Goal: Transaction & Acquisition: Purchase product/service

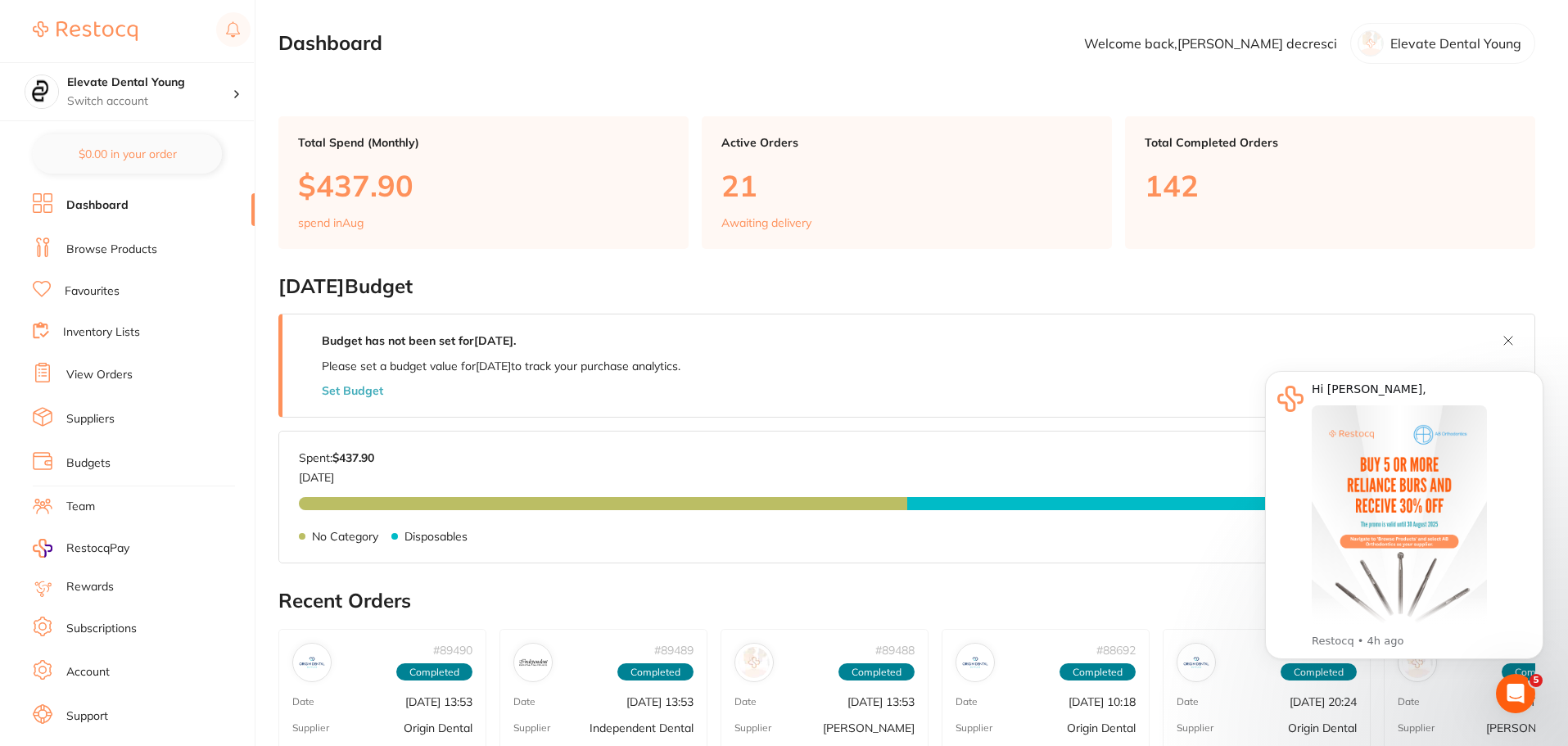
click at [104, 295] on link "Favourites" at bounding box center [92, 291] width 55 height 17
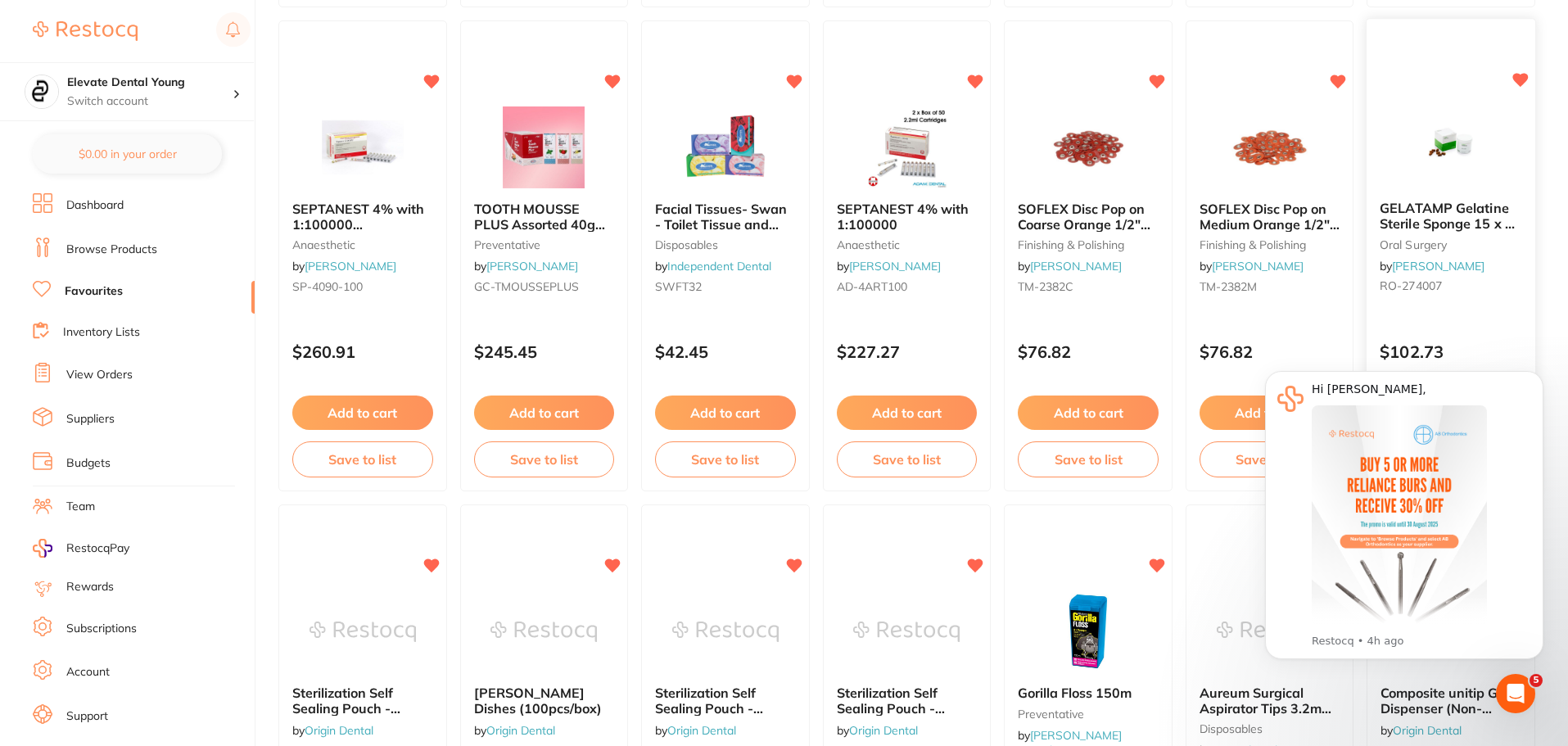
scroll to position [737, 0]
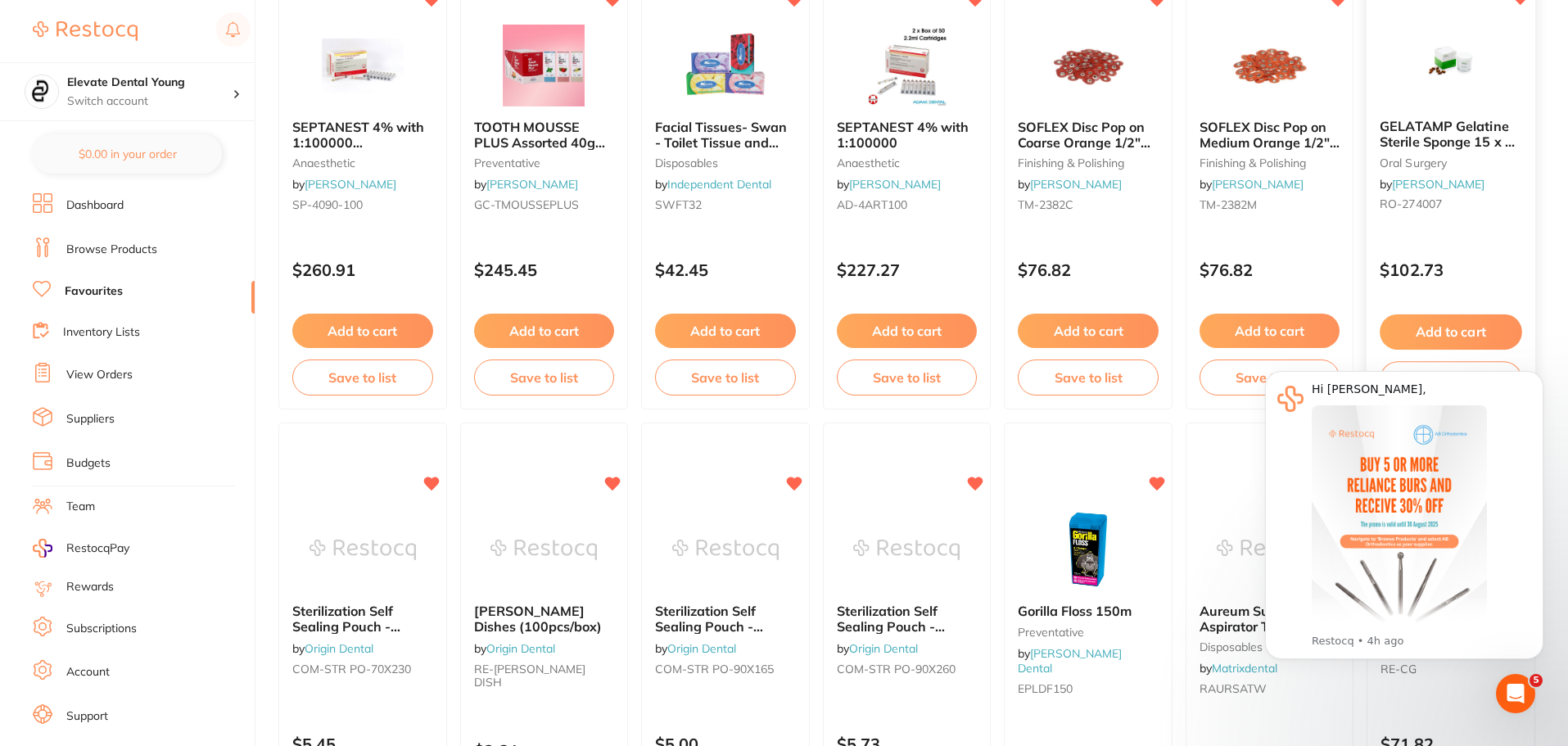
click at [1444, 320] on button "Add to cart" at bounding box center [1451, 332] width 141 height 35
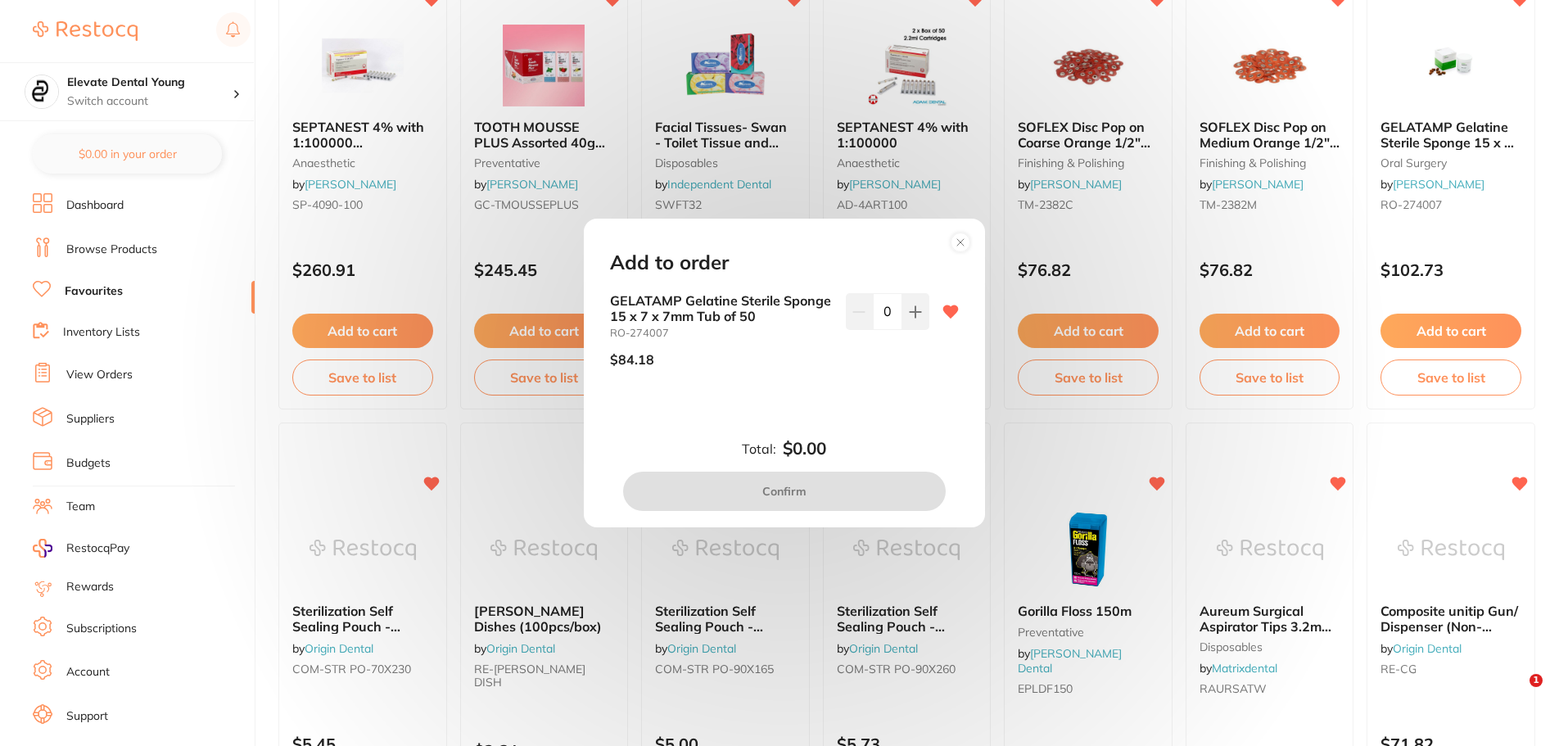
drag, startPoint x: 918, startPoint y: 319, endPoint x: 888, endPoint y: 350, distance: 43.1
click at [918, 320] on button at bounding box center [915, 311] width 27 height 36
type input "1"
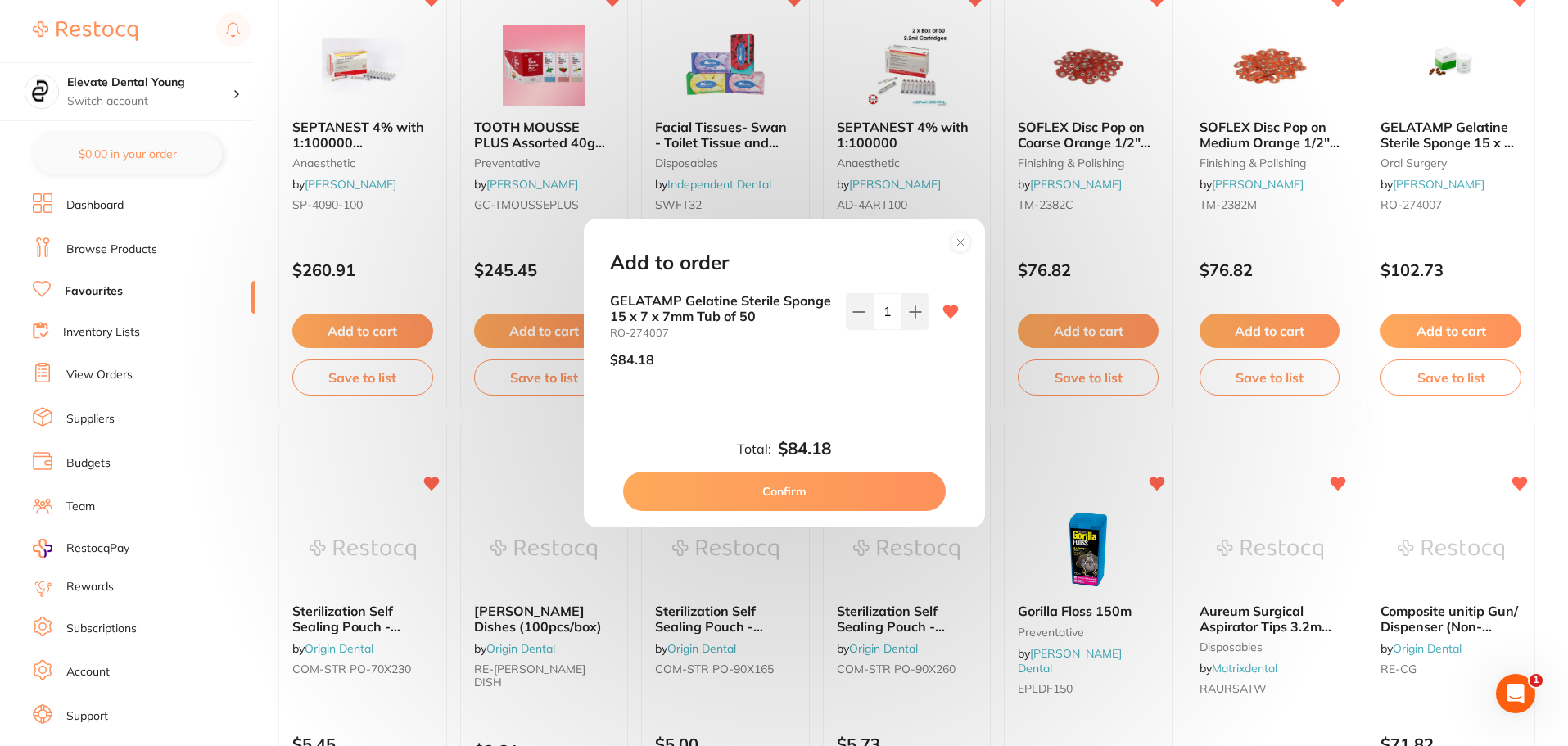
click at [854, 488] on button "Confirm" at bounding box center [784, 491] width 323 height 40
checkbox input "false"
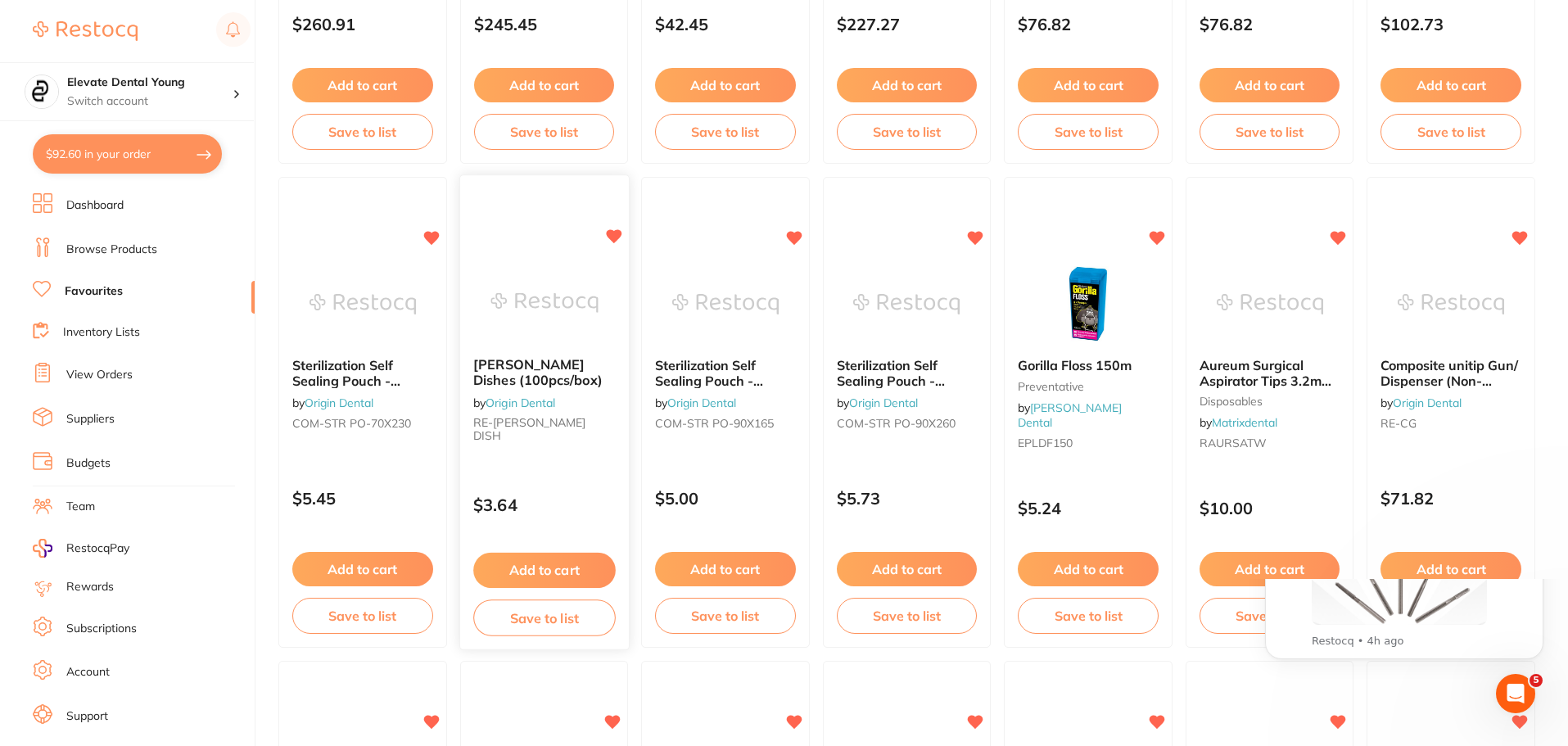
click at [518, 558] on button "Add to cart" at bounding box center [544, 570] width 141 height 35
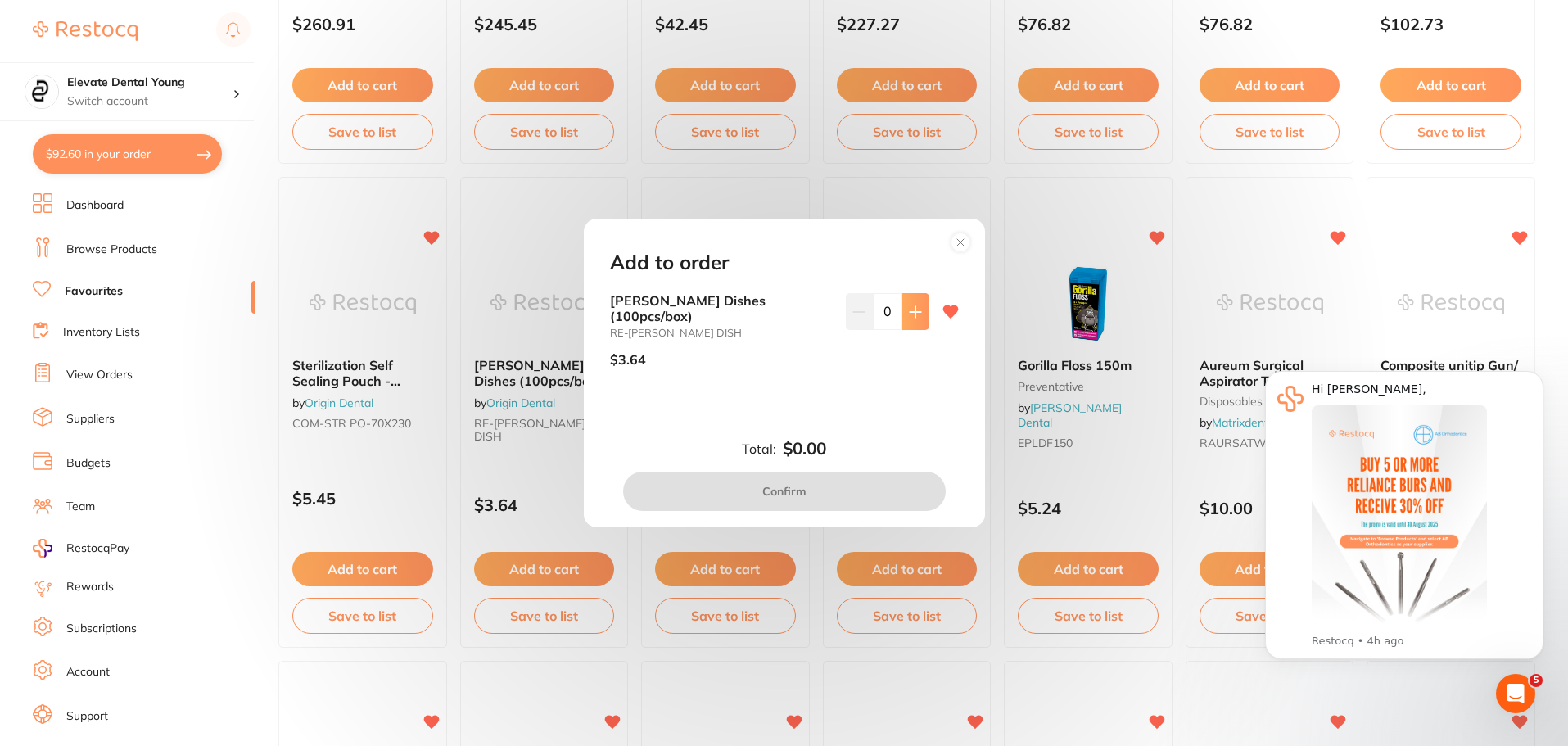
click at [918, 311] on button at bounding box center [915, 311] width 27 height 36
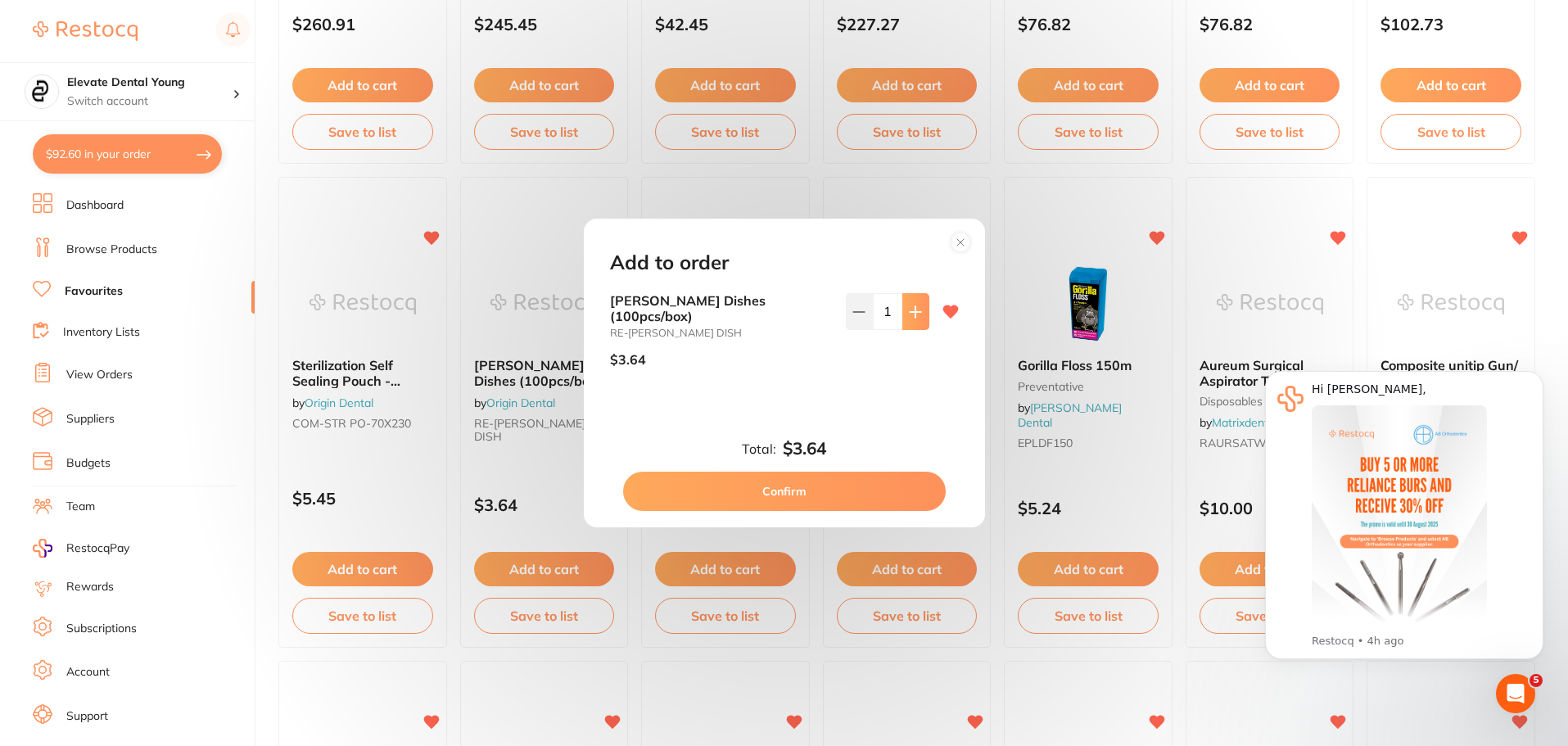
click at [918, 311] on button at bounding box center [915, 311] width 27 height 36
type input "2"
click at [848, 482] on button "Confirm" at bounding box center [784, 491] width 323 height 40
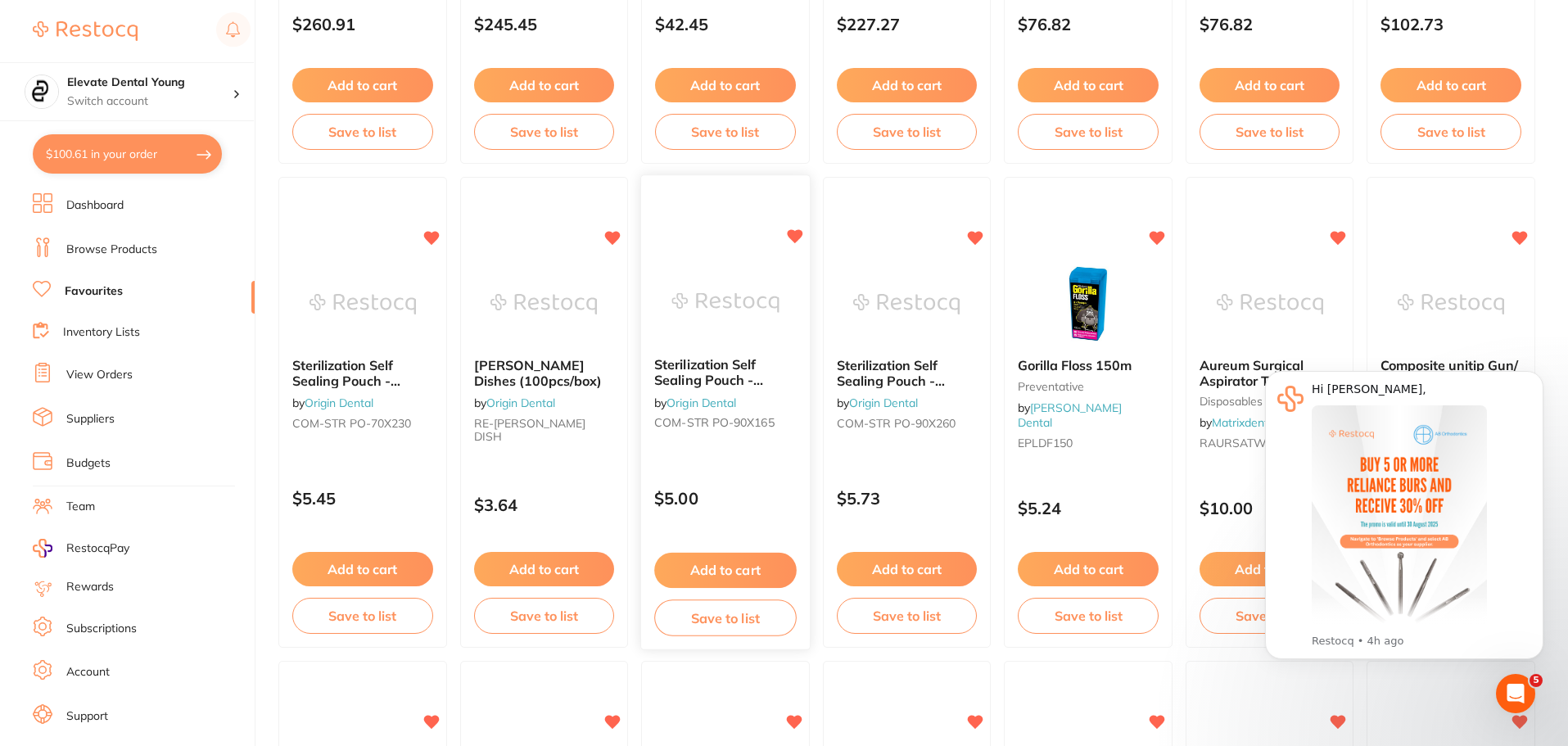
click at [735, 287] on img at bounding box center [725, 302] width 107 height 82
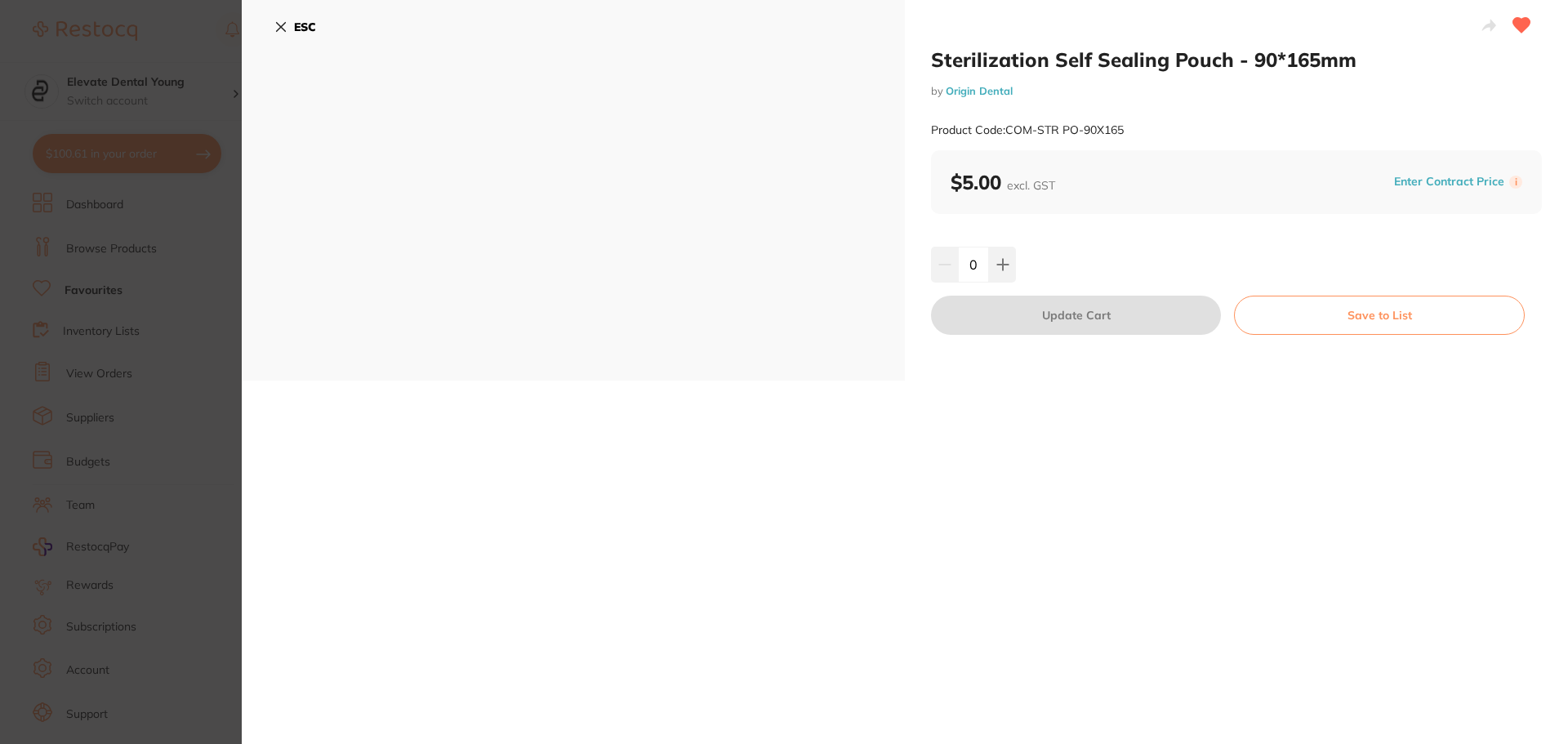
click at [278, 26] on icon at bounding box center [281, 27] width 13 height 13
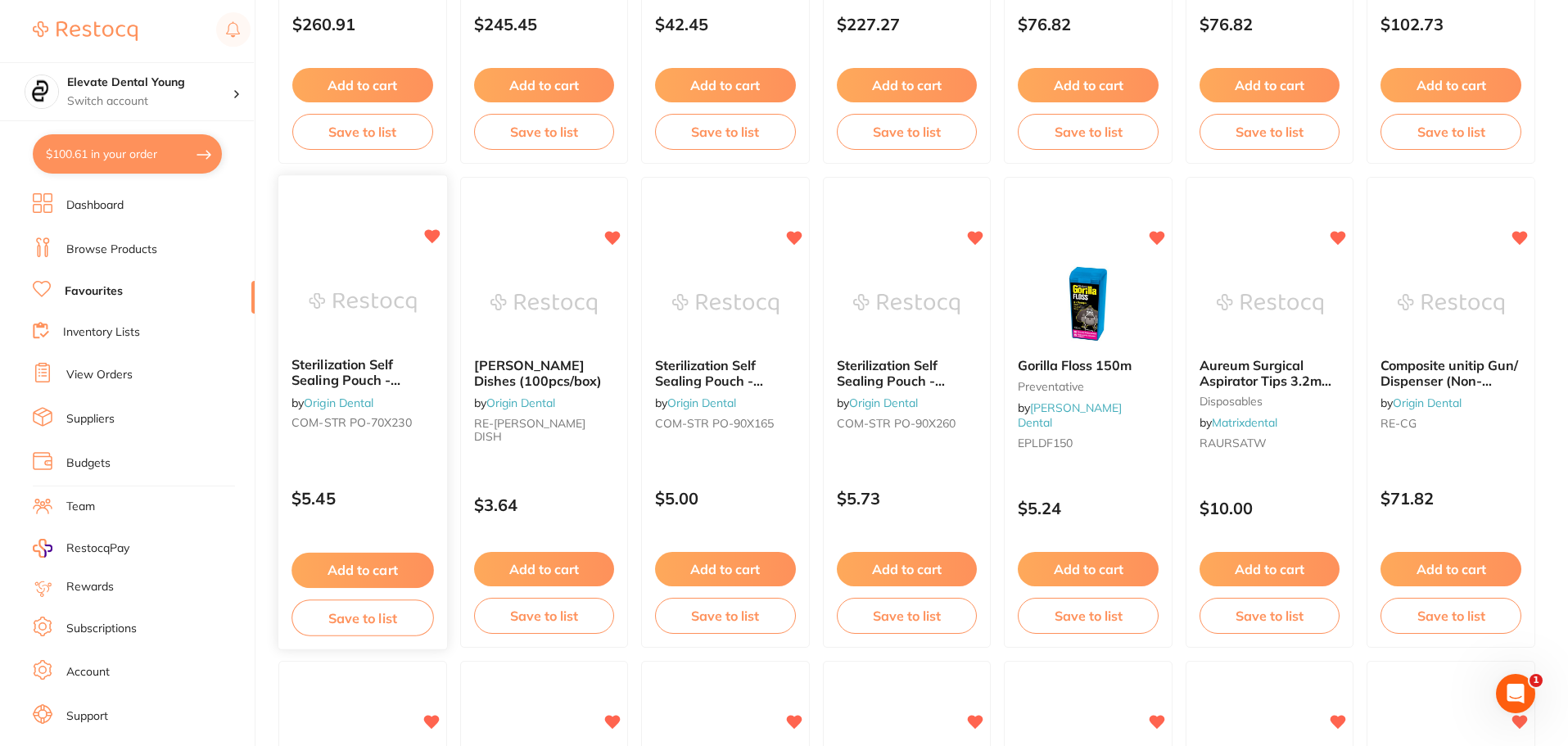
click at [374, 302] on img at bounding box center [362, 302] width 107 height 82
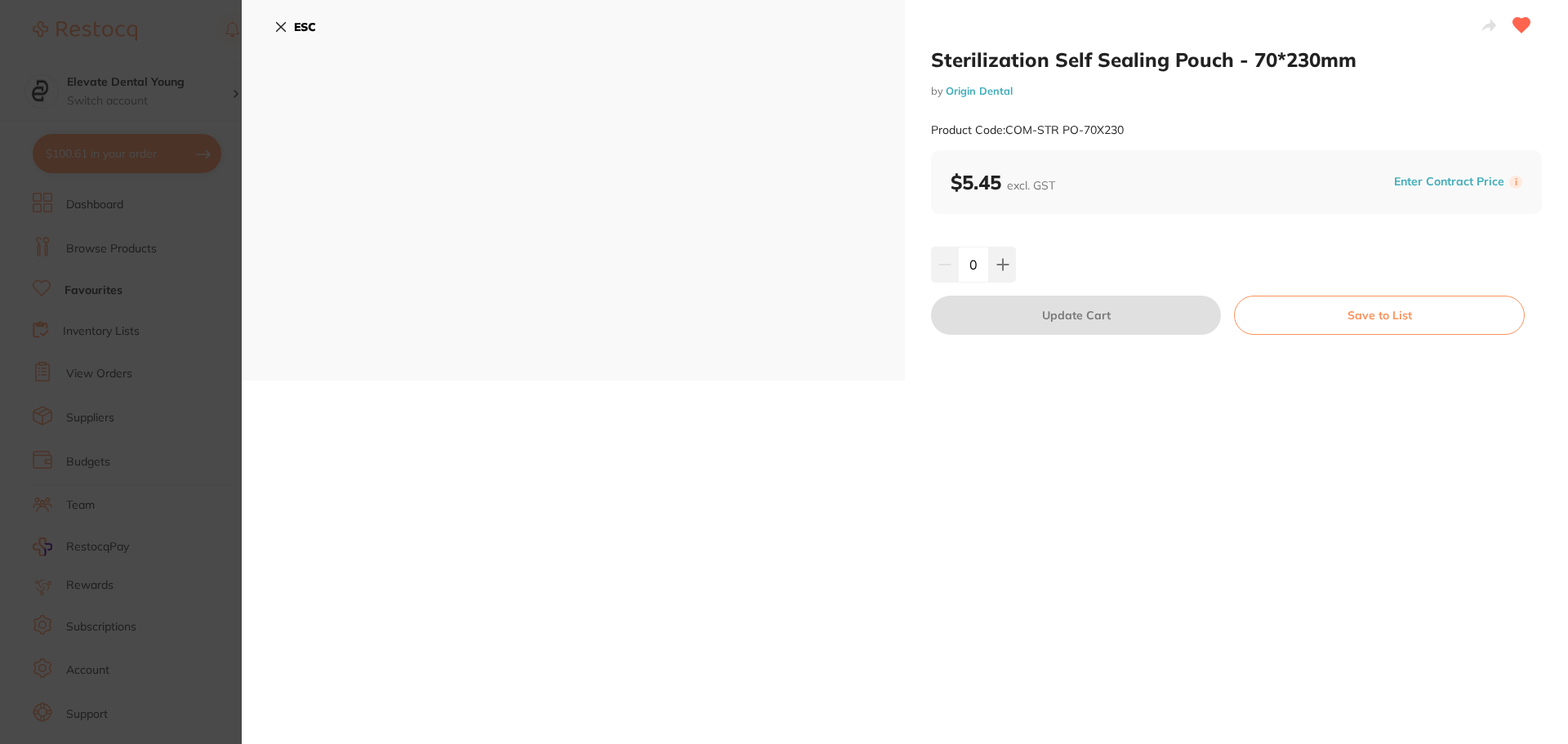
click at [283, 32] on icon at bounding box center [281, 27] width 13 height 13
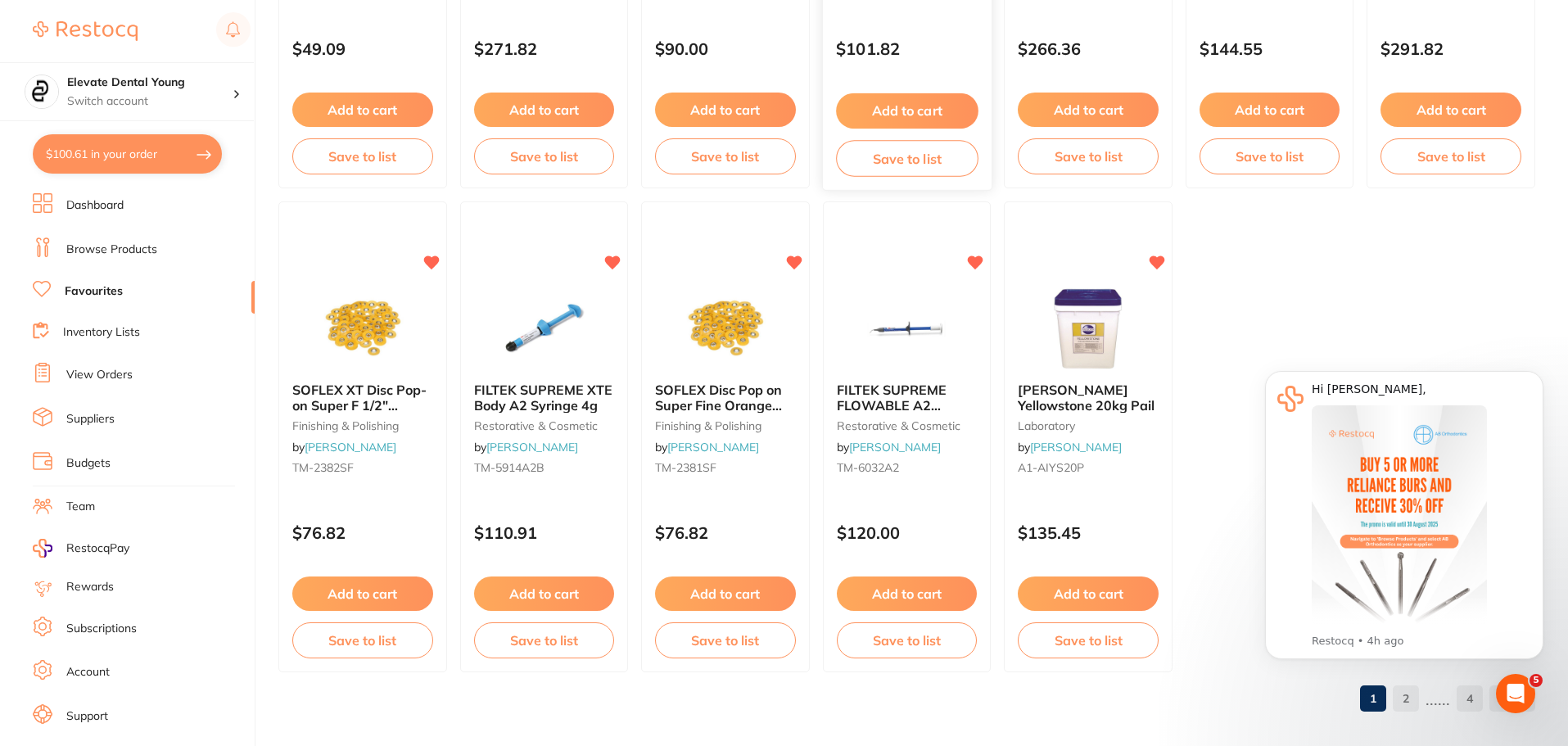
scroll to position [3389, 0]
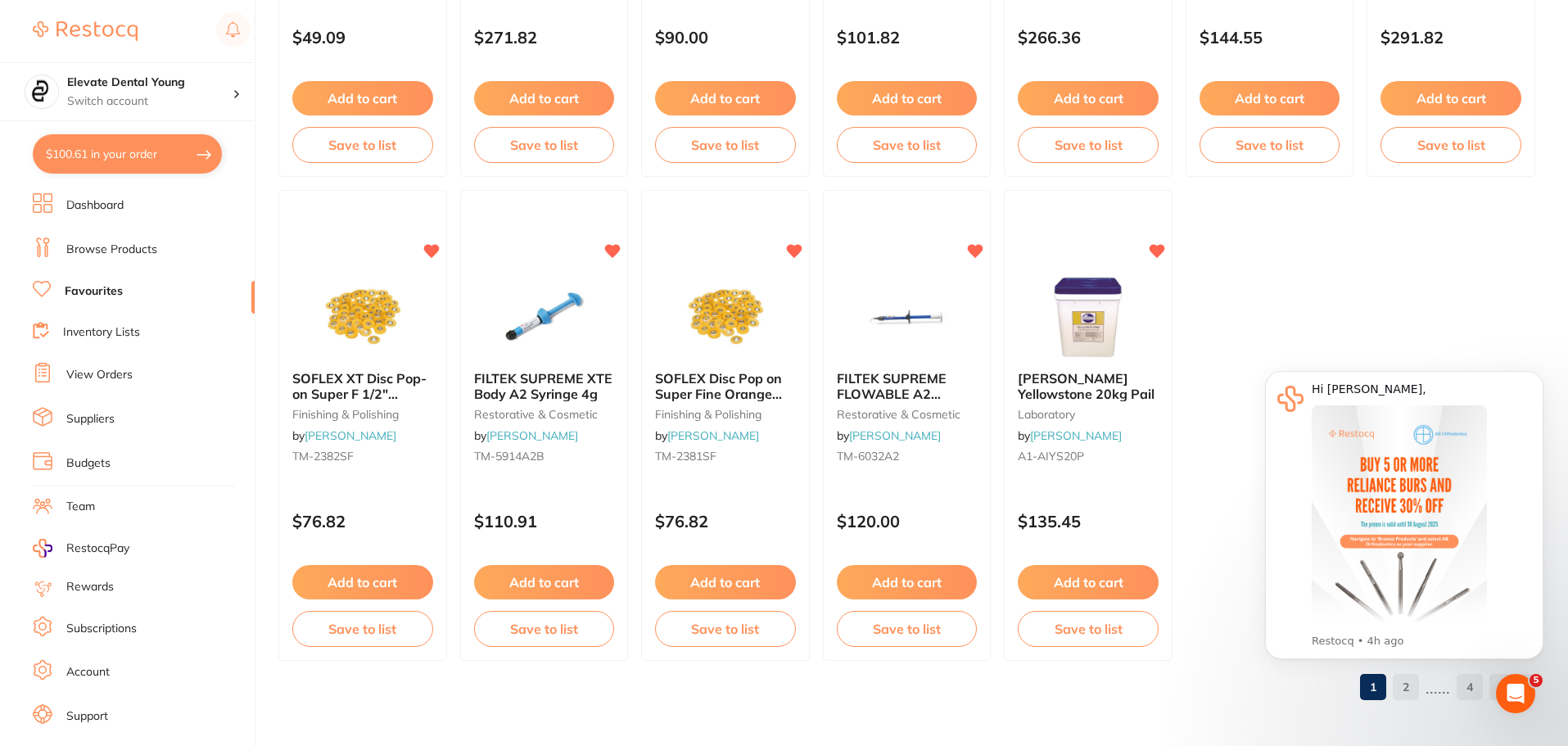
click at [1415, 691] on body "Hi [PERSON_NAME], This month, AB Orthodontics is offering 30% off when you buy …" at bounding box center [1404, 524] width 314 height 342
click at [1416, 690] on body "Hi [PERSON_NAME], This month, AB Orthodontics is offering 30% off when you buy …" at bounding box center [1404, 524] width 314 height 342
click at [1417, 662] on body "Hi [PERSON_NAME], This month, AB Orthodontics is offering 30% off when you buy …" at bounding box center [1404, 524] width 314 height 342
click at [1413, 684] on body "Hi [PERSON_NAME], This month, AB Orthodontics is offering 30% off when you buy …" at bounding box center [1404, 524] width 314 height 342
click at [1527, 690] on icon "Open Intercom Messenger" at bounding box center [1515, 693] width 27 height 27
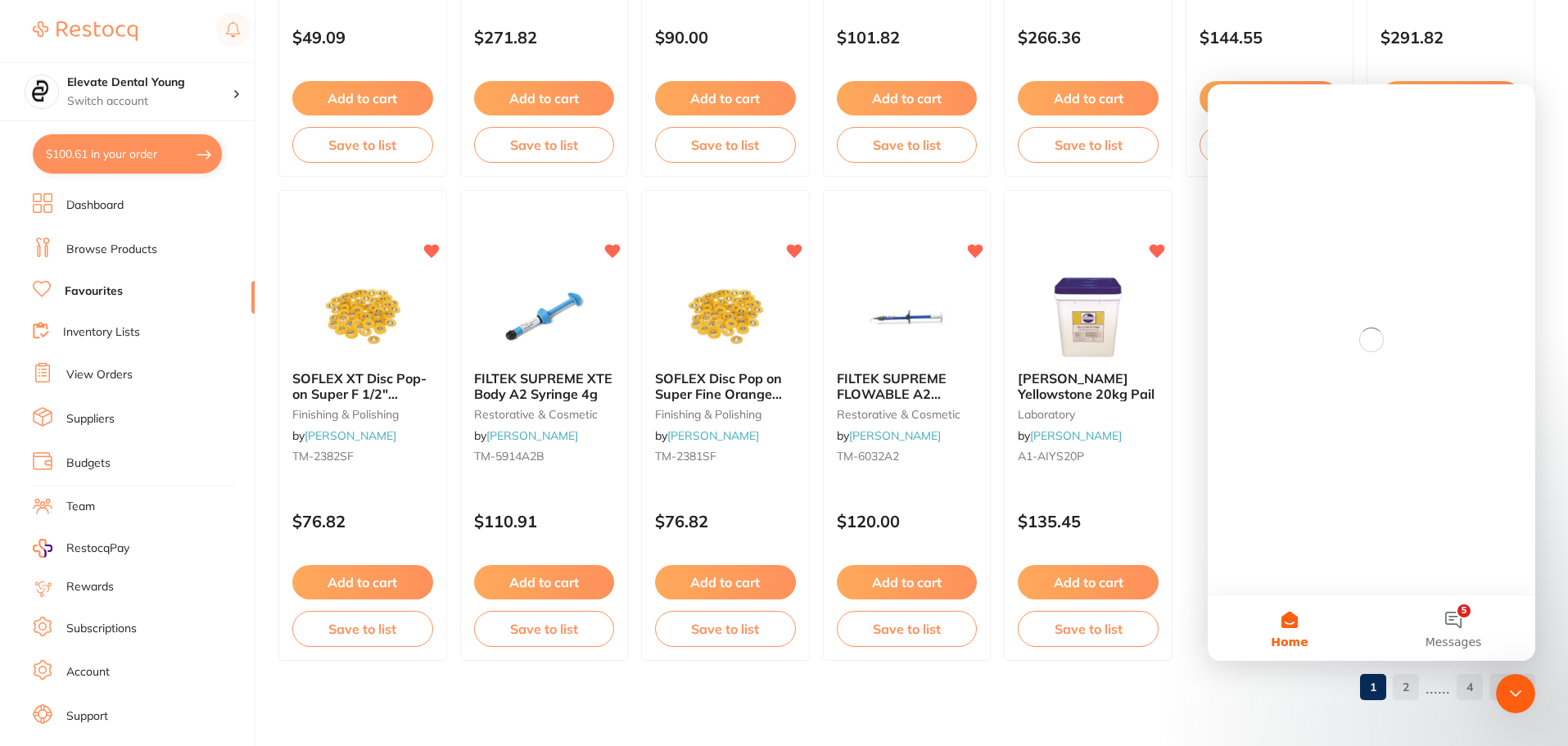
scroll to position [0, 0]
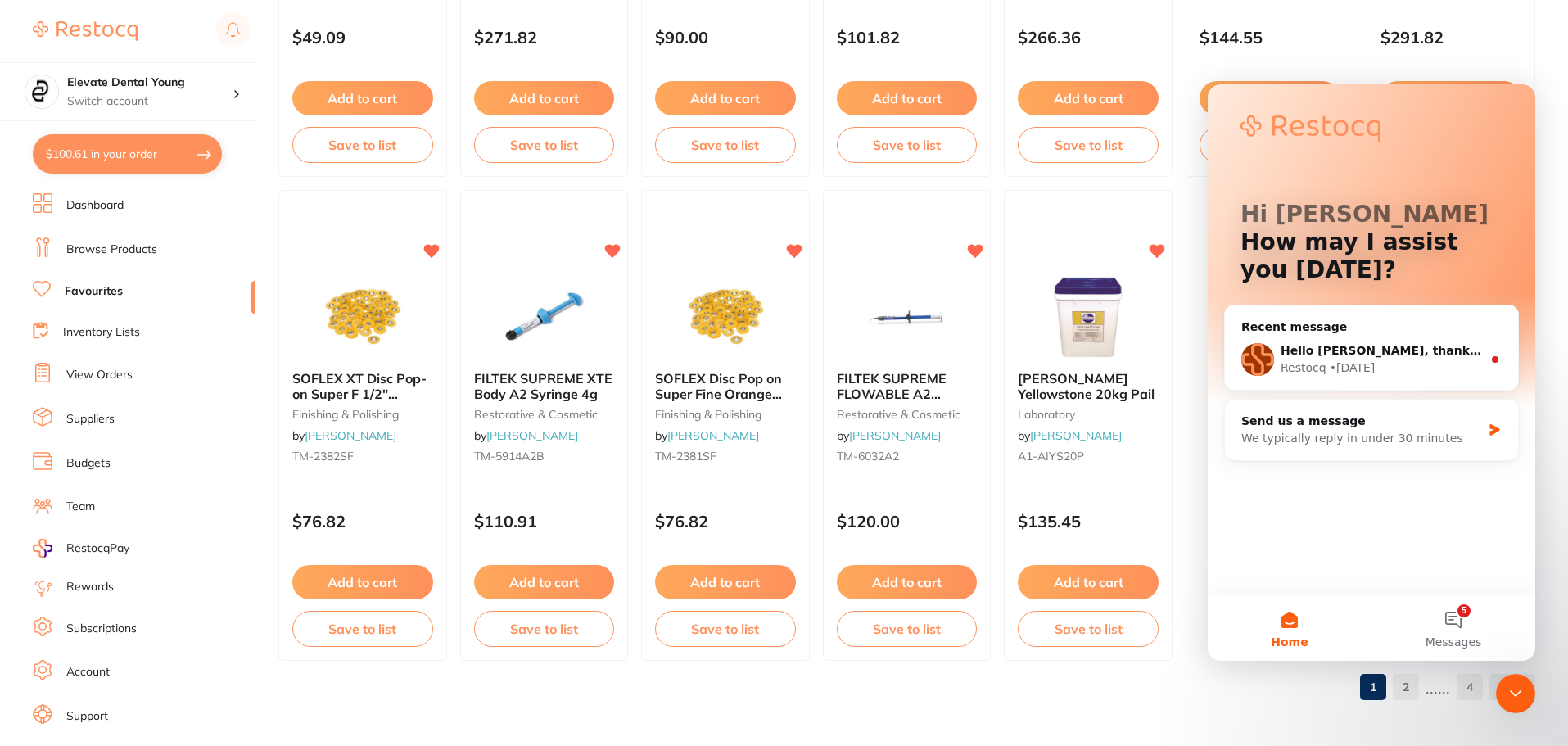
click at [1527, 690] on div "Close Intercom Messenger" at bounding box center [1515, 693] width 40 height 40
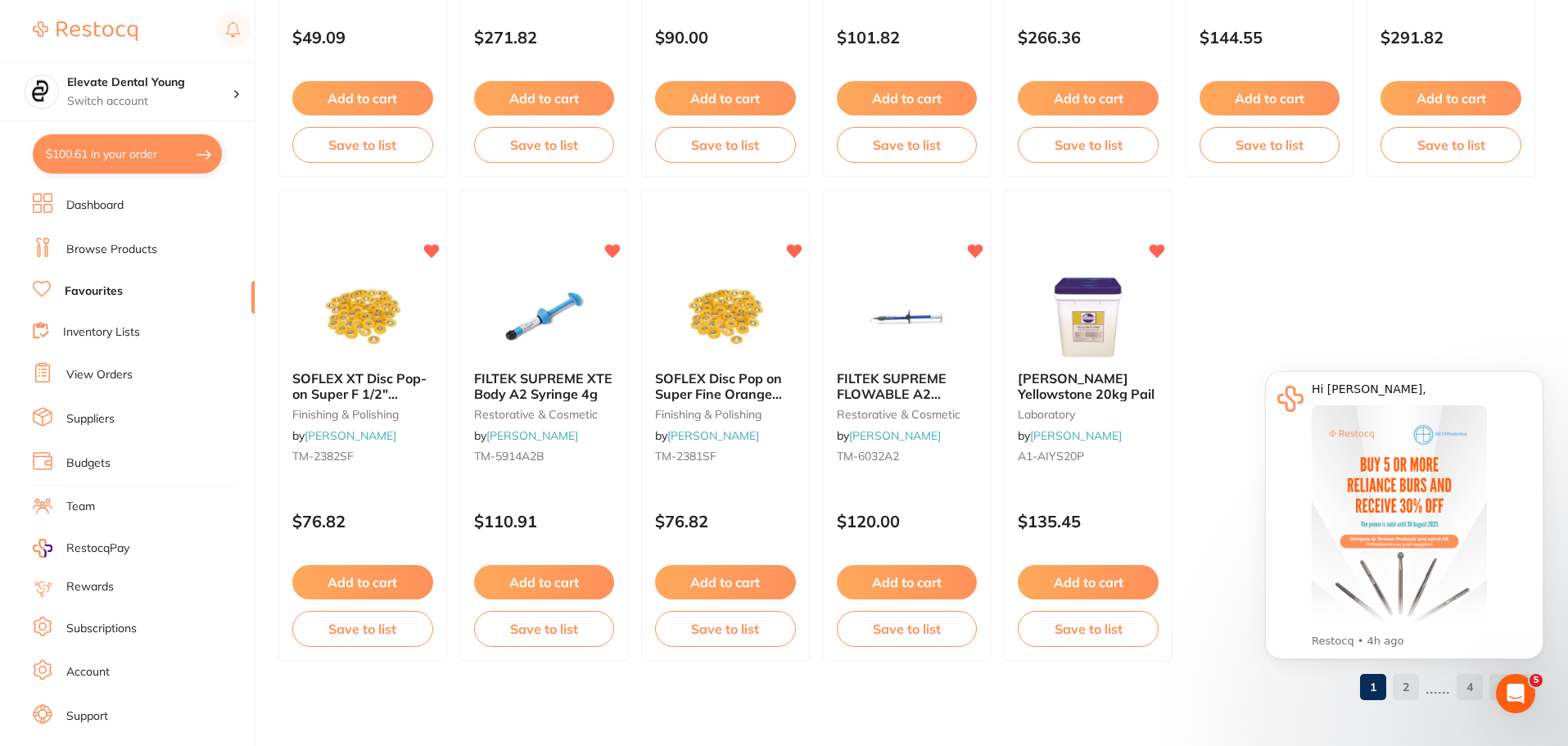
click at [1530, 691] on div "Open Intercom Messenger" at bounding box center [1515, 693] width 54 height 54
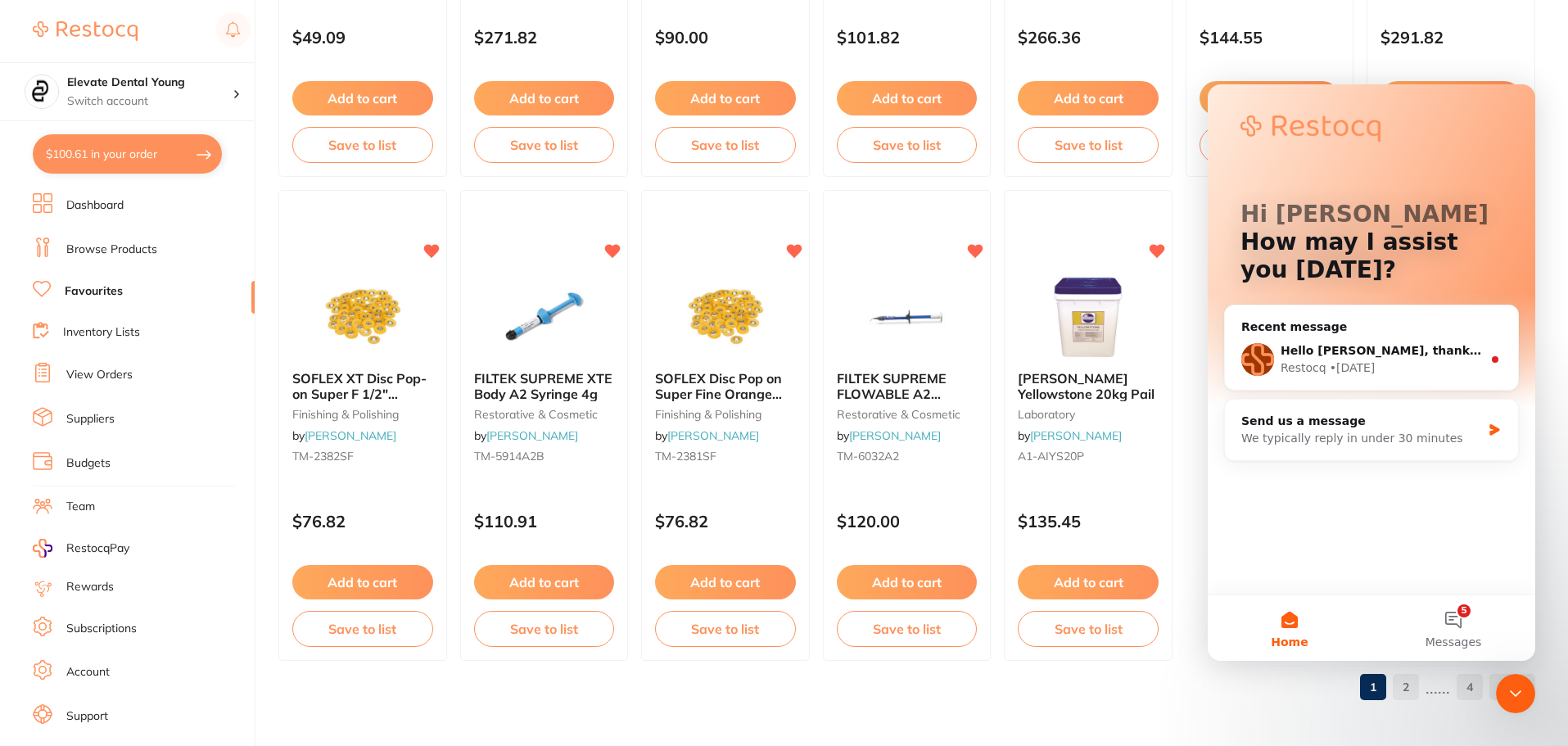
click at [1511, 704] on div "Close Intercom Messenger" at bounding box center [1515, 693] width 40 height 40
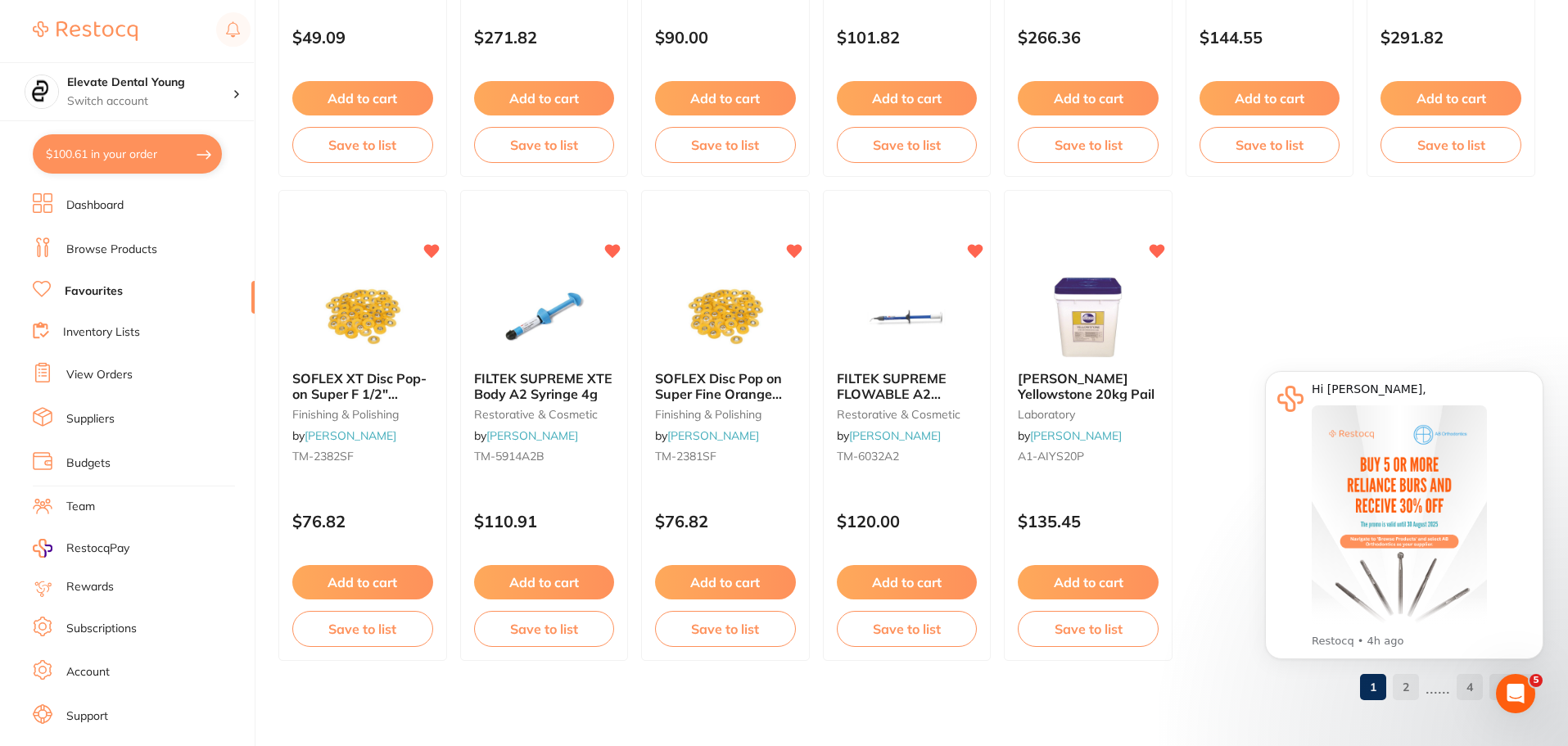
click at [1515, 695] on icon "Open Intercom Messenger" at bounding box center [1515, 693] width 11 height 13
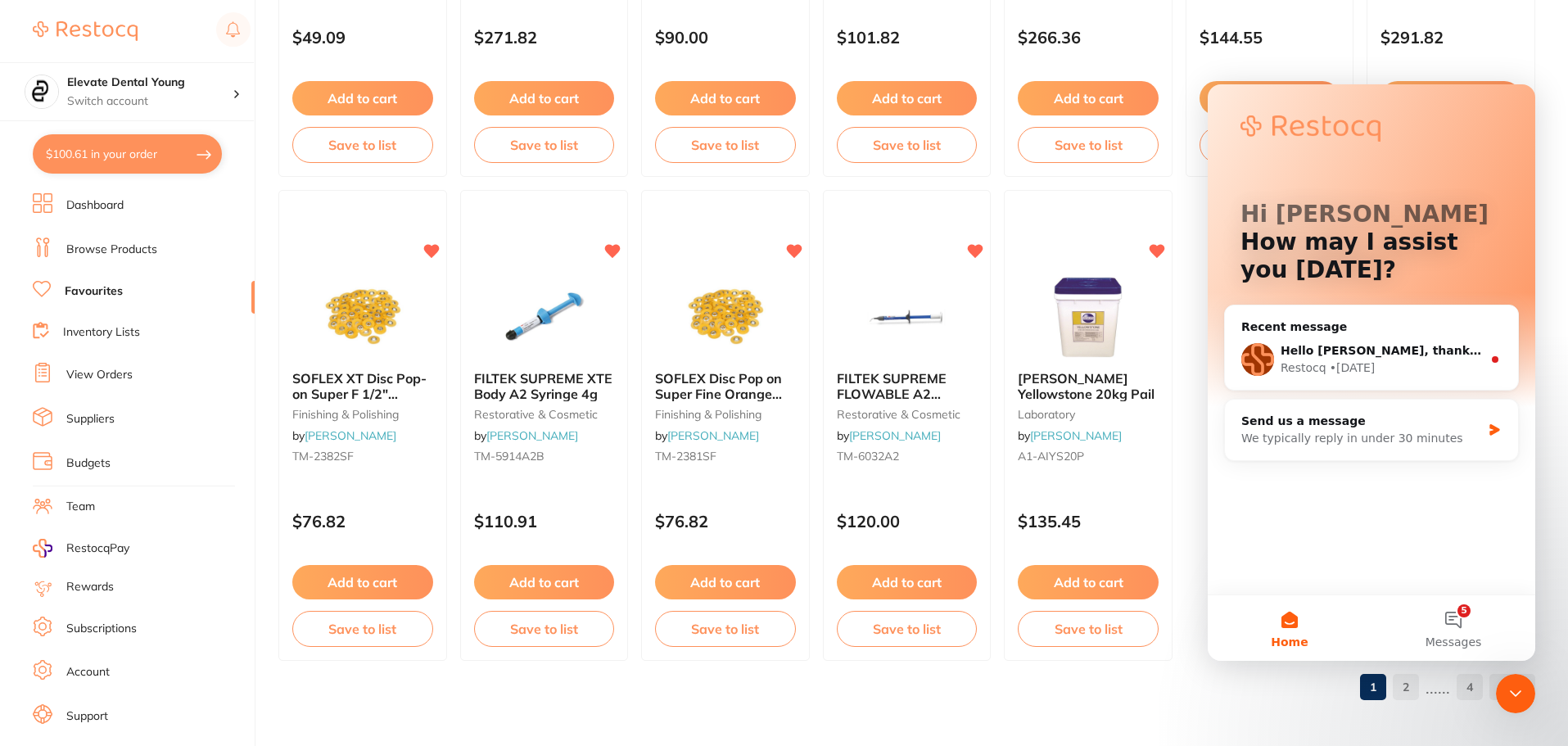
click at [1533, 706] on div at bounding box center [1515, 693] width 40 height 40
click at [1512, 695] on icon "Close Intercom Messenger" at bounding box center [1515, 693] width 19 height 19
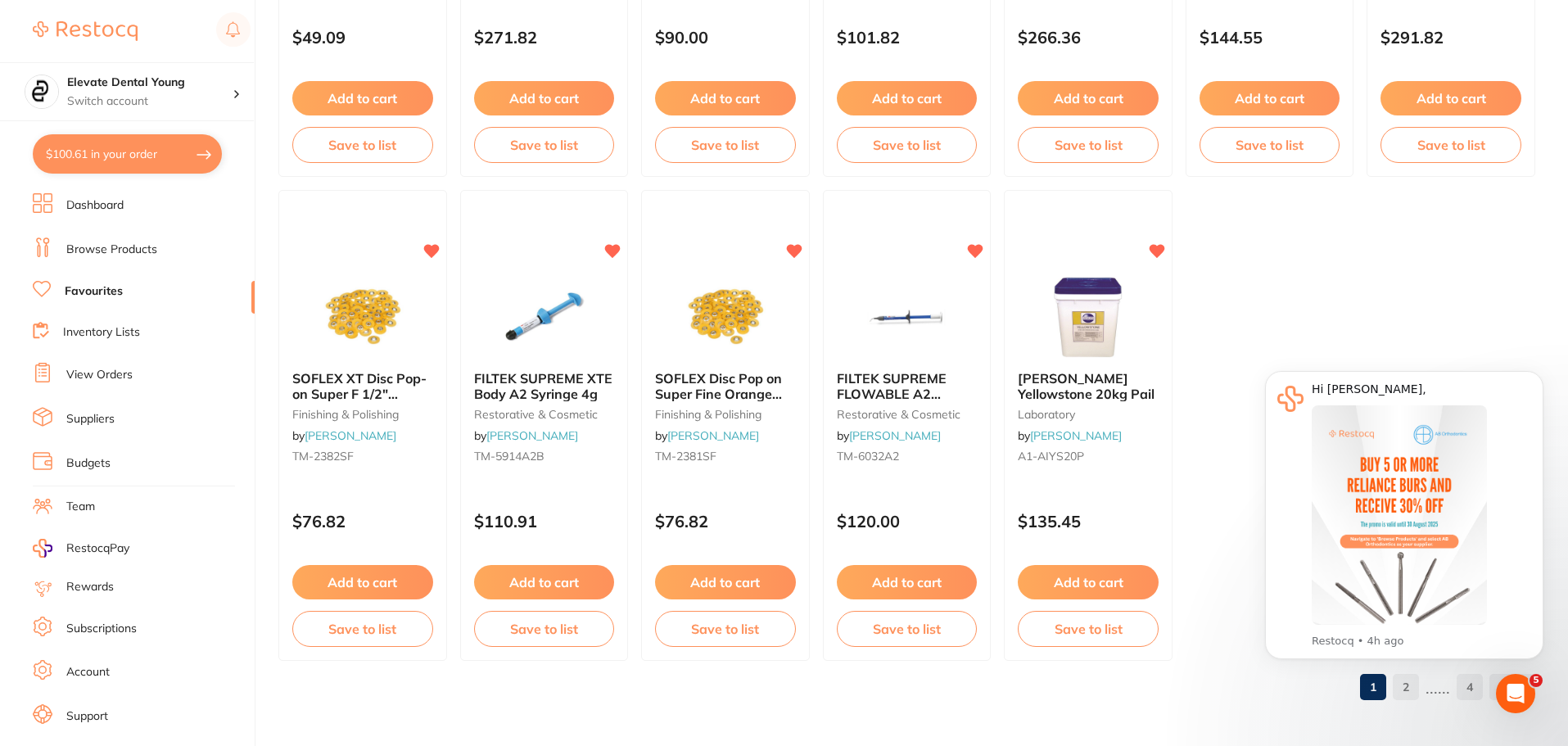
click at [1429, 688] on body "Hi [PERSON_NAME], This month, AB Orthodontics is offering 30% off when you buy …" at bounding box center [1404, 524] width 314 height 342
click at [1424, 688] on body "Hi [PERSON_NAME], This month, AB Orthodontics is offering 30% off when you buy …" at bounding box center [1404, 524] width 314 height 342
click at [1421, 690] on body "Hi [PERSON_NAME], This month, AB Orthodontics is offering 30% off when you buy …" at bounding box center [1404, 524] width 314 height 342
click at [1419, 694] on body "Hi [PERSON_NAME], This month, AB Orthodontics is offering 30% off when you buy …" at bounding box center [1404, 524] width 314 height 342
drag, startPoint x: 1419, startPoint y: 692, endPoint x: 1558, endPoint y: 690, distance: 139.0
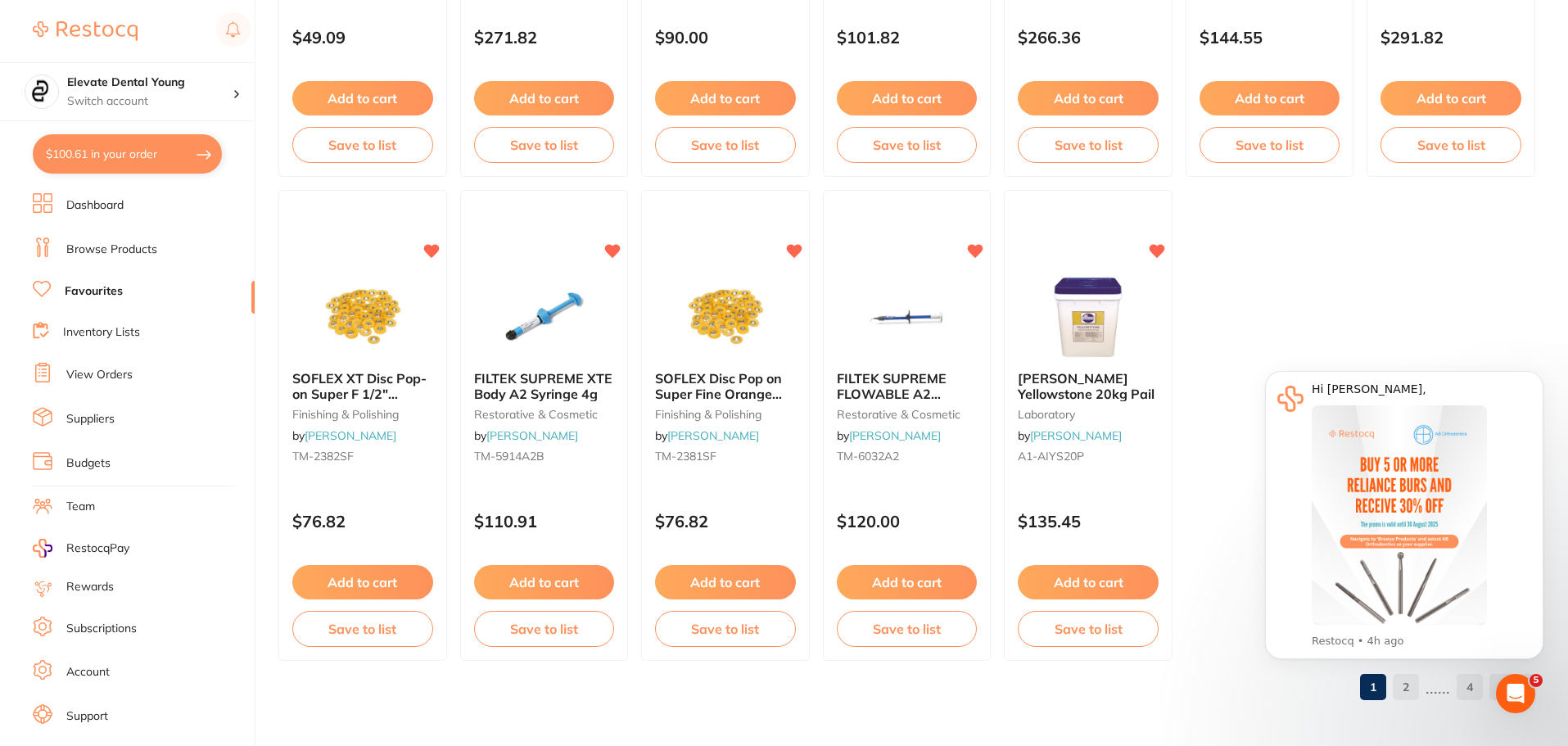
click at [1439, 691] on body "Hi [PERSON_NAME], This month, AB Orthodontics is offering 30% off when you buy …" at bounding box center [1404, 524] width 314 height 342
click at [1510, 705] on div "Open Intercom Messenger" at bounding box center [1515, 693] width 54 height 54
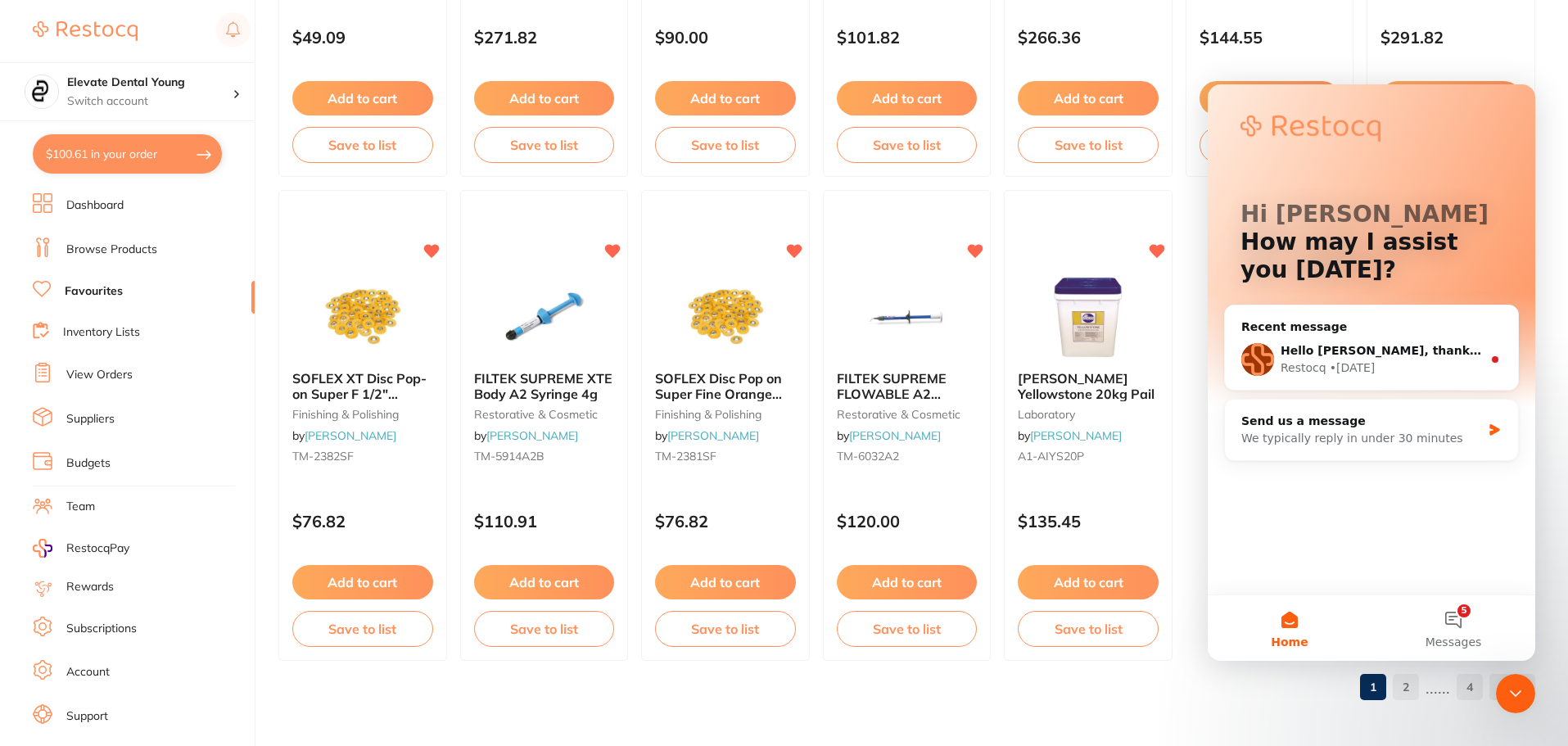
click at [1491, 118] on div "Intercom messenger" at bounding box center [1371, 127] width 262 height 32
click at [1527, 109] on div "Hi [PERSON_NAME] 👋 How may I assist you [DATE]? Recent message Hello [PERSON_NA…" at bounding box center [1371, 339] width 327 height 510
click at [1246, 107] on div "Hi [PERSON_NAME] 👋 How may I assist you [DATE]?" at bounding box center [1371, 245] width 295 height 323
click at [1241, 256] on p "How may I assist you [DATE]?" at bounding box center [1371, 256] width 262 height 55
click at [1381, 383] on div "Hello [PERSON_NAME], thank you for reaching out! Kindly hit refresh and you'll …" at bounding box center [1371, 360] width 293 height 61
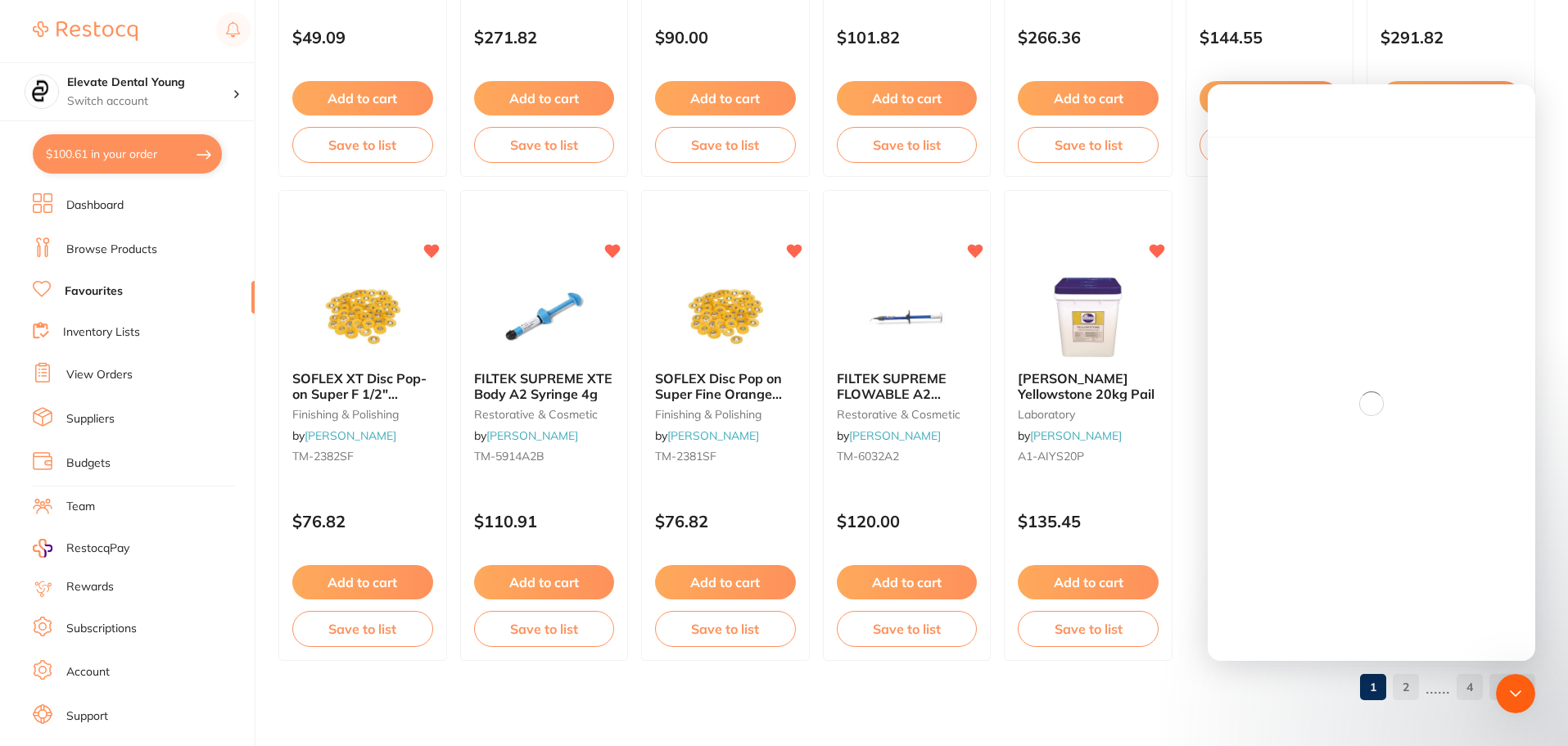
click at [1364, 505] on div "Intercom messenger" at bounding box center [1371, 404] width 327 height 534
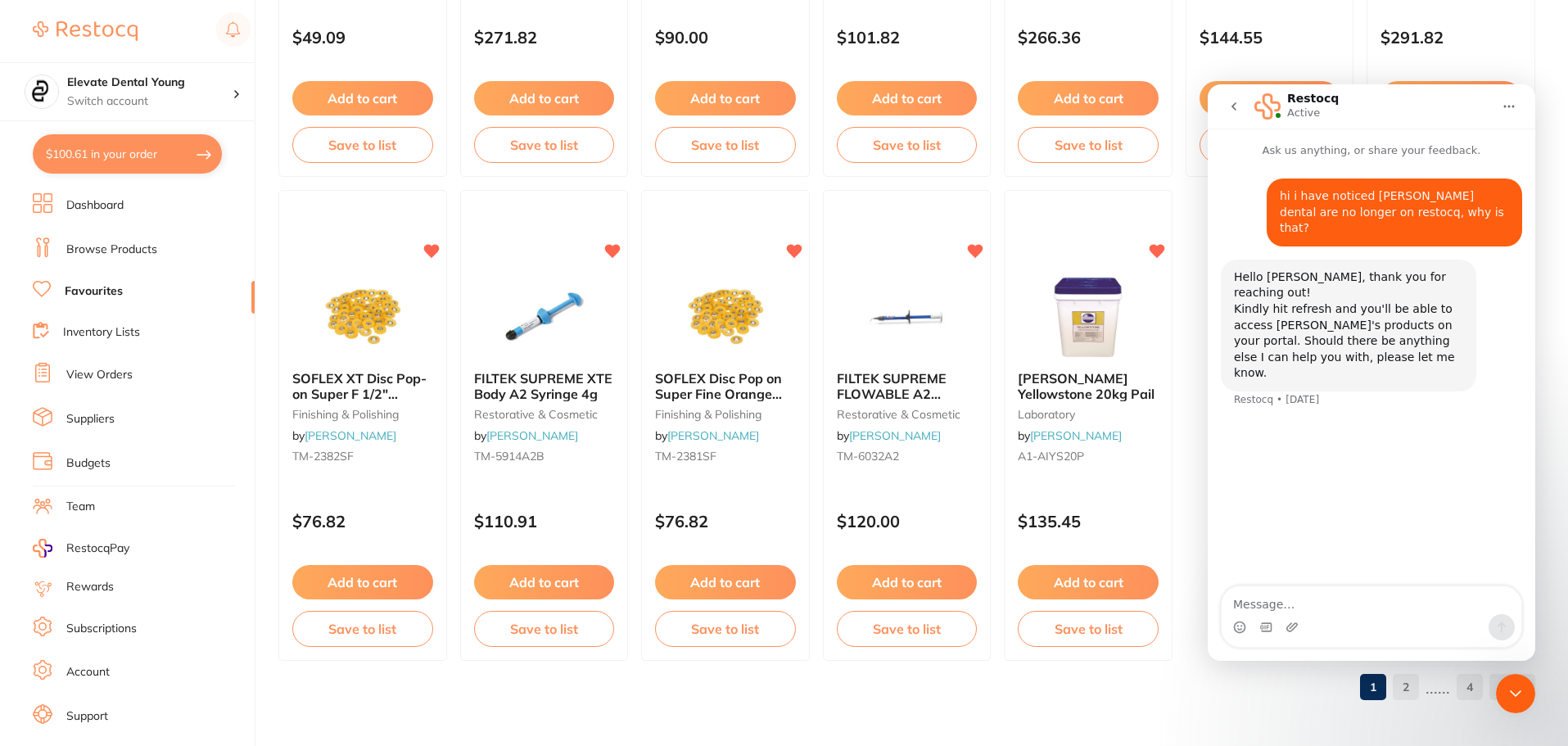
click at [1508, 118] on button "Home" at bounding box center [1510, 106] width 31 height 31
click at [1234, 108] on icon "go back" at bounding box center [1233, 106] width 5 height 8
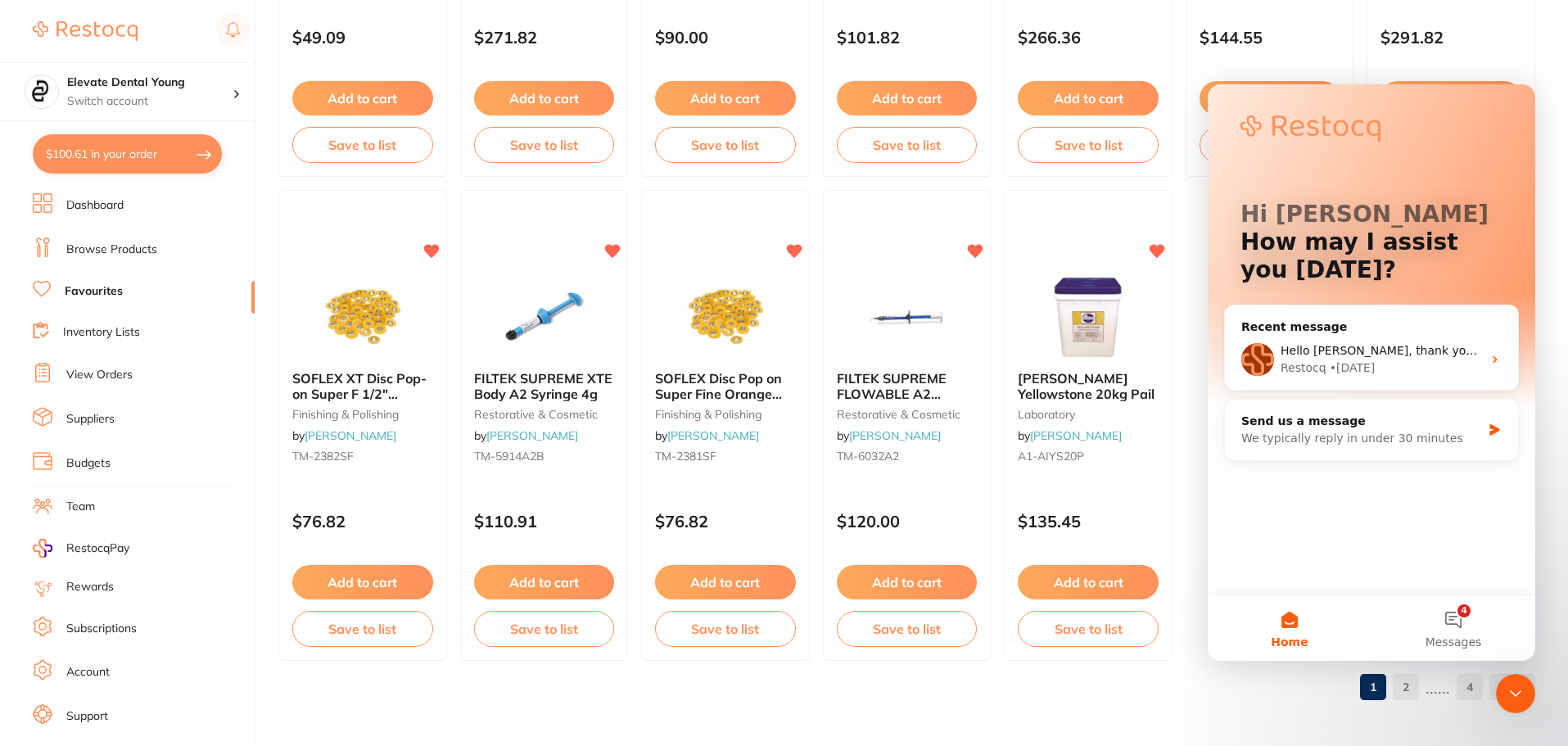
click at [1234, 108] on div "Hi [PERSON_NAME] 👋 How may I assist you [DATE]?" at bounding box center [1371, 245] width 295 height 323
click at [1266, 705] on div "1 2 ...... 4" at bounding box center [907, 687] width 1257 height 53
click at [1286, 636] on span "Home" at bounding box center [1290, 642] width 37 height 11
click at [1239, 696] on div "1 2 ...... 4" at bounding box center [907, 687] width 1257 height 53
click at [1408, 690] on link "2" at bounding box center [1406, 686] width 26 height 32
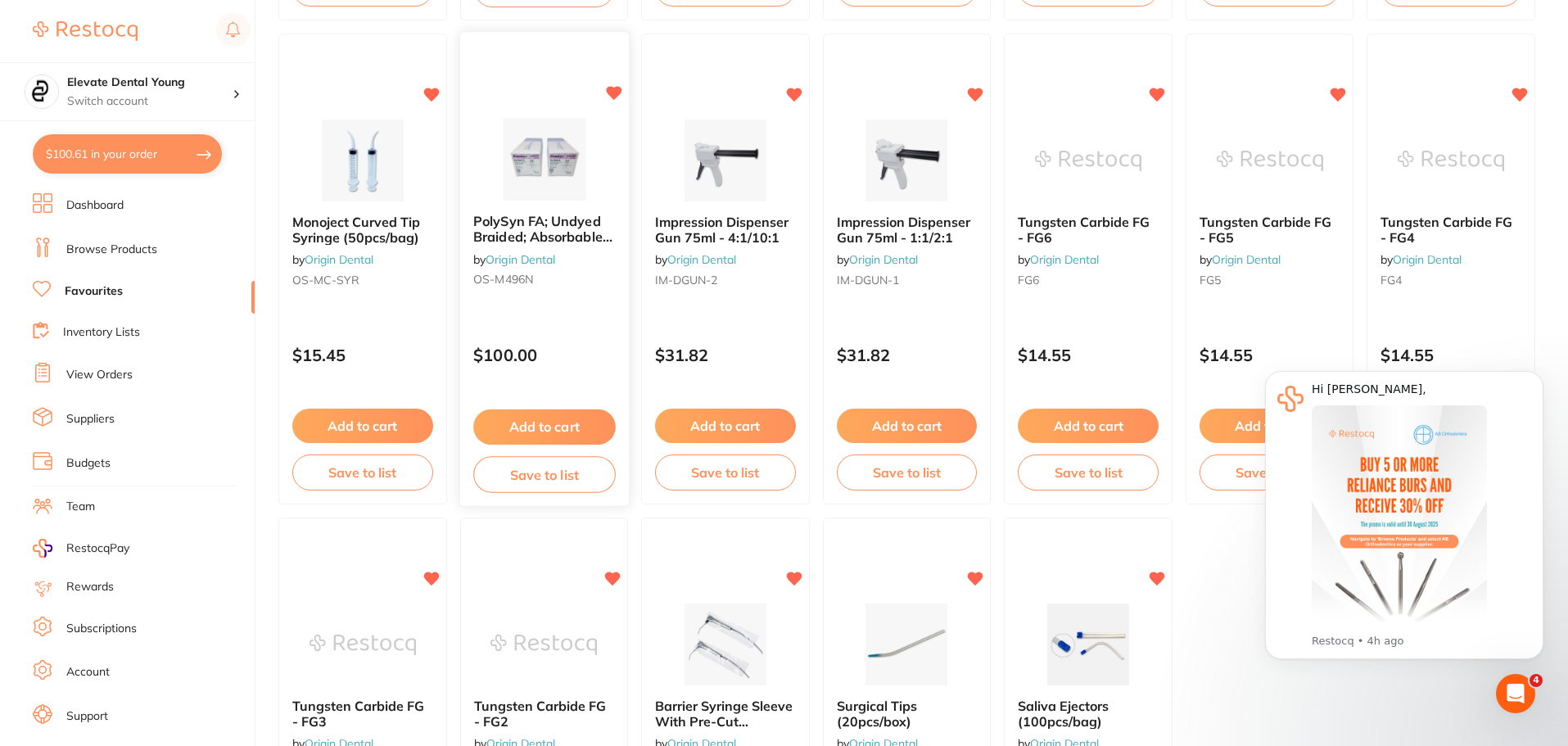
click at [585, 426] on button "Add to cart" at bounding box center [544, 427] width 141 height 35
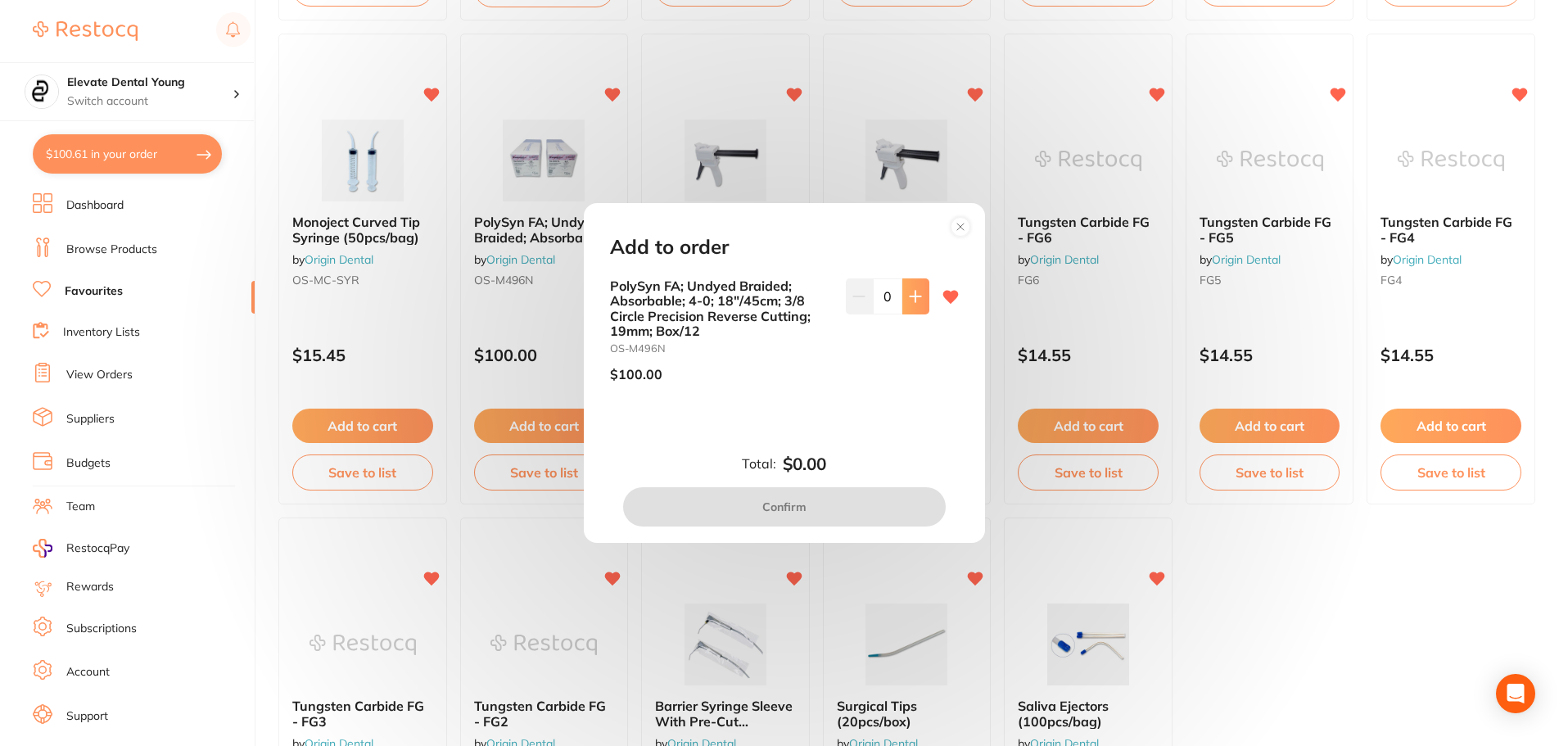
click at [910, 298] on icon at bounding box center [915, 297] width 13 height 13
type input "1"
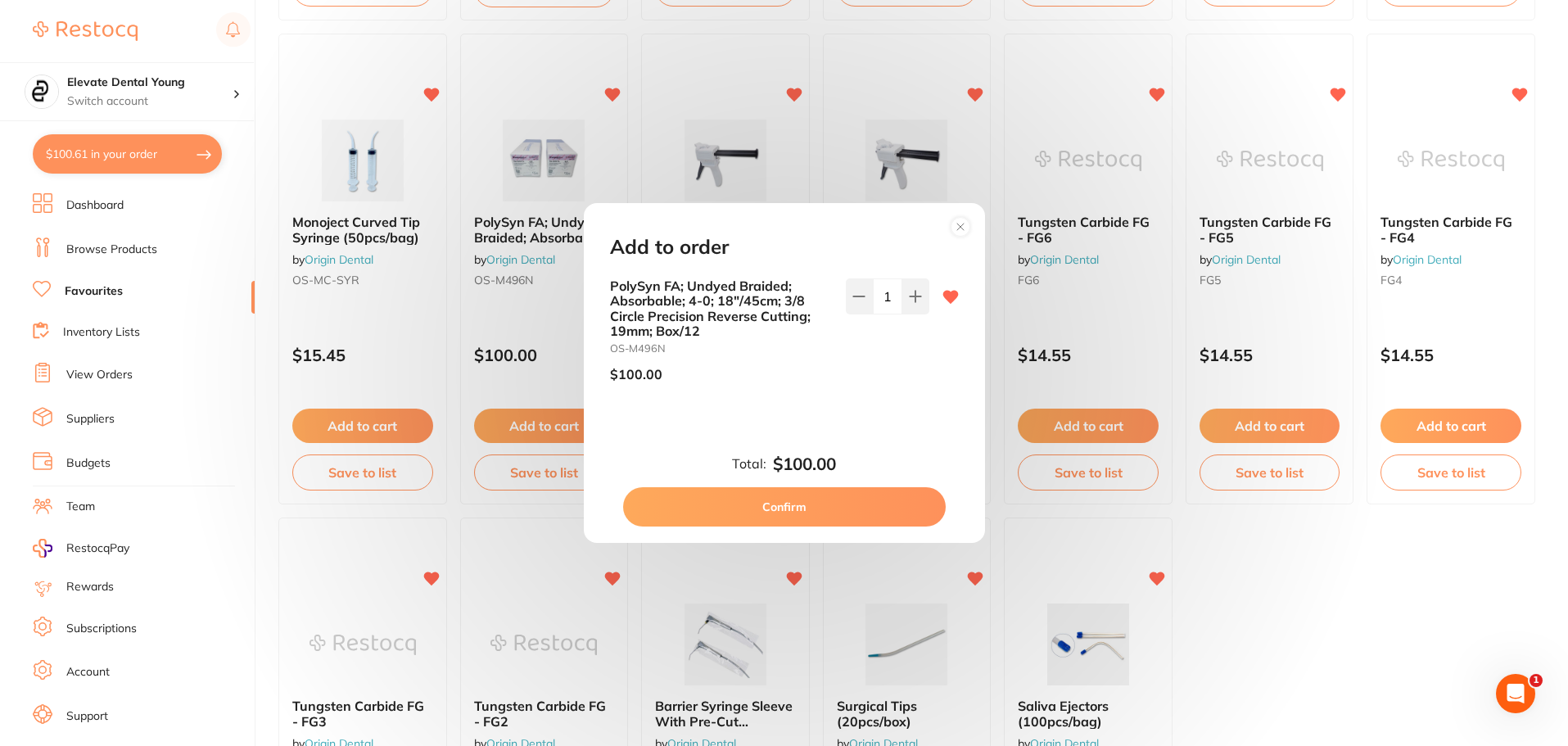
click at [738, 500] on button "Confirm" at bounding box center [784, 507] width 323 height 40
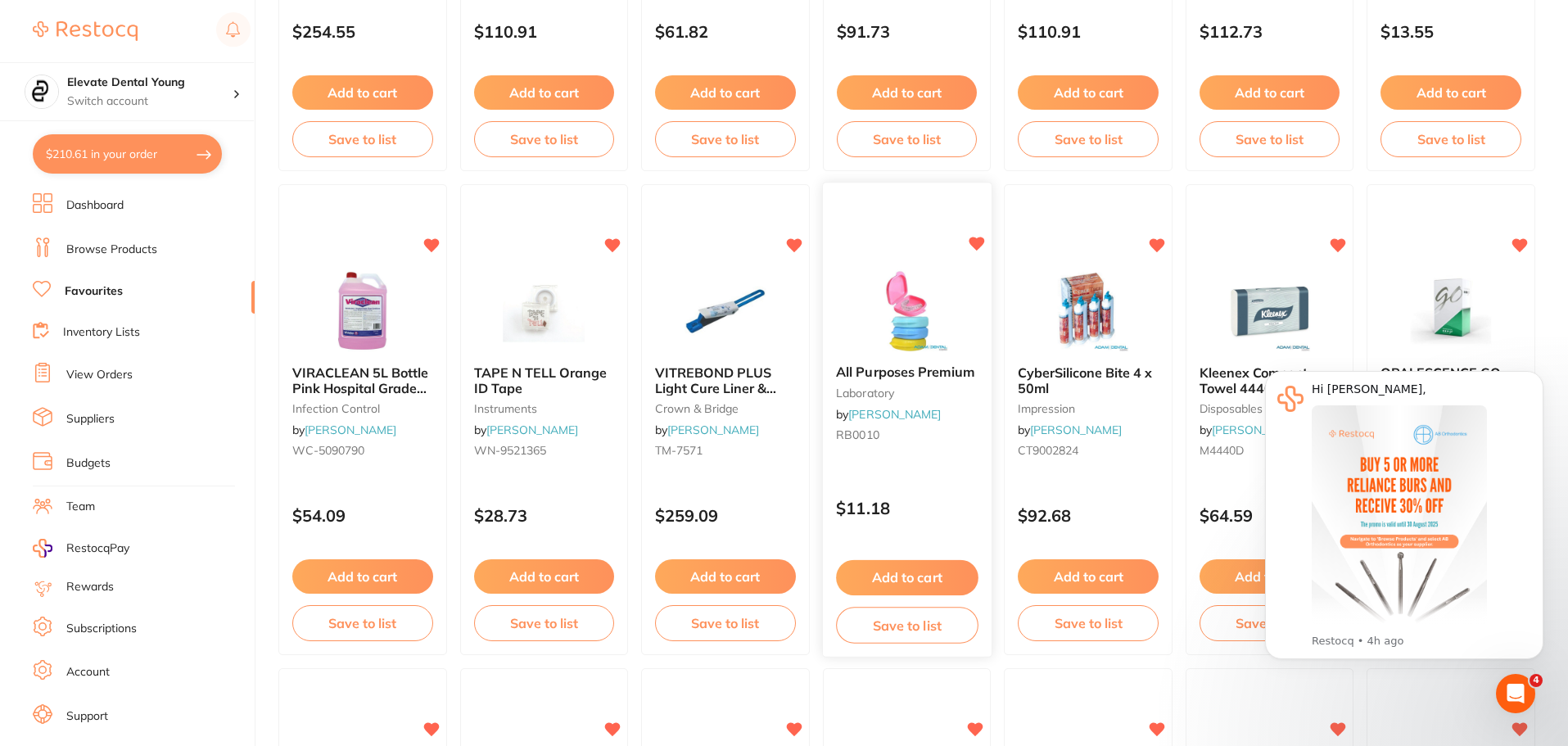
drag, startPoint x: 898, startPoint y: 225, endPoint x: 926, endPoint y: 238, distance: 30.9
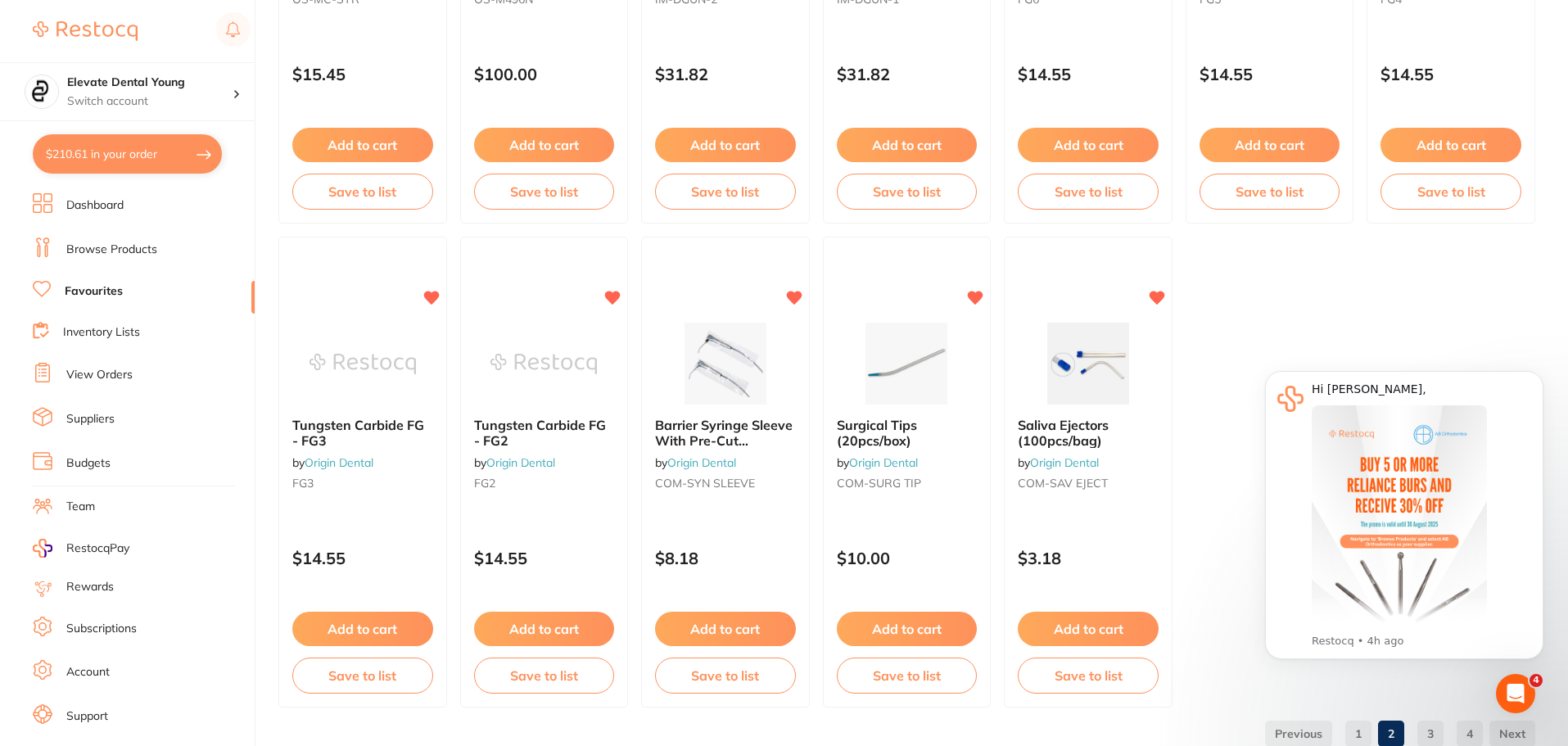
scroll to position [3389, 0]
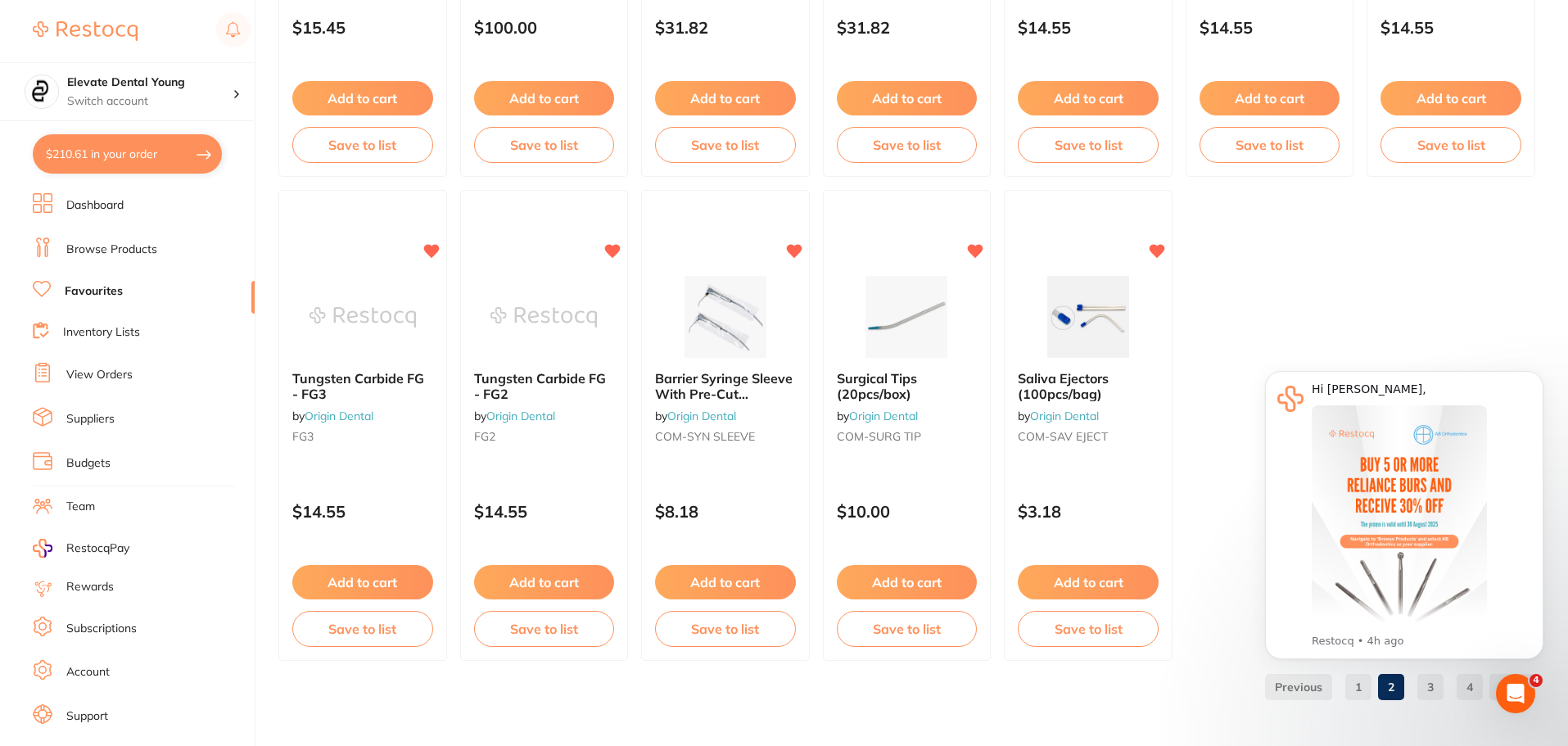
click at [1442, 684] on body "Hi [PERSON_NAME], This month, AB Orthodontics is offering 30% off when you buy …" at bounding box center [1404, 524] width 314 height 342
click at [1437, 691] on body "Hi [PERSON_NAME], This month, AB Orthodontics is offering 30% off when you buy …" at bounding box center [1404, 524] width 314 height 342
click at [1438, 682] on body "Hi [PERSON_NAME], This month, AB Orthodontics is offering 30% off when you buy …" at bounding box center [1404, 524] width 314 height 342
click at [1436, 688] on body "Hi [PERSON_NAME], This month, AB Orthodontics is offering 30% off when you buy …" at bounding box center [1404, 524] width 314 height 342
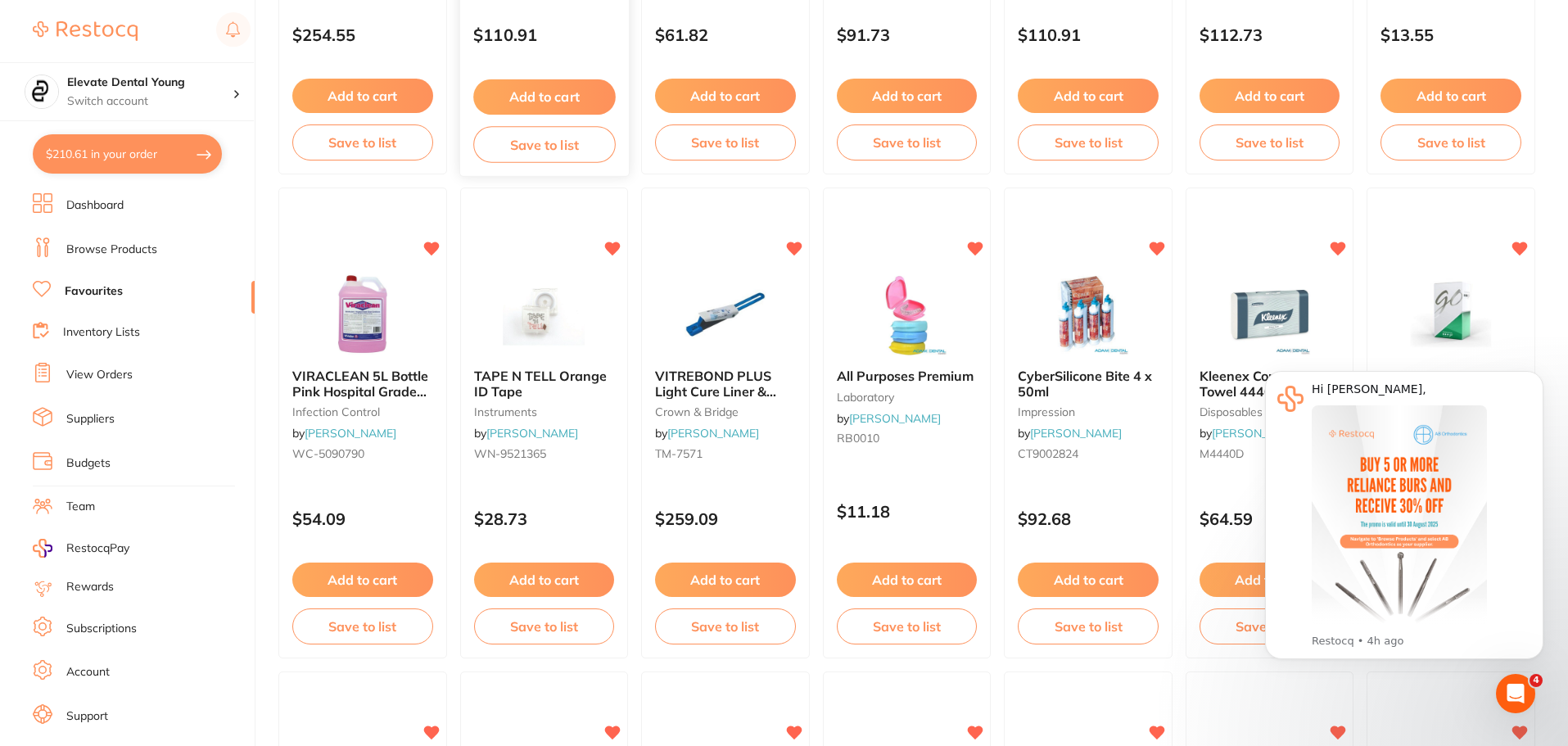
drag, startPoint x: 522, startPoint y: 113, endPoint x: 484, endPoint y: 83, distance: 48.4
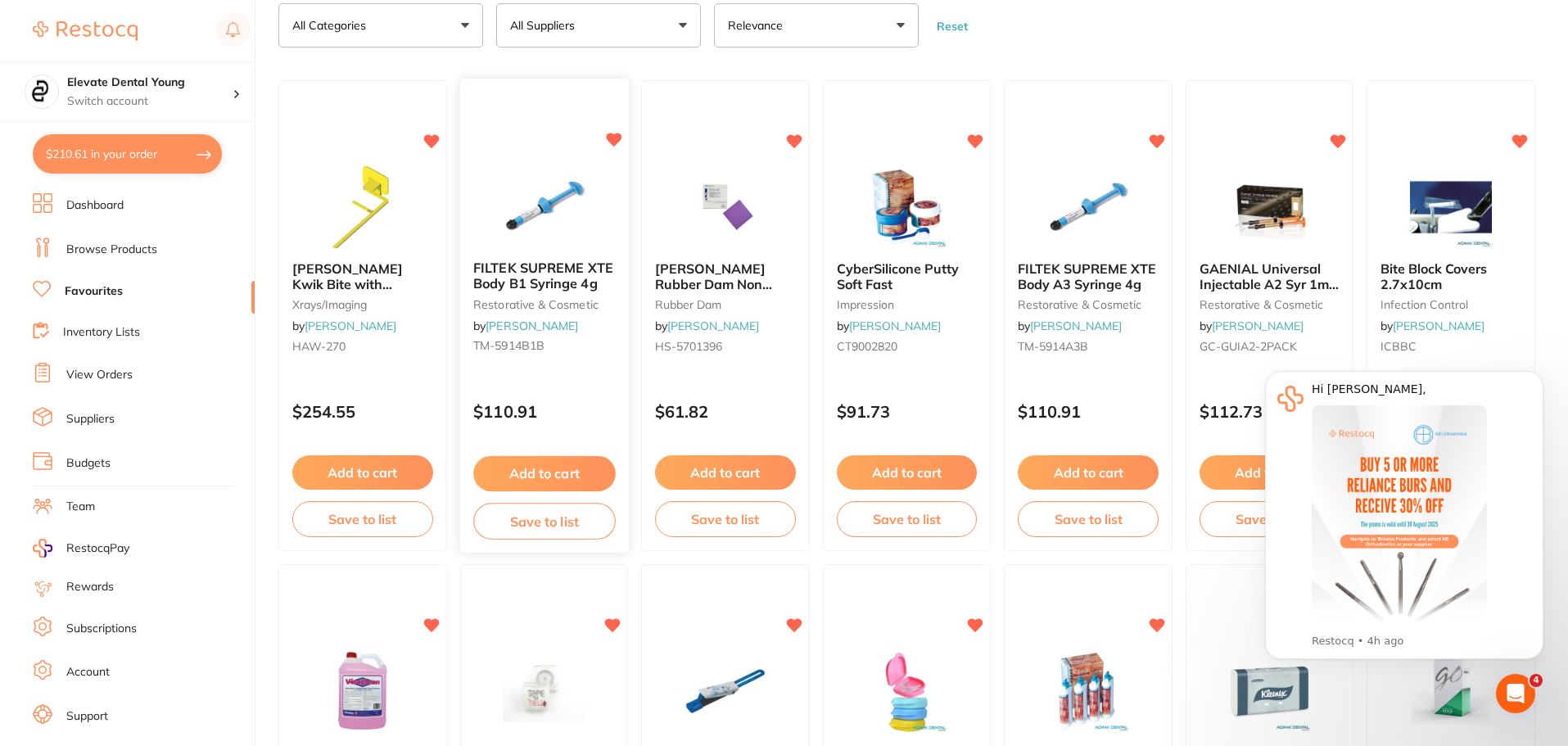
scroll to position [0, 0]
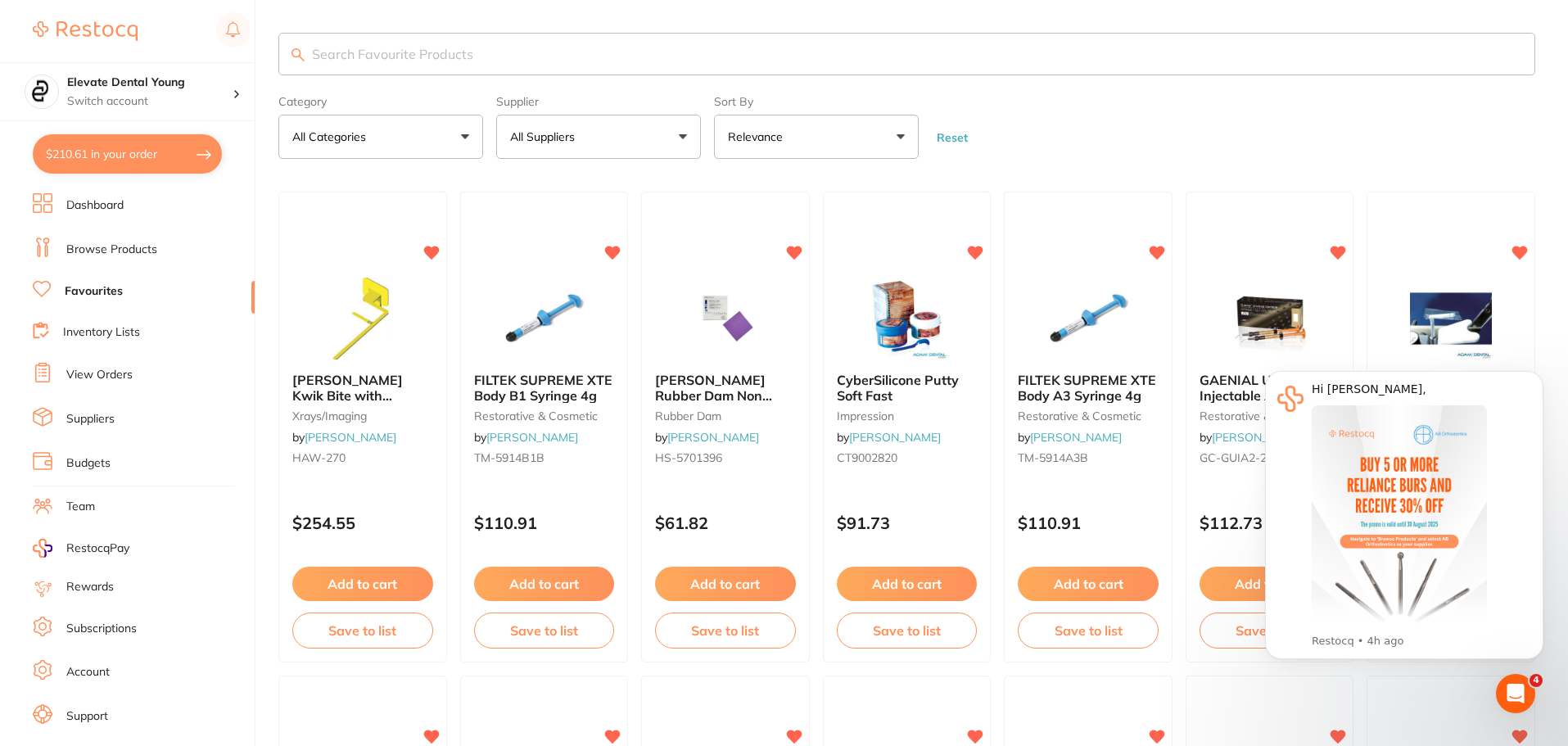
click at [348, 54] on input "search" at bounding box center [907, 54] width 1257 height 43
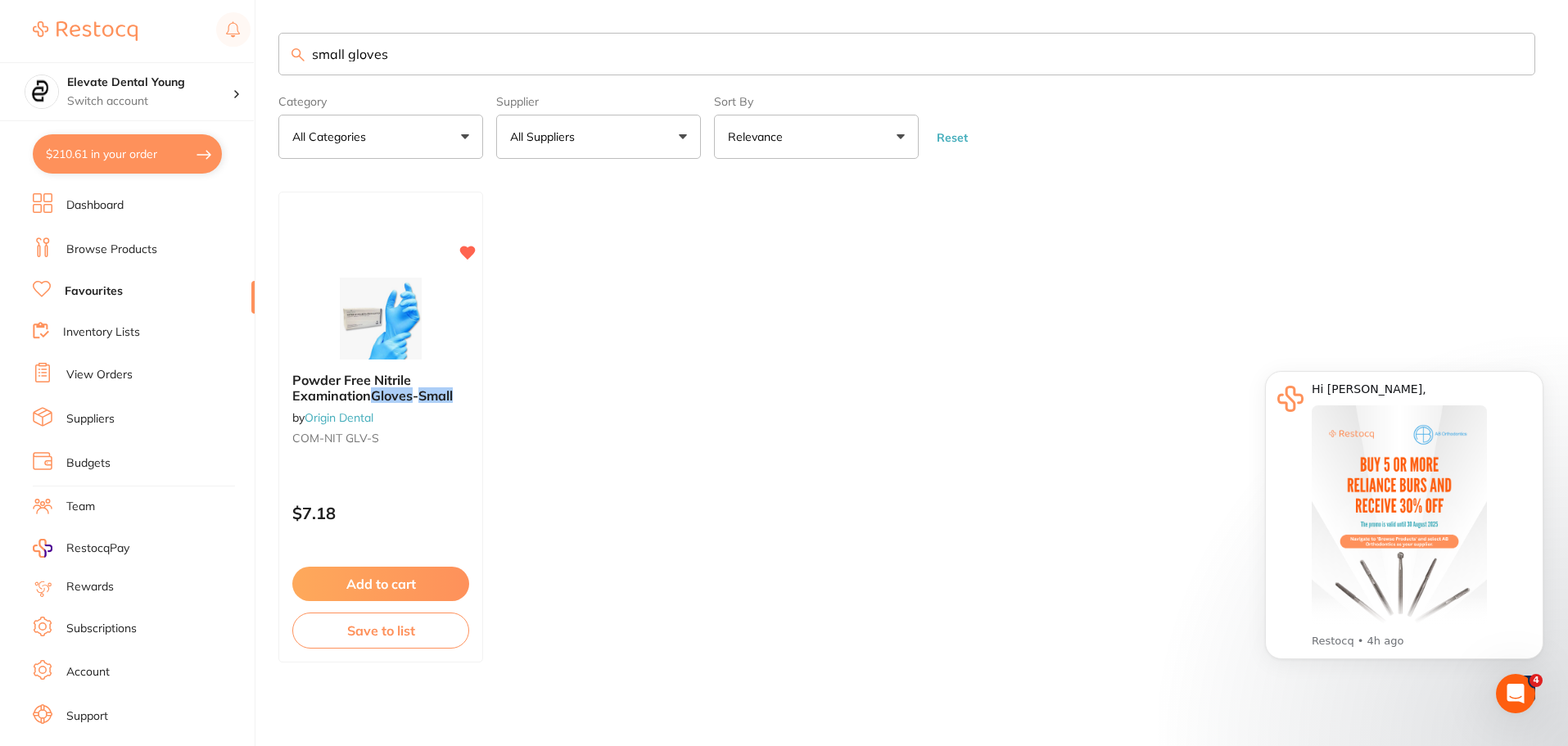
drag, startPoint x: 347, startPoint y: 53, endPoint x: 281, endPoint y: 51, distance: 66.0
click at [281, 51] on input "small gloves" at bounding box center [907, 54] width 1257 height 43
type input "gloves"
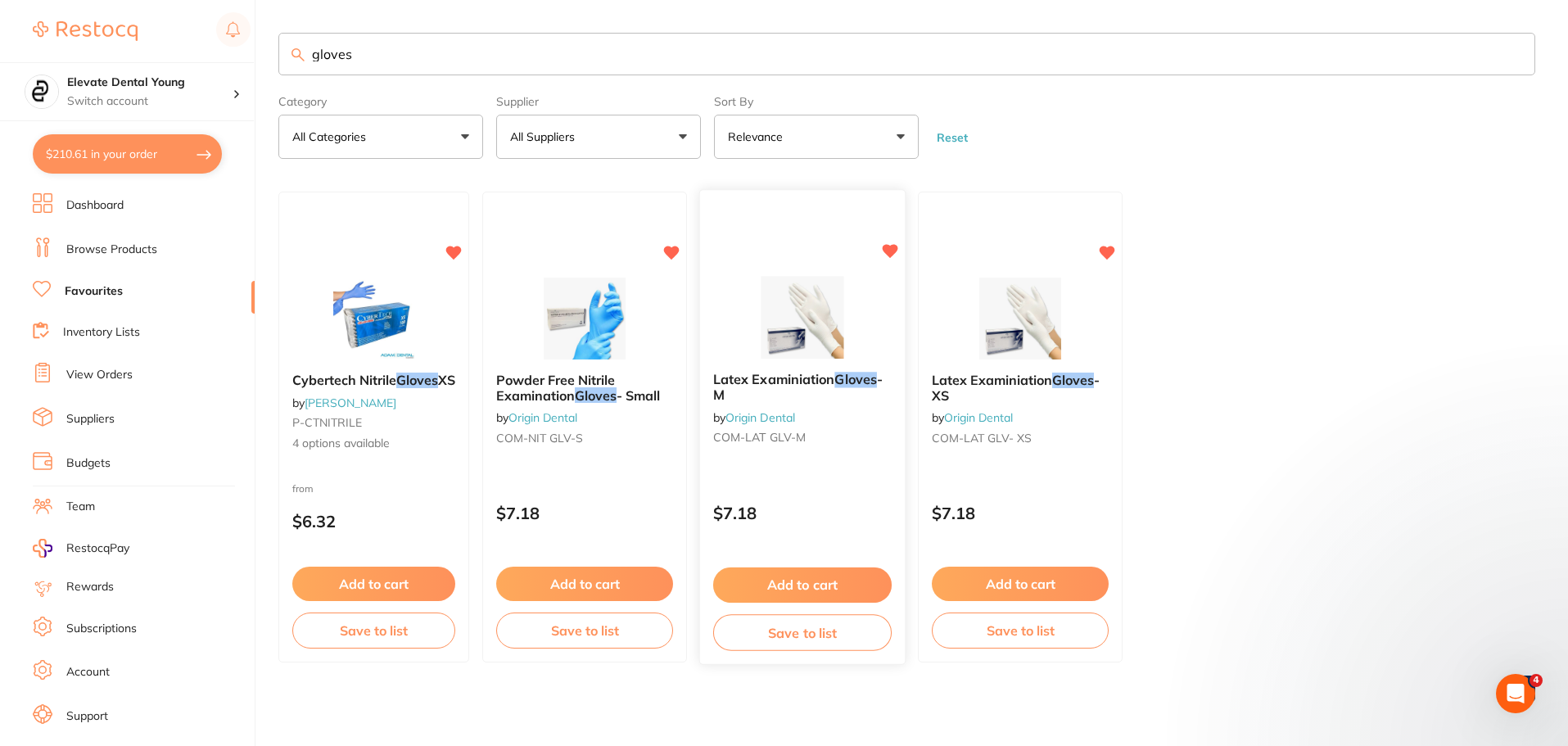
click at [829, 324] on img at bounding box center [802, 317] width 107 height 82
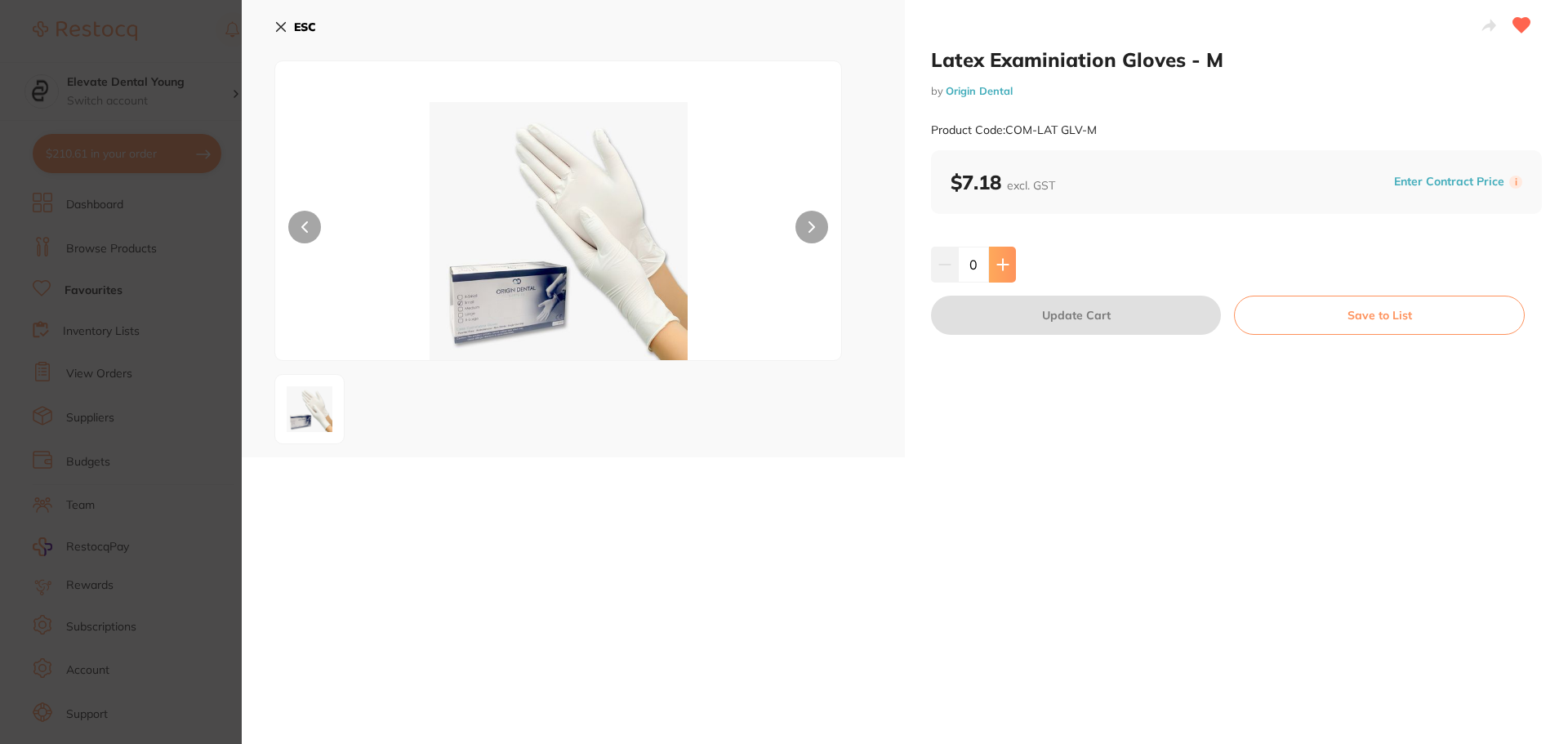
click at [1000, 269] on icon at bounding box center [1002, 265] width 11 height 11
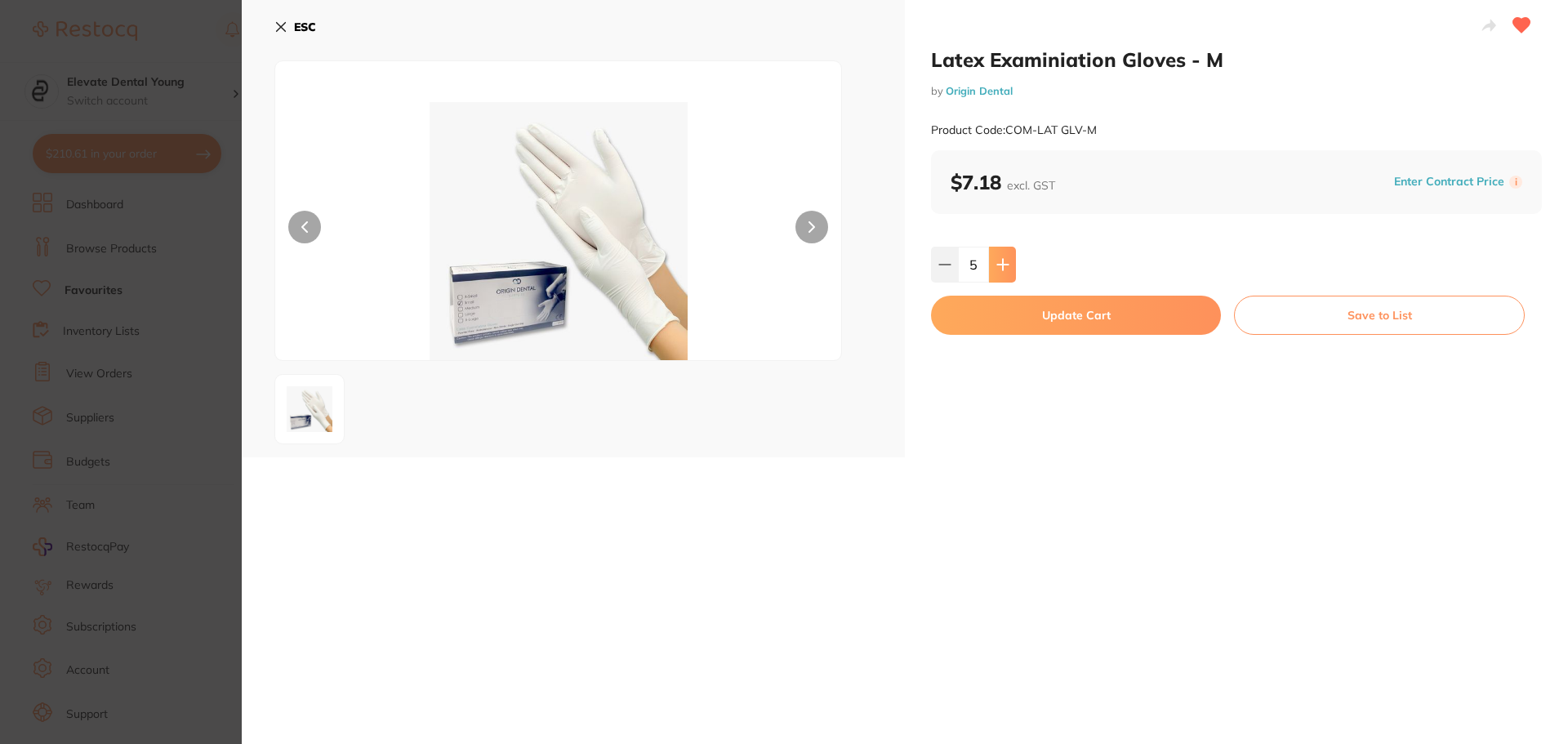
click at [1000, 269] on icon at bounding box center [1002, 265] width 11 height 11
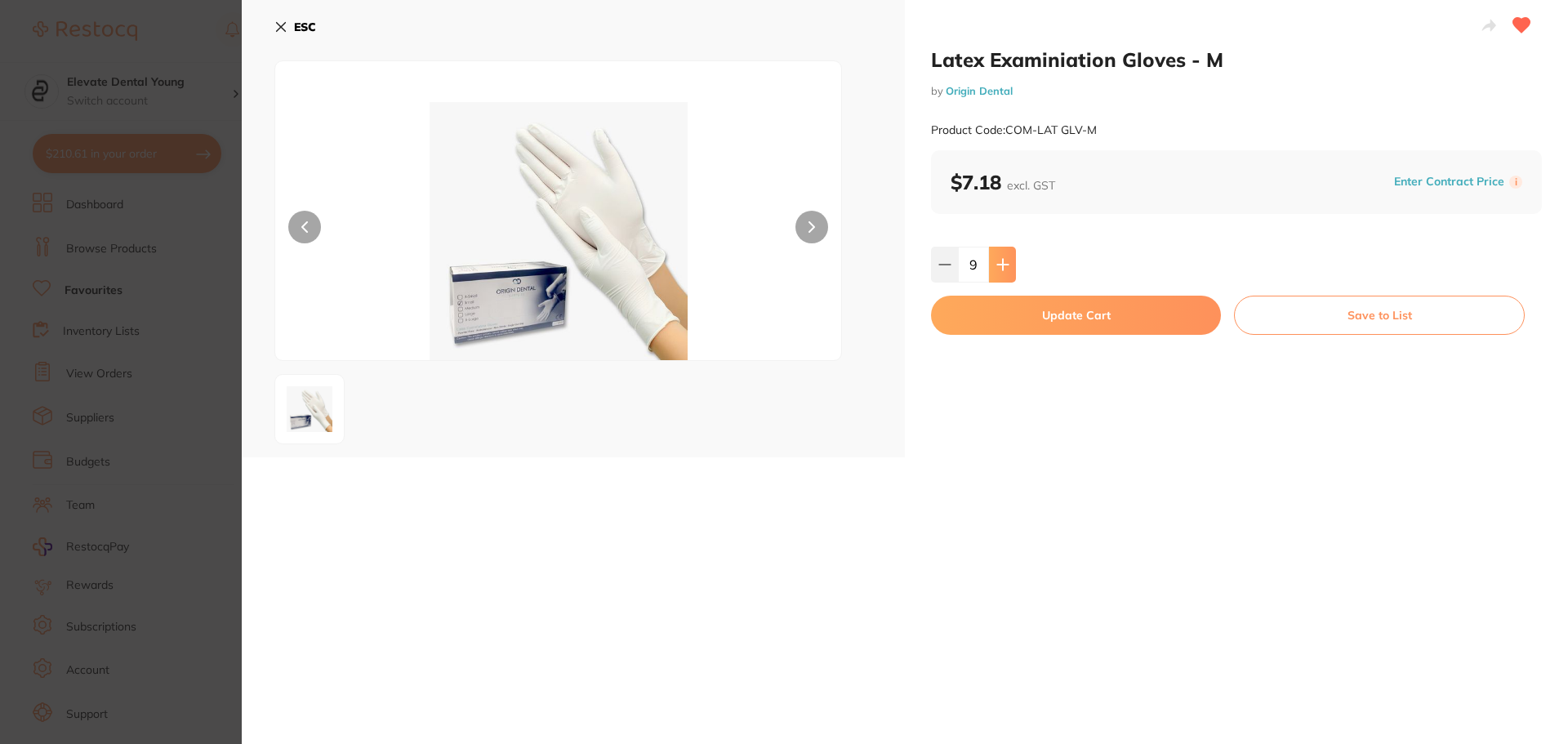
type input "10"
click at [1026, 315] on button "Update Cart" at bounding box center [1076, 315] width 289 height 40
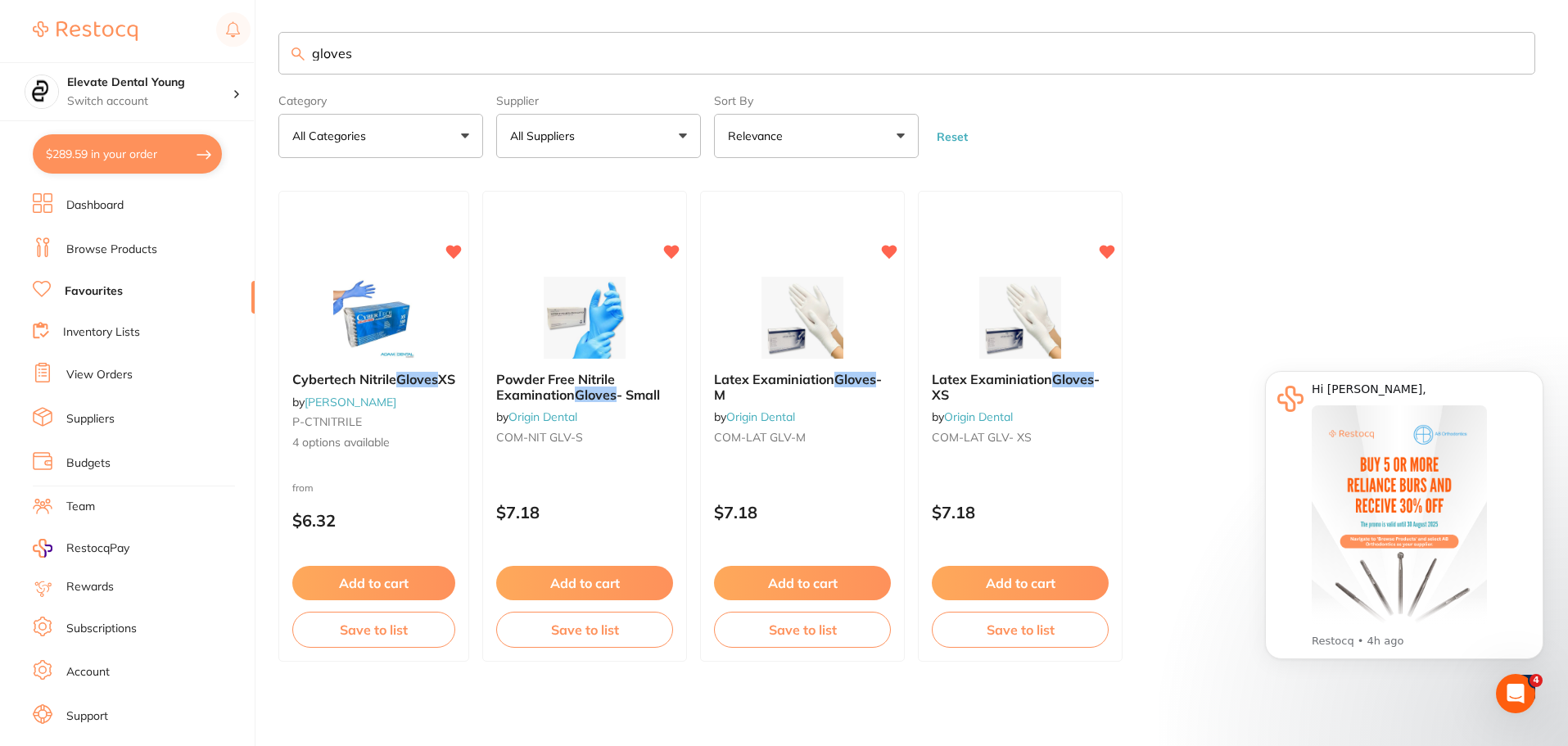
drag, startPoint x: 384, startPoint y: 63, endPoint x: 168, endPoint y: 53, distance: 216.2
click at [172, 55] on div "$289.59 Elevate Dental Young Switch account Elevate Dental Young Hilltops Denti…" at bounding box center [784, 372] width 1568 height 746
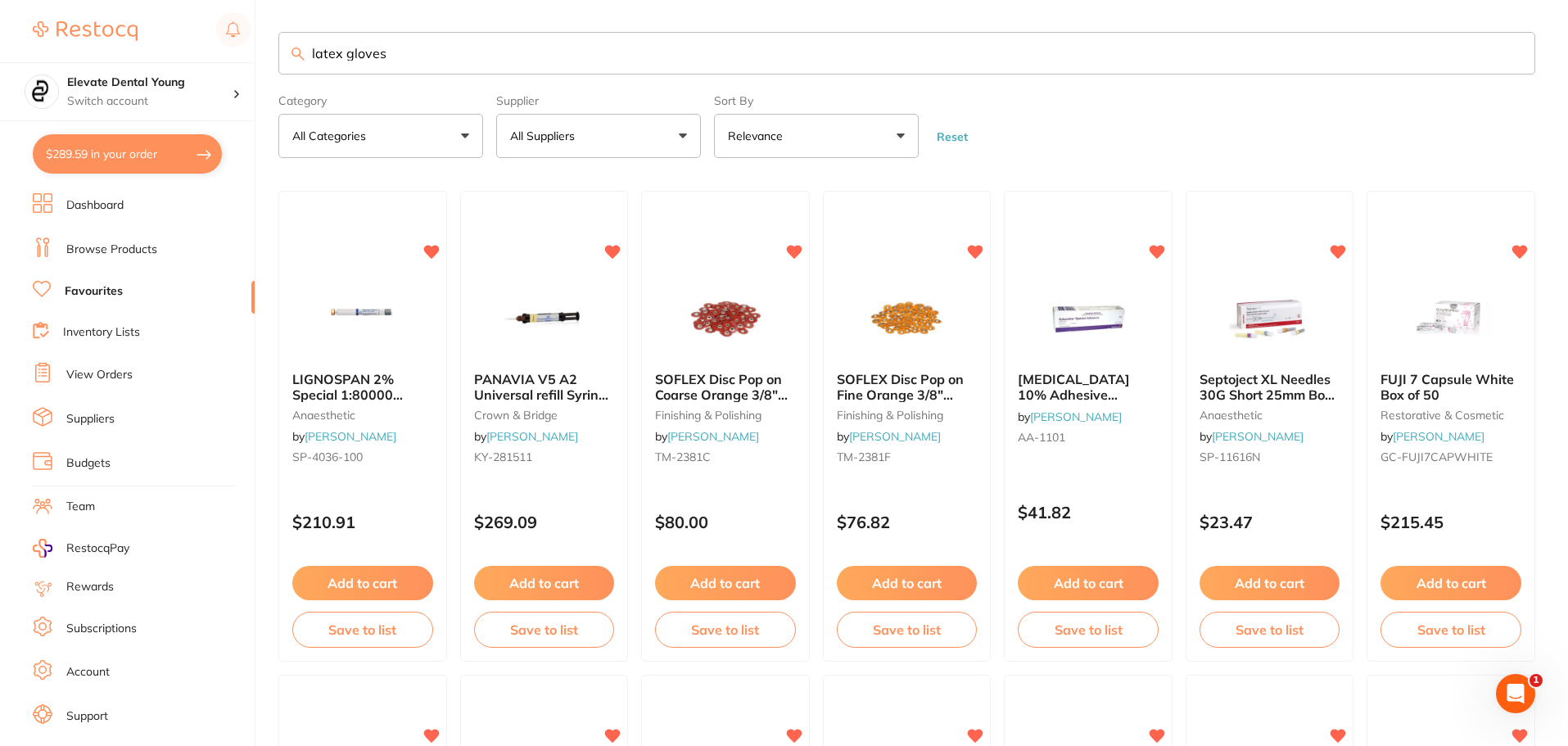
type input "latex gloves"
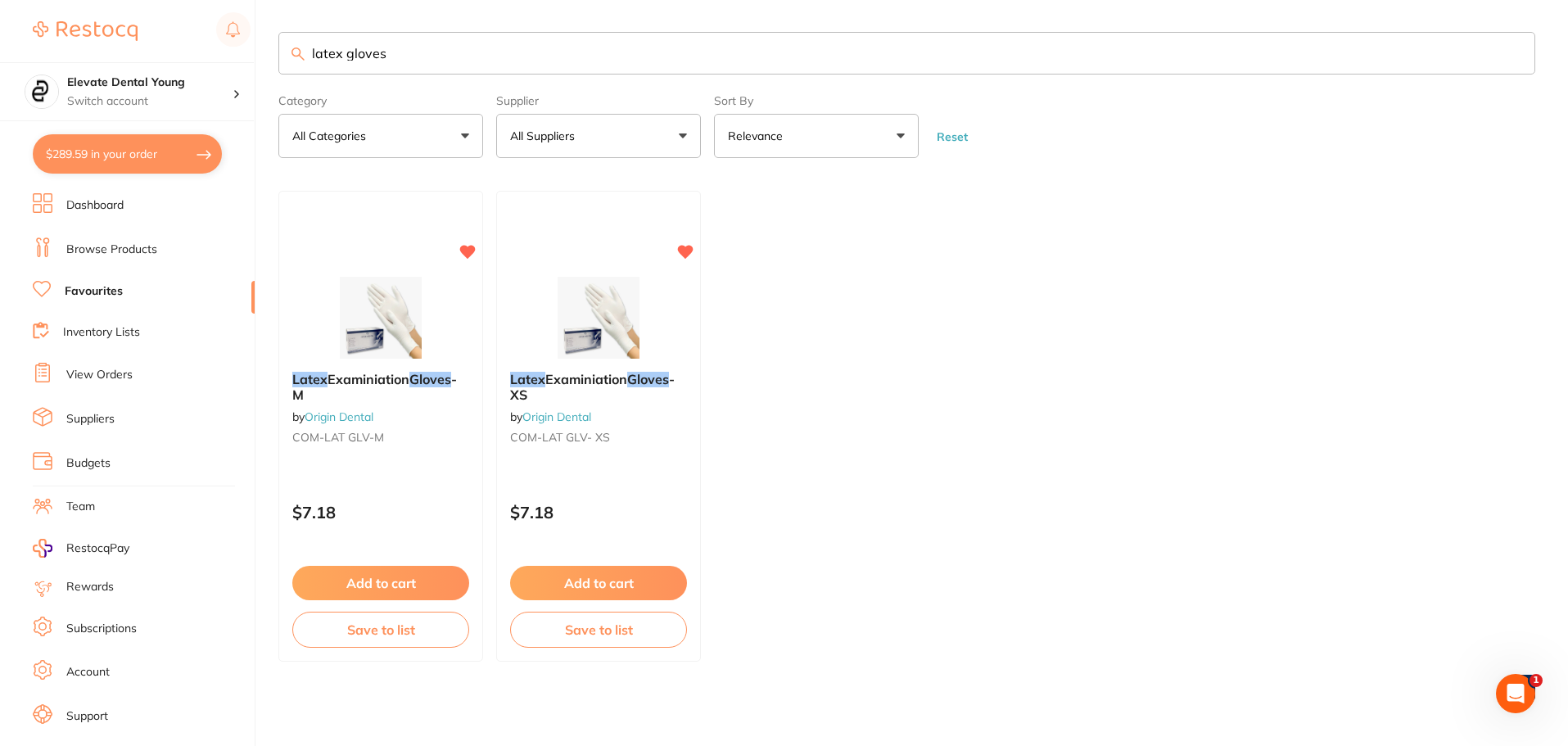
click at [126, 252] on link "Browse Products" at bounding box center [112, 250] width 91 height 17
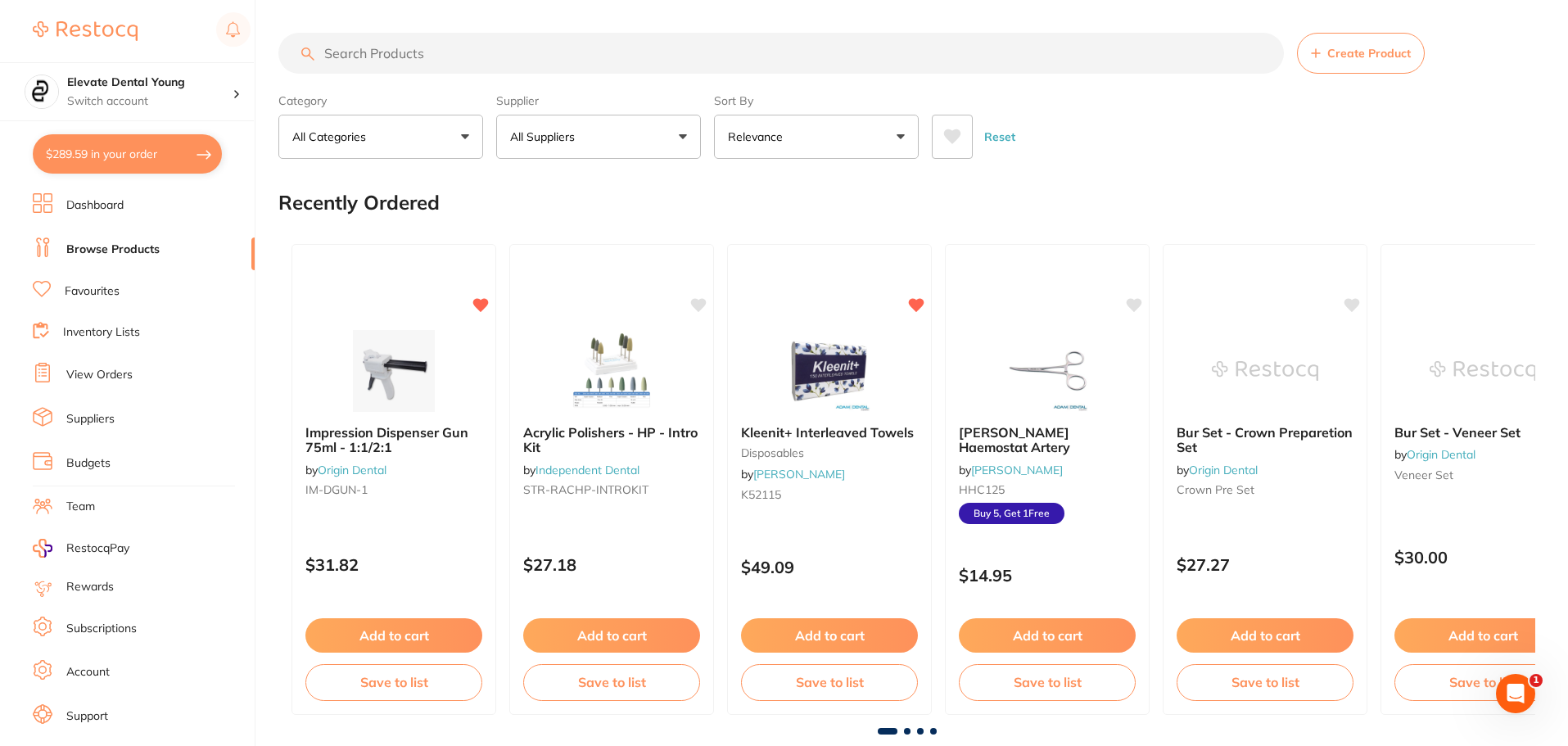
click at [393, 52] on input "search" at bounding box center [781, 53] width 1006 height 41
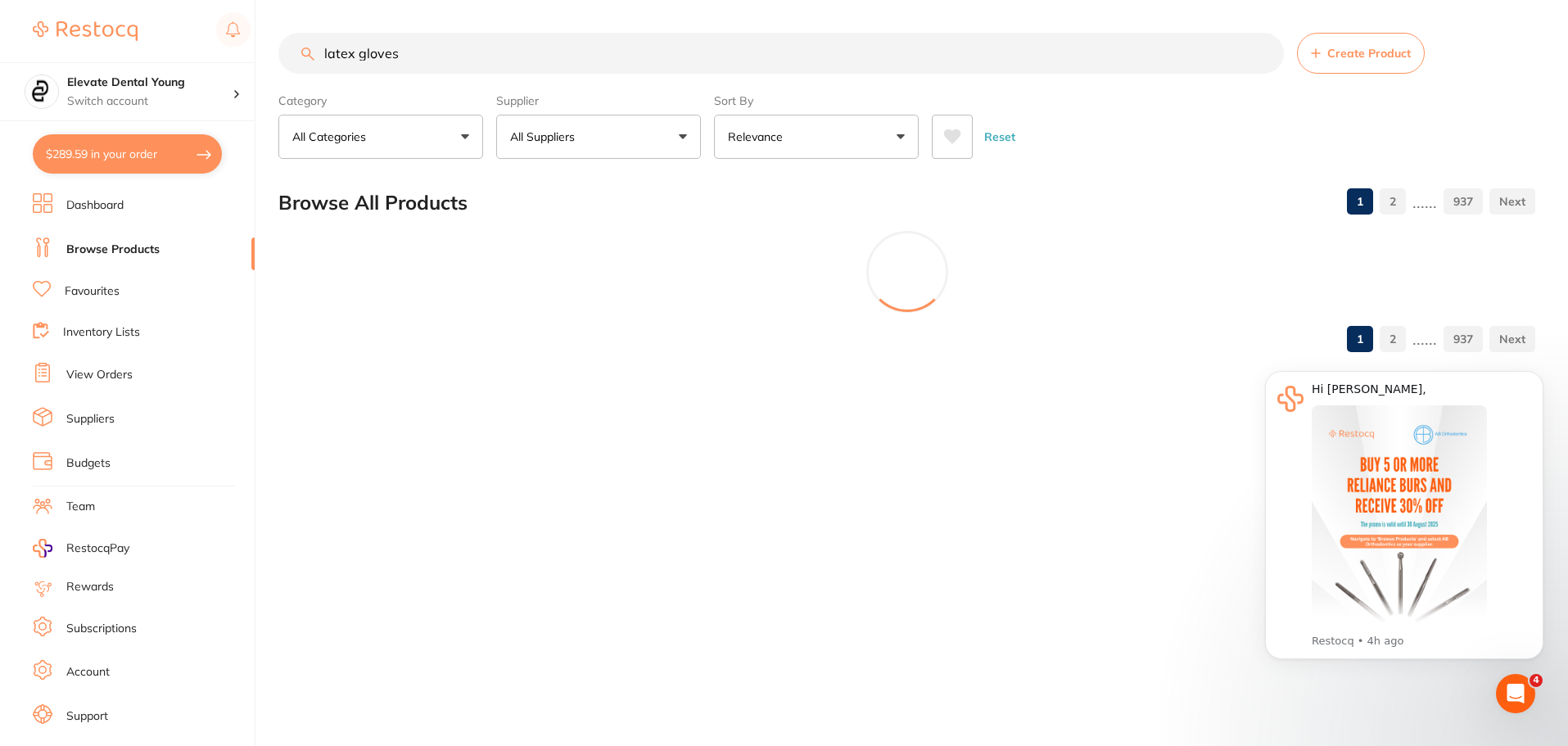
type input "latex gloves"
drag, startPoint x: 644, startPoint y: 147, endPoint x: 649, endPoint y: 140, distance: 8.6
click at [644, 147] on button "All Suppliers" at bounding box center [598, 137] width 204 height 44
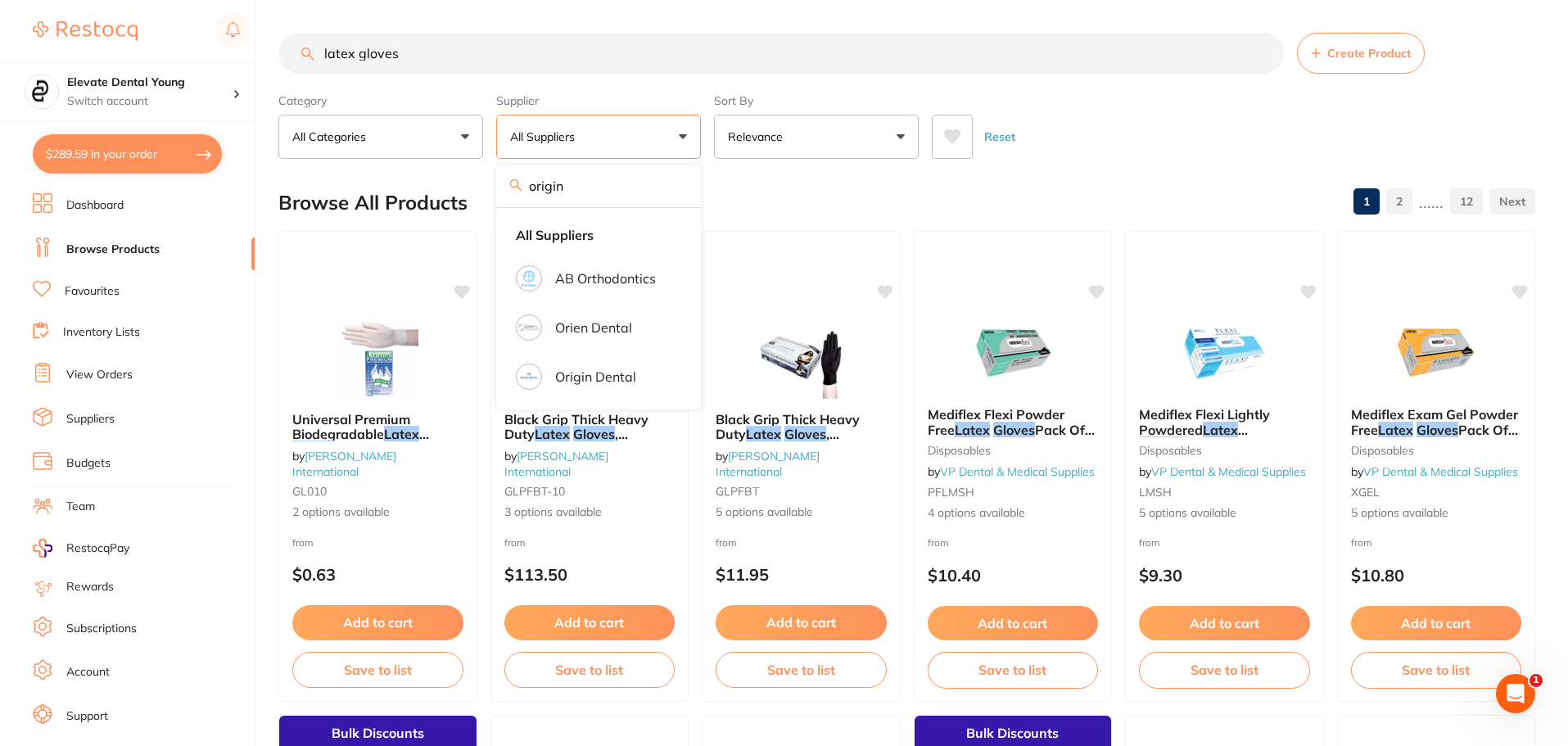
type input "origin"
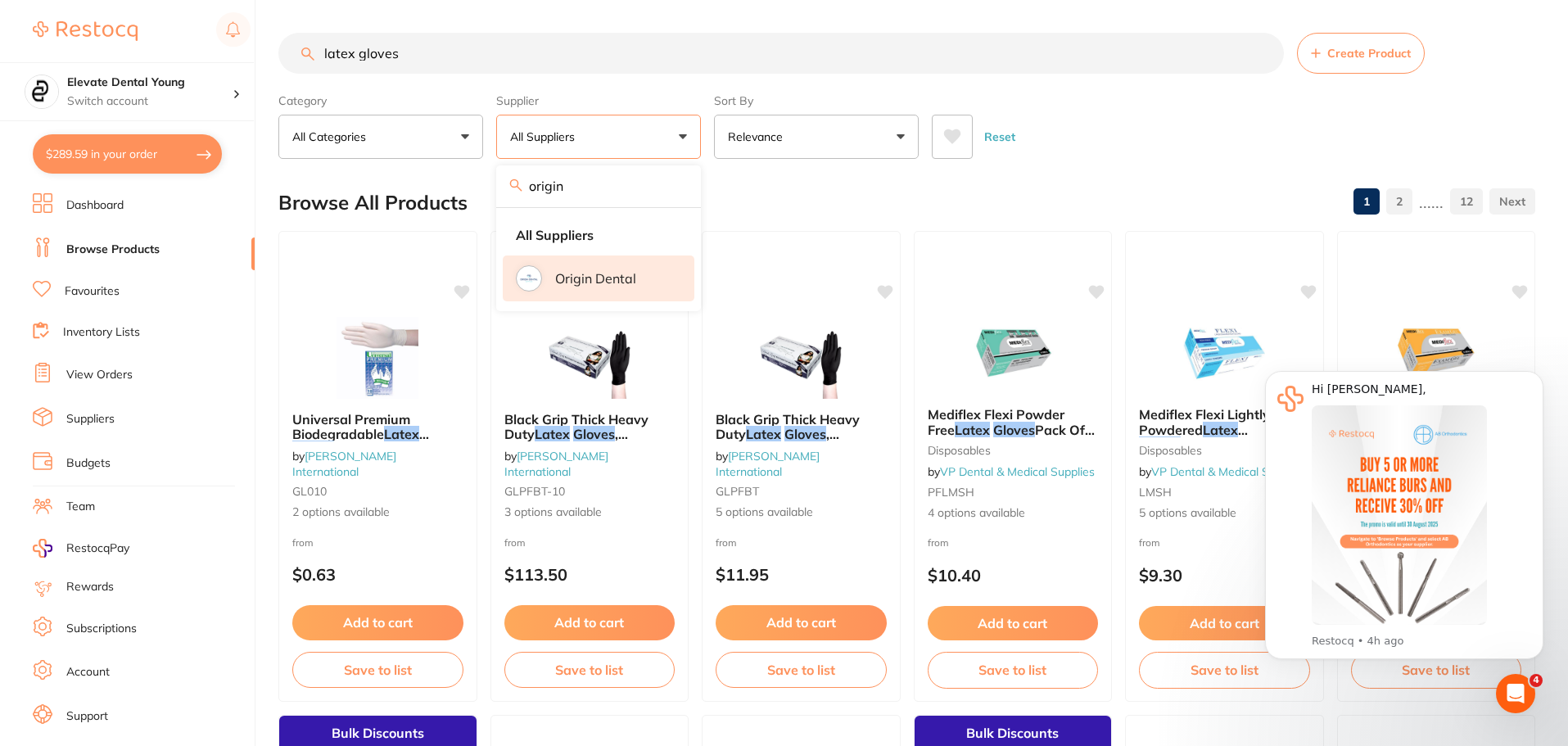
click at [588, 281] on p "Origin Dental" at bounding box center [596, 278] width 81 height 15
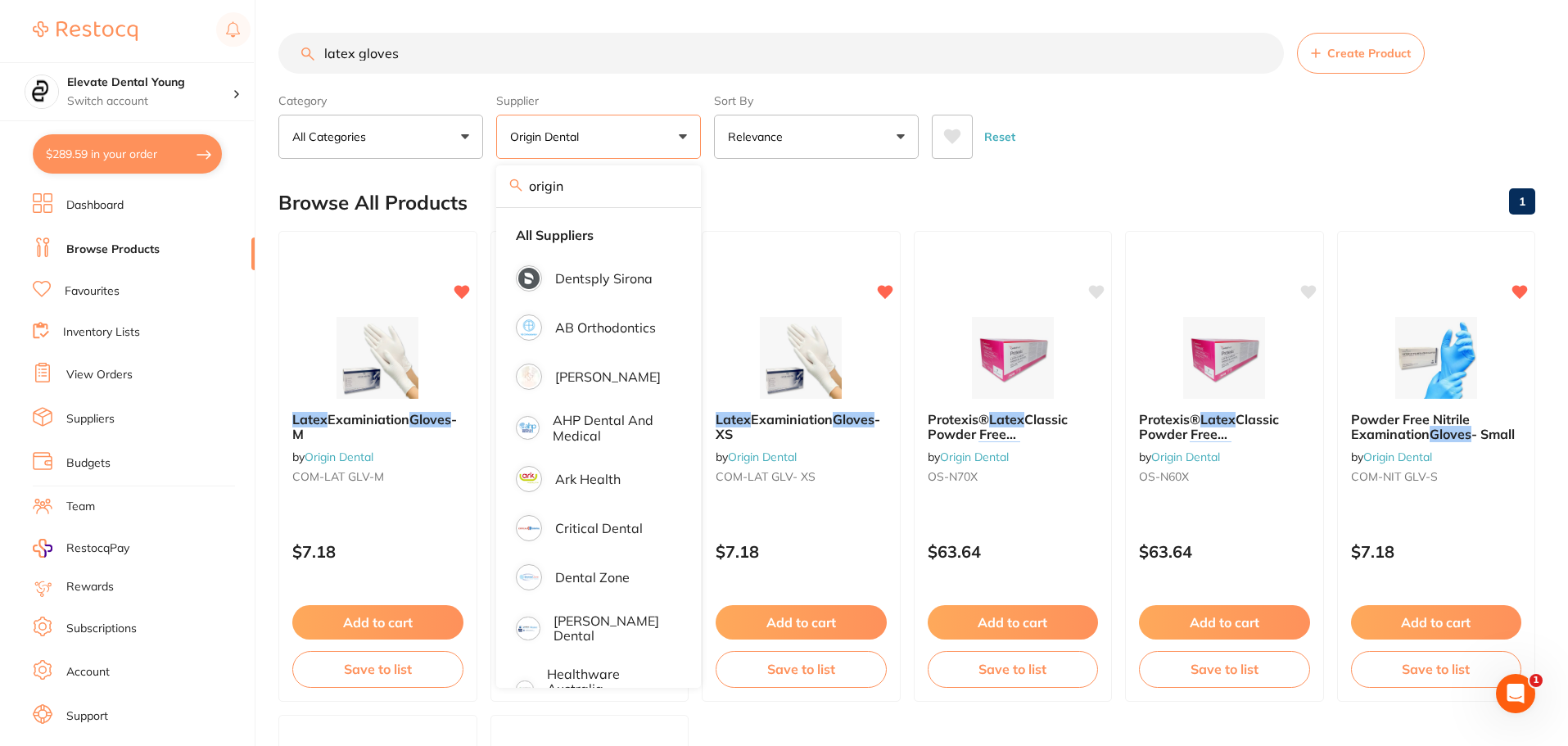
click at [1067, 152] on div "Reset" at bounding box center [1227, 130] width 591 height 57
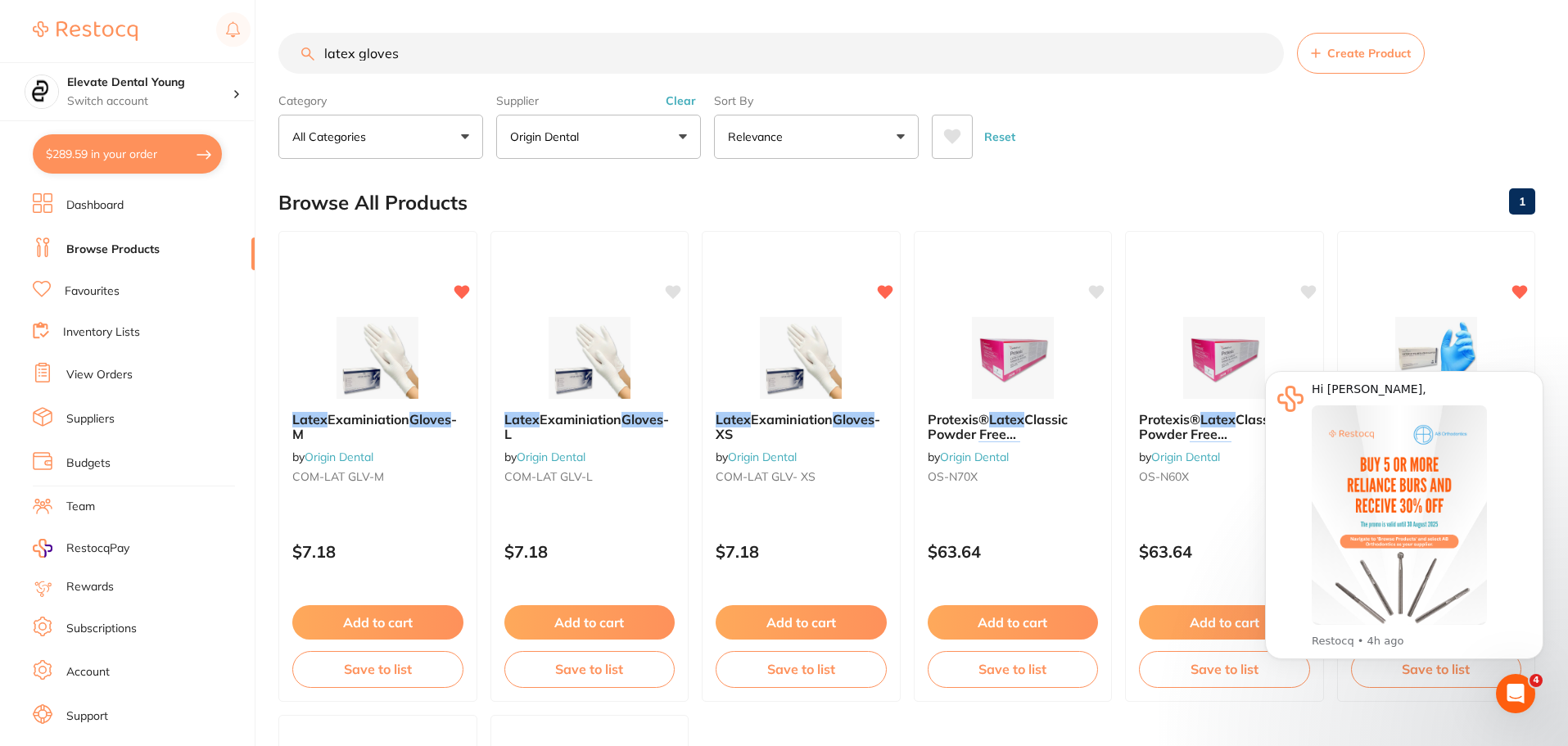
click at [674, 102] on button "Clear" at bounding box center [680, 101] width 40 height 15
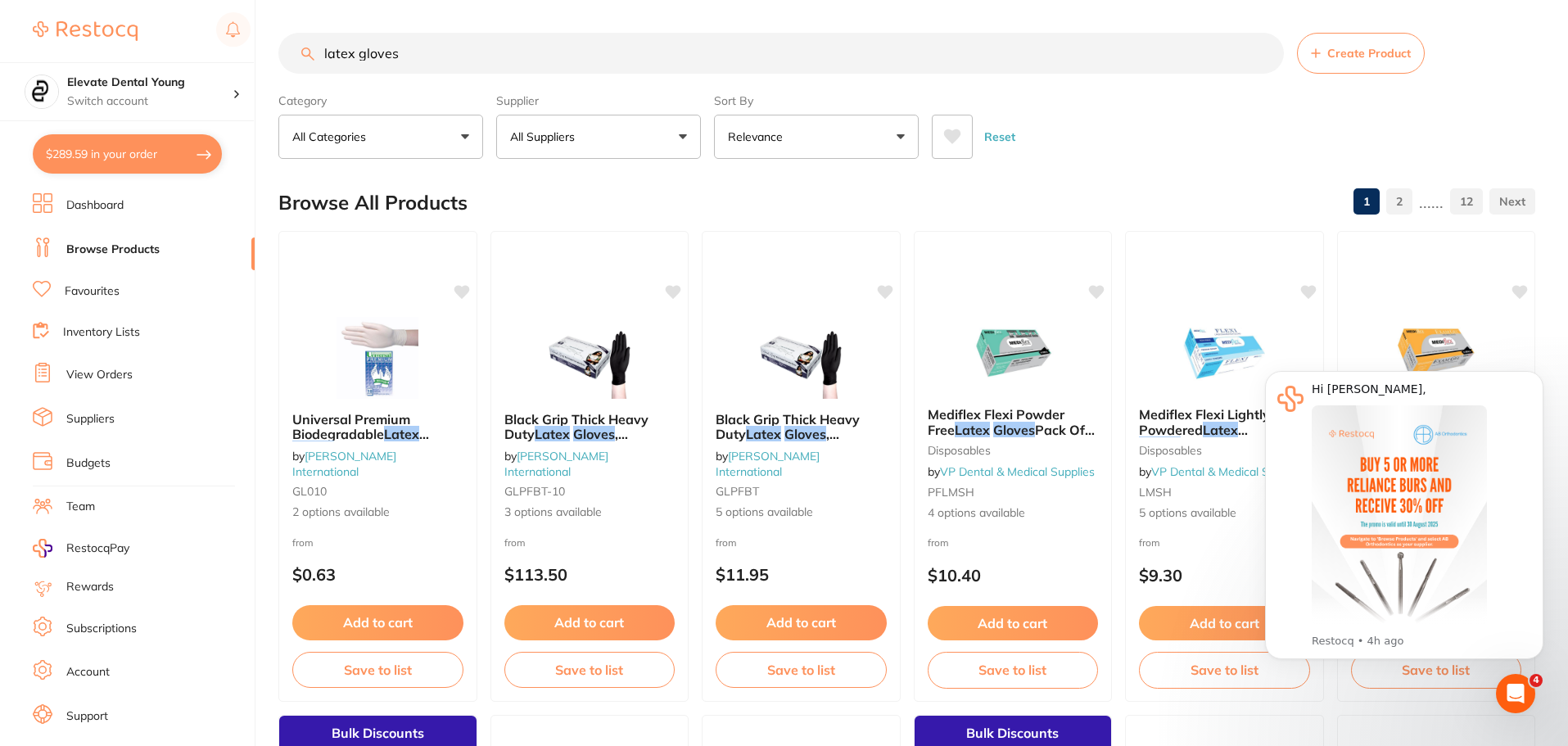
click at [589, 135] on button "All Suppliers" at bounding box center [598, 137] width 204 height 44
type input "[PERSON_NAME]"
click at [586, 274] on p "[PERSON_NAME]" at bounding box center [608, 278] width 105 height 15
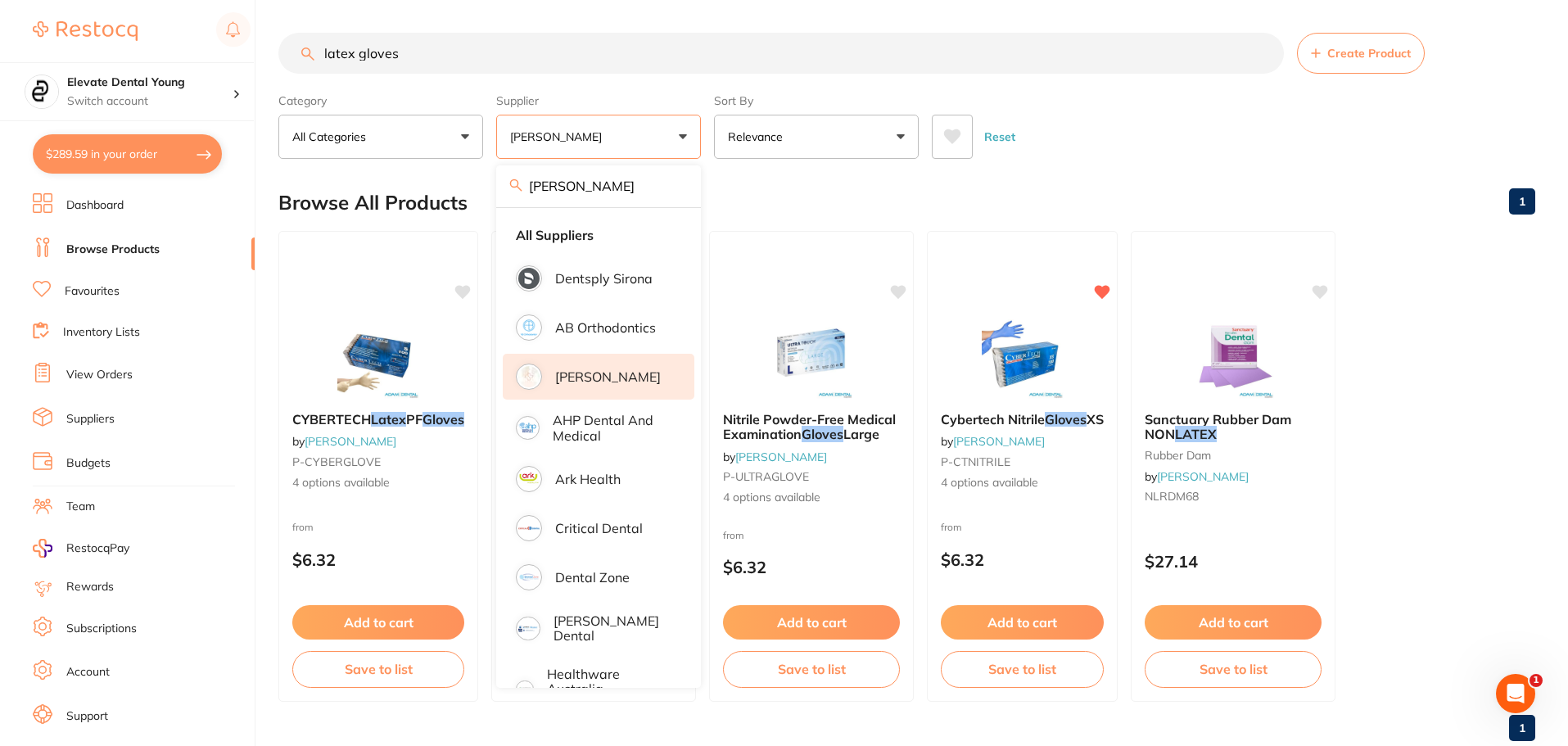
click at [1181, 161] on main "latex gloves Create Product Category All Categories All Categories rubber dam C…" at bounding box center [923, 393] width 1290 height 787
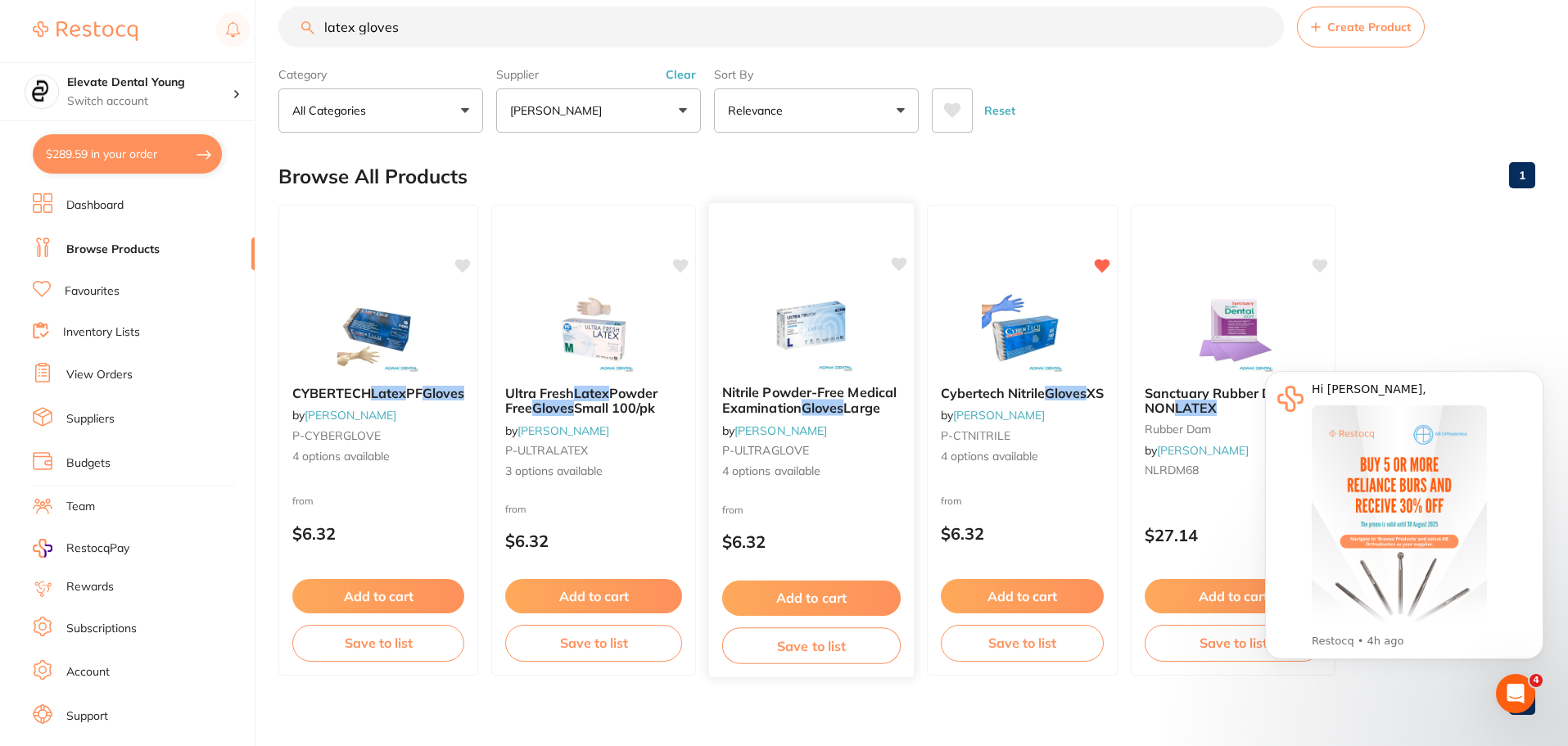
scroll to position [41, 0]
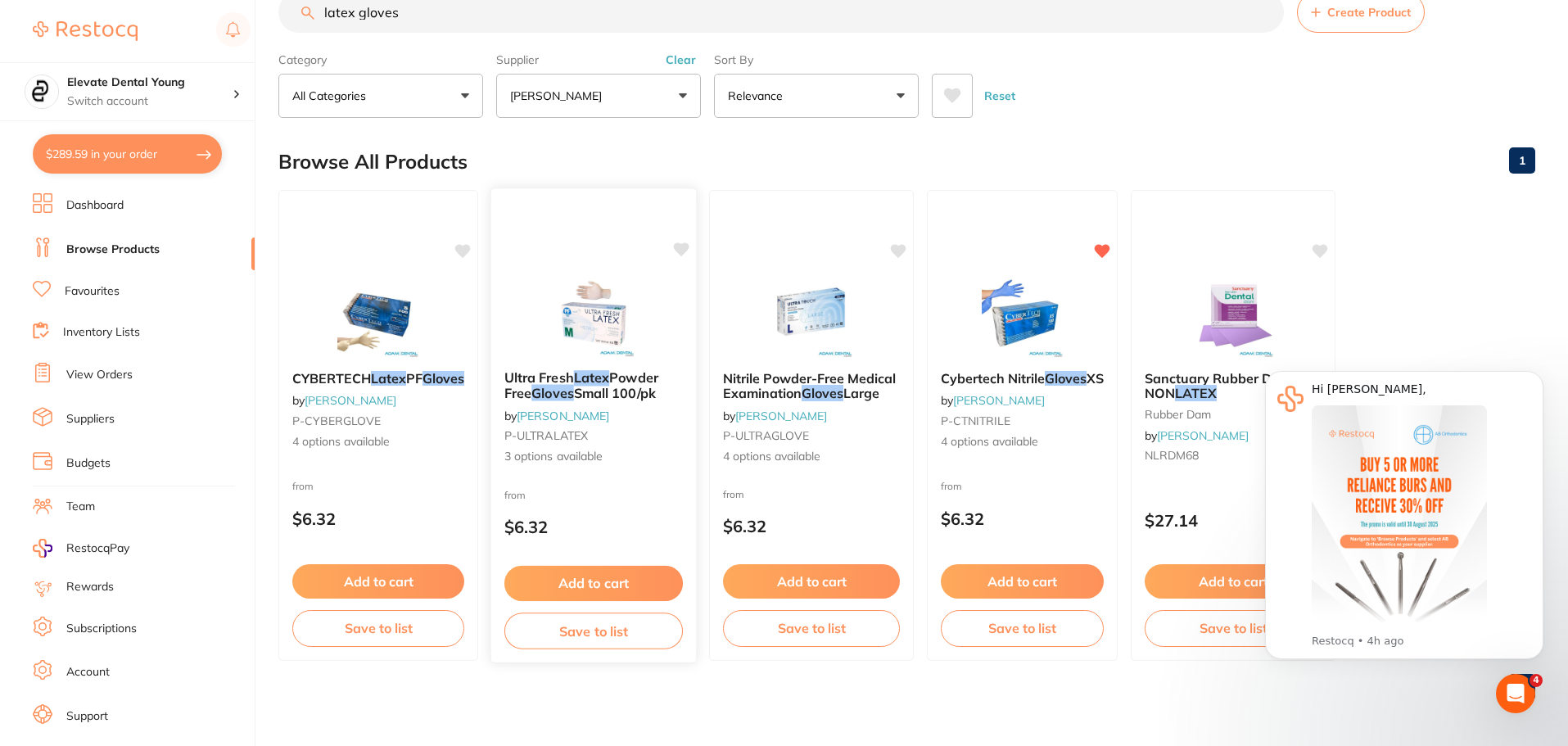
click at [599, 326] on img at bounding box center [594, 315] width 107 height 82
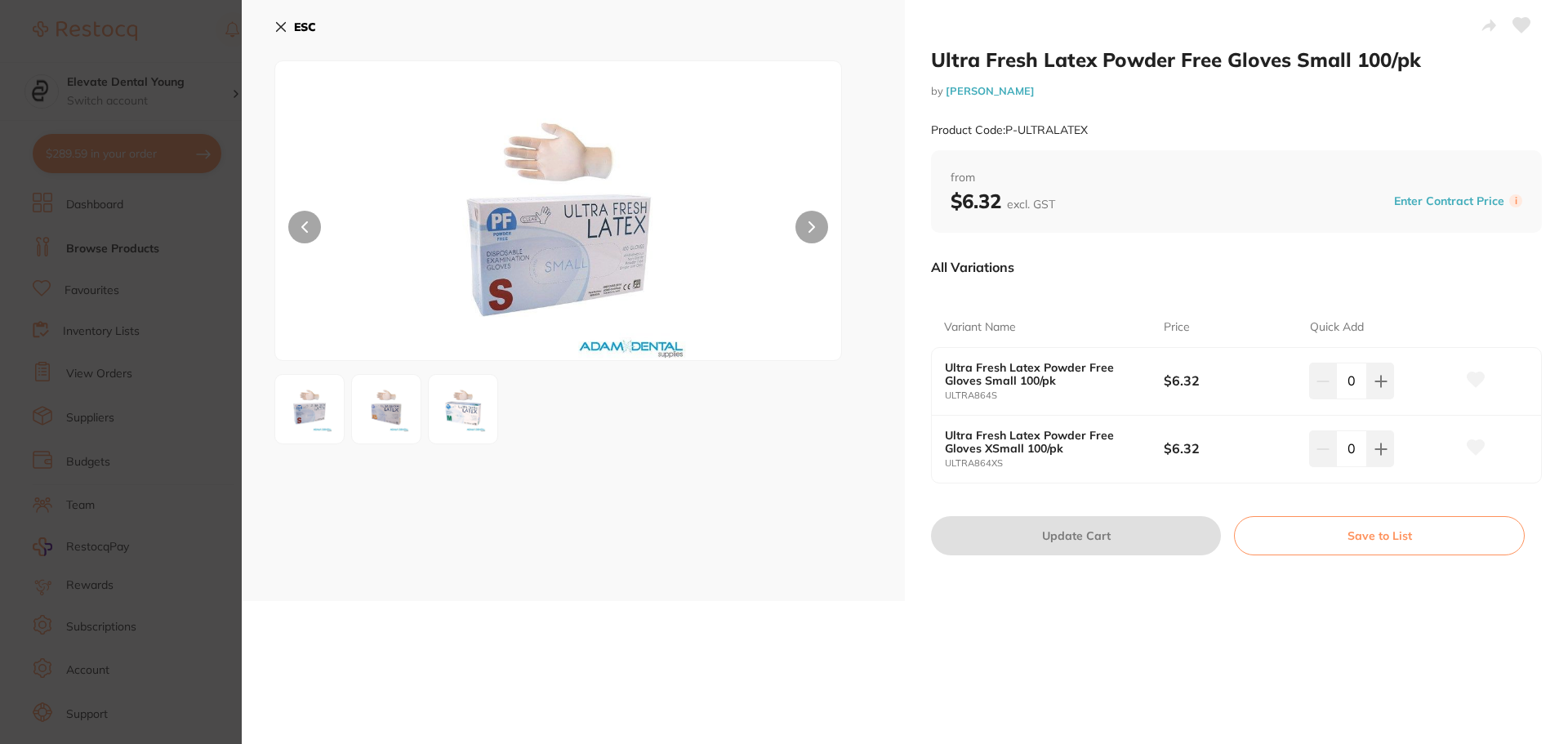
click at [1347, 375] on input "0" at bounding box center [1351, 380] width 31 height 36
type input "60"
click at [1411, 368] on div "60" at bounding box center [1382, 380] width 147 height 36
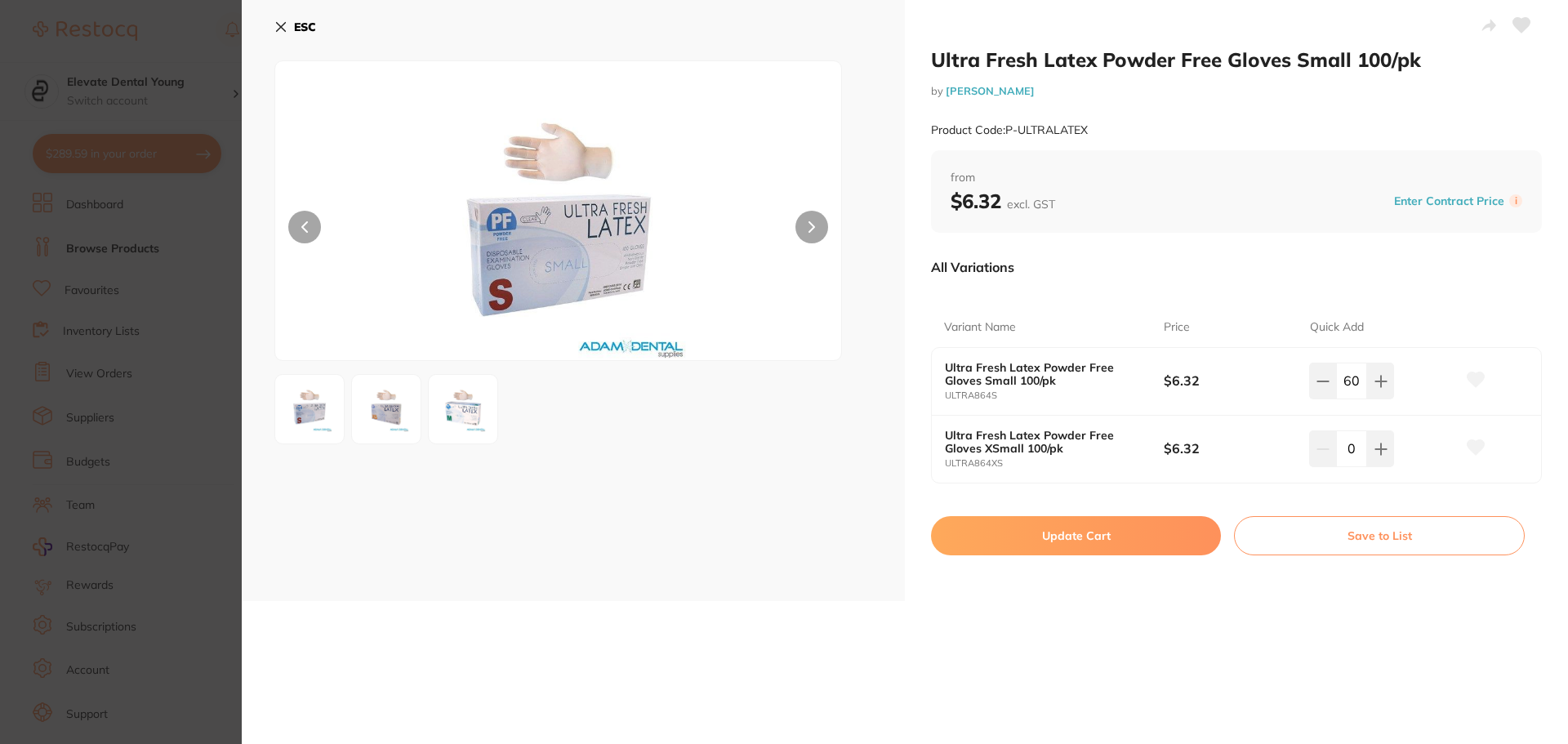
click at [1413, 311] on div "Quick Add" at bounding box center [1383, 327] width 147 height 40
click at [1074, 537] on button "Update Cart" at bounding box center [1076, 536] width 289 height 40
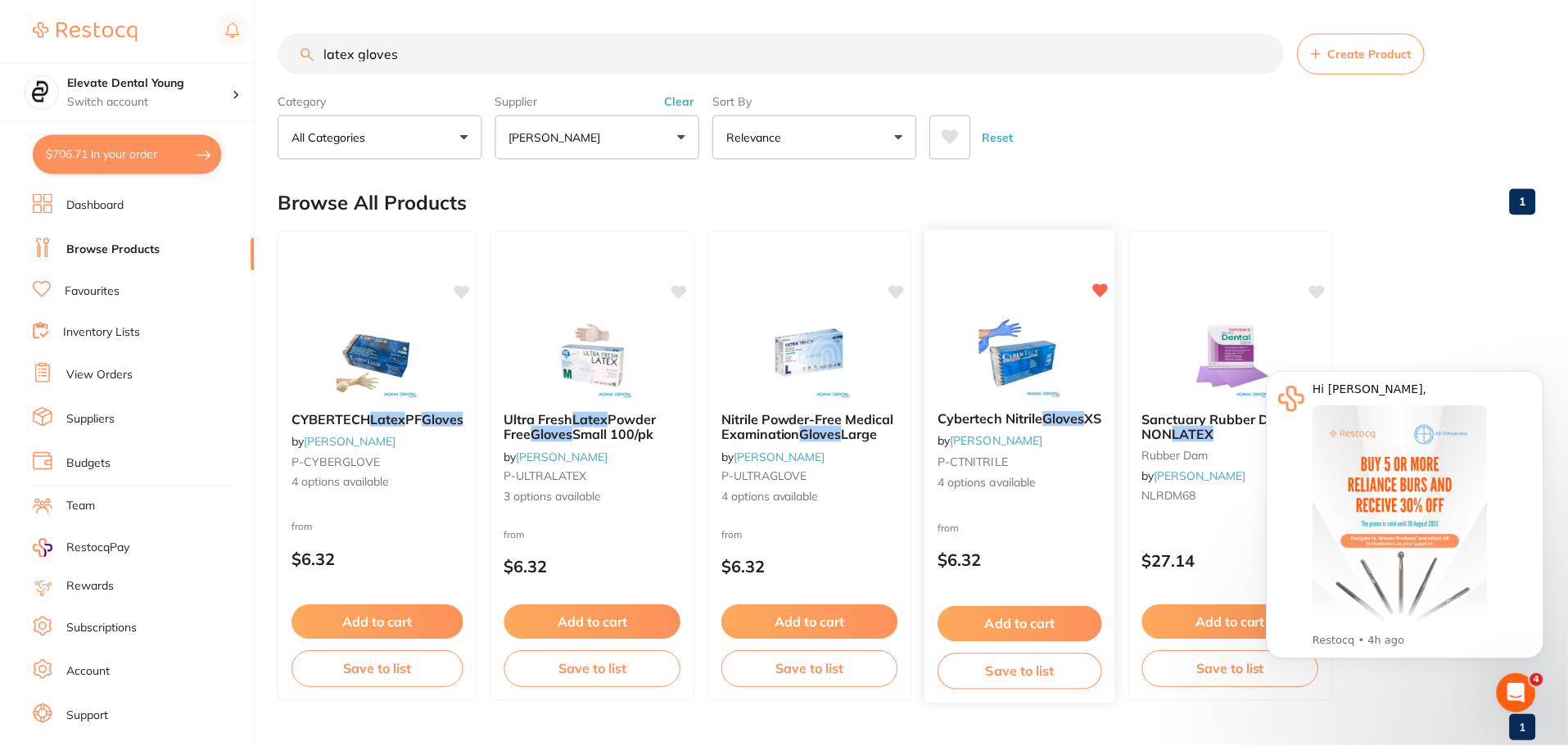
scroll to position [41, 0]
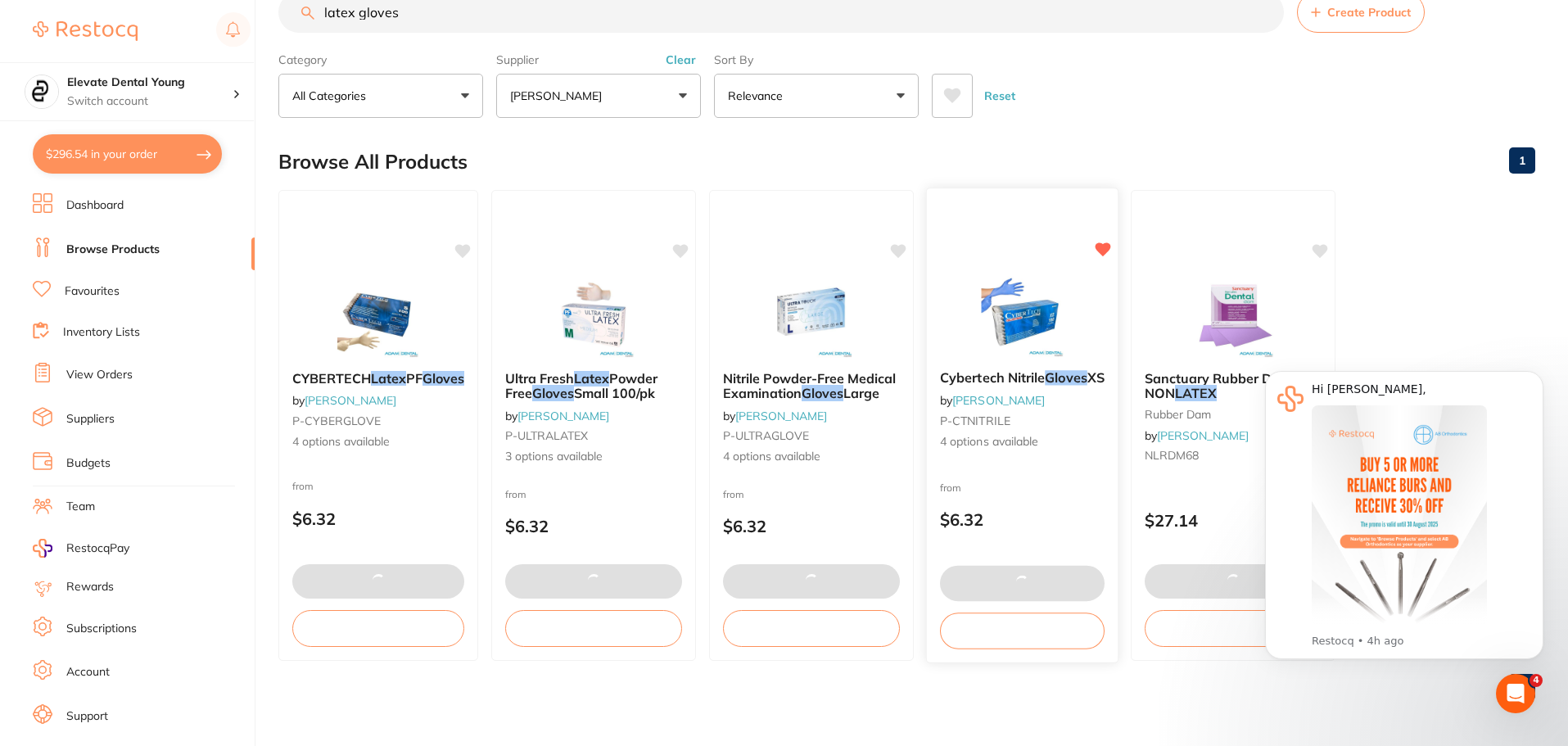
type input "60"
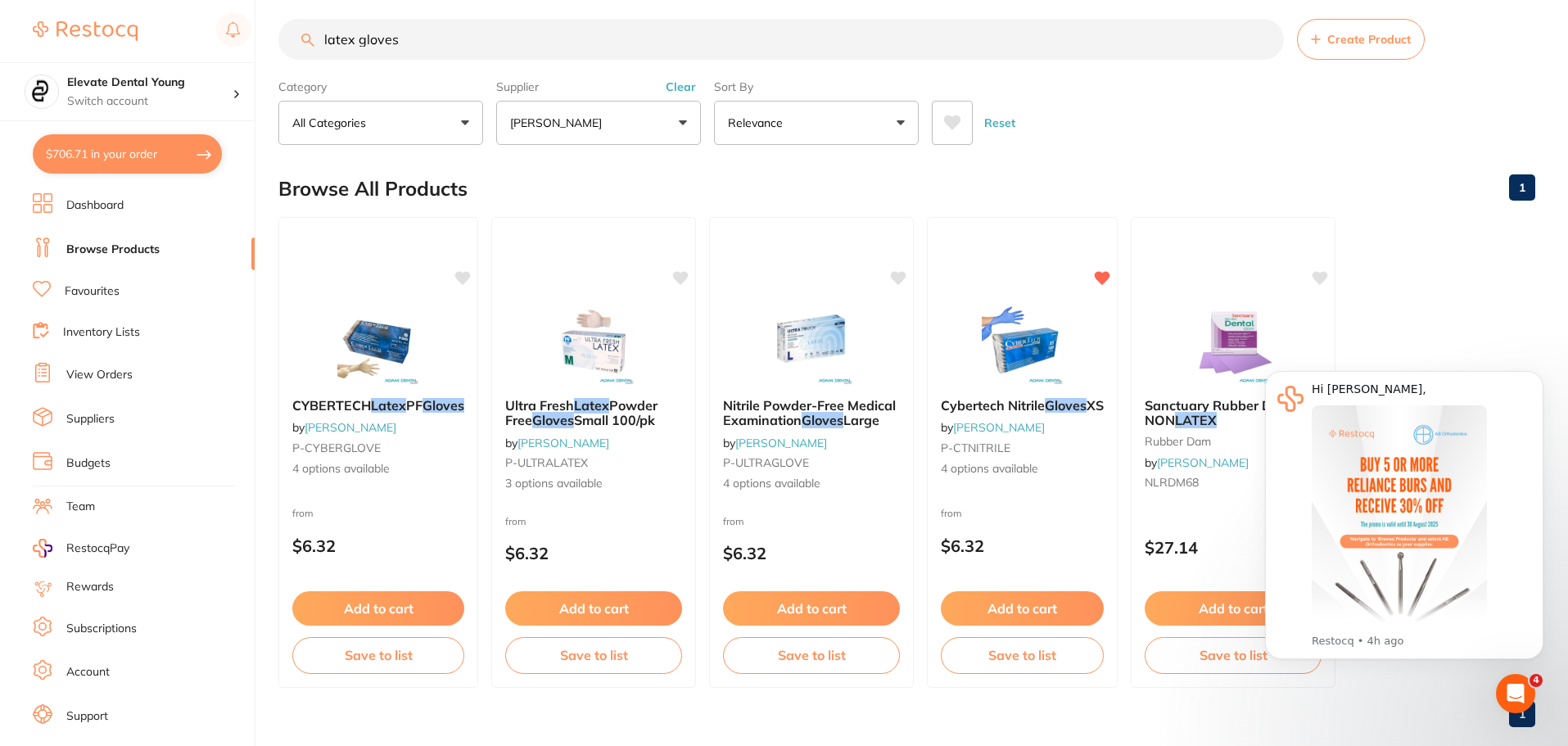
scroll to position [0, 0]
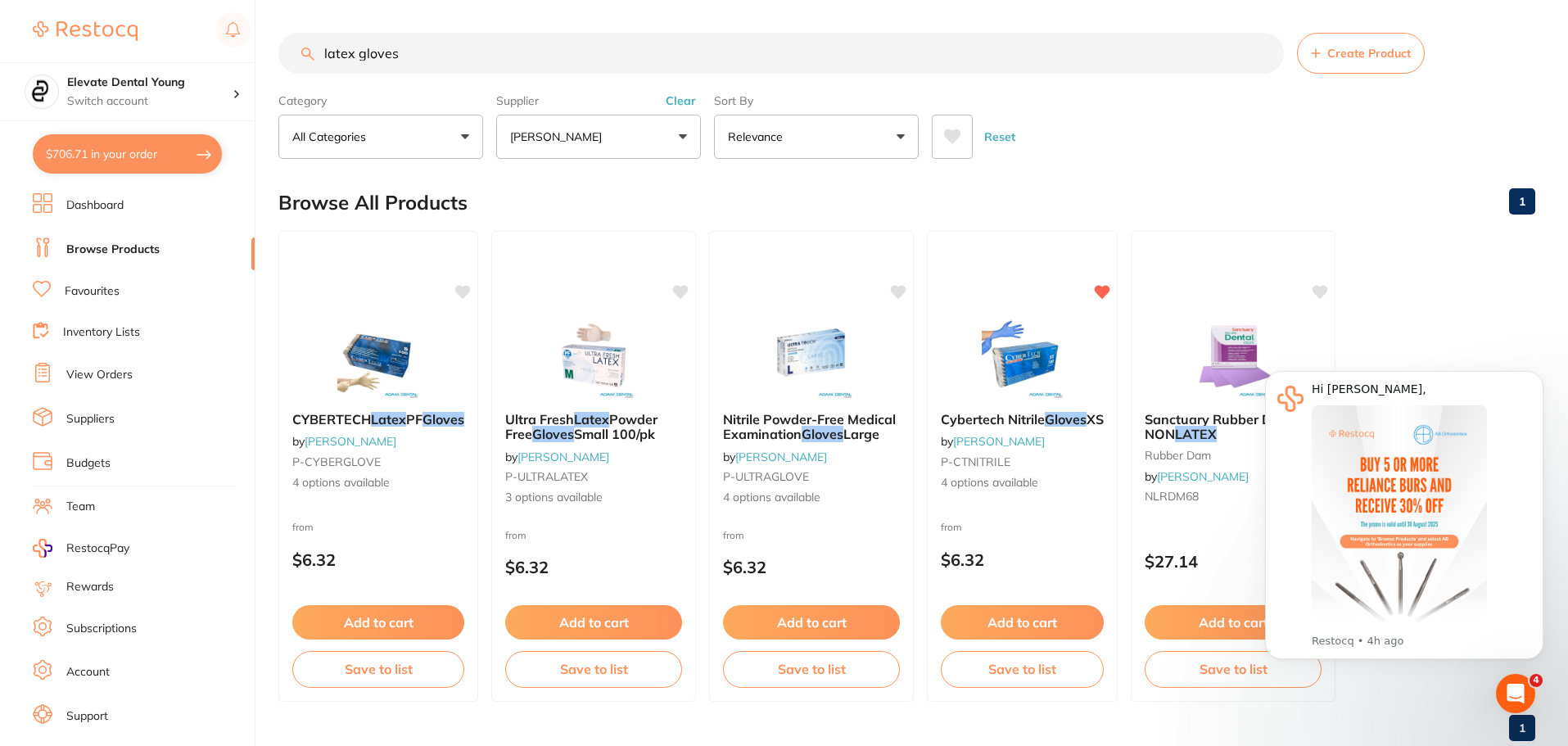
click at [688, 103] on button "Clear" at bounding box center [680, 101] width 40 height 15
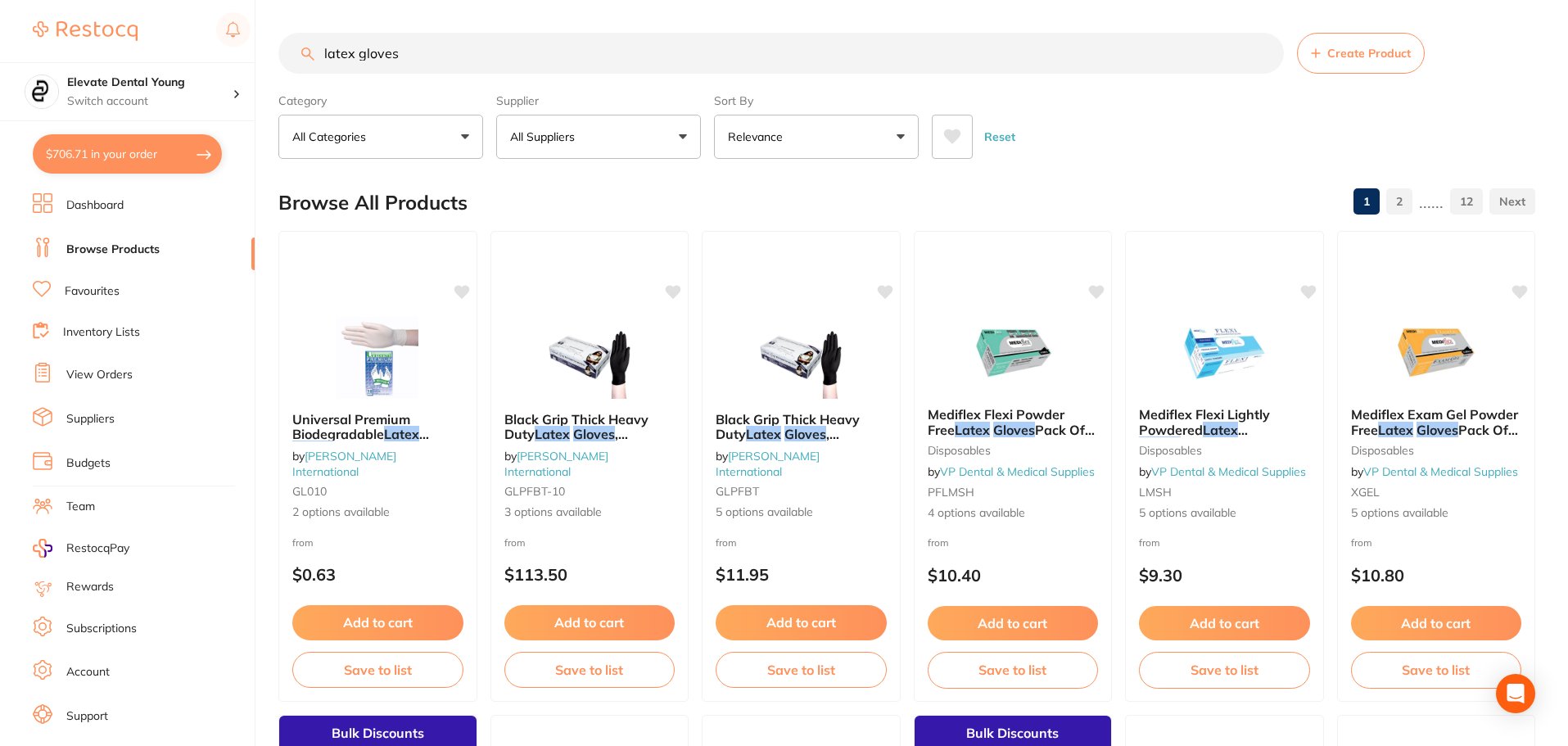
click at [625, 133] on button "All Suppliers" at bounding box center [598, 137] width 204 height 44
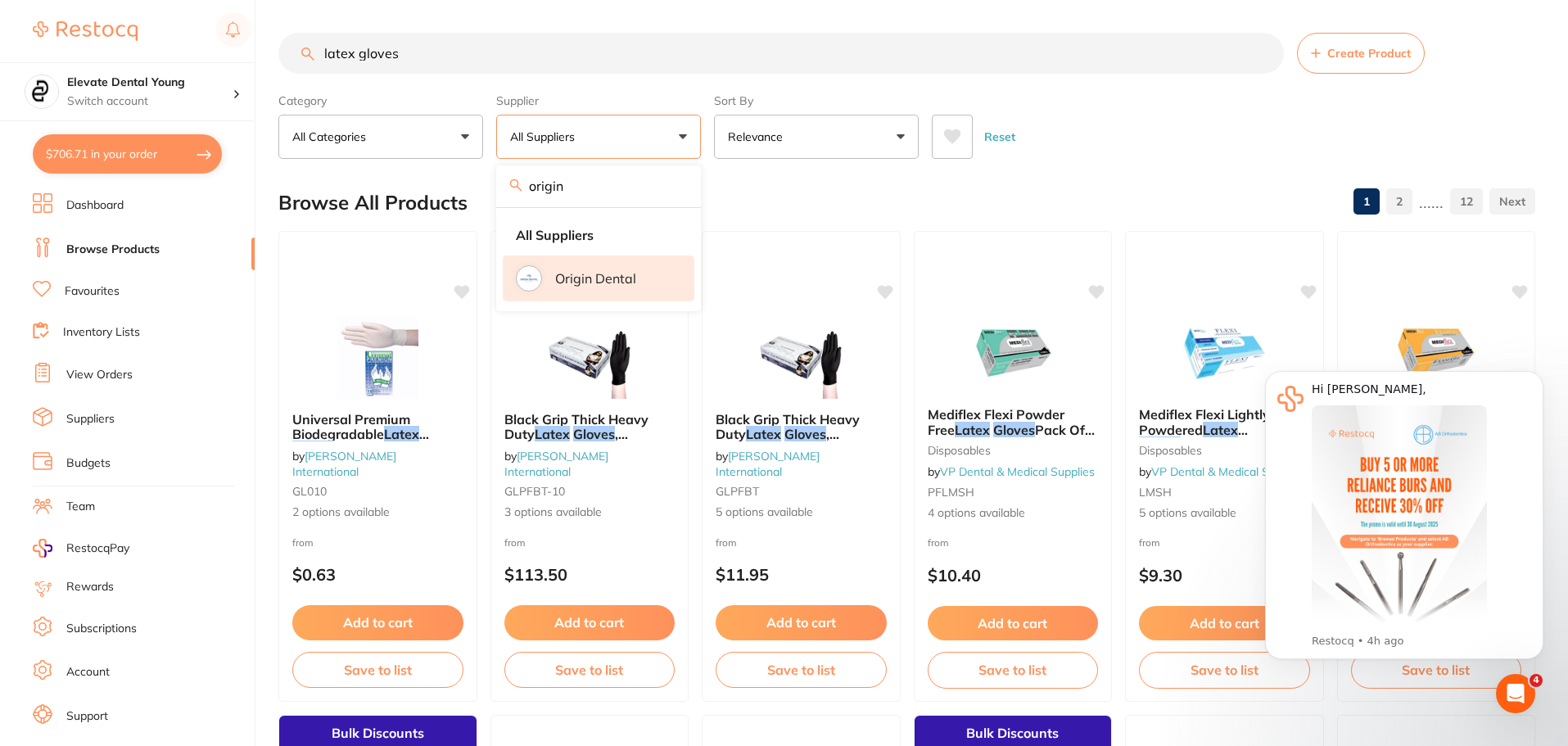
type input "origin"
click at [580, 274] on p "Origin Dental" at bounding box center [596, 278] width 81 height 15
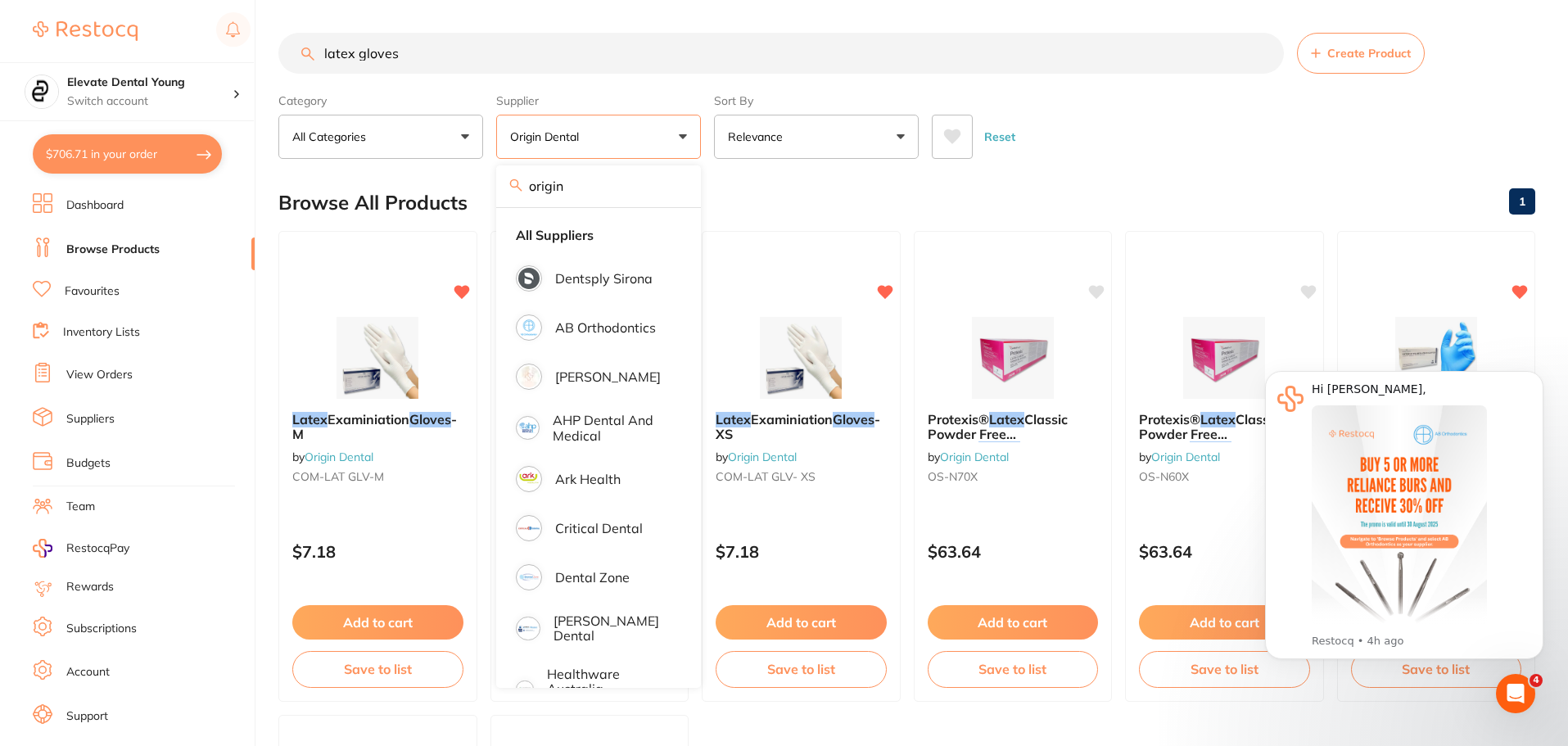
click at [385, 614] on button "Add to cart" at bounding box center [377, 622] width 171 height 34
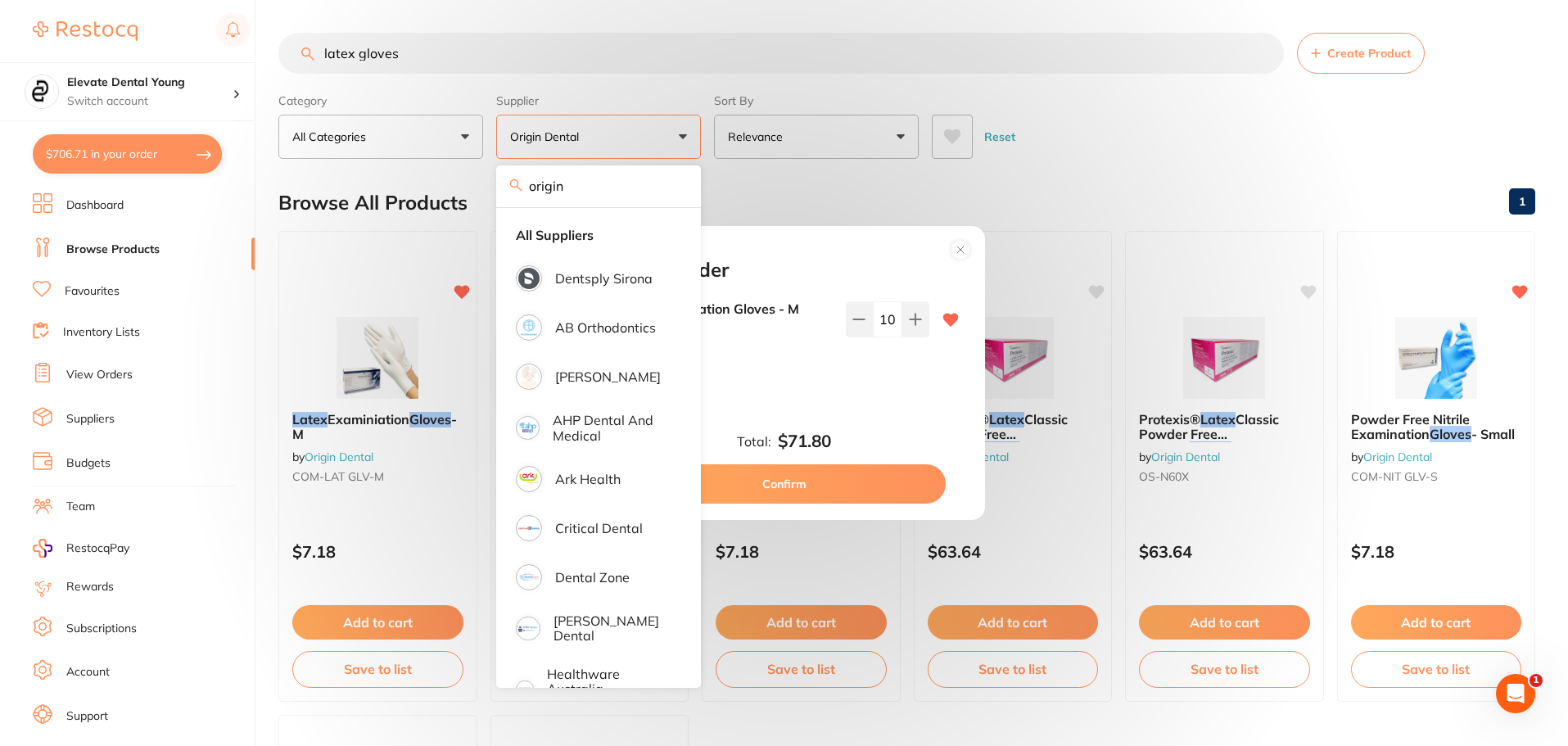
drag, startPoint x: 1114, startPoint y: 176, endPoint x: 1093, endPoint y: 154, distance: 30.4
click at [1114, 176] on div "Add to order Latex Examiniation Gloves - M COM-LAT GLV-M $7.18 10 Total: $71.80…" at bounding box center [784, 373] width 1568 height 746
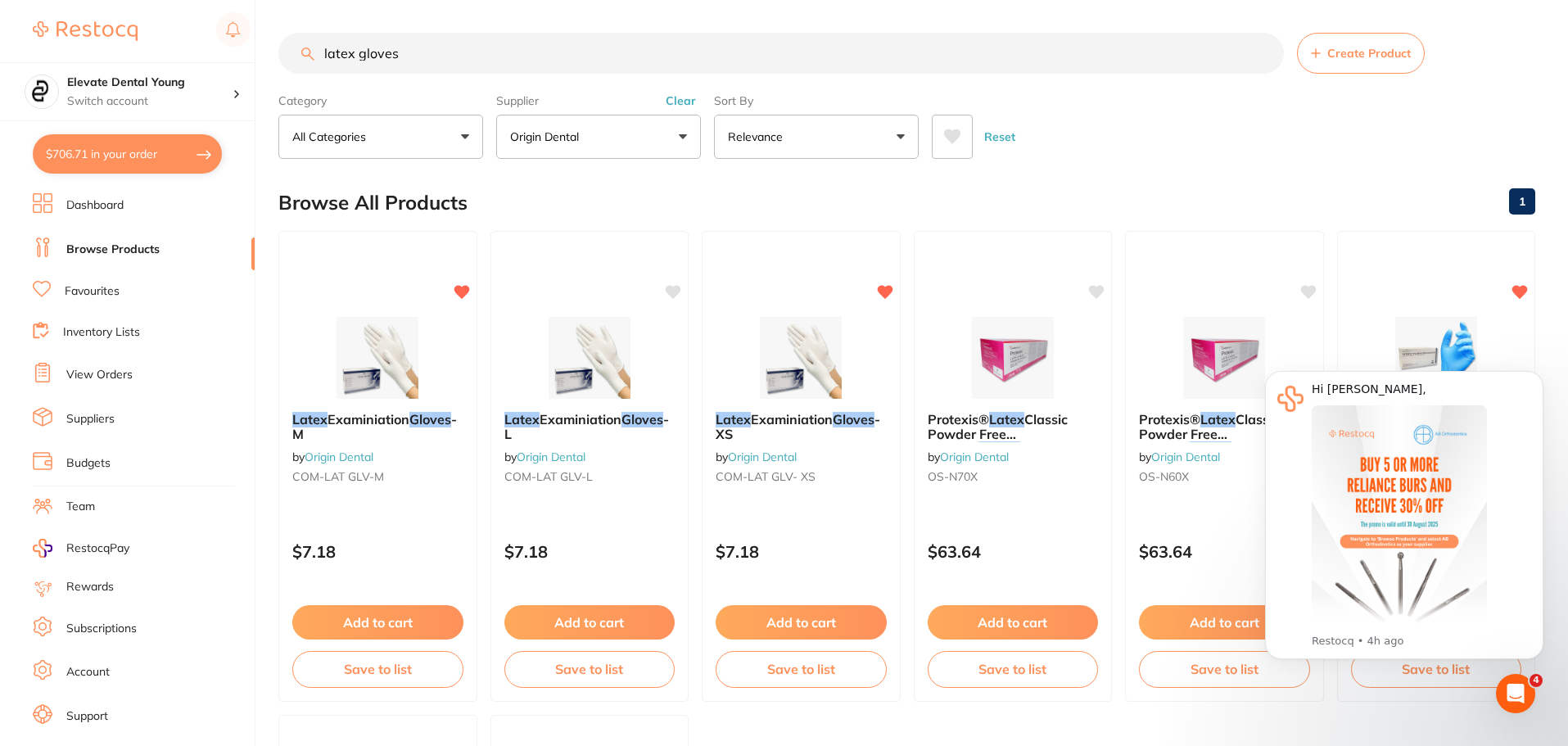
drag, startPoint x: 419, startPoint y: 56, endPoint x: 85, endPoint y: -2, distance: 339.0
click at [85, 0] on html "$706.71 Elevate Dental Young Switch account Elevate Dental Young Hilltops Denti…" at bounding box center [784, 373] width 1568 height 746
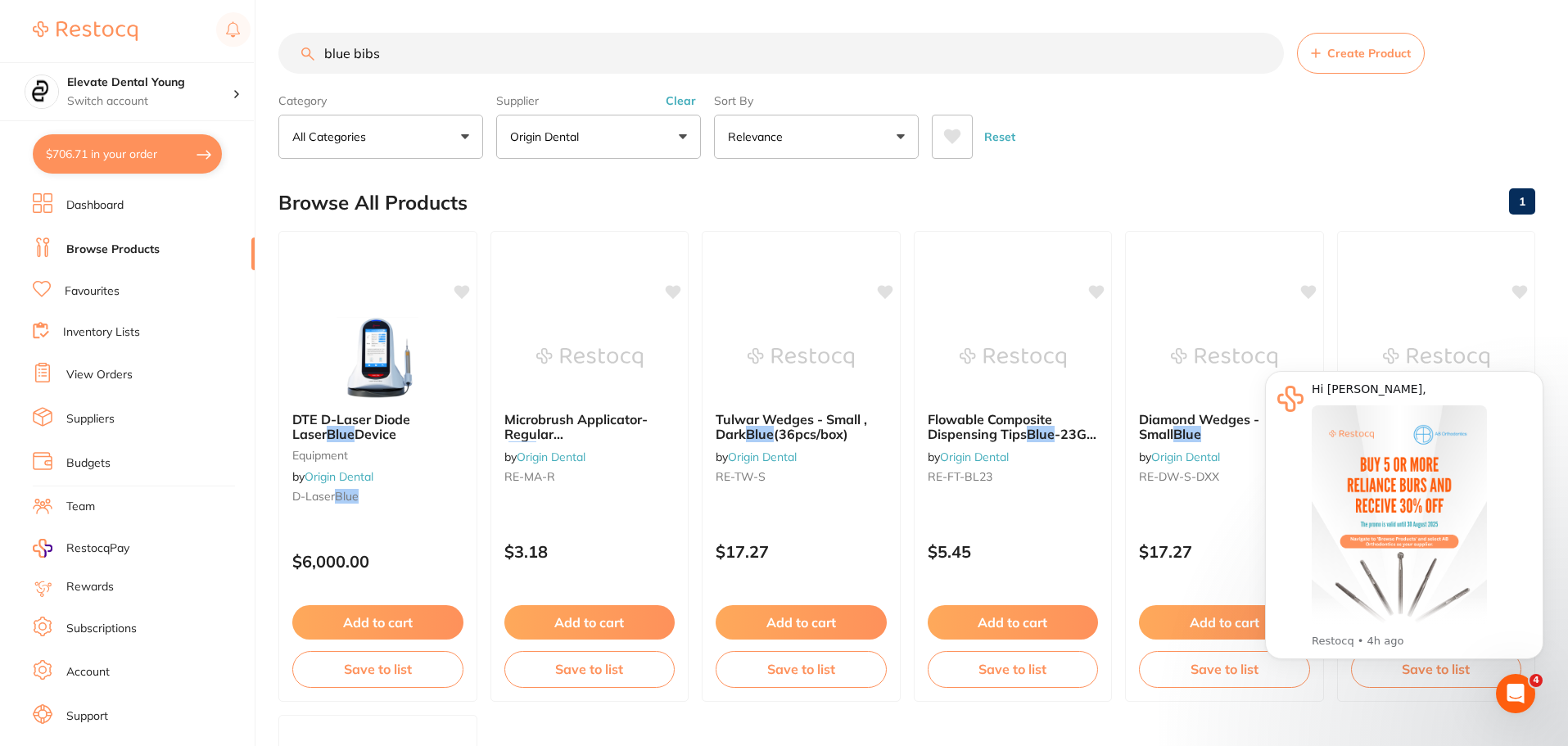
drag, startPoint x: 353, startPoint y: 53, endPoint x: 291, endPoint y: 55, distance: 62.0
click at [291, 55] on input "blue bibs" at bounding box center [781, 53] width 1006 height 41
type input "bibs"
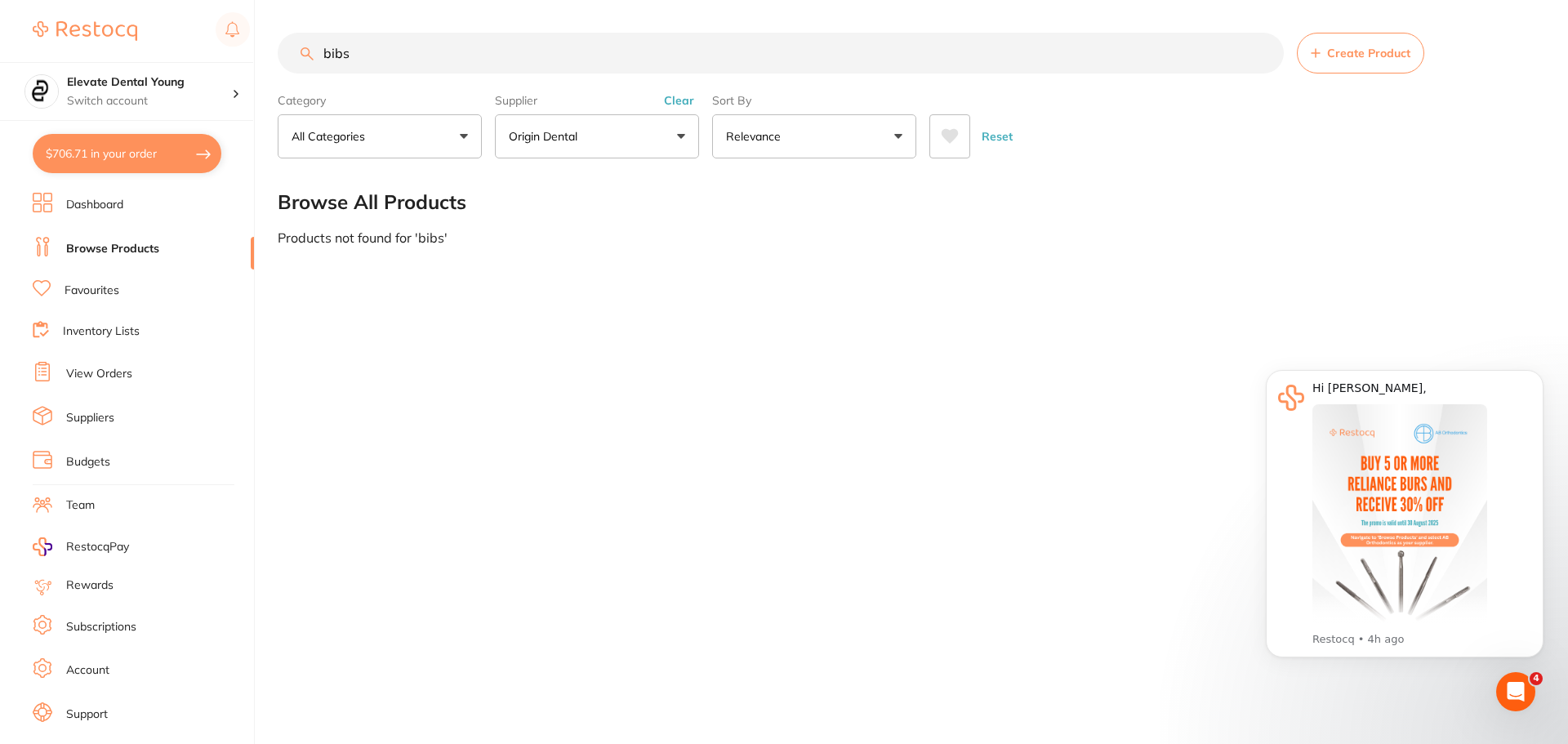
click at [395, 61] on input "bibs" at bounding box center [780, 53] width 1006 height 41
click at [675, 100] on button "Clear" at bounding box center [678, 100] width 40 height 15
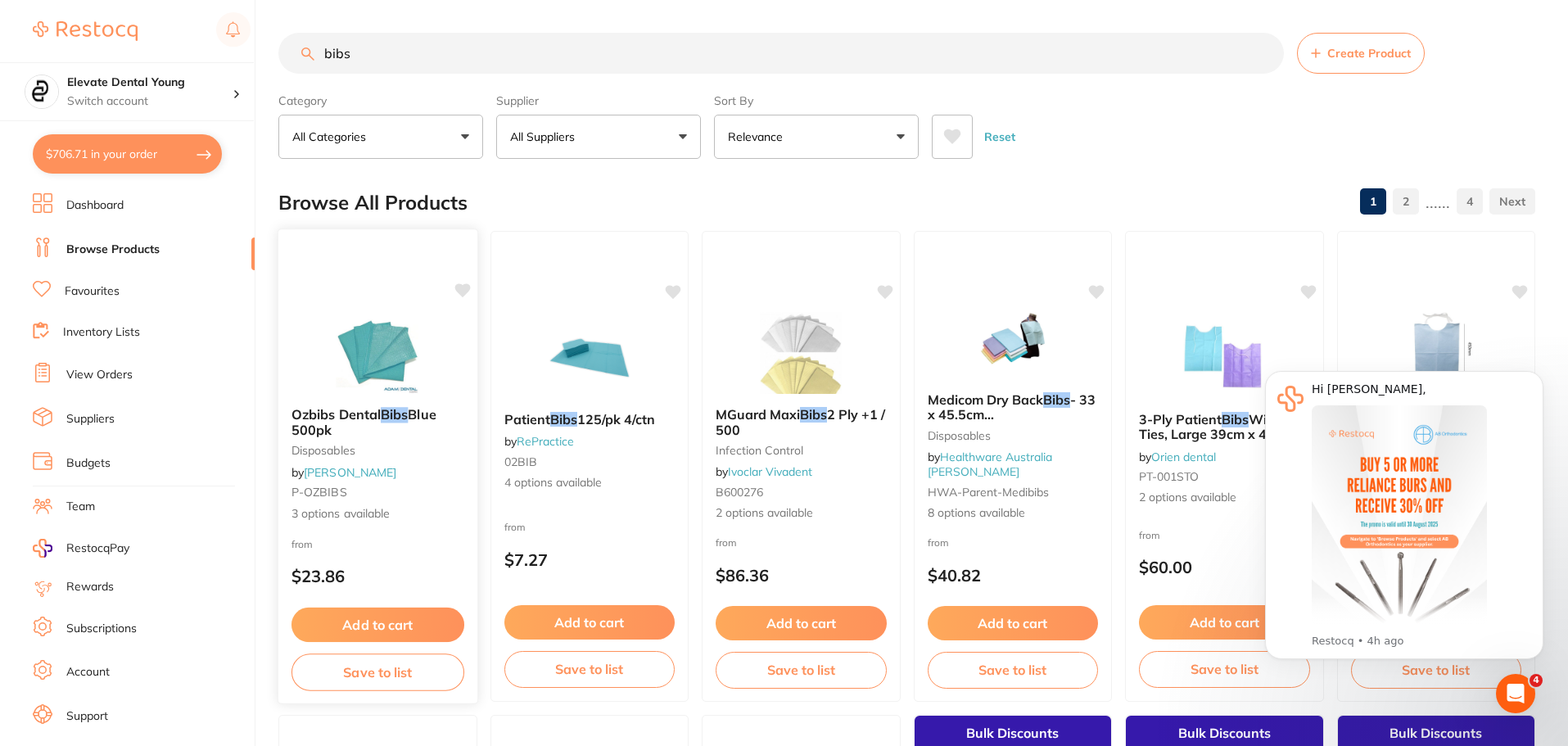
click at [399, 616] on button "Add to cart" at bounding box center [377, 625] width 173 height 35
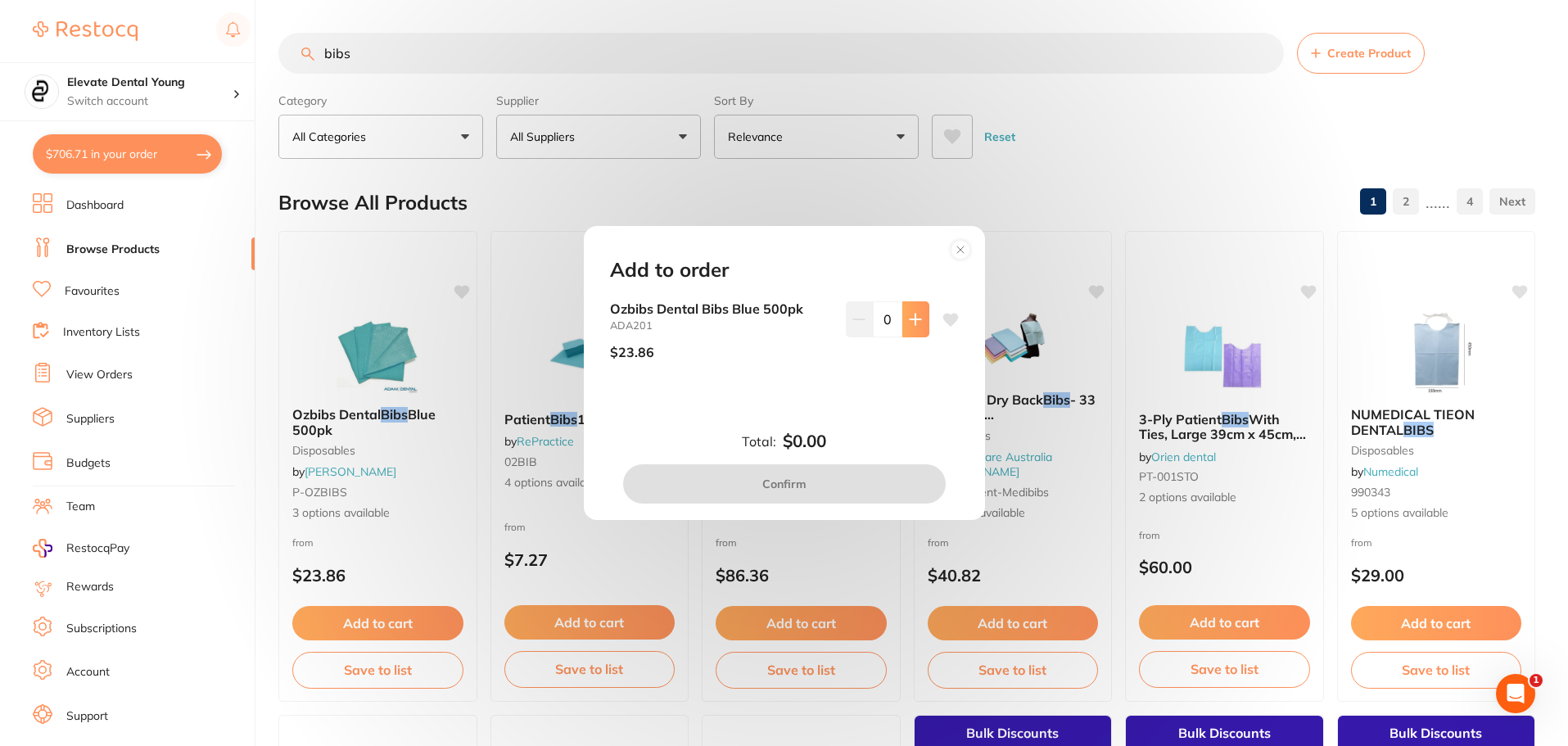
click at [909, 316] on icon at bounding box center [915, 319] width 13 height 13
type input "1"
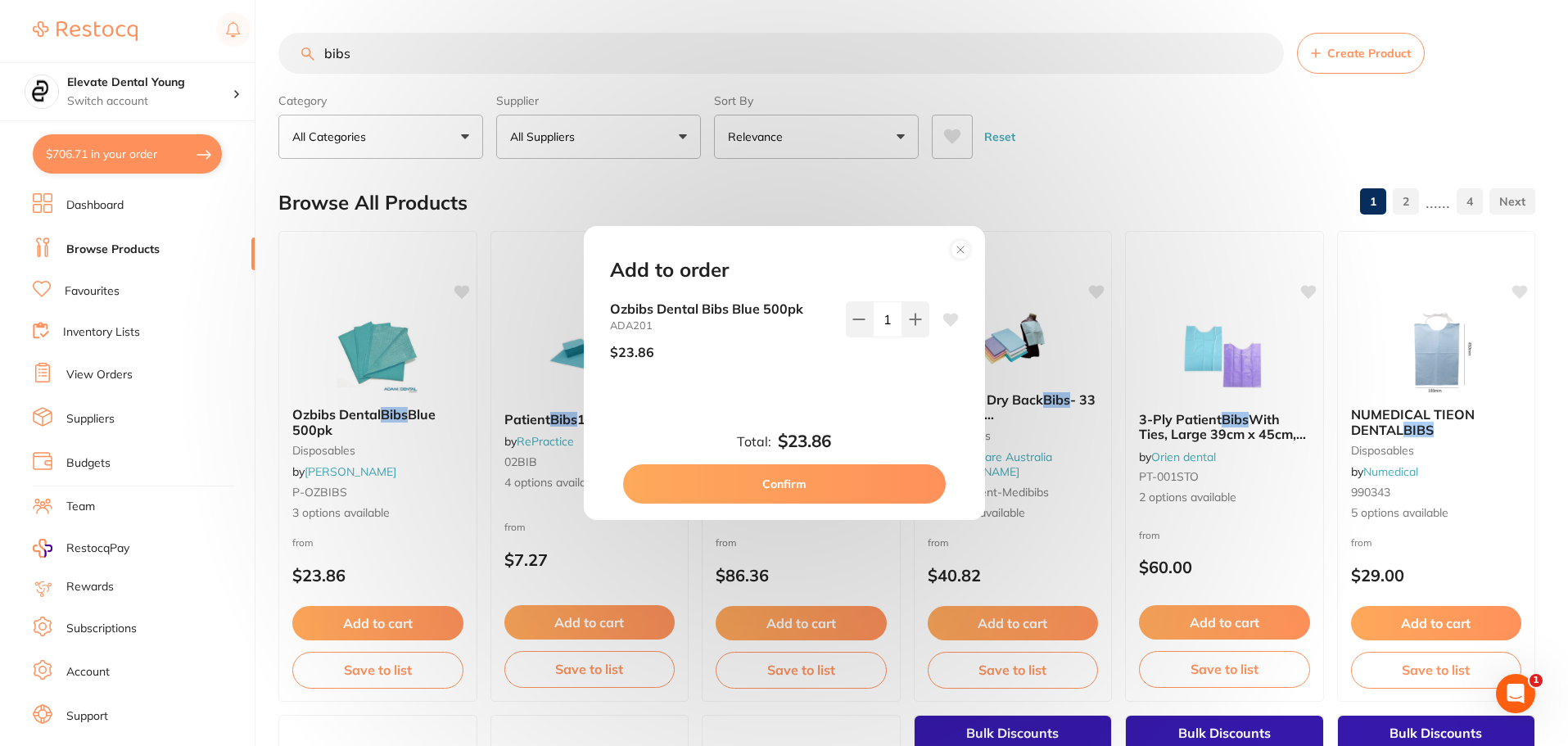
click at [863, 486] on button "Confirm" at bounding box center [784, 483] width 323 height 40
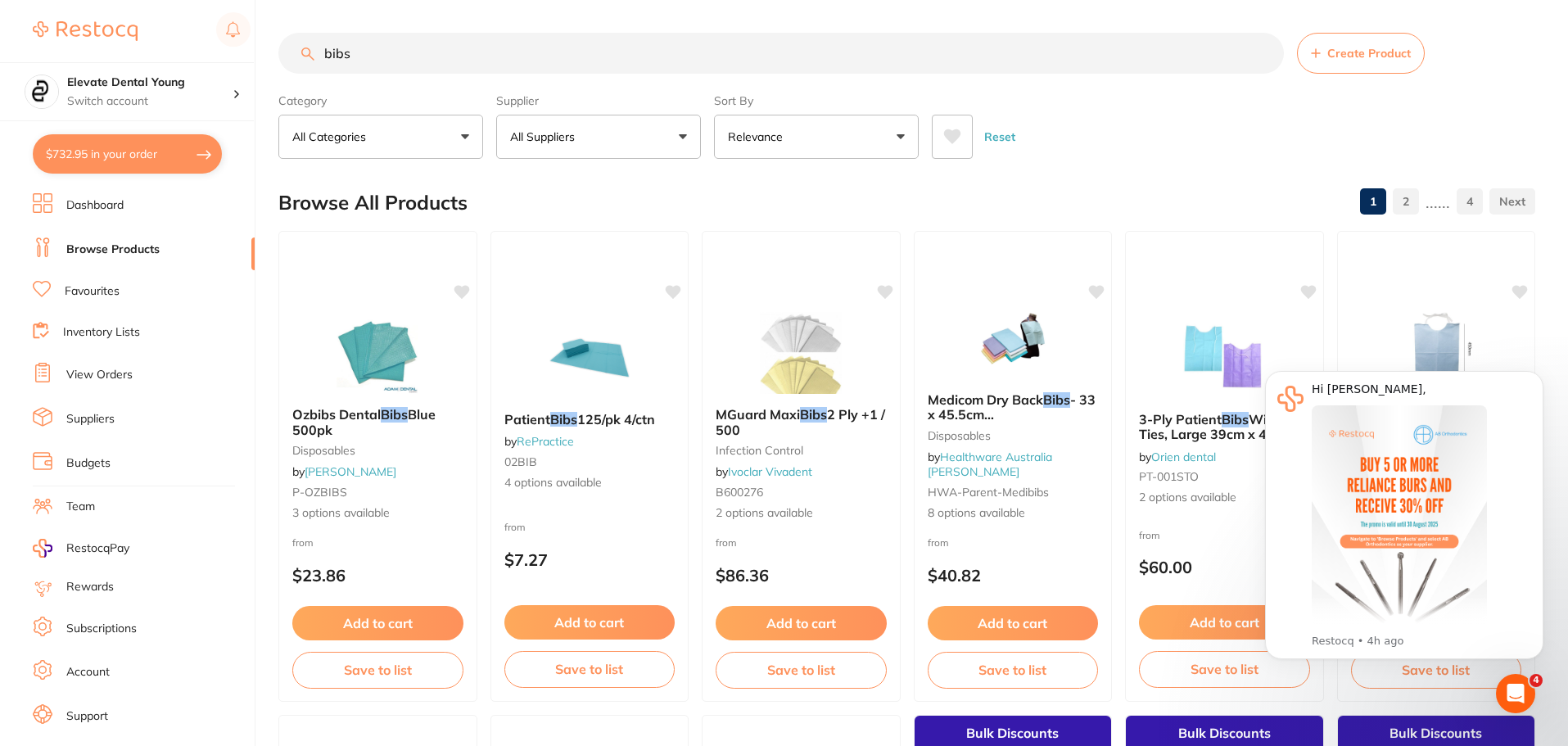
click at [459, 74] on input "bibs" at bounding box center [781, 53] width 1006 height 41
type input "b"
type input "sterilisation pouch"
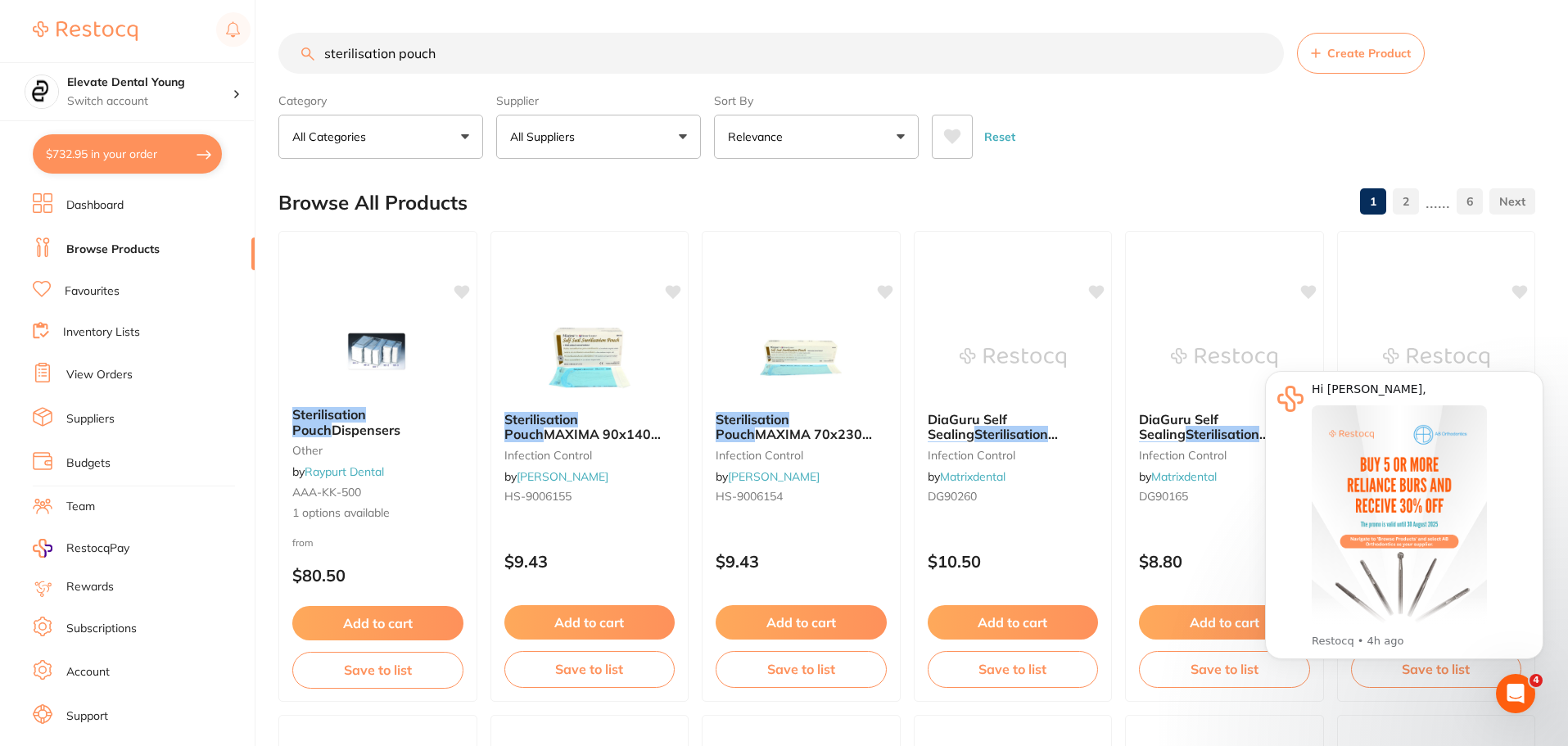
click at [660, 132] on button "All Suppliers" at bounding box center [598, 137] width 204 height 44
type input "origin"
click at [628, 275] on p "Origin Dental" at bounding box center [596, 278] width 81 height 15
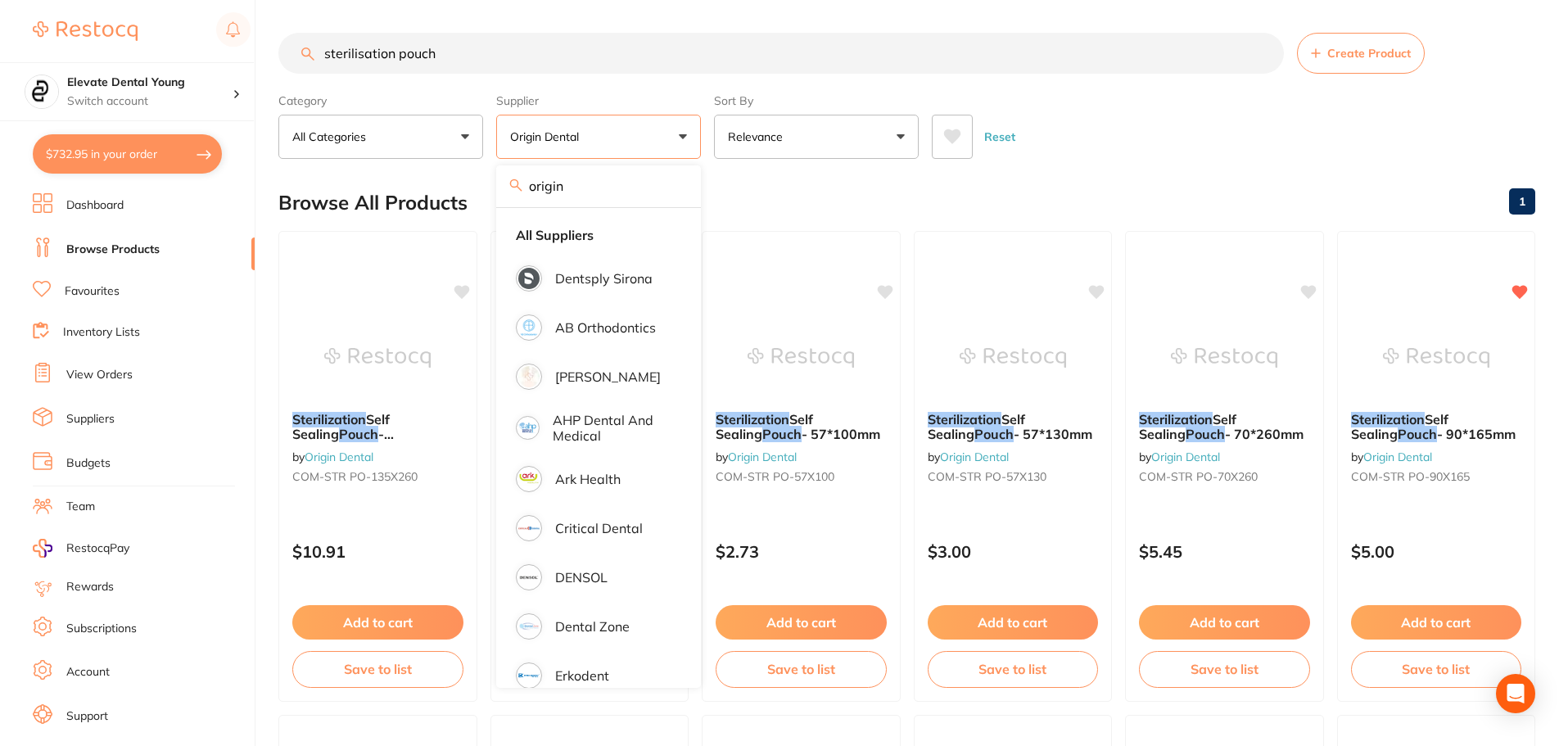
click at [1164, 140] on div "Reset" at bounding box center [1227, 130] width 591 height 57
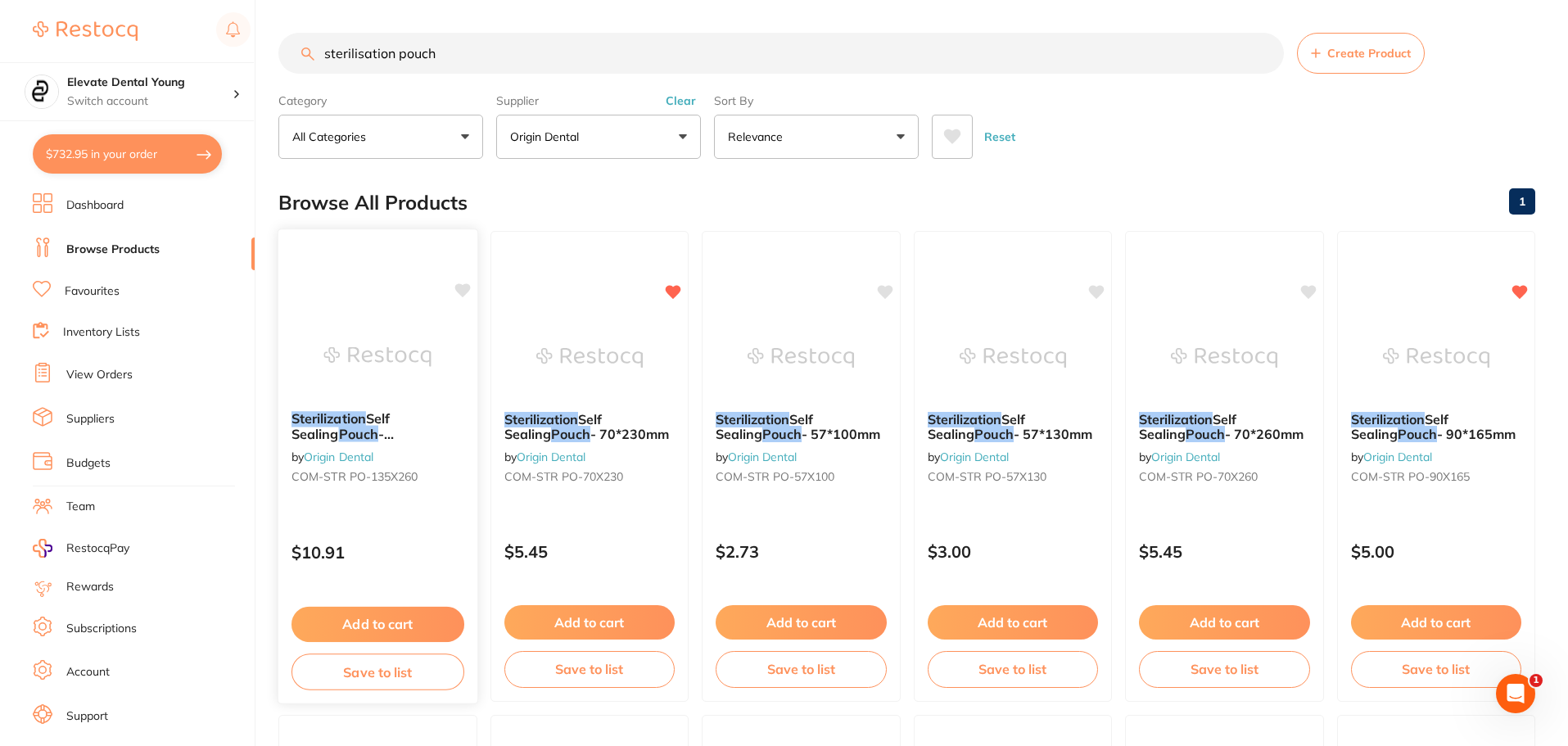
click at [461, 288] on icon at bounding box center [462, 289] width 16 height 14
click at [409, 622] on button "Add to cart" at bounding box center [377, 624] width 173 height 35
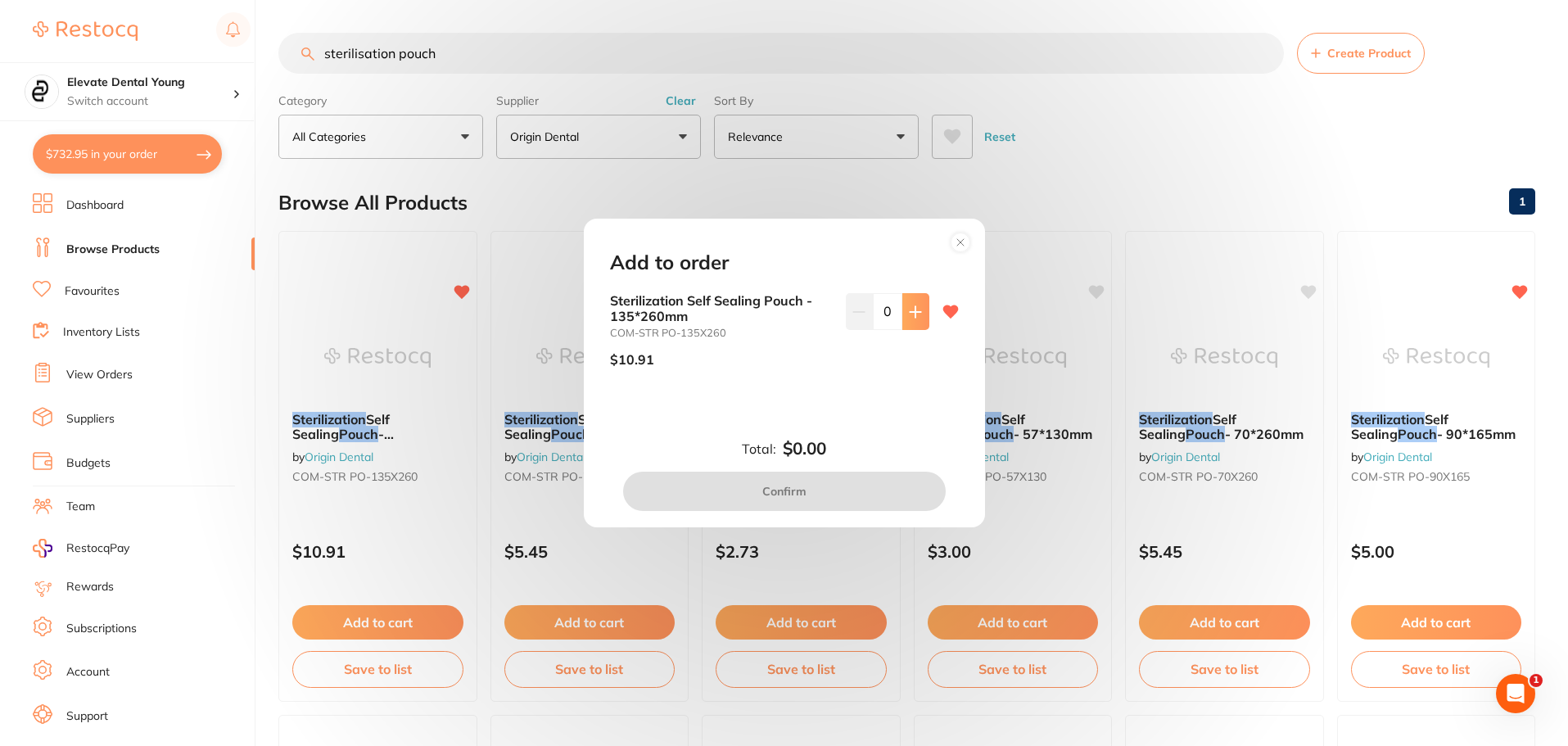
click at [909, 312] on icon at bounding box center [915, 312] width 13 height 13
type input "1"
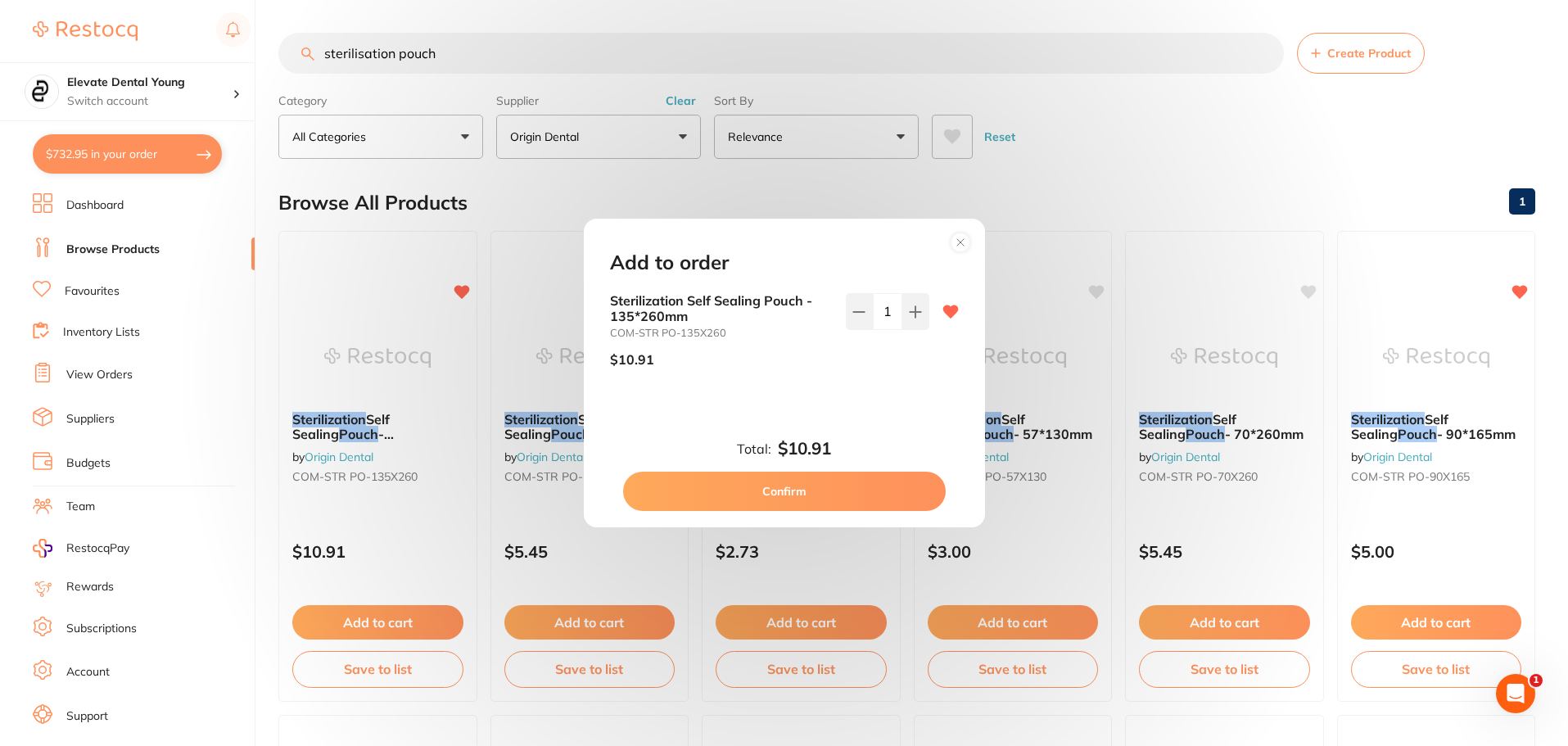
click at [827, 487] on button "Confirm" at bounding box center [784, 491] width 323 height 40
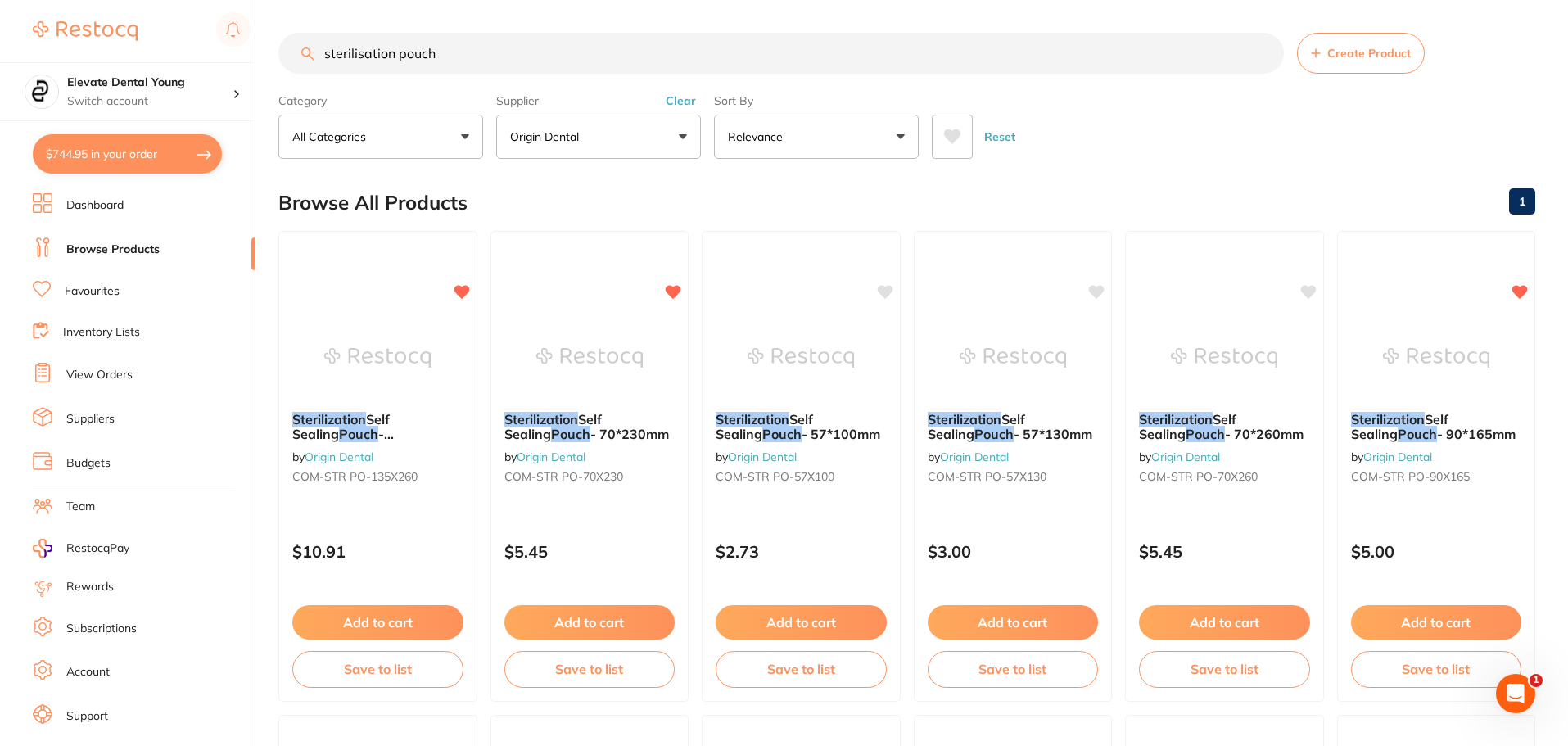
drag, startPoint x: 472, startPoint y: 55, endPoint x: 22, endPoint y: 8, distance: 452.4
click at [30, 13] on div "$744.95 Elevate Dental Young Switch account Elevate Dental Young Hilltops Denti…" at bounding box center [784, 373] width 1568 height 746
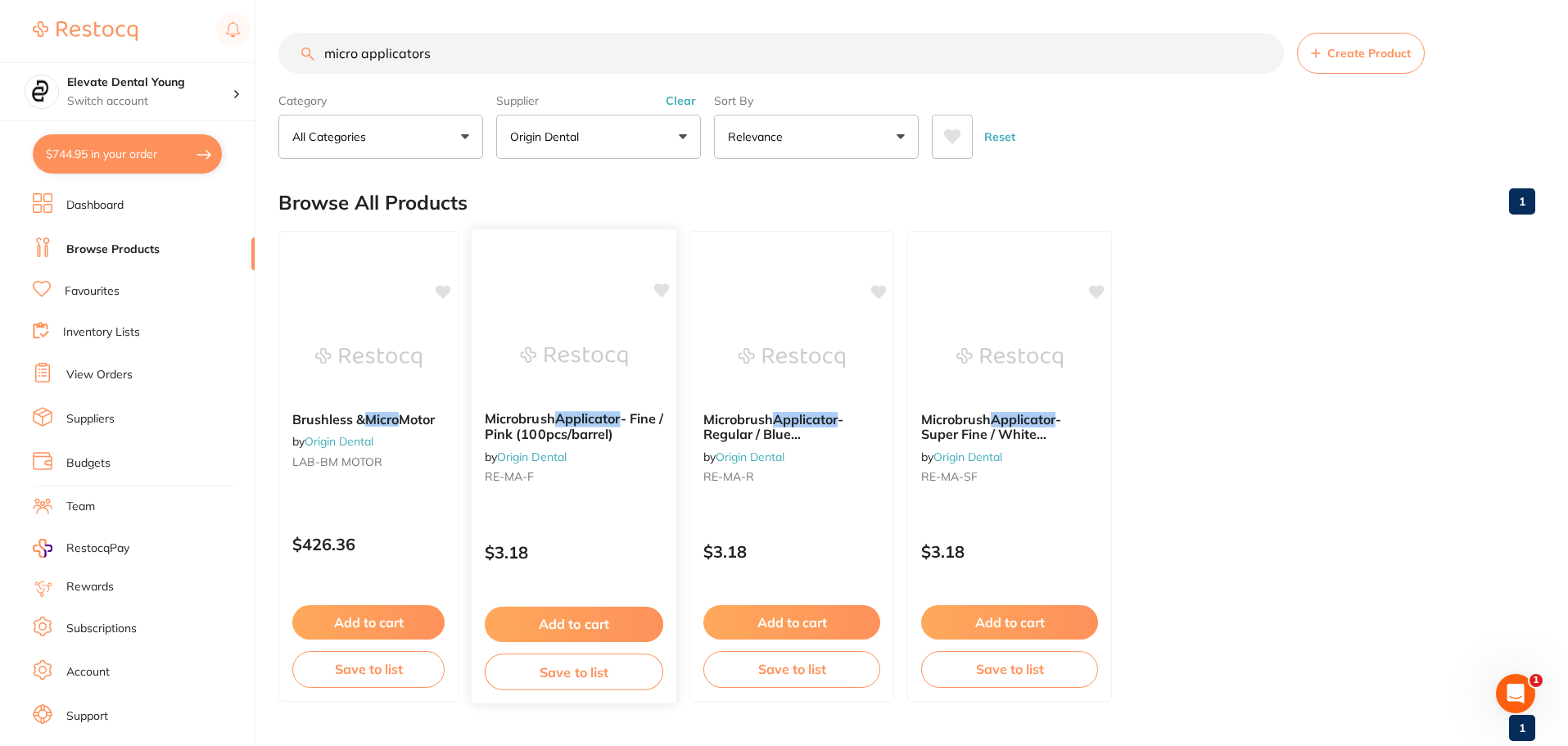
type input "micro applicators"
click at [662, 295] on icon at bounding box center [662, 289] width 16 height 14
click at [597, 628] on button "Add to cart" at bounding box center [573, 624] width 178 height 35
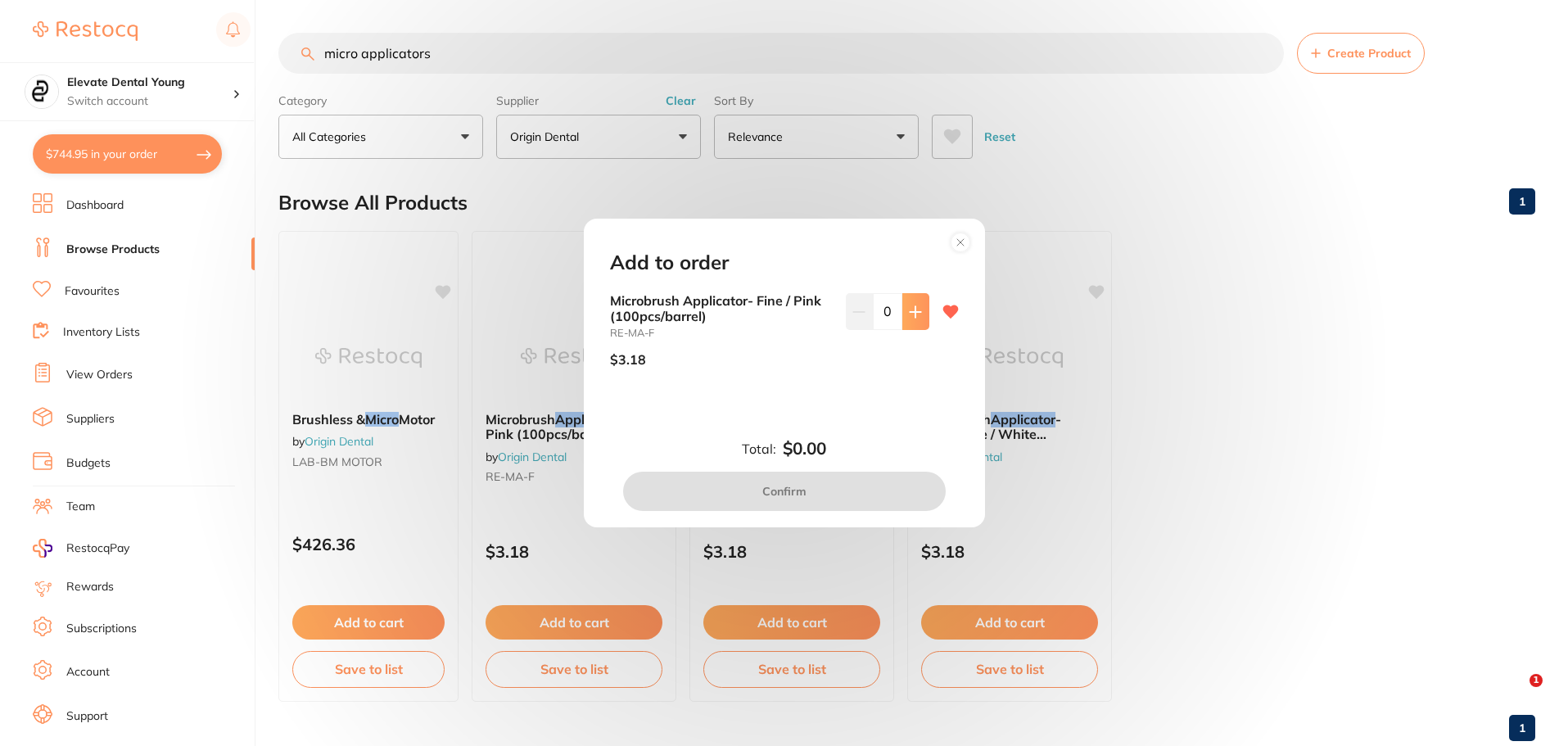
click at [908, 324] on button at bounding box center [915, 311] width 27 height 36
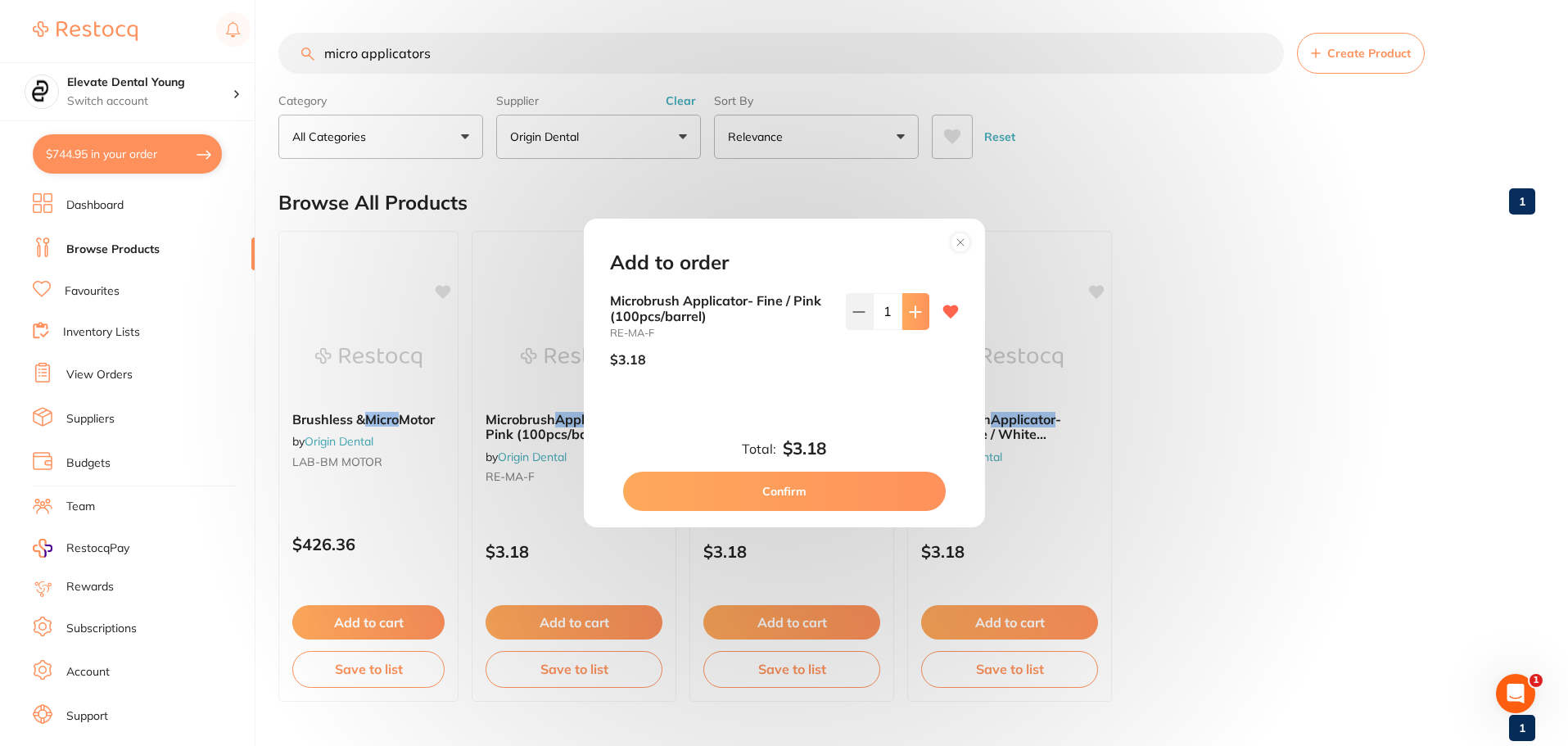
click at [908, 324] on button at bounding box center [915, 311] width 27 height 36
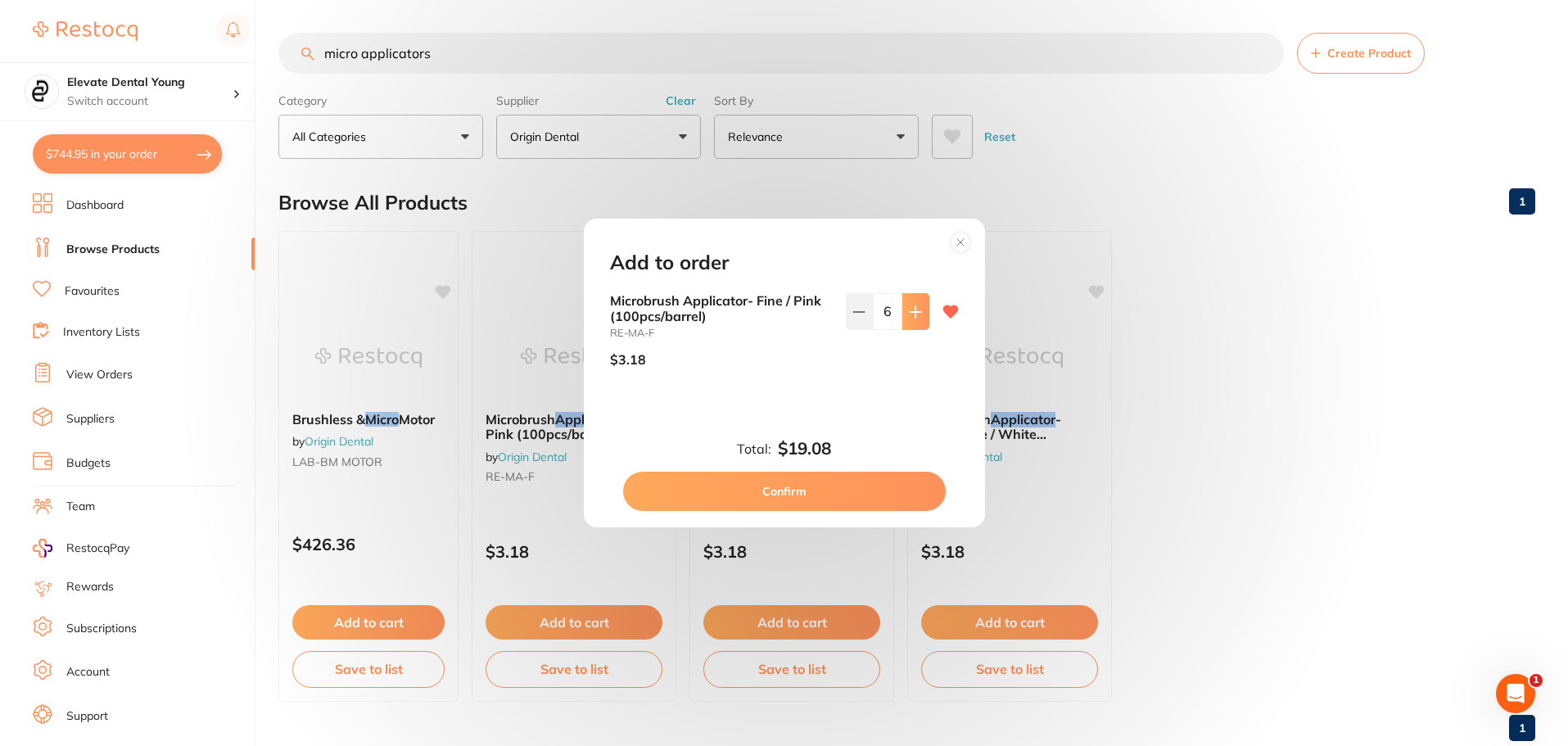
click at [908, 324] on button at bounding box center [915, 311] width 27 height 36
type input "8"
click at [798, 496] on button "Confirm" at bounding box center [784, 491] width 323 height 40
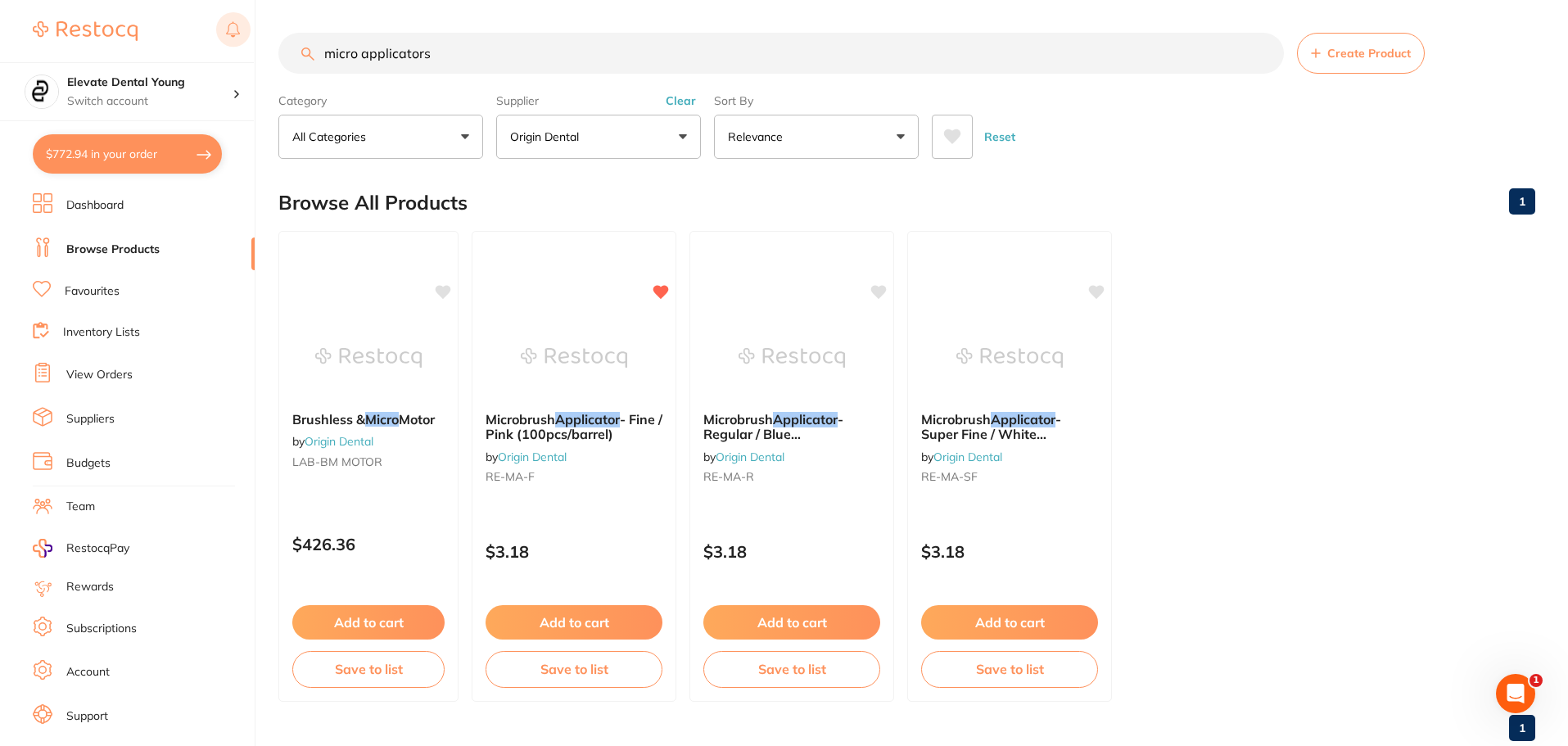
drag, startPoint x: 472, startPoint y: 51, endPoint x: 231, endPoint y: 46, distance: 241.1
click at [233, 46] on div "$772.94 Elevate Dental Young Switch account Elevate Dental Young Hilltops Denti…" at bounding box center [784, 373] width 1568 height 746
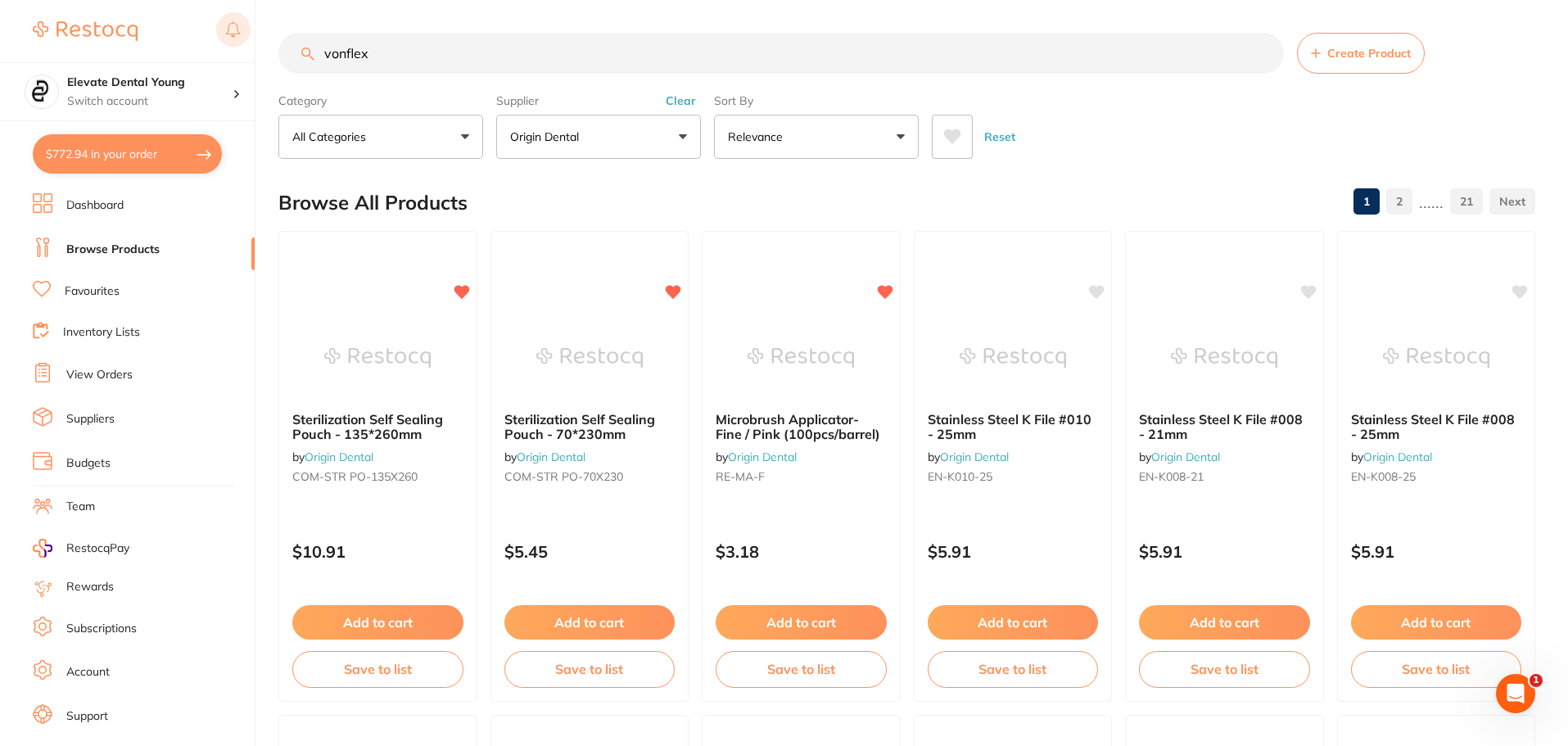
type input "vonflex"
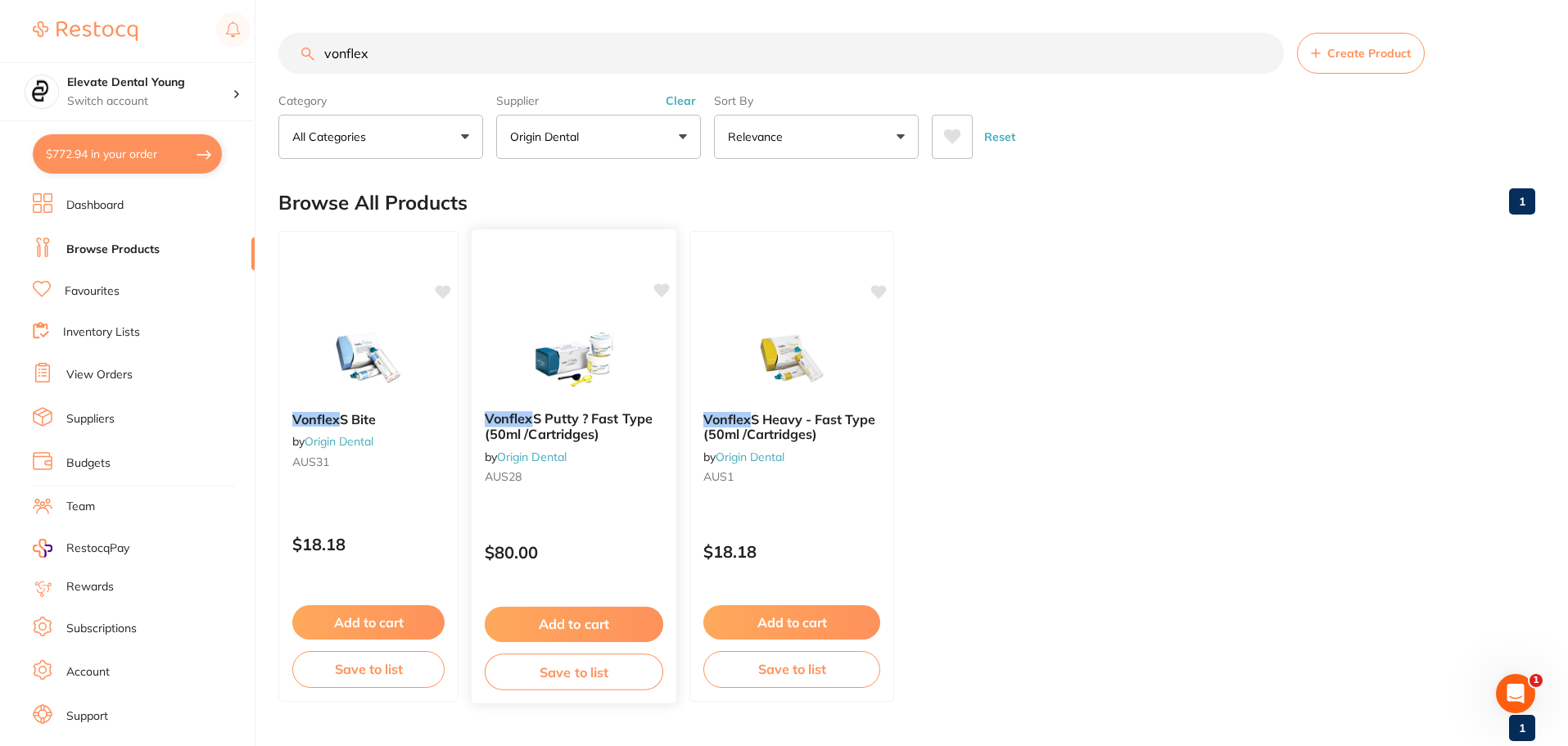
scroll to position [41, 0]
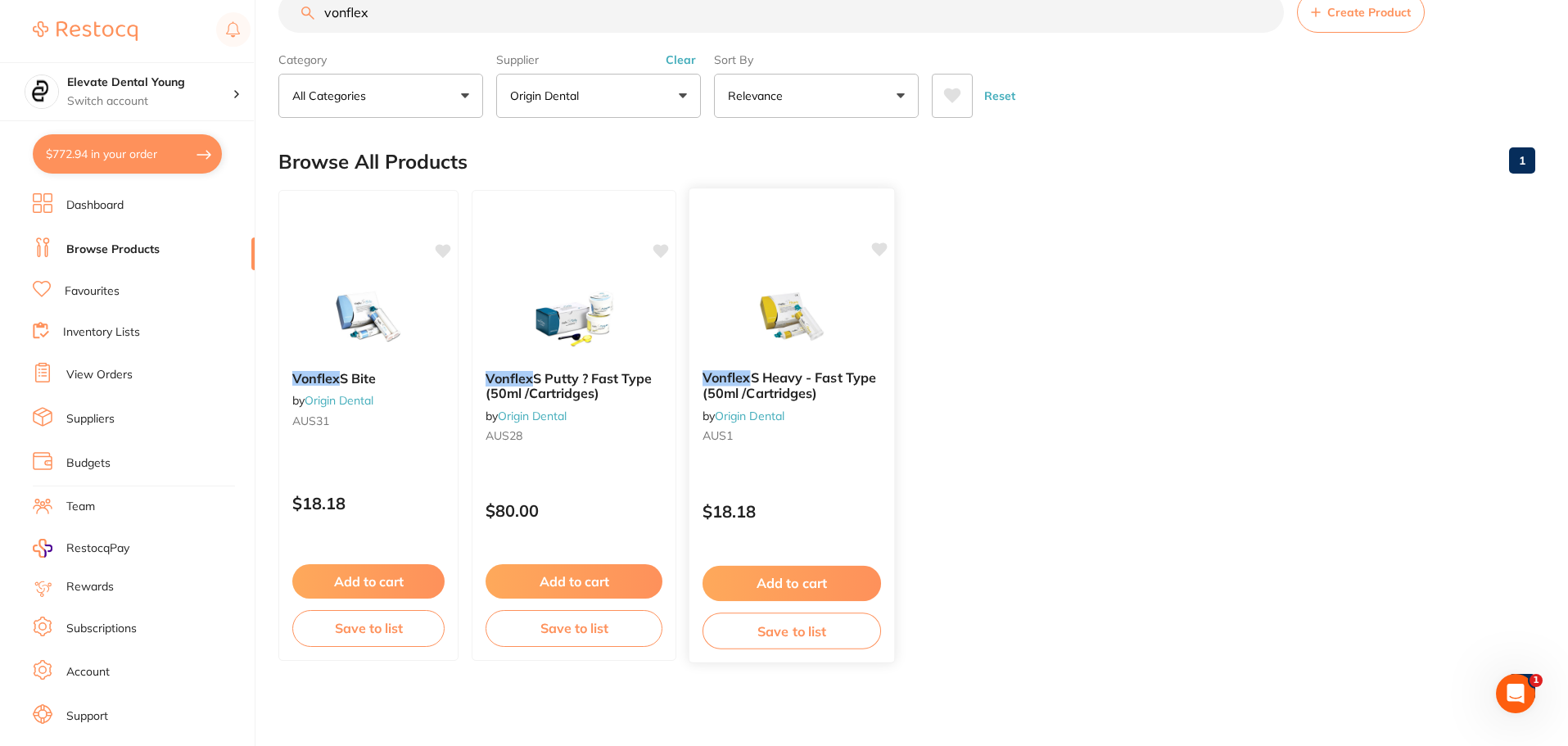
click at [778, 312] on img at bounding box center [791, 315] width 107 height 82
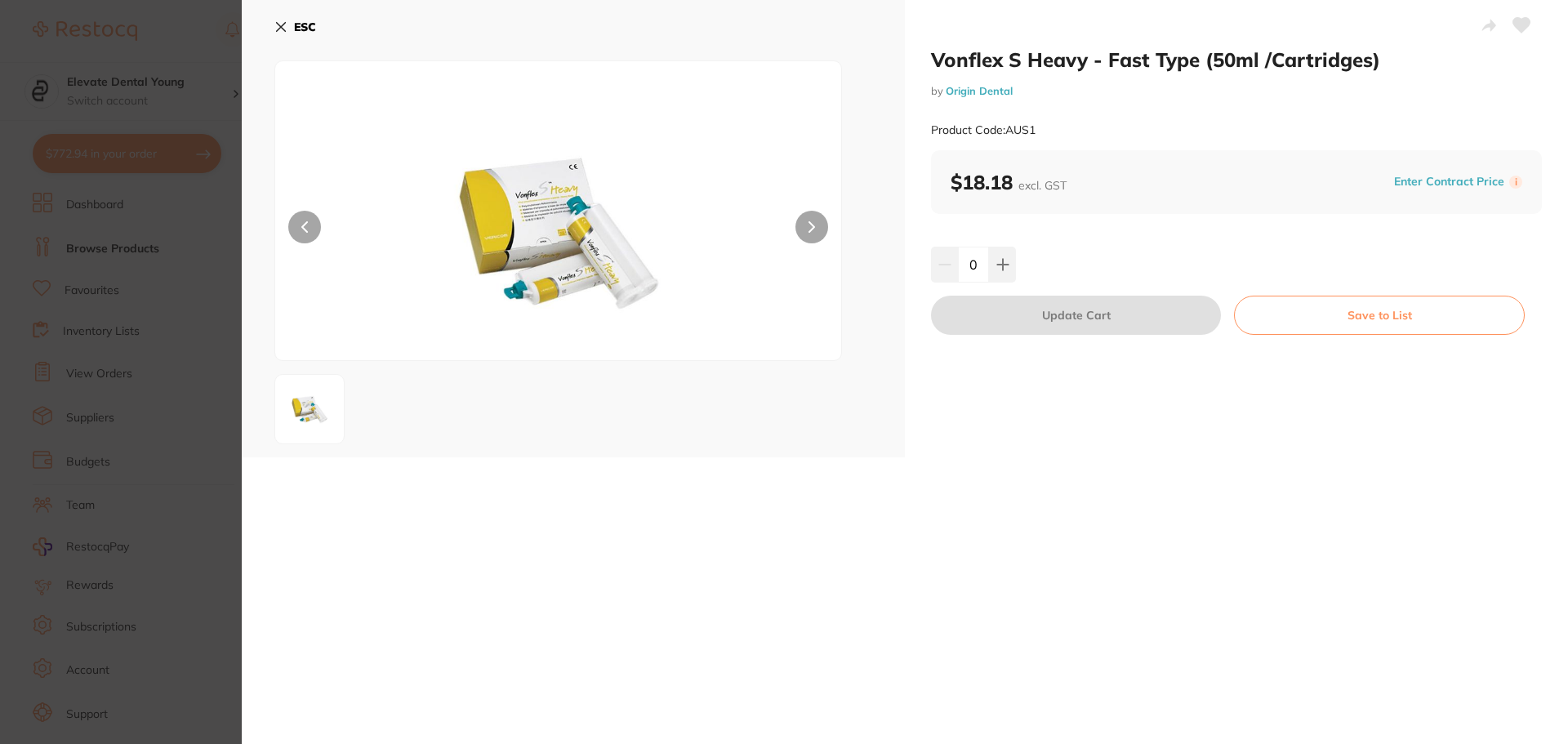
click at [797, 233] on button at bounding box center [811, 227] width 32 height 32
click at [989, 255] on button at bounding box center [1002, 264] width 27 height 36
type input "3"
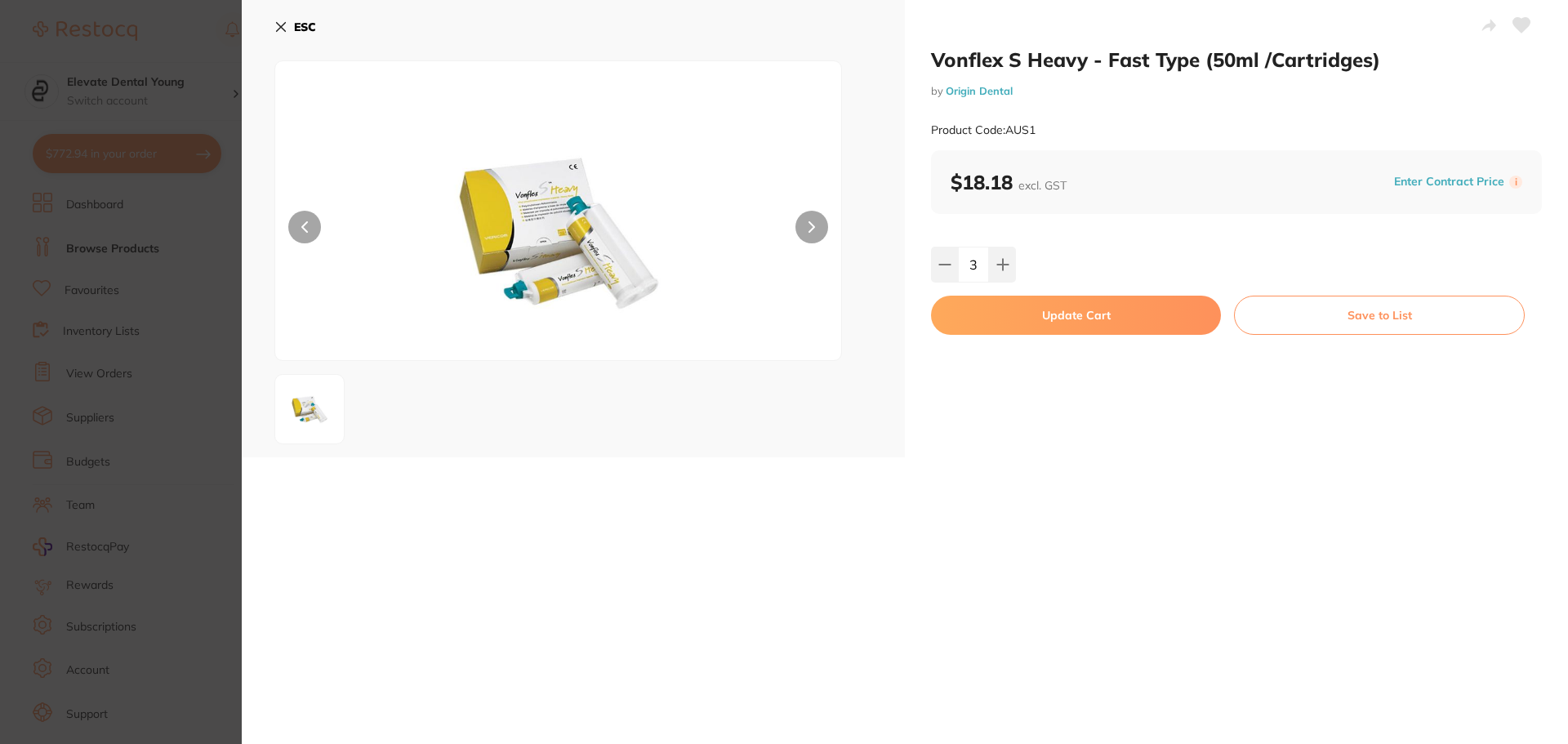
click at [1043, 312] on button "Update Cart" at bounding box center [1076, 315] width 289 height 40
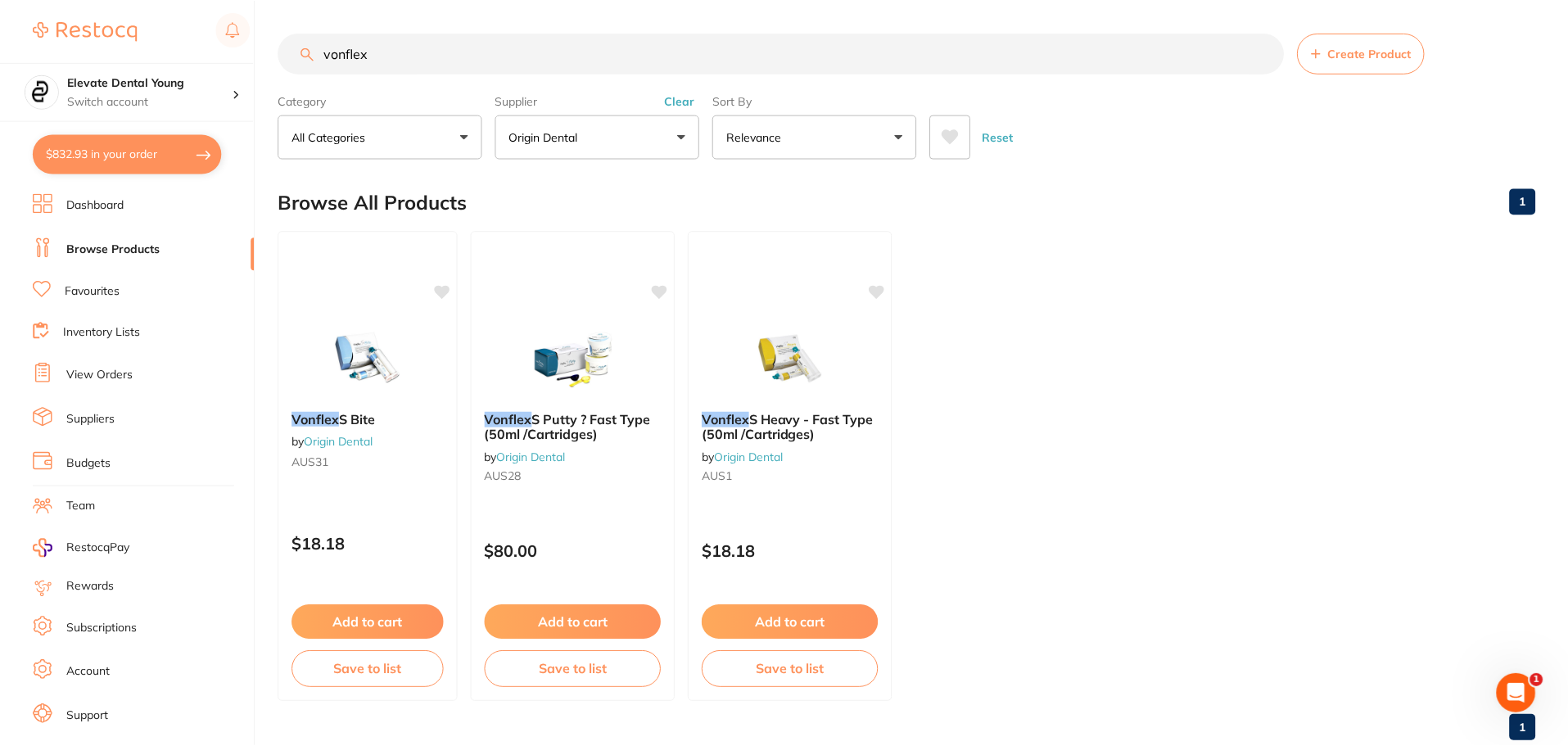
scroll to position [41, 0]
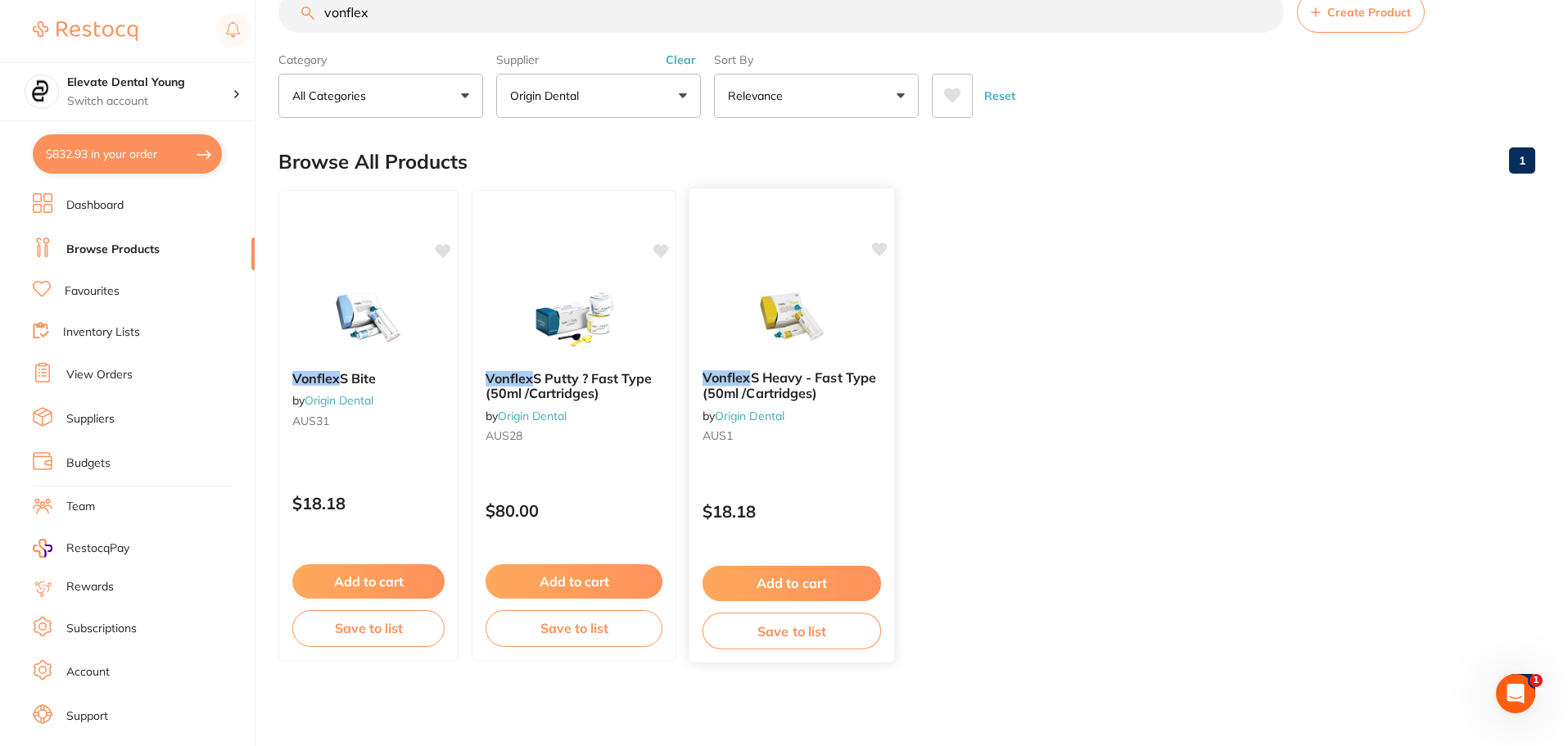
click at [879, 246] on icon at bounding box center [879, 249] width 16 height 14
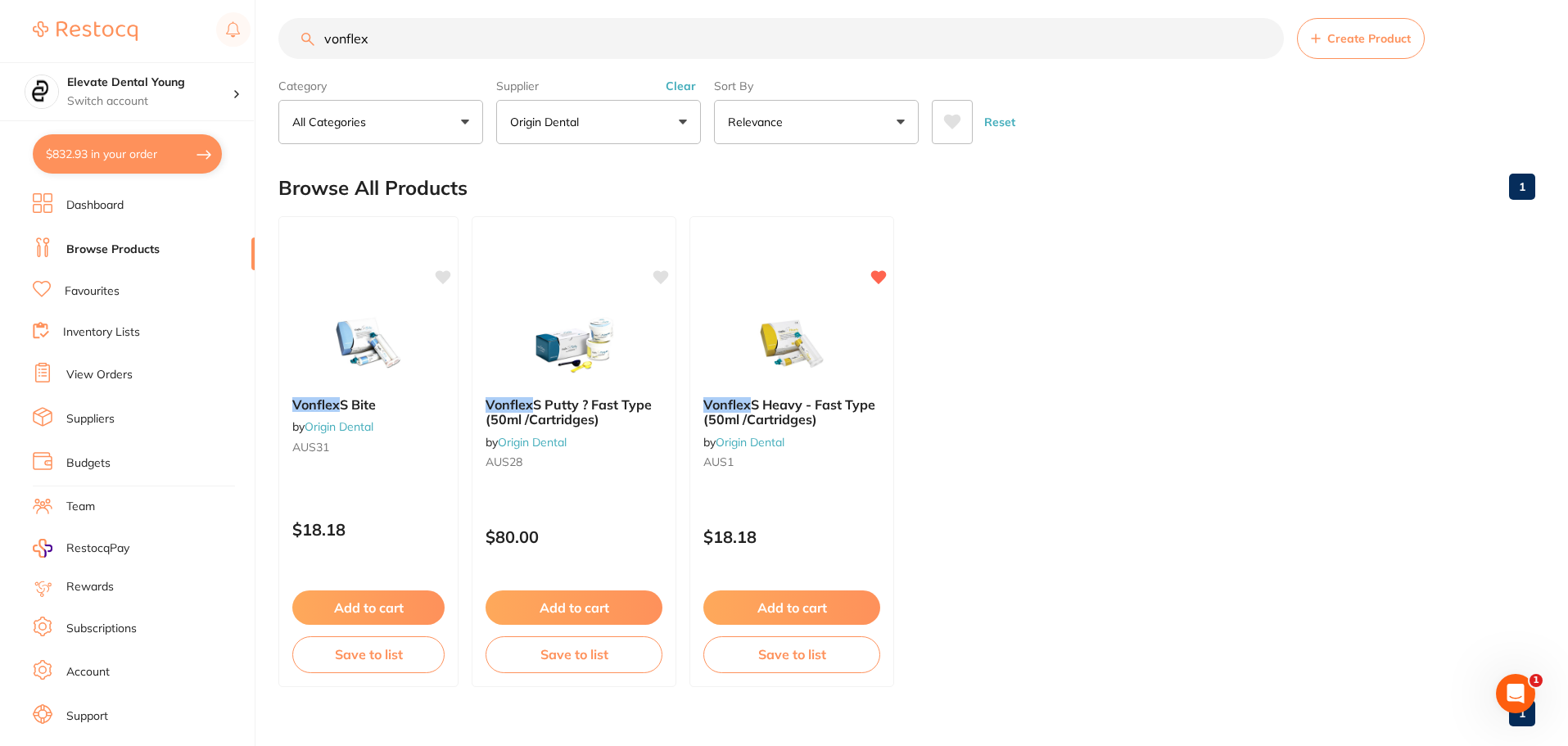
scroll to position [0, 0]
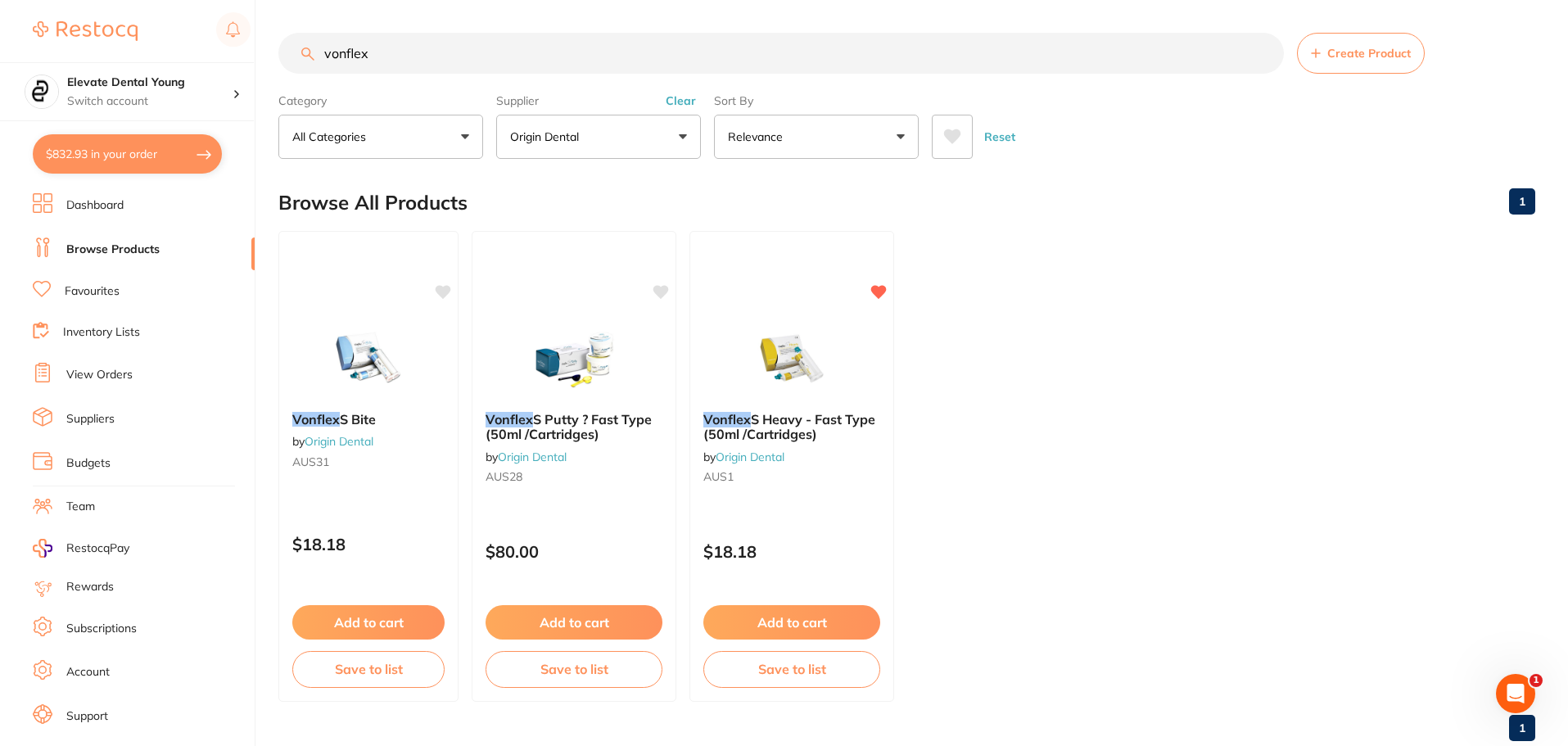
click at [675, 94] on button "Clear" at bounding box center [680, 101] width 40 height 15
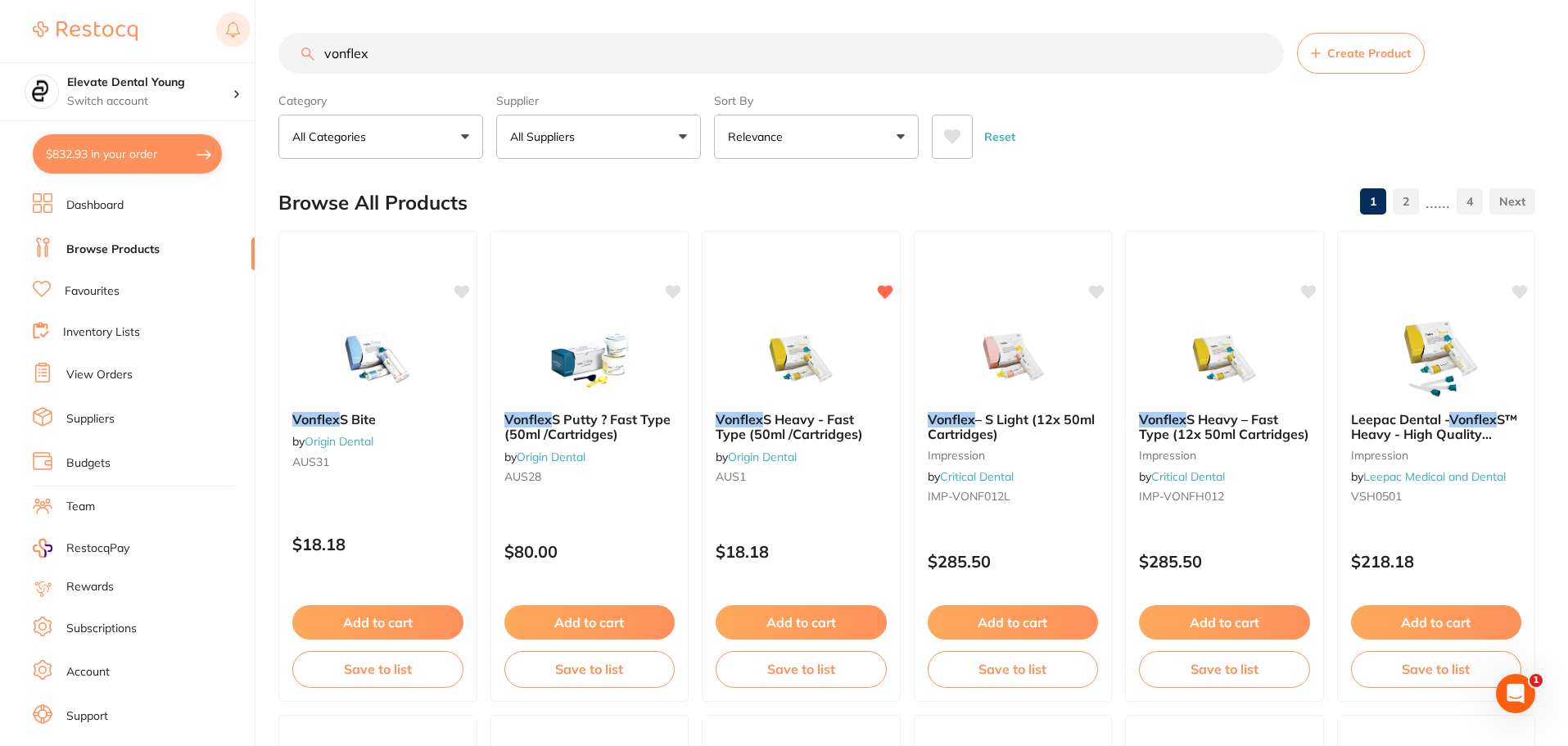
drag, startPoint x: 509, startPoint y: 66, endPoint x: 240, endPoint y: 14, distance: 274.0
click at [251, 22] on div "$832.93 Elevate Dental Young Switch account Elevate Dental Young Hilltops Denti…" at bounding box center [784, 373] width 1568 height 746
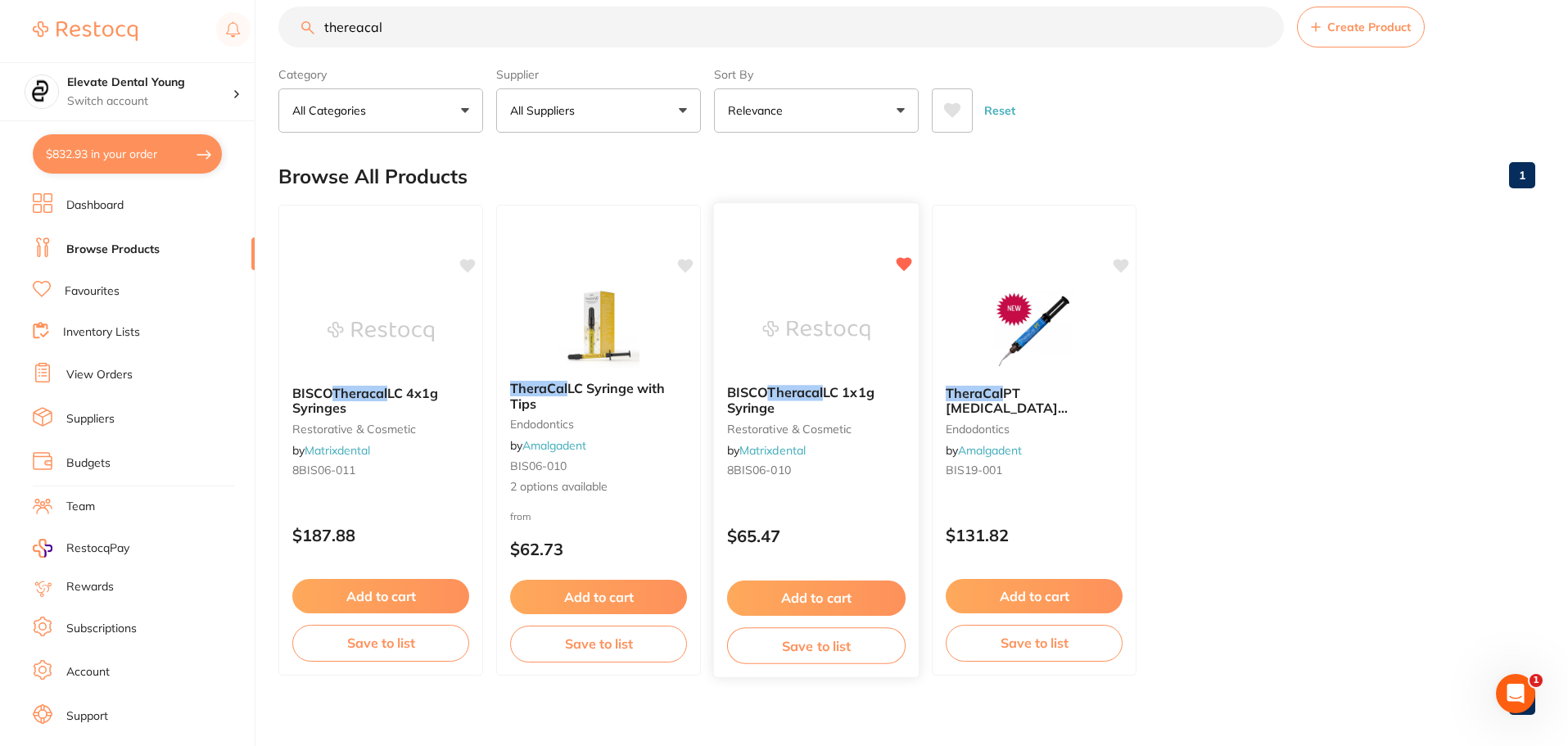
scroll to position [41, 0]
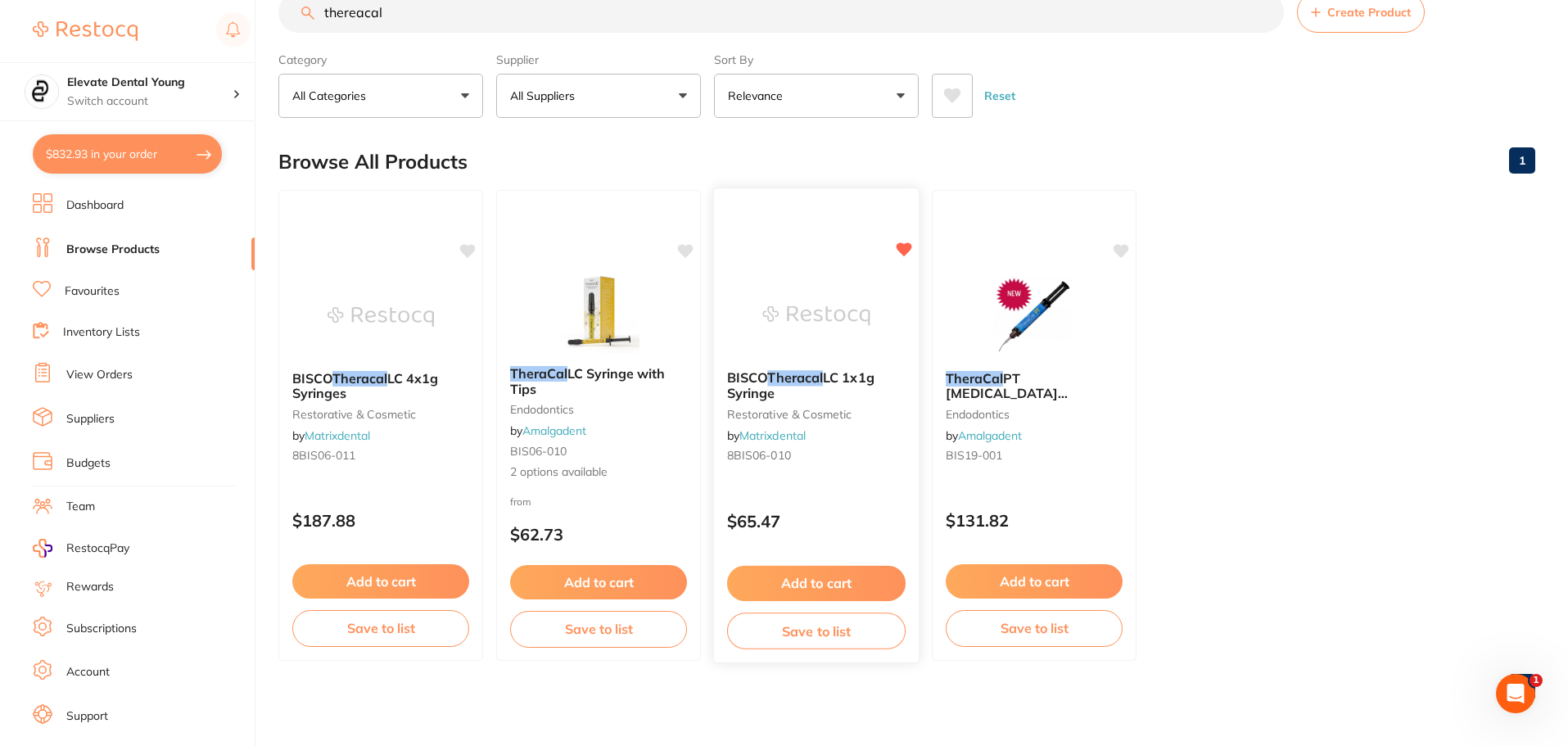
type input "thereacal"
click at [825, 581] on button "Add to cart" at bounding box center [816, 583] width 178 height 35
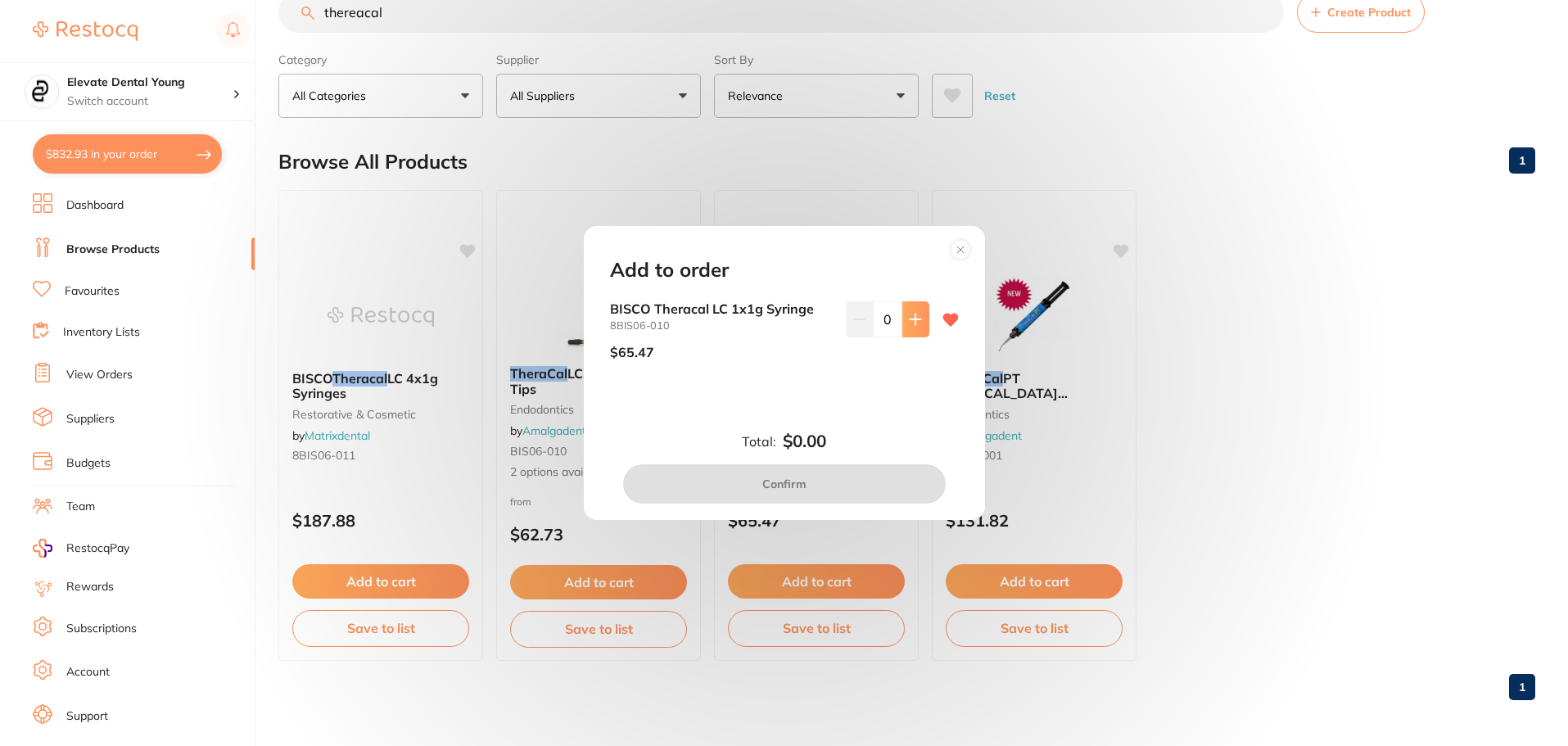
click at [914, 317] on icon at bounding box center [915, 319] width 13 height 13
type input "1"
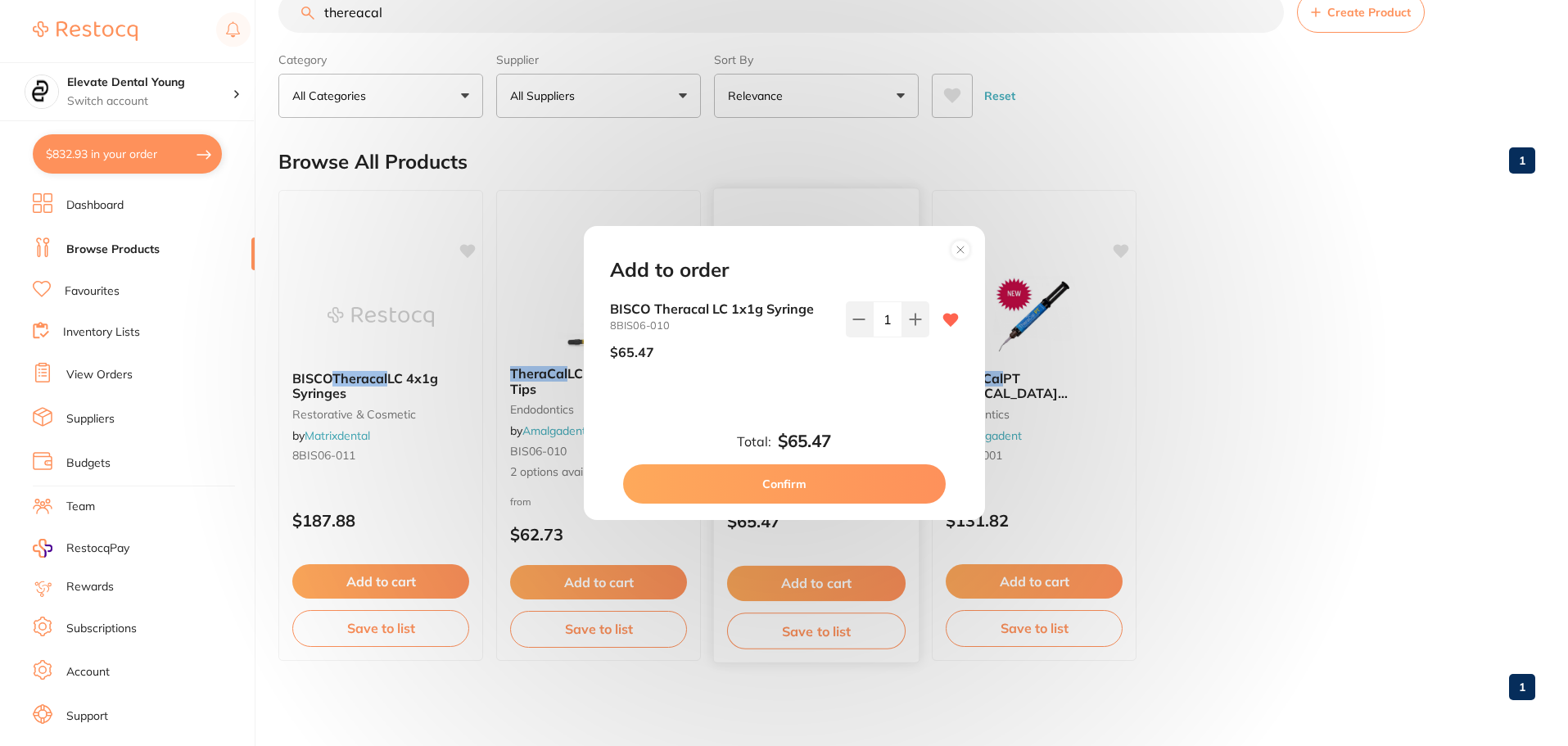
drag, startPoint x: 849, startPoint y: 494, endPoint x: 867, endPoint y: 428, distance: 68.4
click at [855, 477] on button "Confirm" at bounding box center [784, 483] width 323 height 40
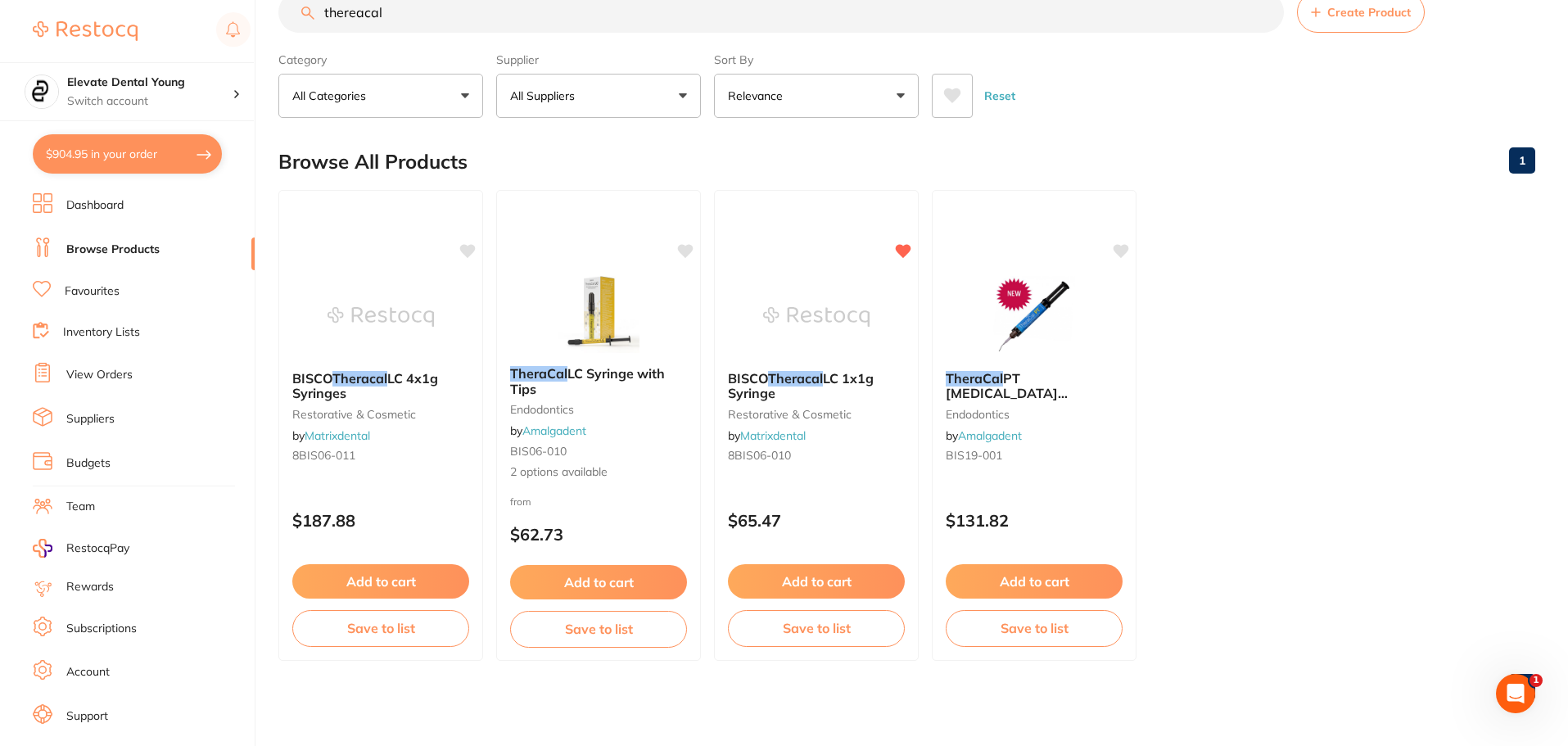
scroll to position [10, 0]
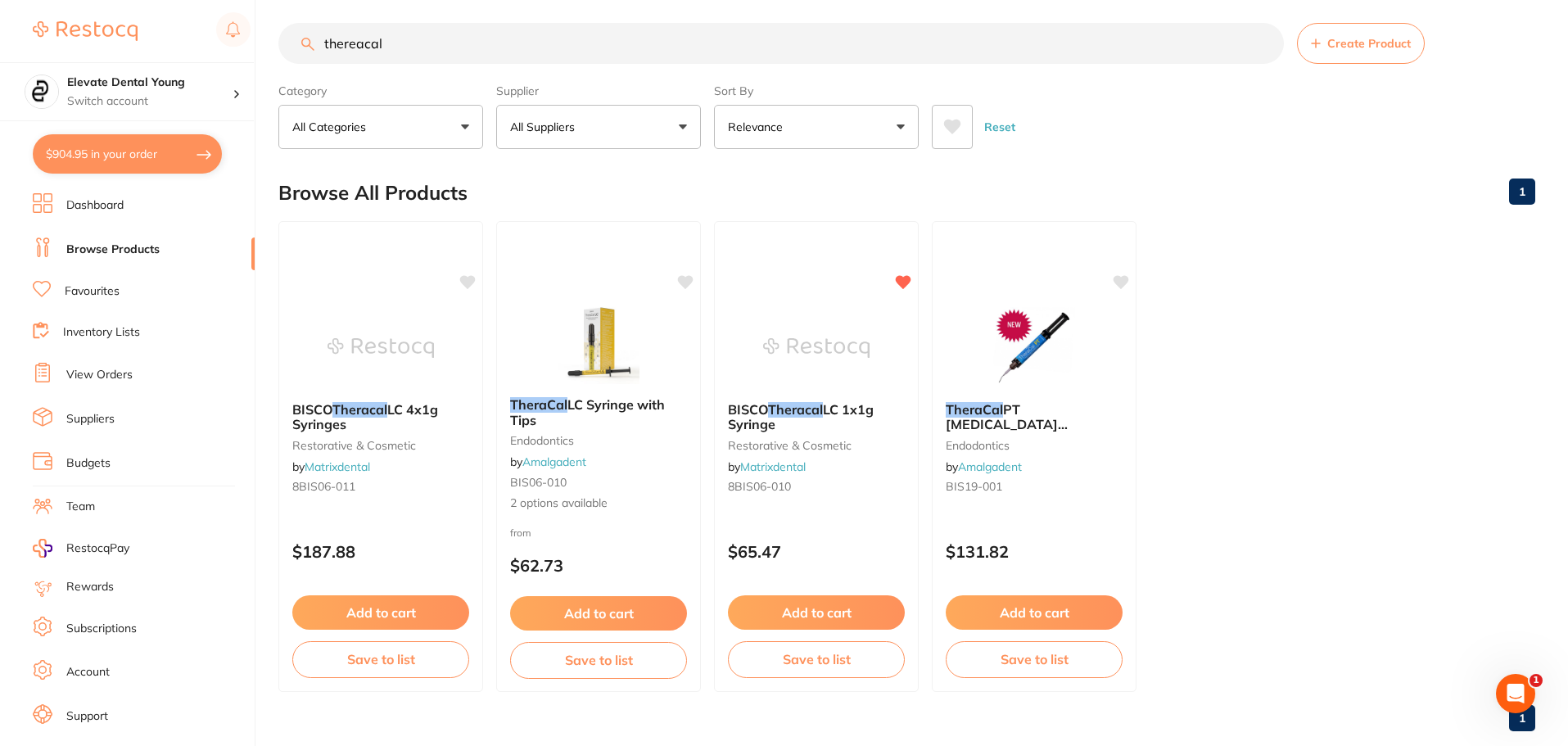
drag, startPoint x: 413, startPoint y: 16, endPoint x: 338, endPoint y: 6, distance: 75.7
click at [338, 6] on main "thereacal Create Product Category All Categories All Categories endodontics res…" at bounding box center [923, 383] width 1290 height 787
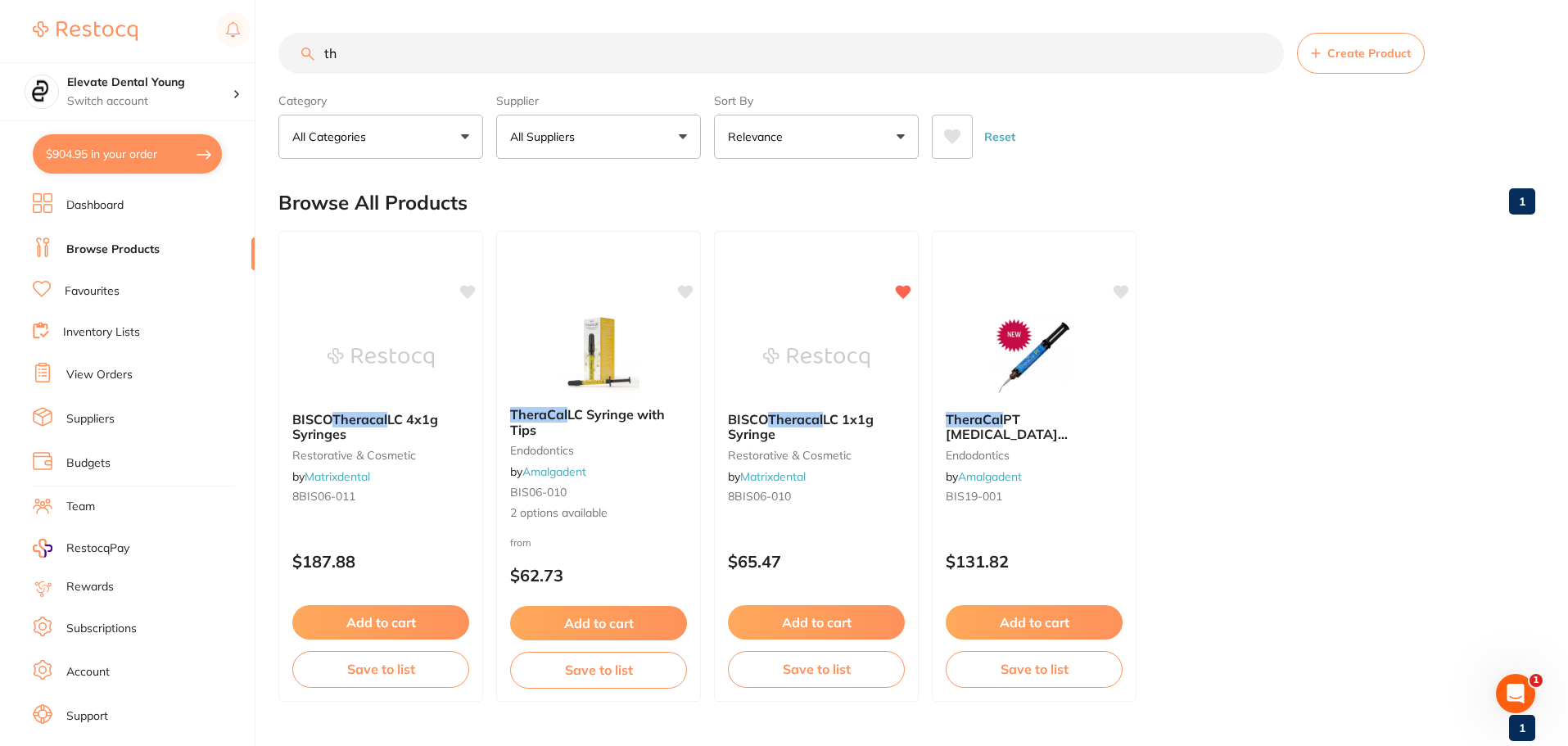
type input "t"
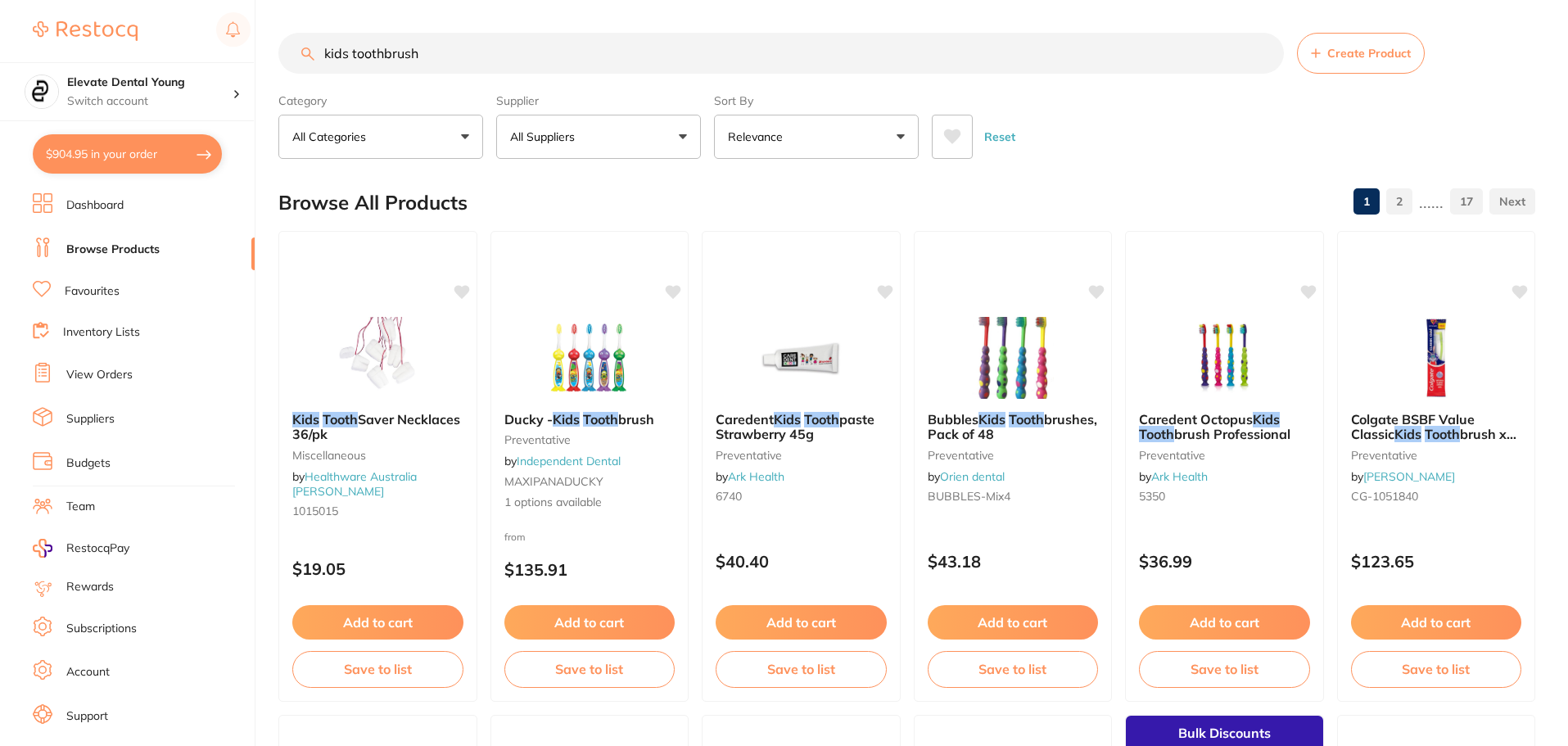
type input "kids toothbrush"
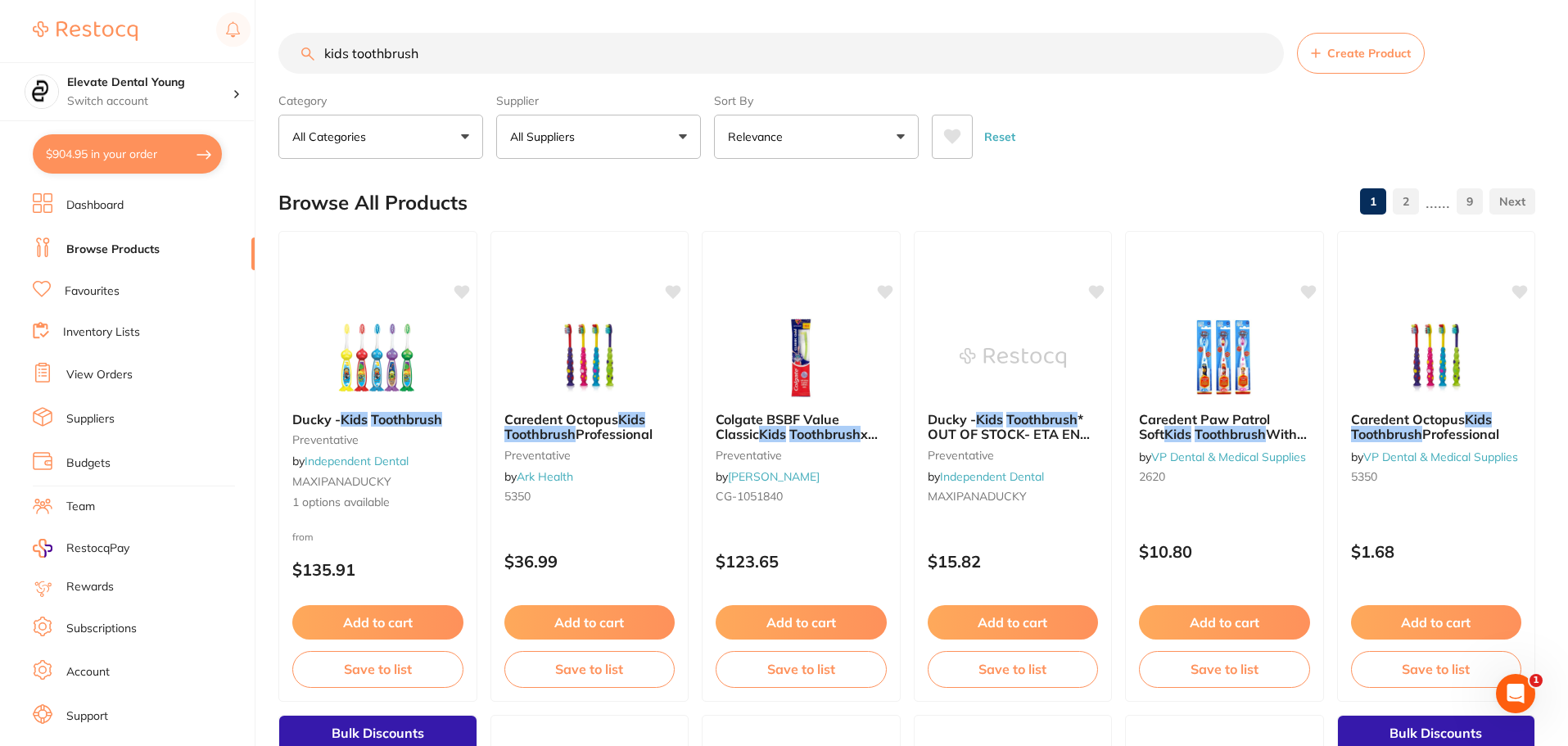
click at [680, 132] on button "All Suppliers" at bounding box center [598, 137] width 204 height 44
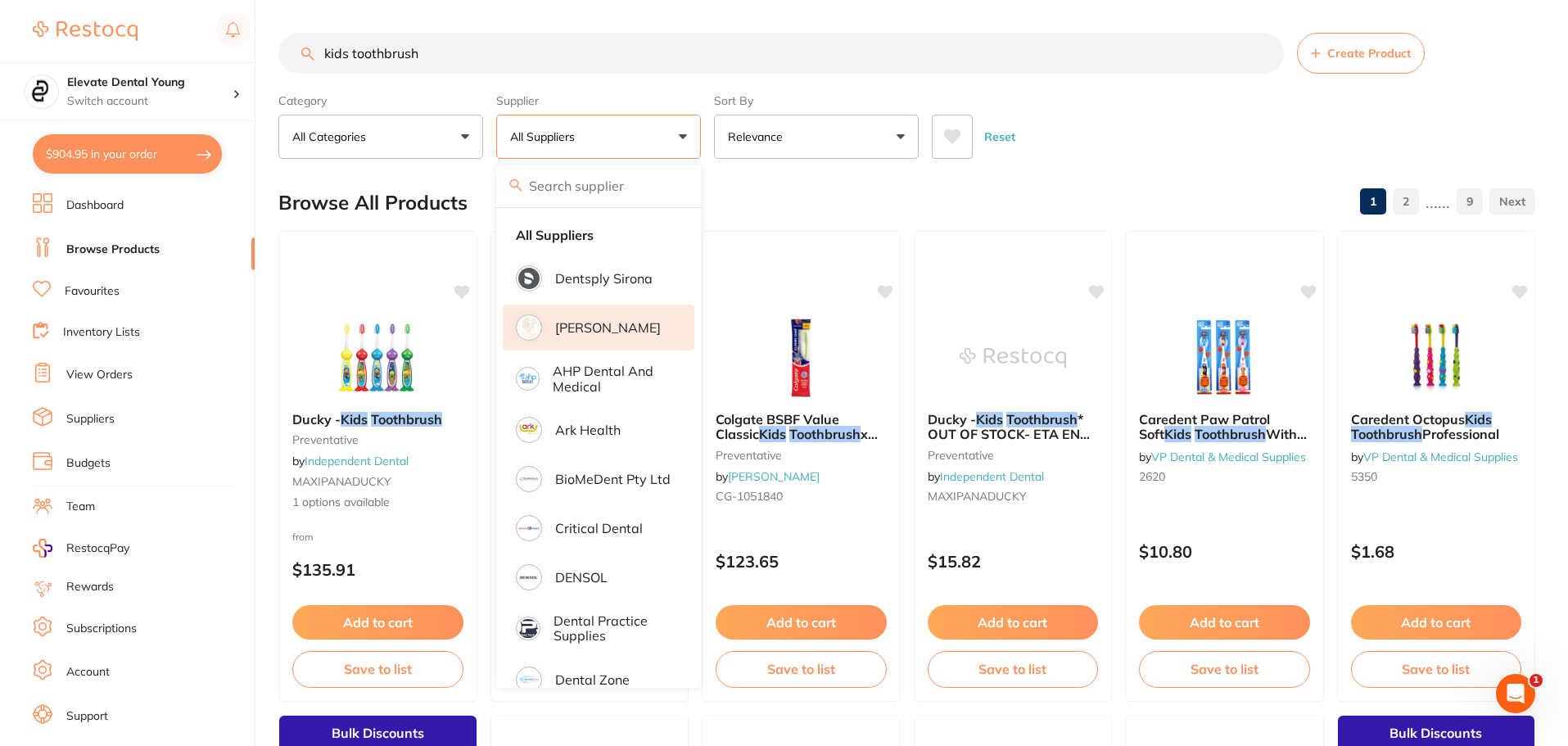
click at [606, 331] on p "[PERSON_NAME]" at bounding box center [608, 327] width 105 height 15
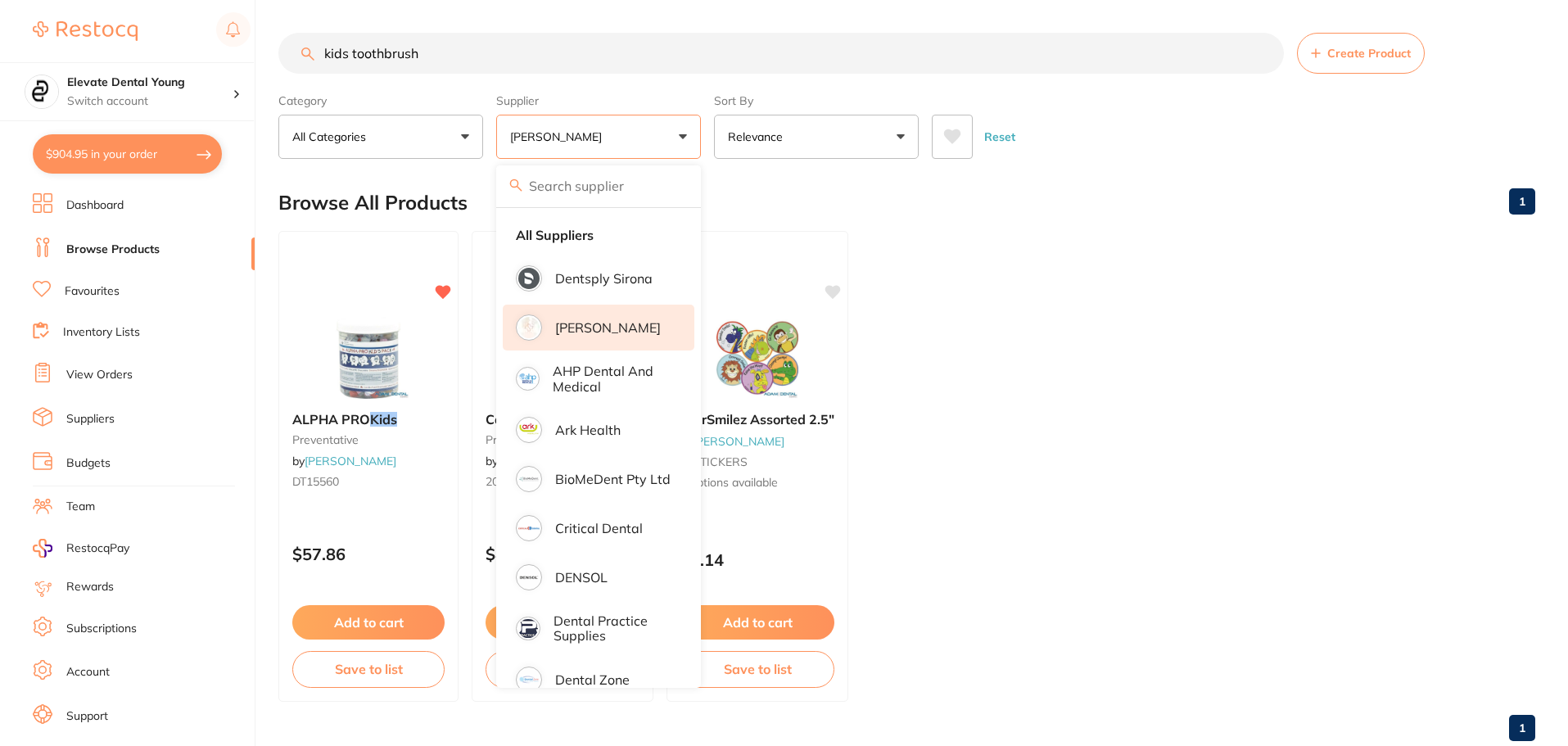
click at [1152, 338] on ul "ALPHA PRO Kids preventative by [PERSON_NAME] DT15560 $57.86 Add to cart Save to…" at bounding box center [907, 466] width 1257 height 471
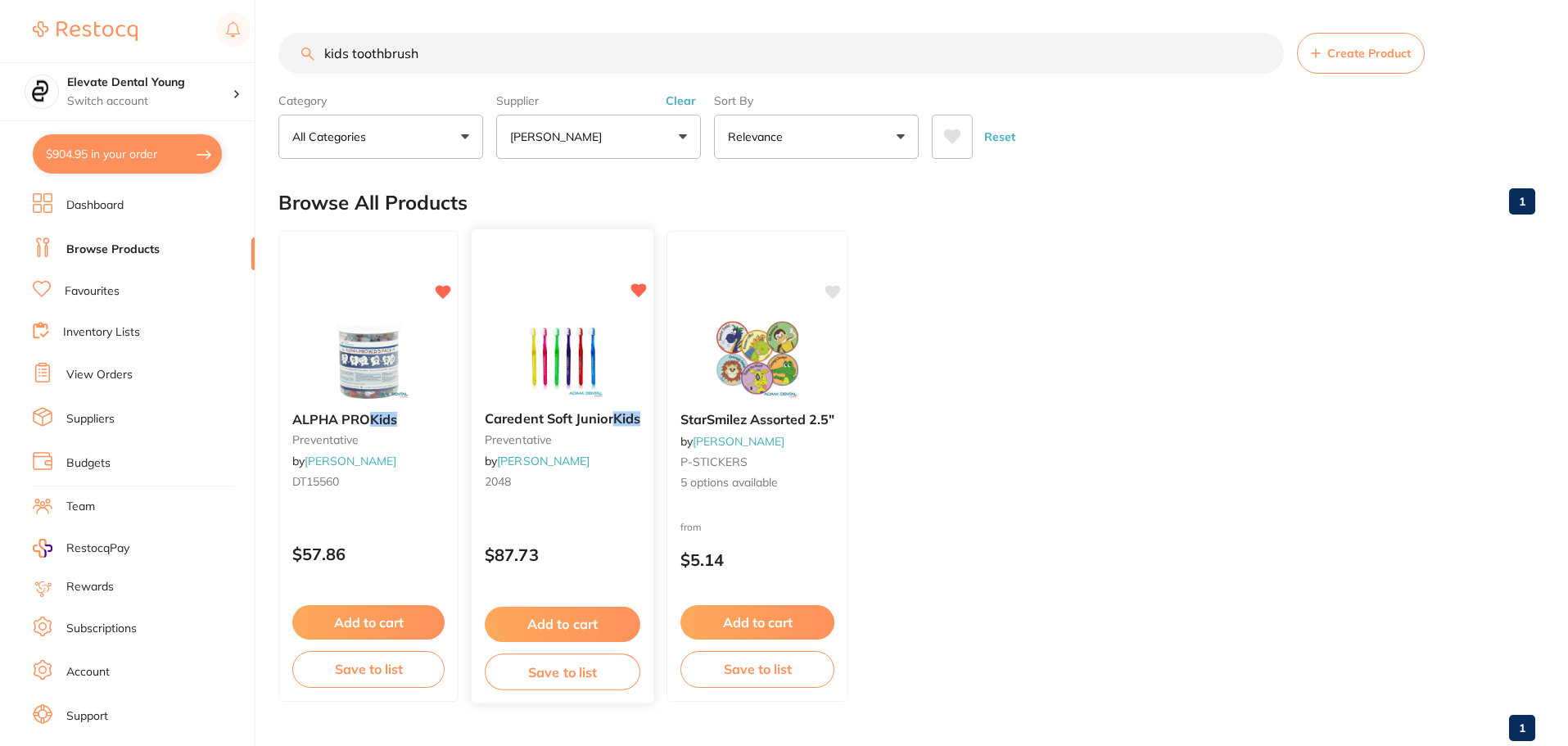
click at [563, 628] on button "Add to cart" at bounding box center [562, 624] width 155 height 35
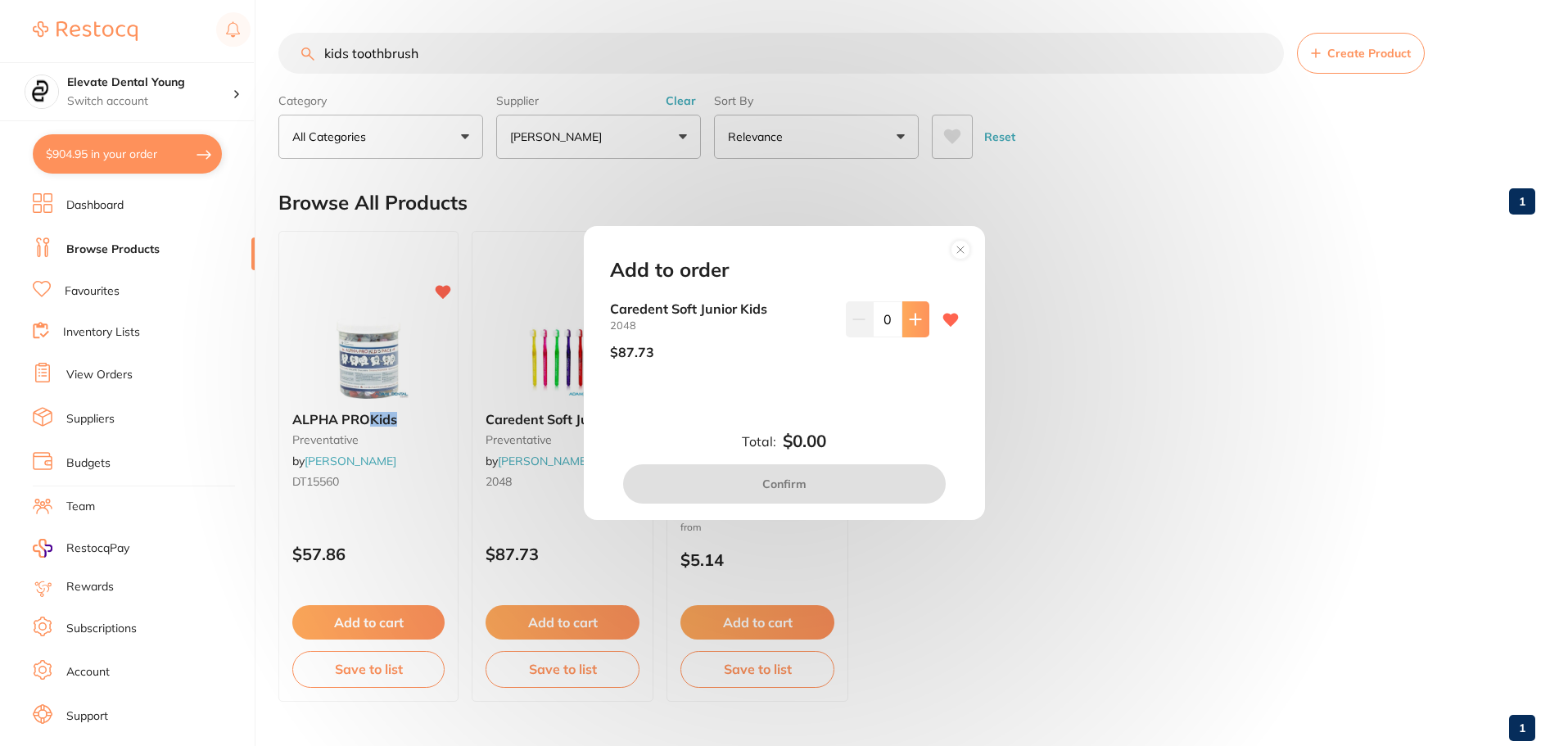
click at [914, 317] on icon at bounding box center [915, 319] width 13 height 13
type input "1"
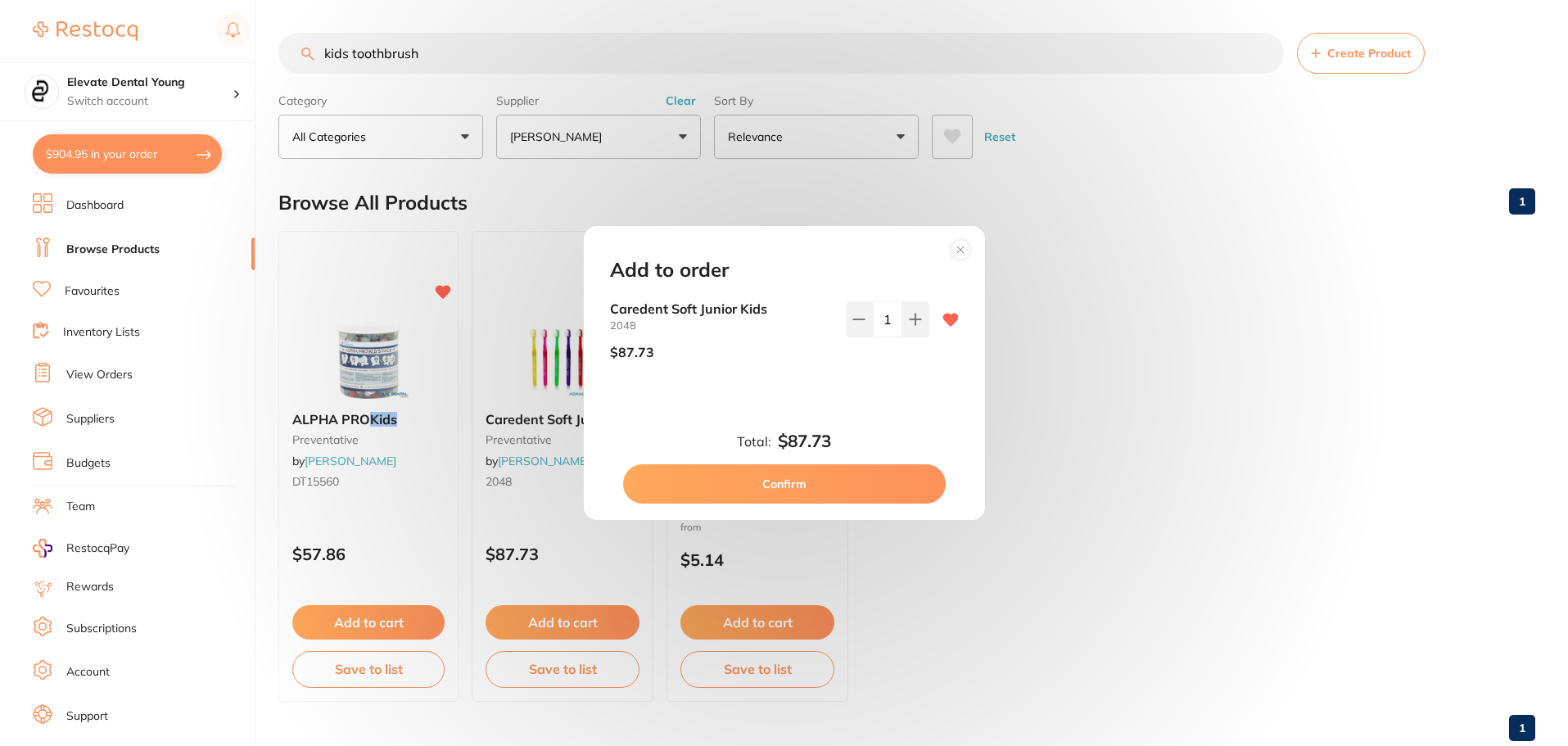
click at [785, 477] on button "Confirm" at bounding box center [784, 483] width 323 height 40
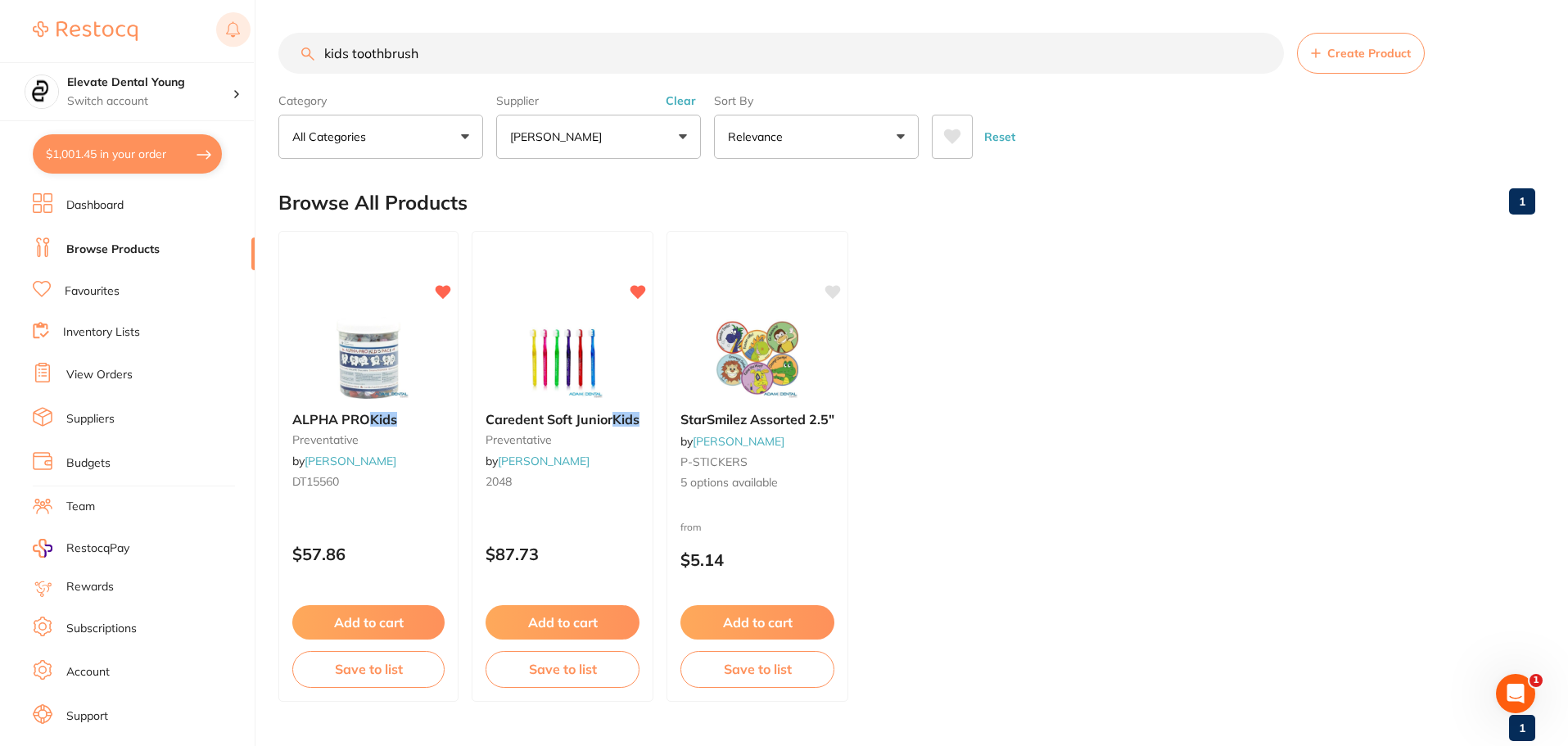
drag, startPoint x: 437, startPoint y: 57, endPoint x: 234, endPoint y: 35, distance: 204.2
click at [239, 47] on div "$1,001.45 Elevate Dental Young Switch account Elevate Dental Young Hilltops Den…" at bounding box center [784, 373] width 1568 height 746
type input "[MEDICAL_DATA] conditioner"
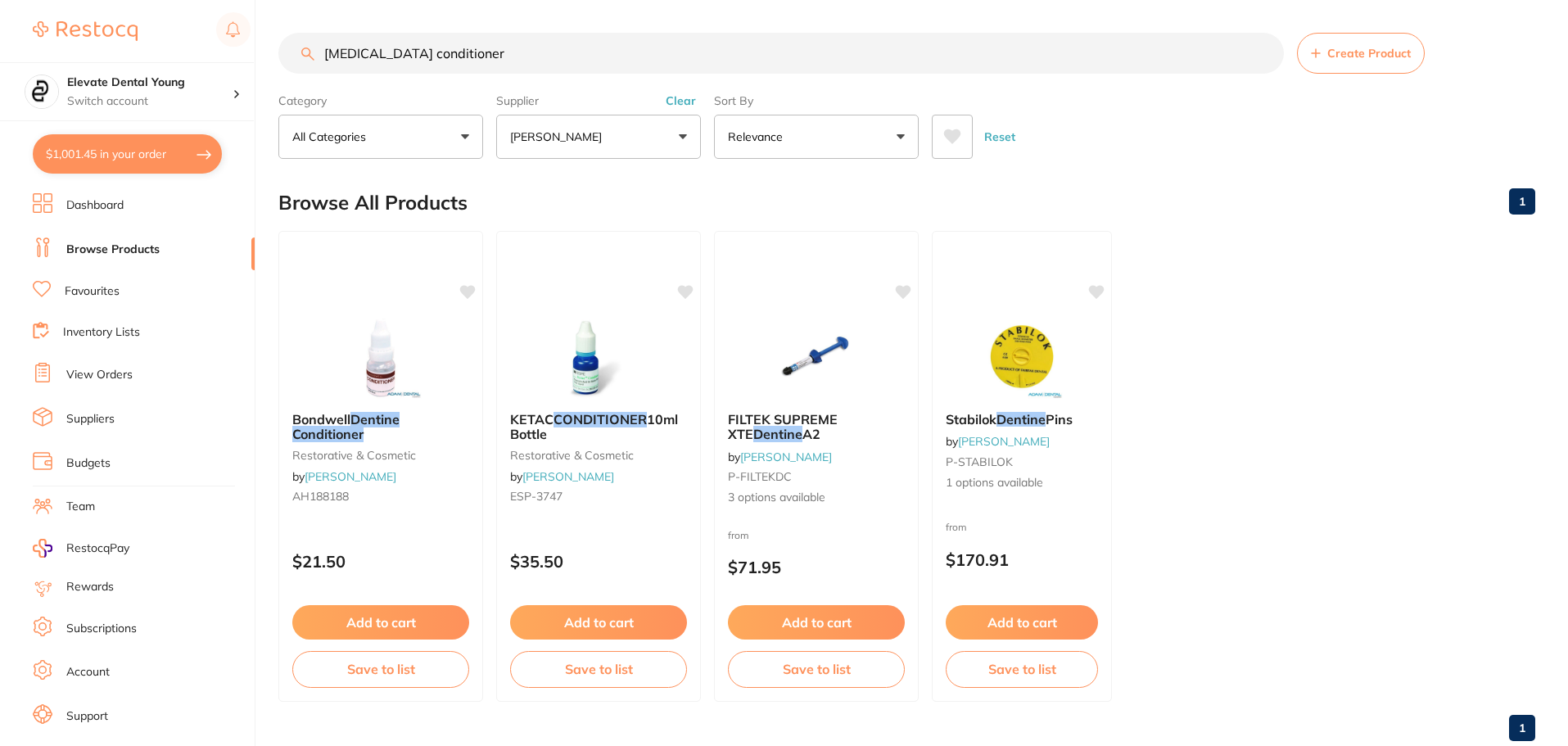
click at [689, 104] on button "Clear" at bounding box center [680, 101] width 40 height 15
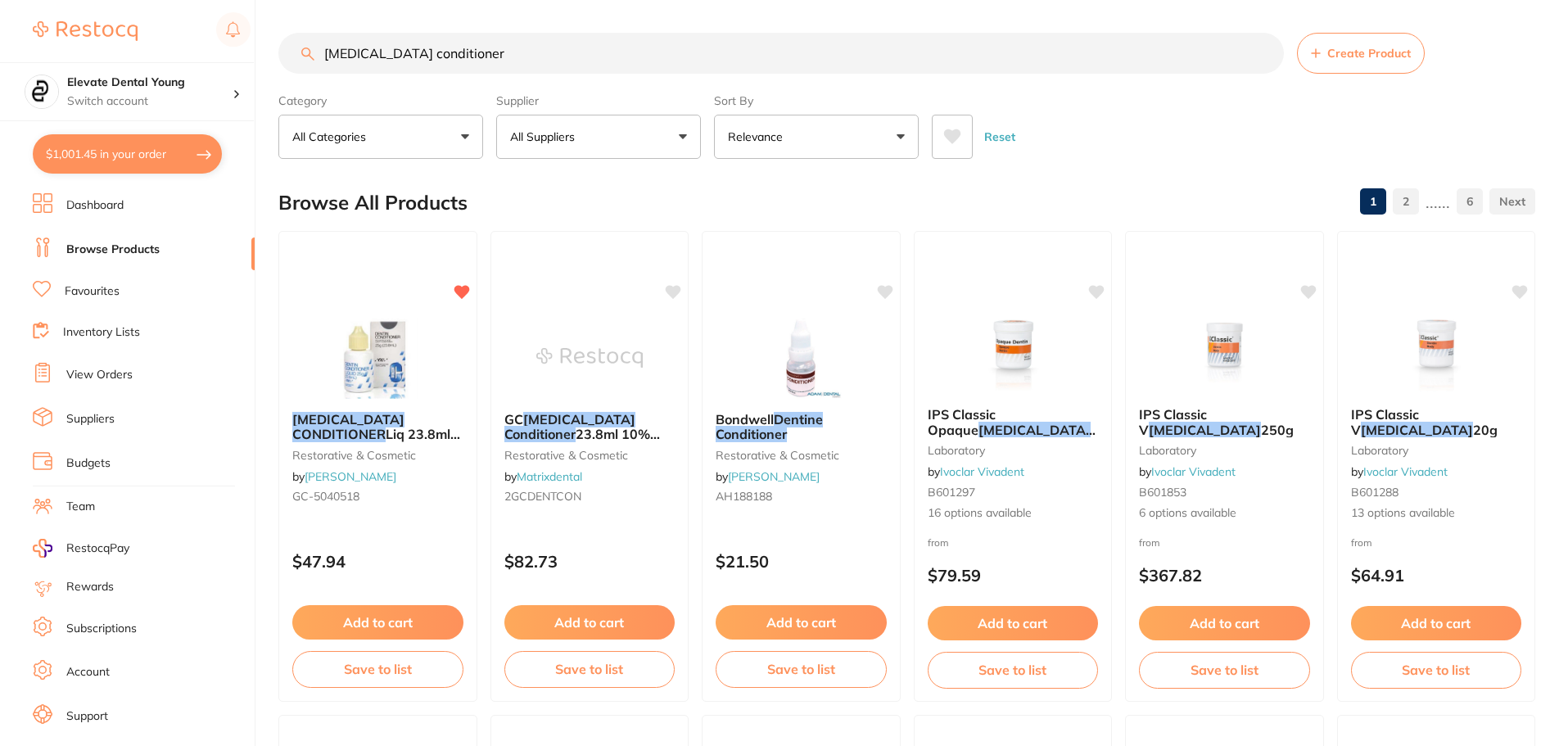
click at [382, 620] on button "Add to cart" at bounding box center [377, 622] width 171 height 34
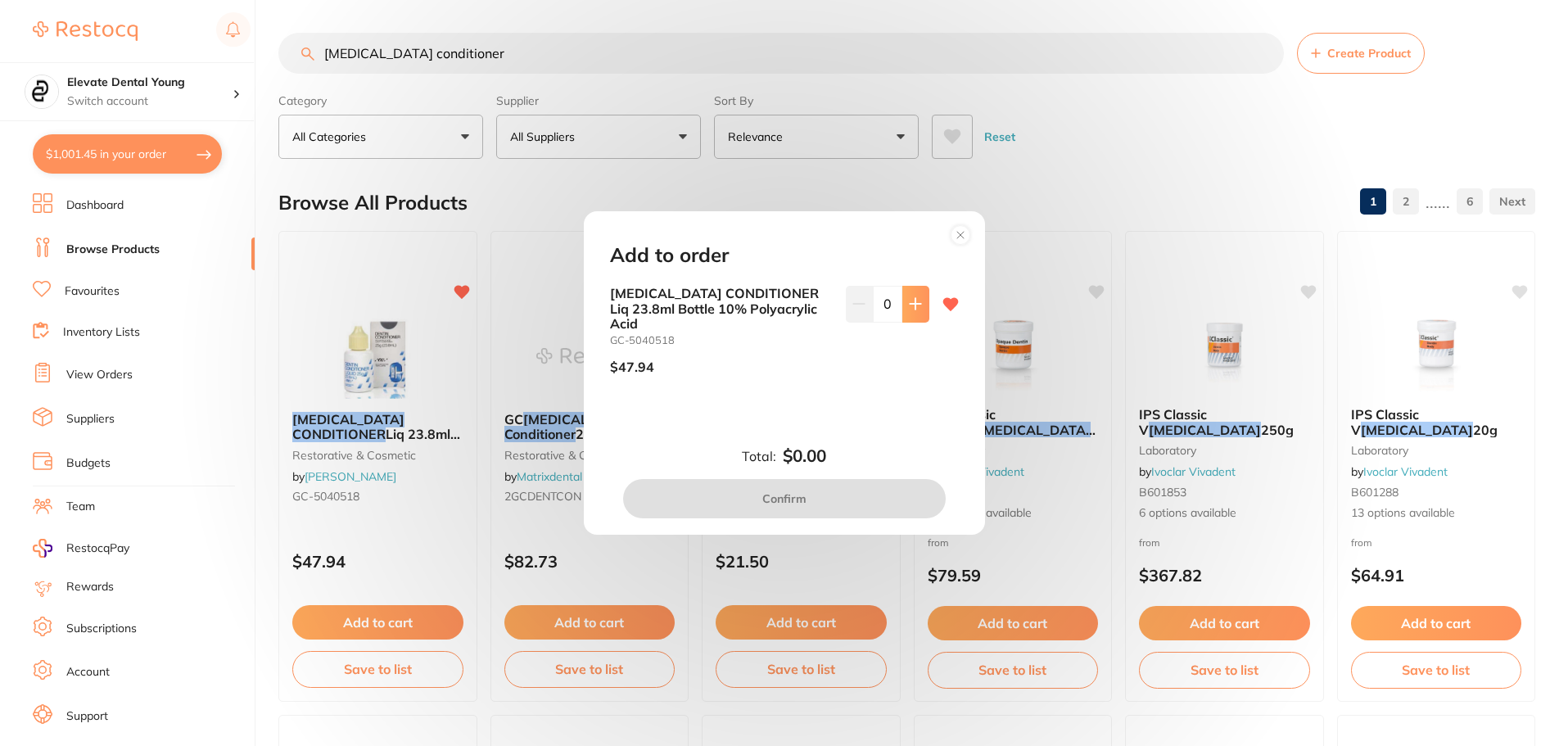
click at [909, 311] on icon at bounding box center [915, 304] width 13 height 13
type input "1"
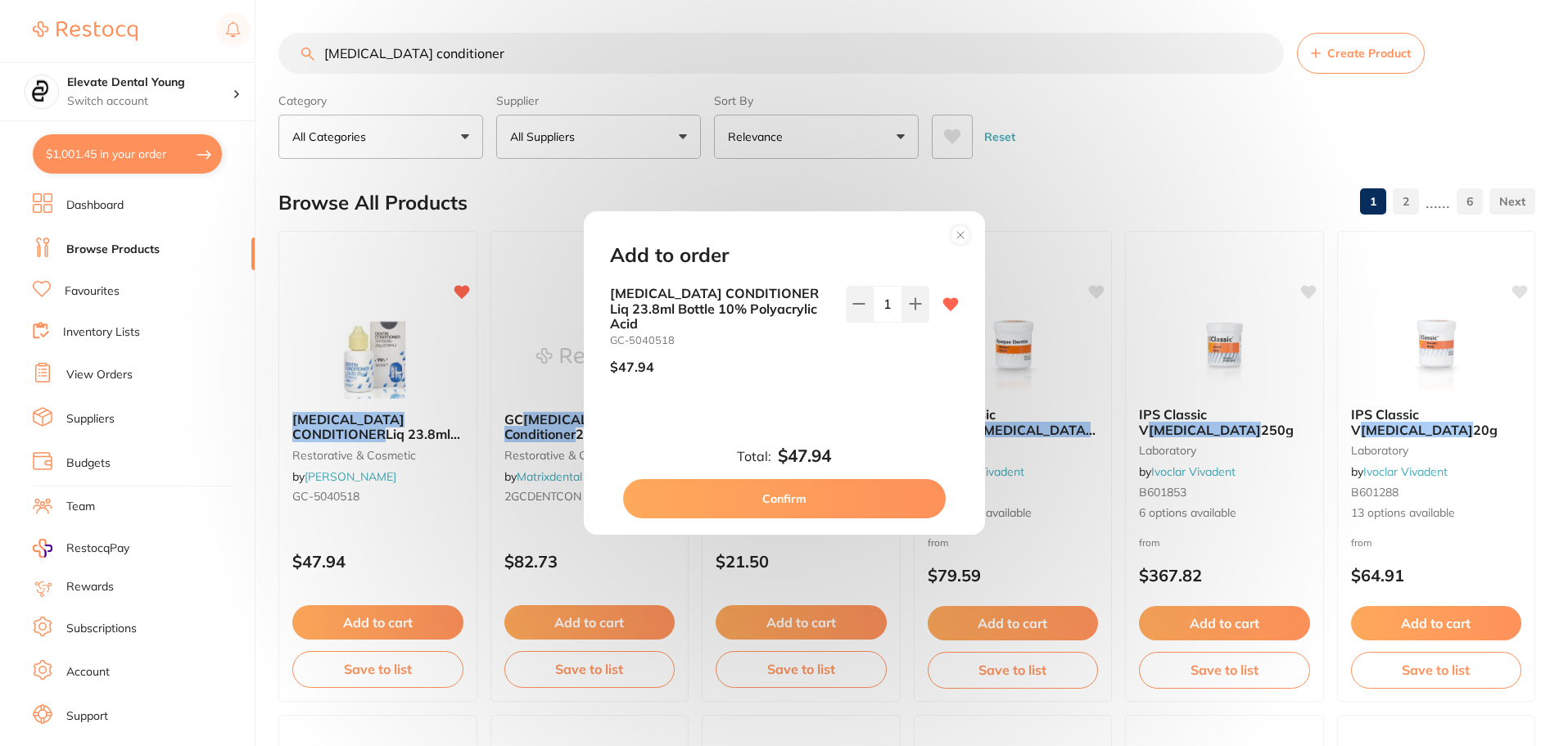
click at [761, 487] on button "Confirm" at bounding box center [784, 498] width 323 height 40
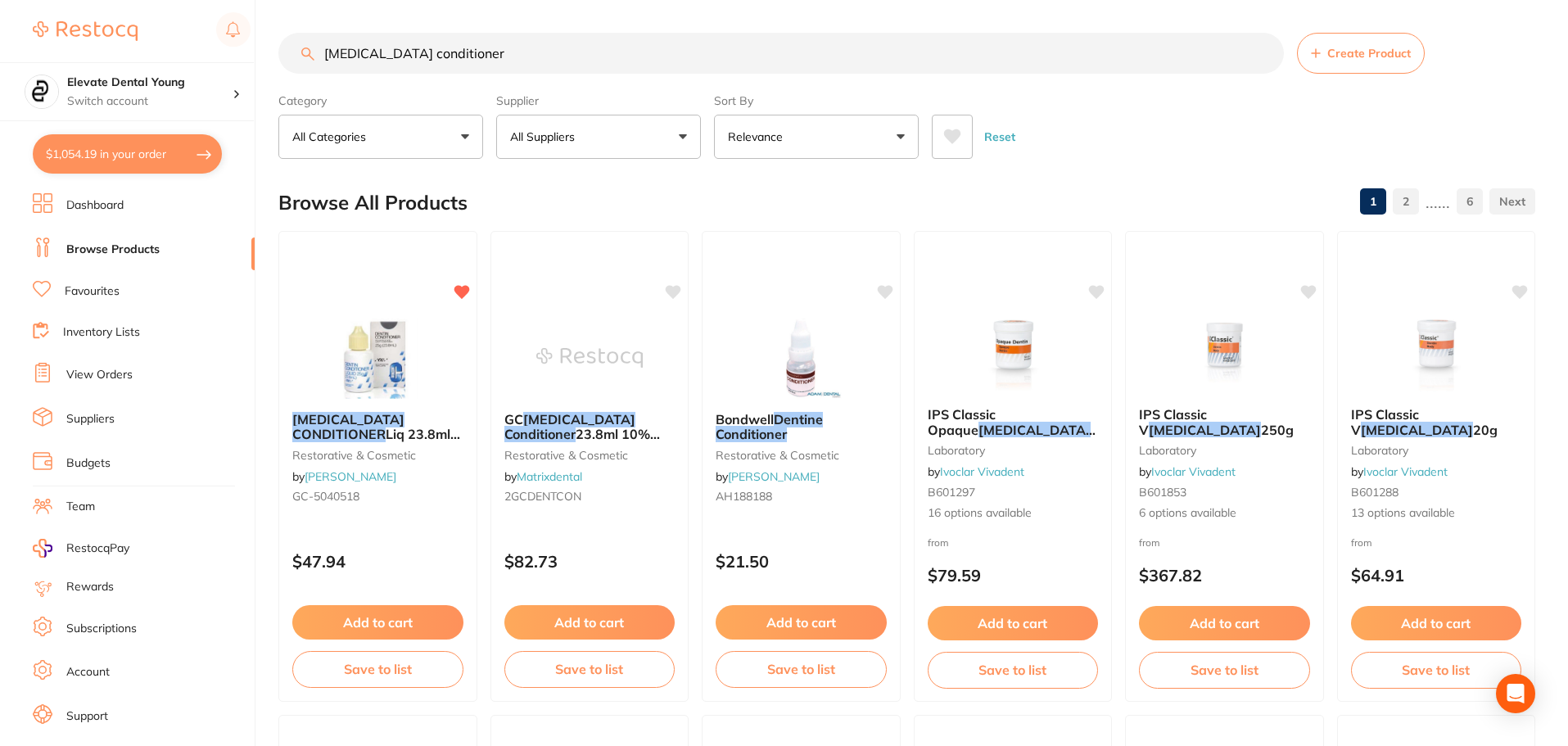
drag, startPoint x: 457, startPoint y: 51, endPoint x: 90, endPoint y: -9, distance: 371.9
click at [90, 0] on html "$1,054.19 Elevate Dental Young Switch account Elevate Dental Young Hilltops Den…" at bounding box center [784, 373] width 1568 height 746
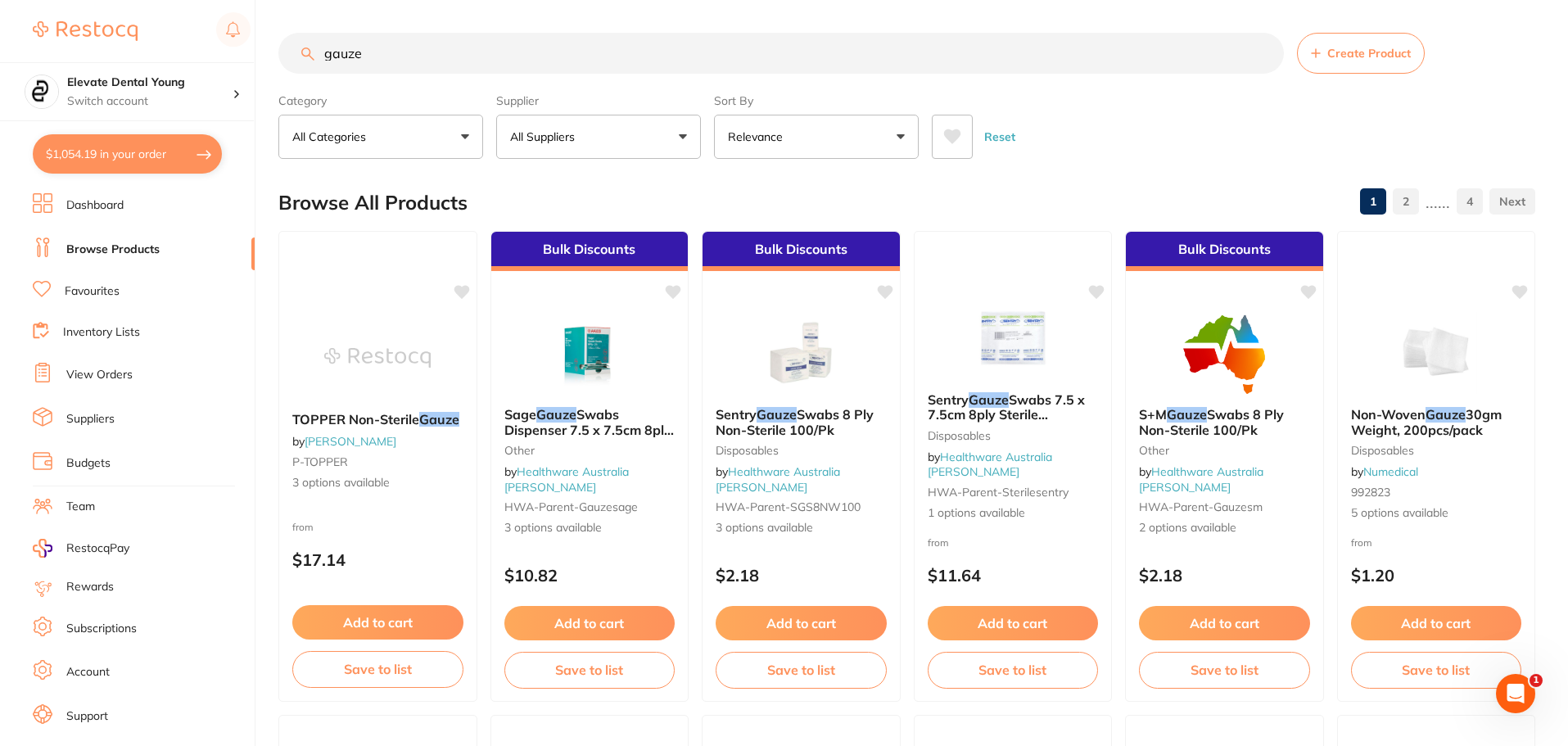
type input "gauze"
click at [677, 127] on button "All Suppliers" at bounding box center [598, 137] width 204 height 44
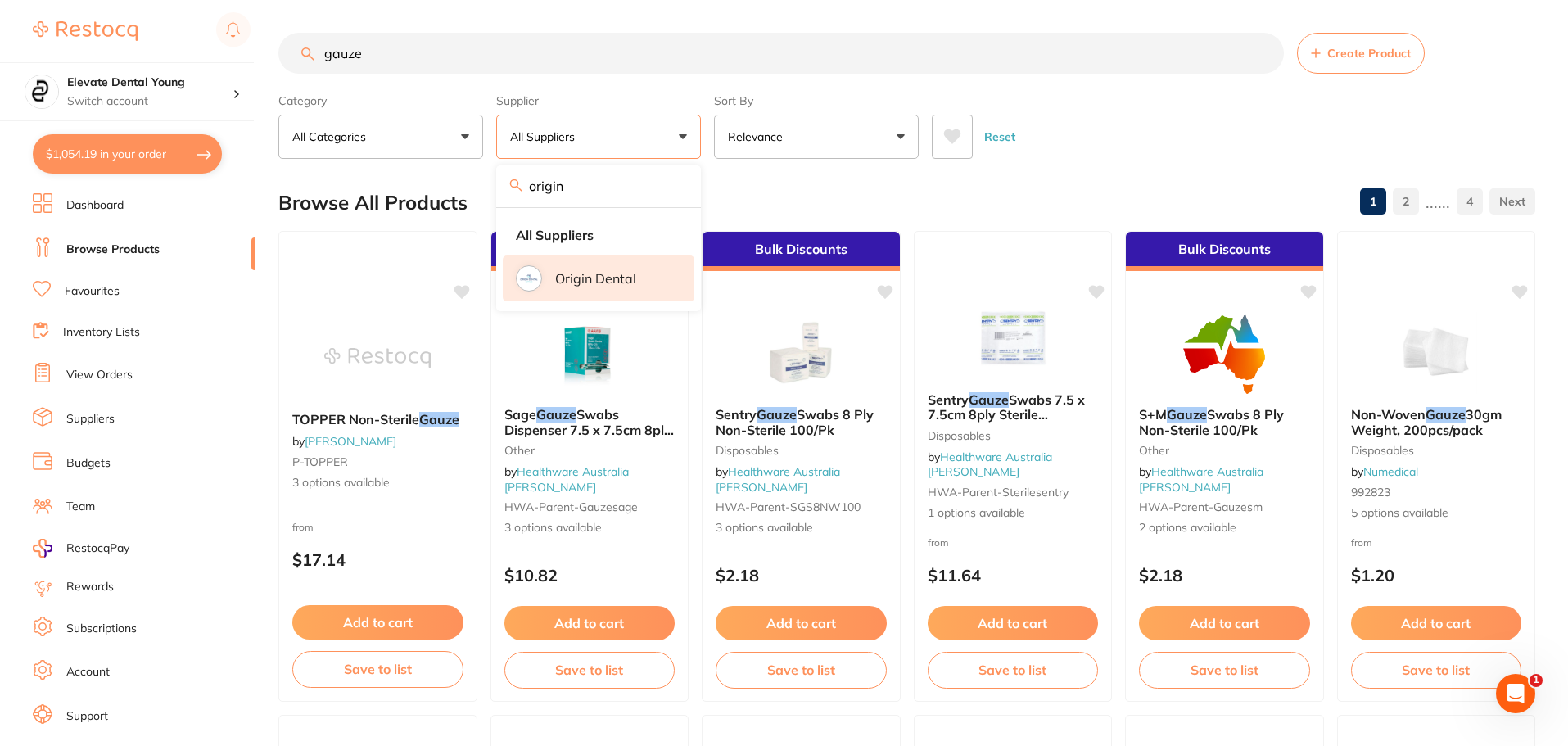
type input "origin"
click at [640, 271] on li "Origin Dental" at bounding box center [598, 278] width 191 height 46
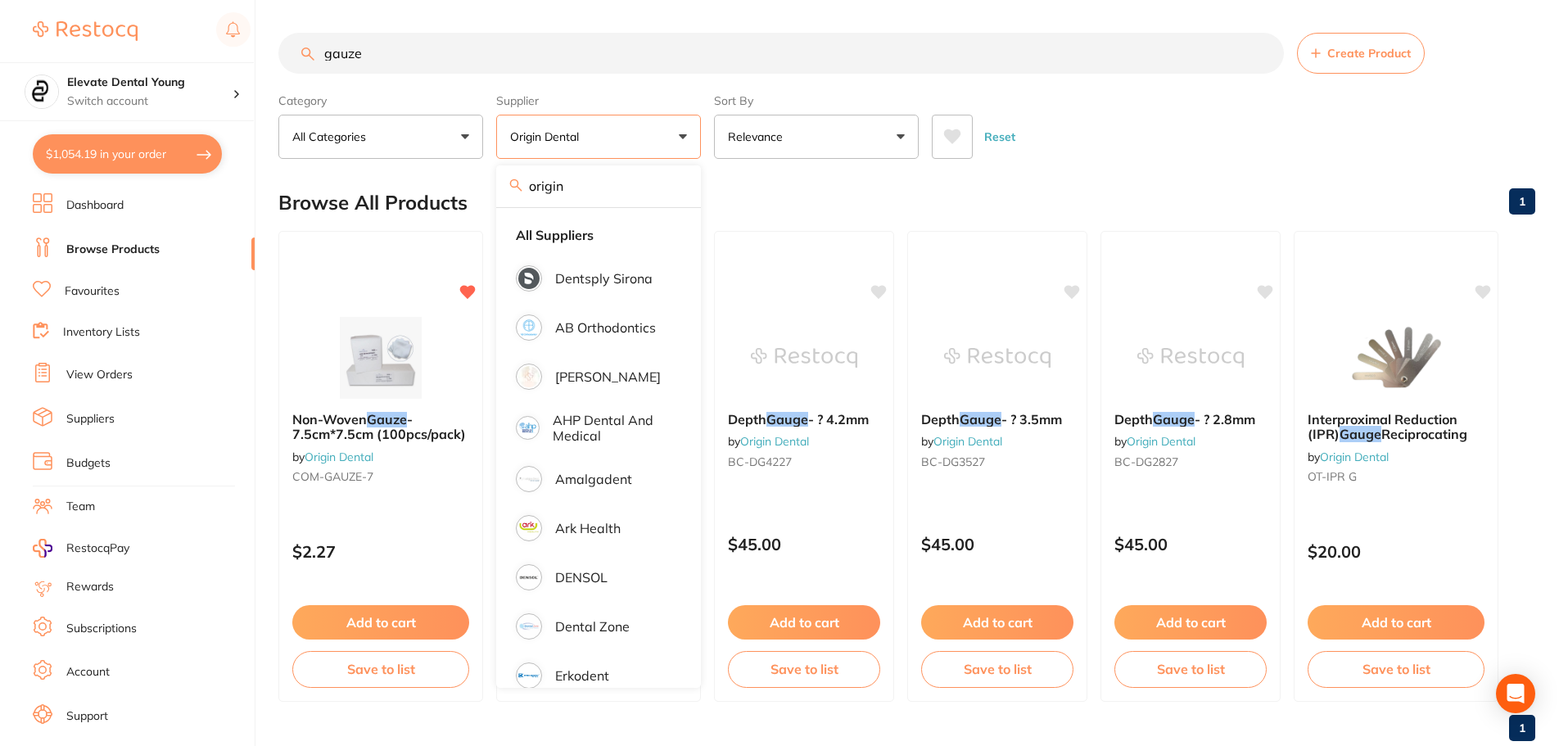
click at [1146, 179] on div "Browse All Products 1" at bounding box center [907, 202] width 1257 height 55
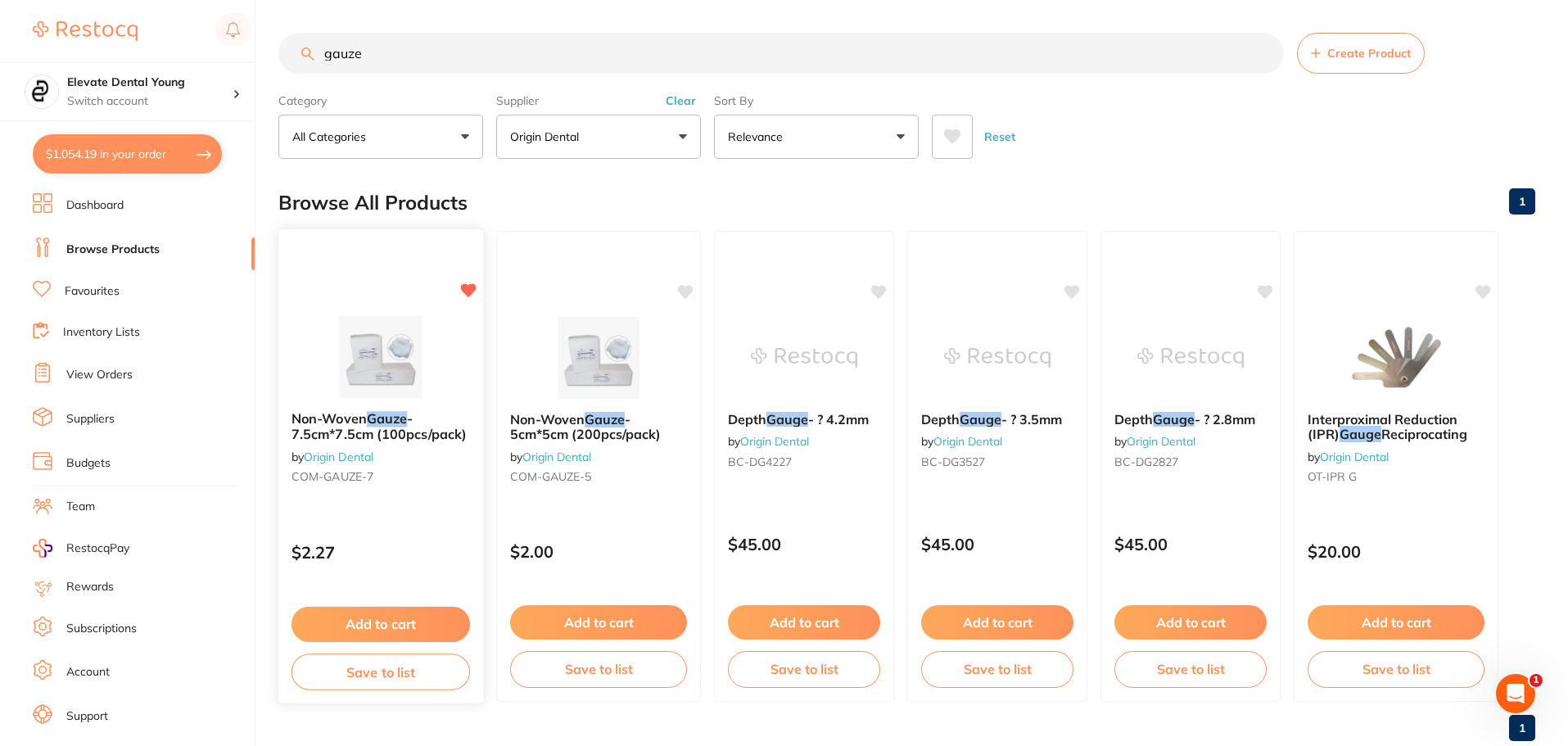
click at [398, 612] on button "Add to cart" at bounding box center [380, 624] width 178 height 35
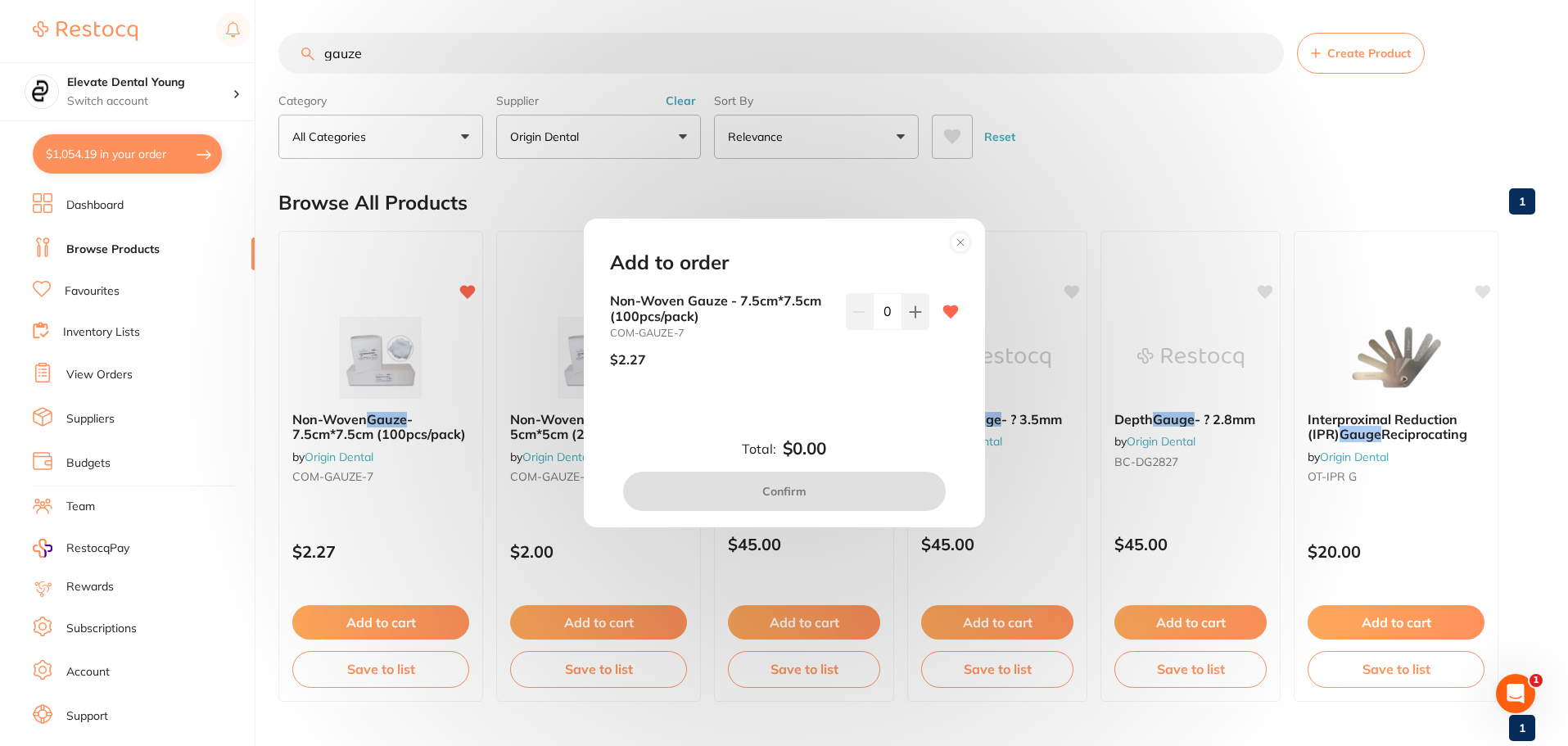
click at [875, 306] on input "0" at bounding box center [888, 311] width 30 height 36
type input "20"
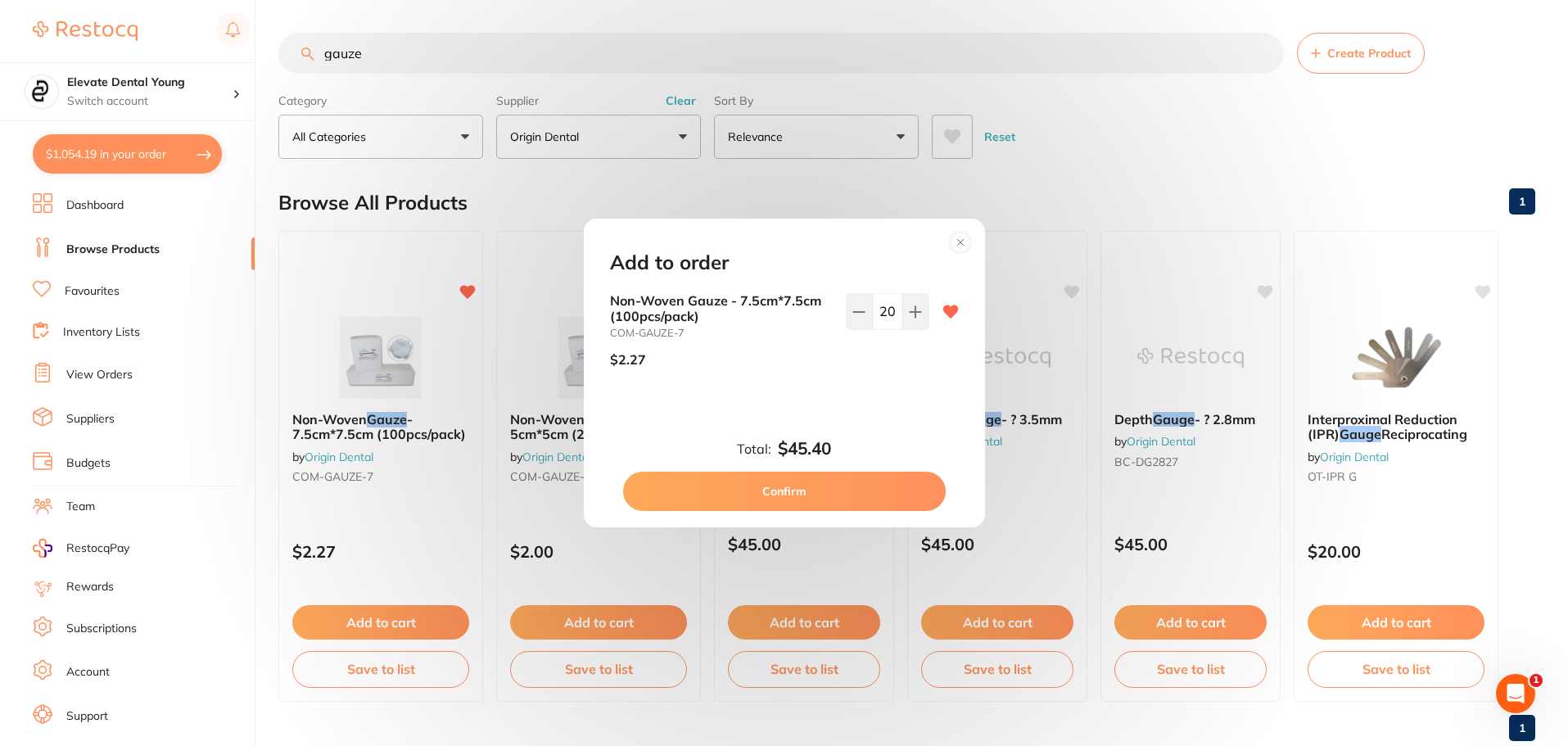
click at [833, 397] on div "Non-Woven Gauze - 7.5cm*7.5cm (100pcs/pack) COM-GAUZE-7 $2.27 20" at bounding box center [785, 349] width 388 height 113
click at [812, 506] on button "Confirm" at bounding box center [784, 491] width 323 height 40
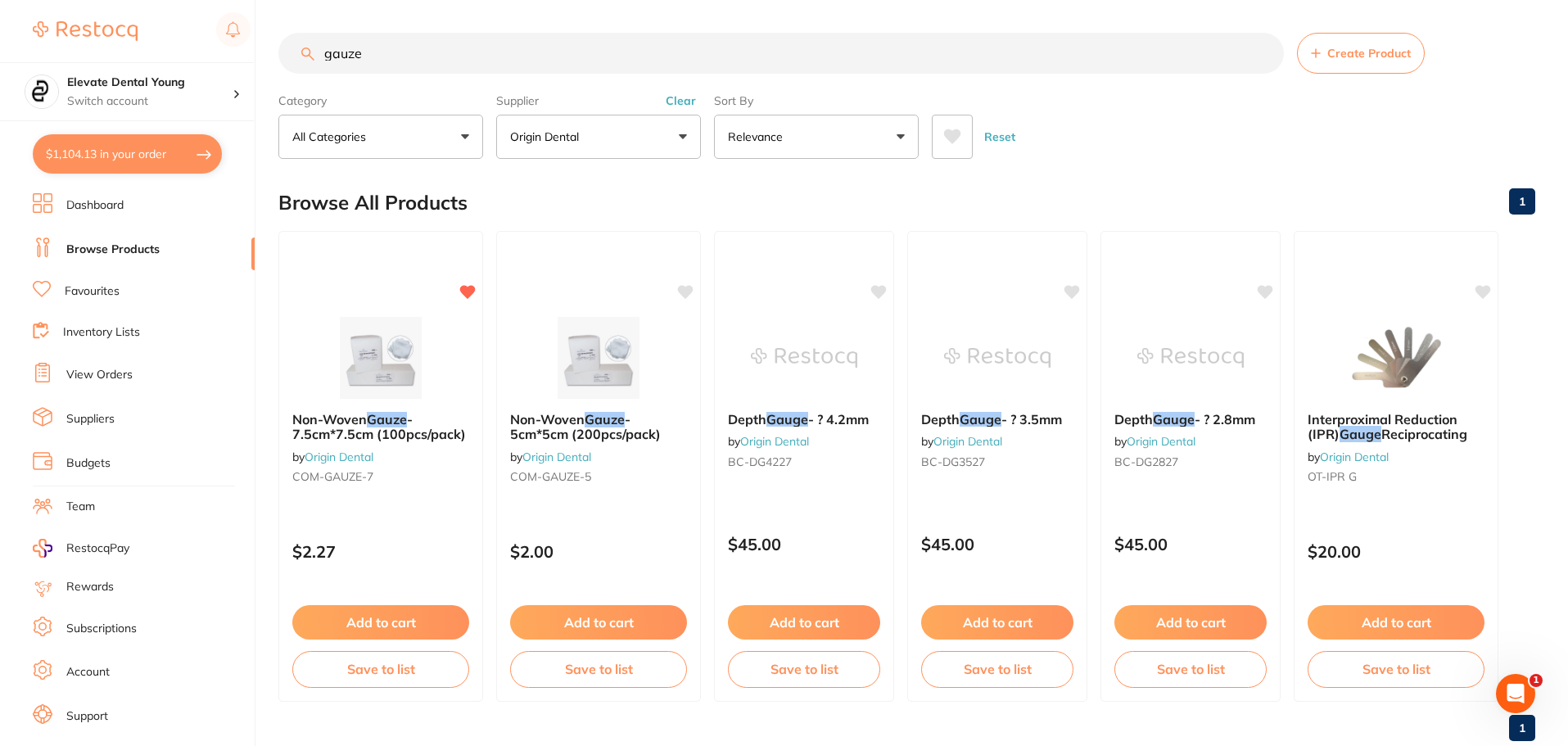
drag, startPoint x: 384, startPoint y: 57, endPoint x: -19, endPoint y: -21, distance: 410.5
click at [0, 0] on html "$1,104.13 Elevate Dental Young Switch account Elevate Dental Young Hilltops Den…" at bounding box center [784, 373] width 1568 height 746
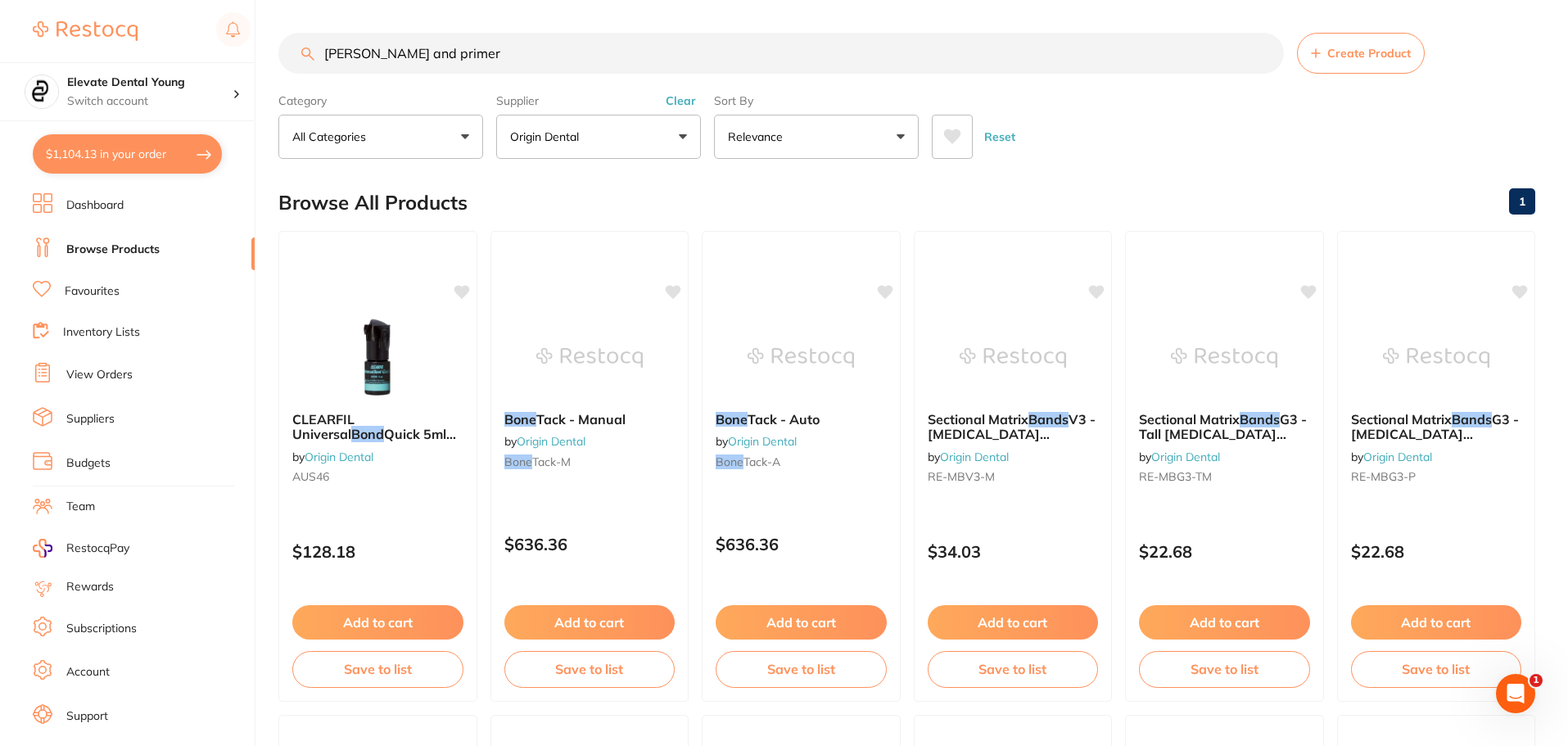
type input "[PERSON_NAME] and primer"
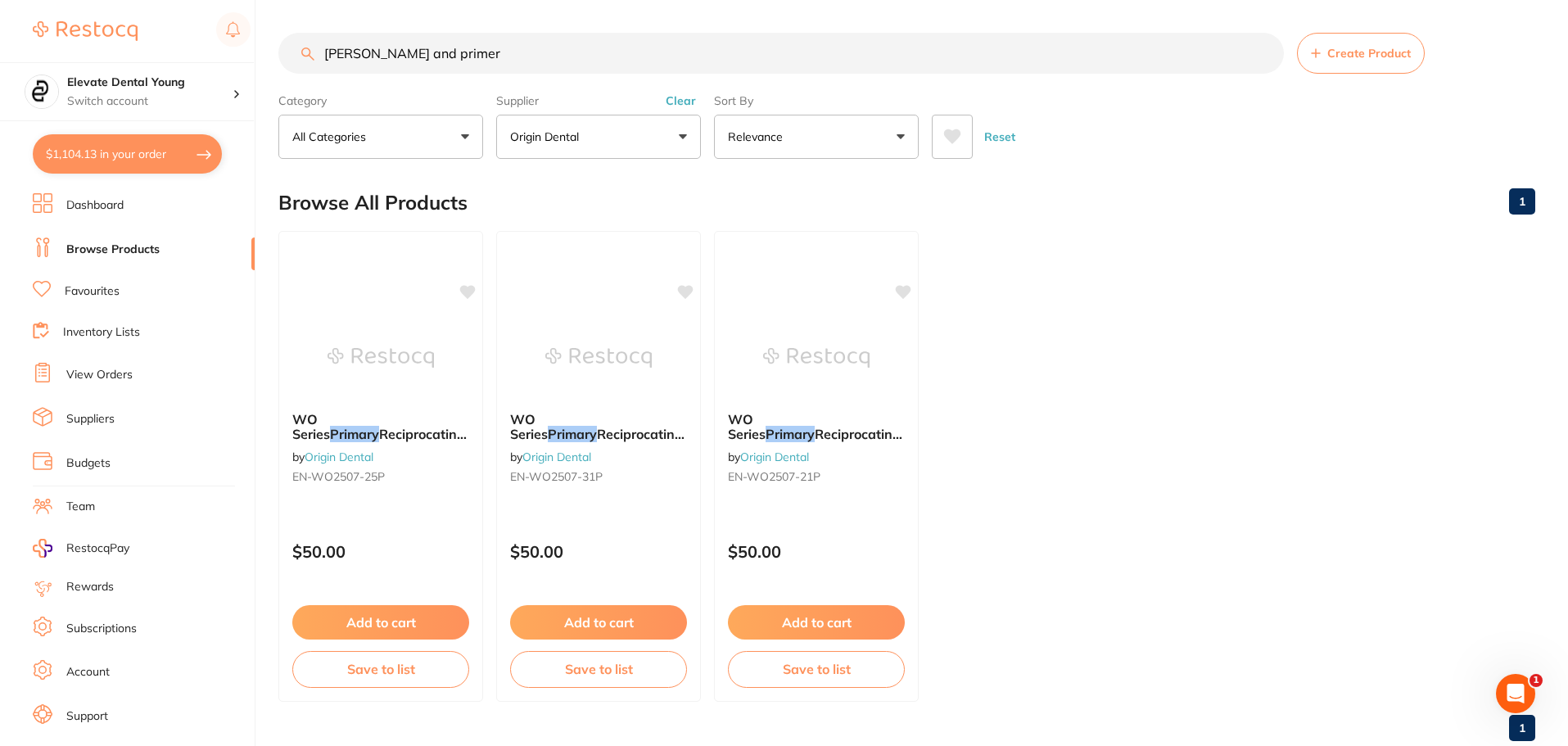
click at [670, 97] on button "Clear" at bounding box center [680, 101] width 40 height 15
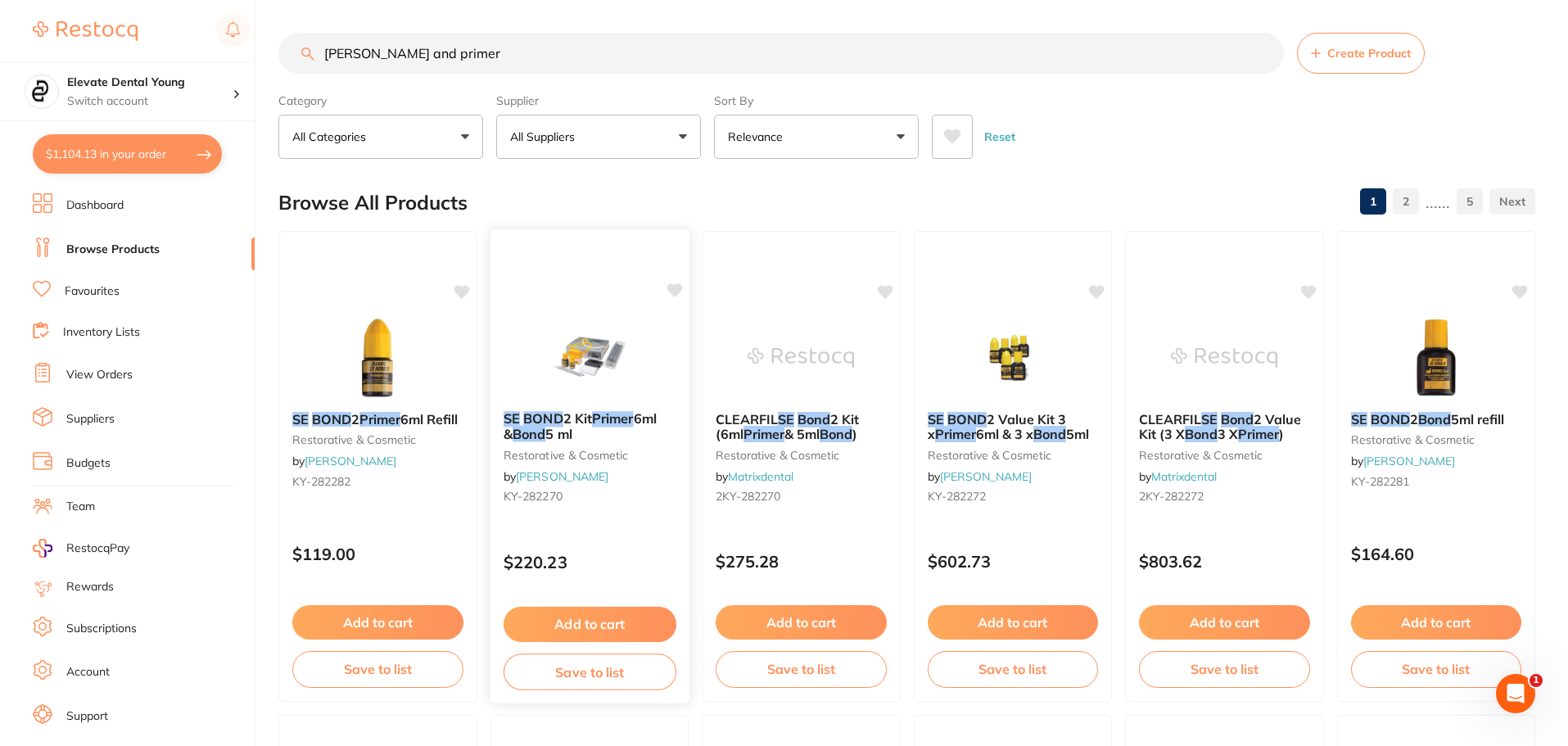
click at [670, 288] on icon at bounding box center [674, 289] width 16 height 14
click at [603, 629] on button "Add to cart" at bounding box center [589, 624] width 173 height 35
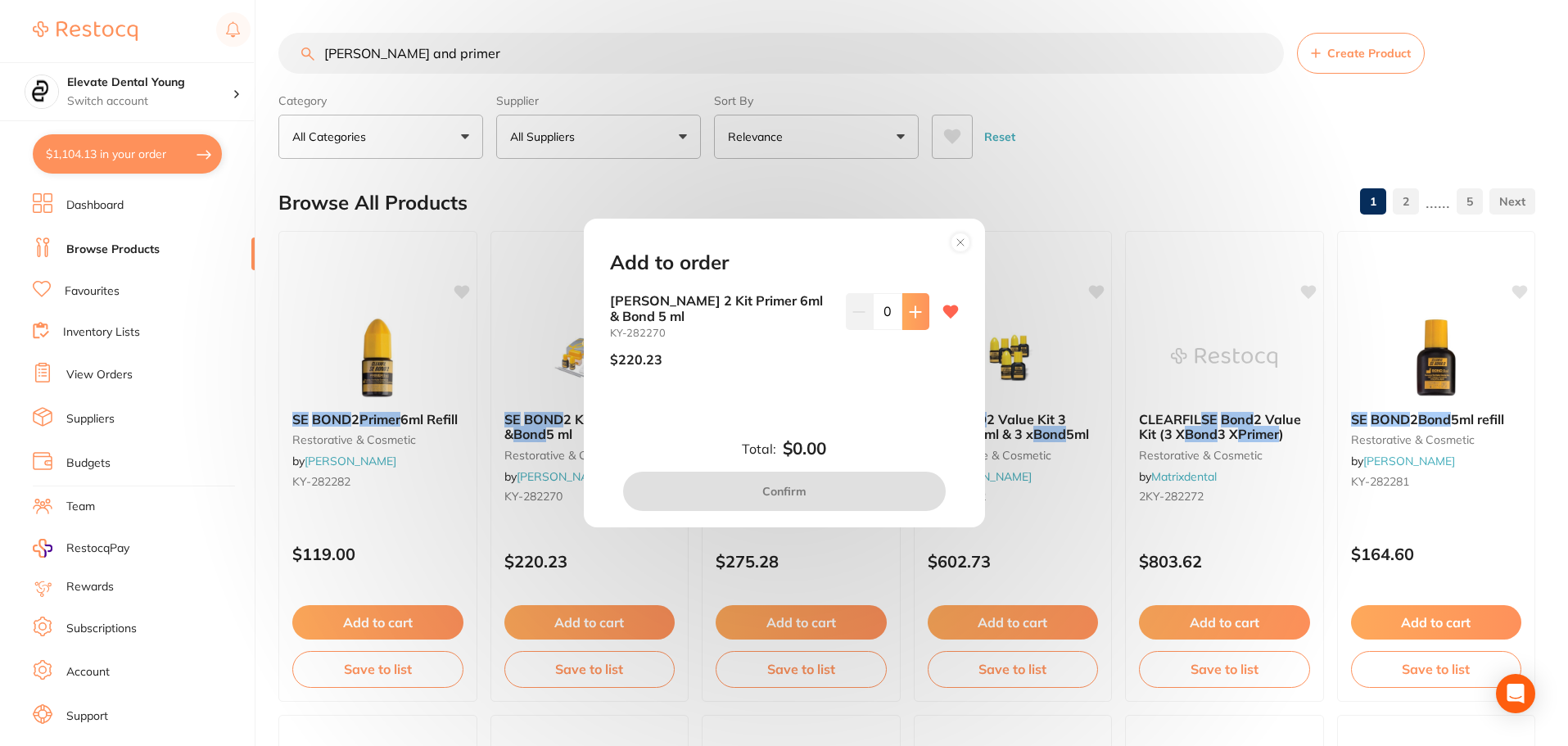
click at [909, 312] on icon at bounding box center [915, 312] width 13 height 13
type input "1"
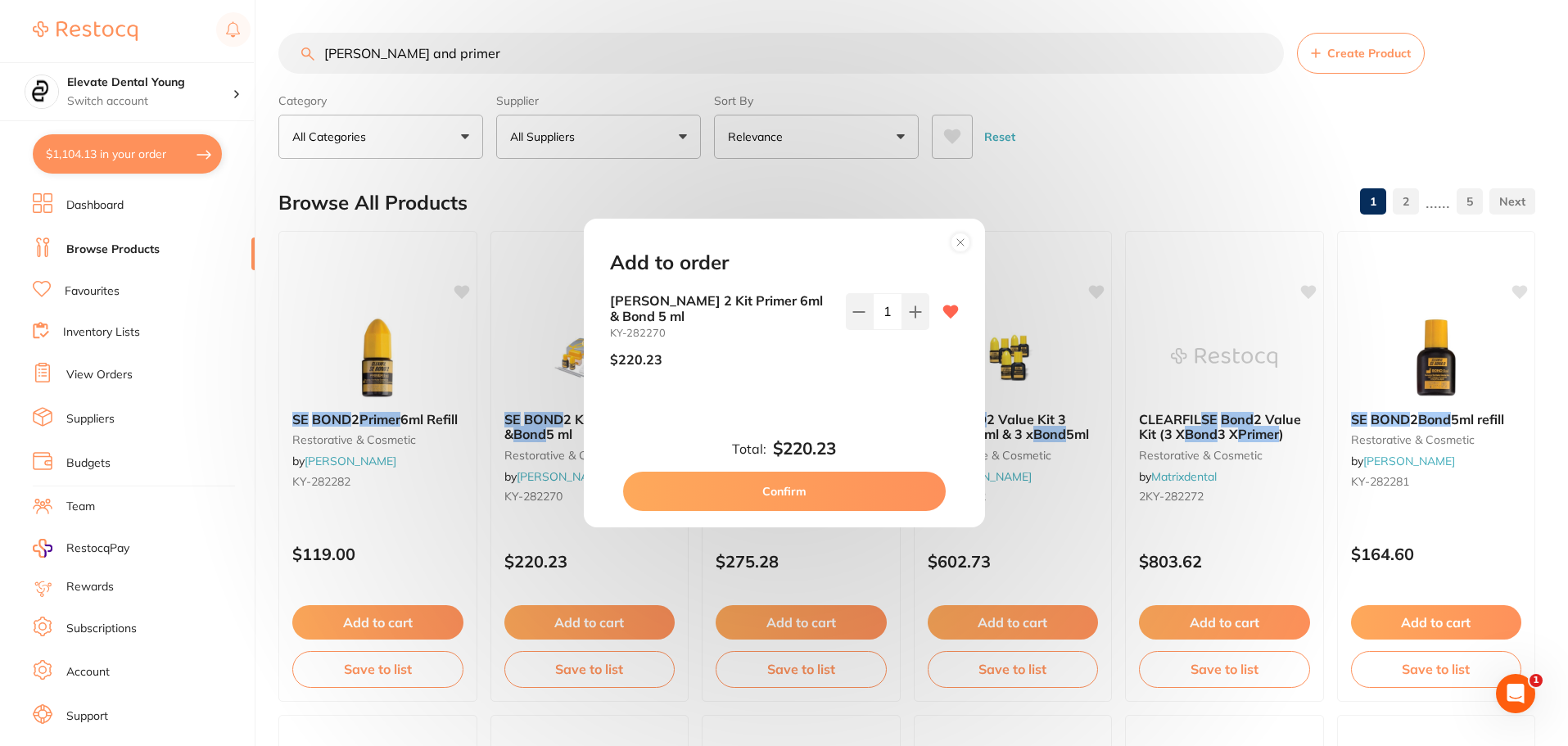
click at [852, 483] on button "Confirm" at bounding box center [784, 491] width 323 height 40
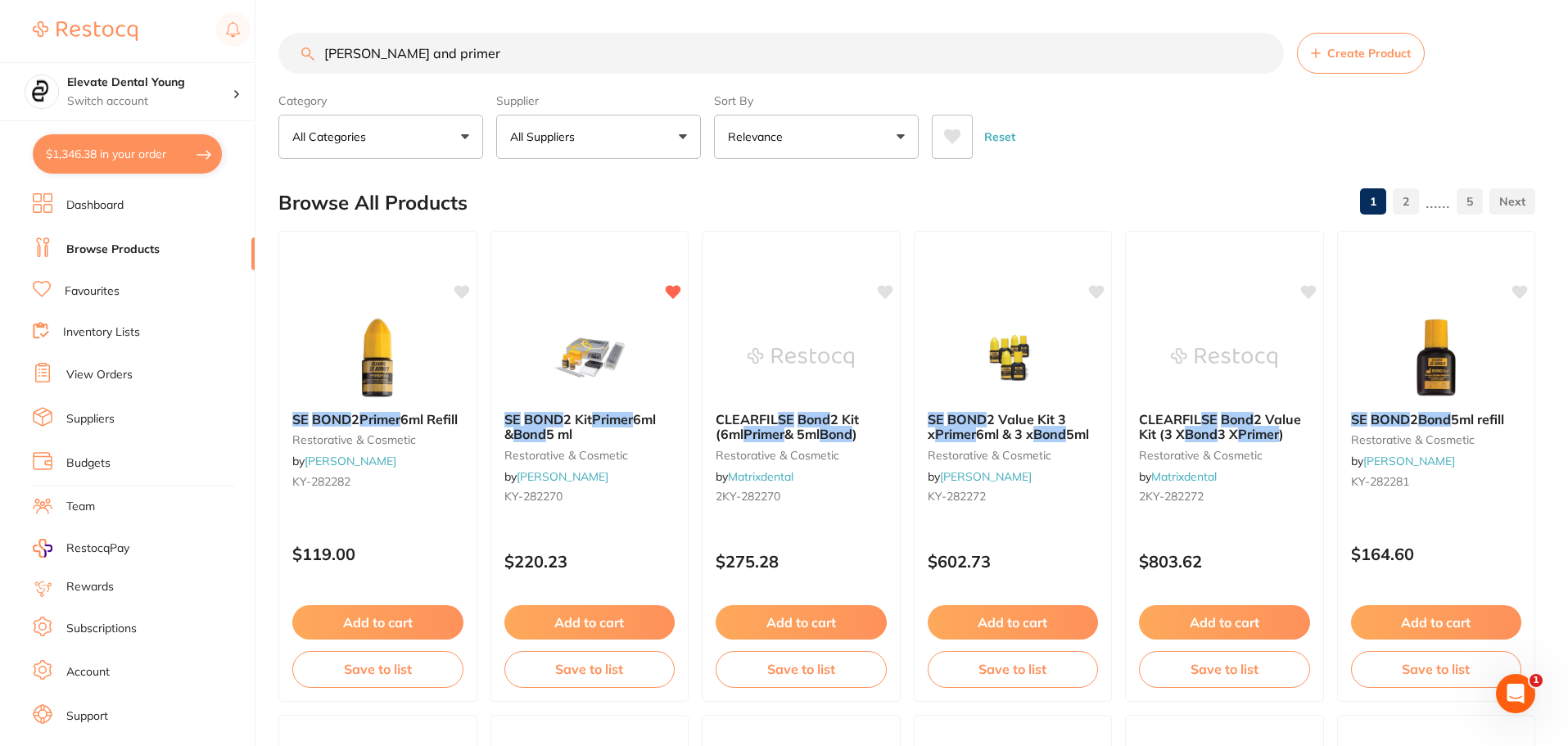
click at [125, 145] on button "$1,346.38 in your order" at bounding box center [127, 153] width 190 height 40
checkbox input "true"
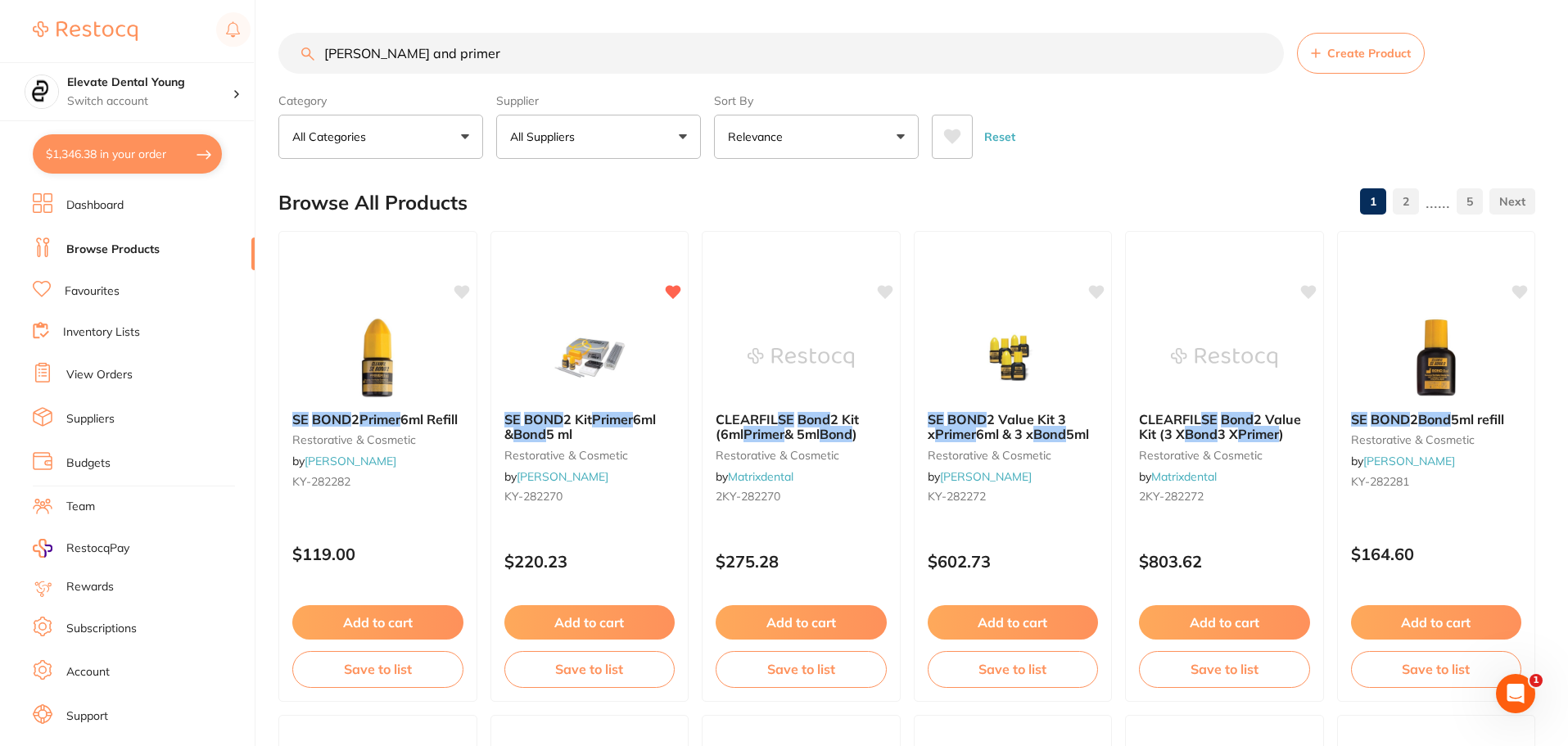
checkbox input "true"
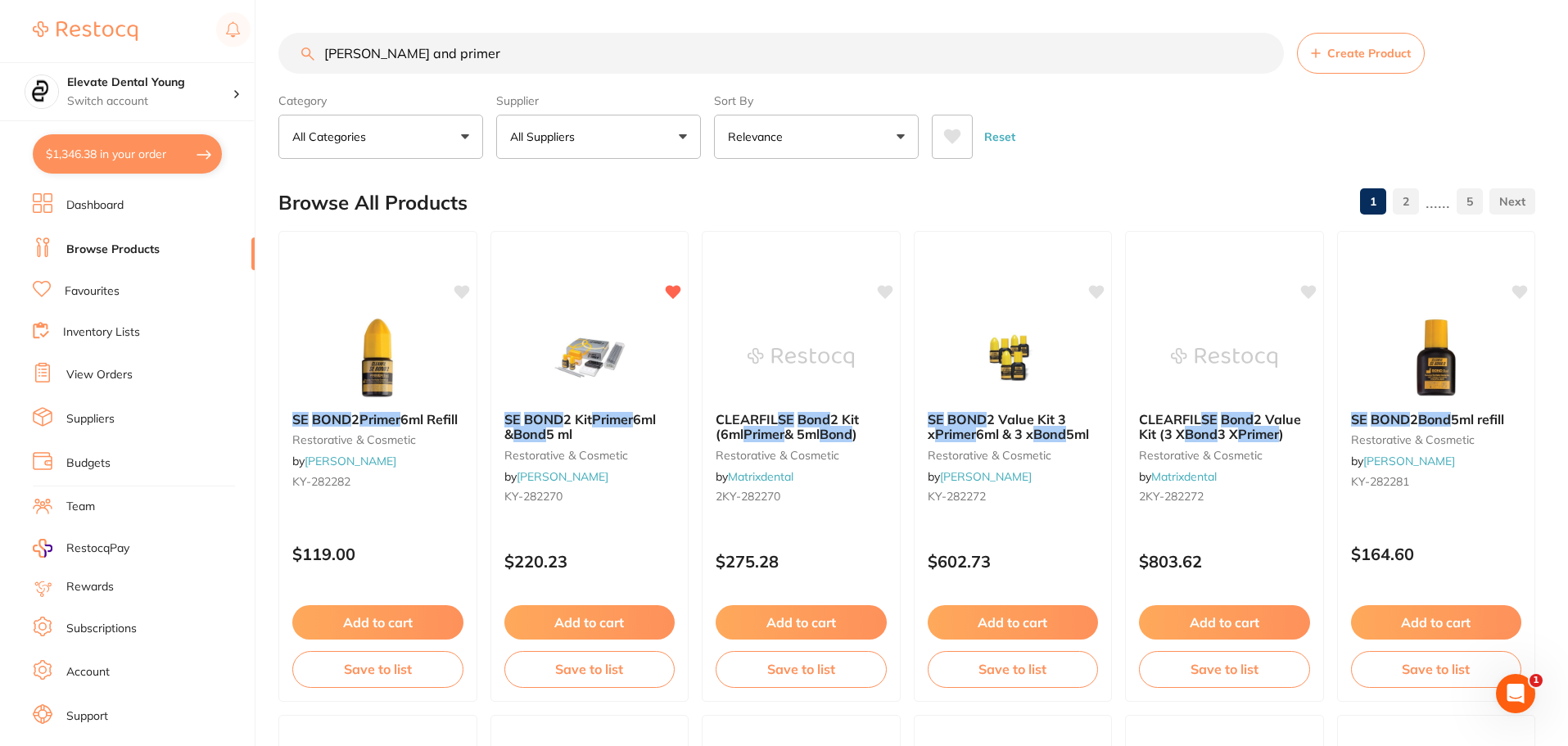
checkbox input "true"
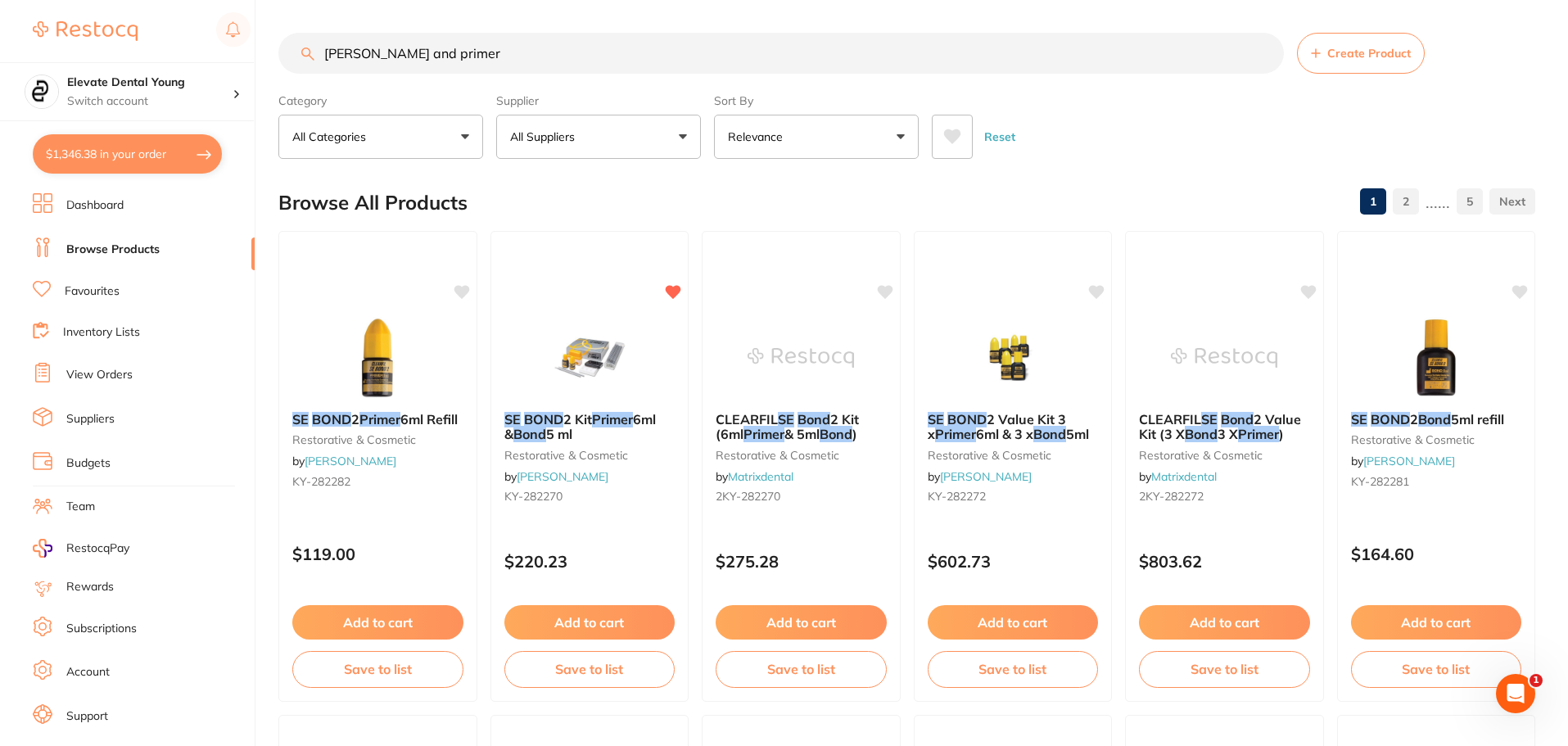
checkbox input "true"
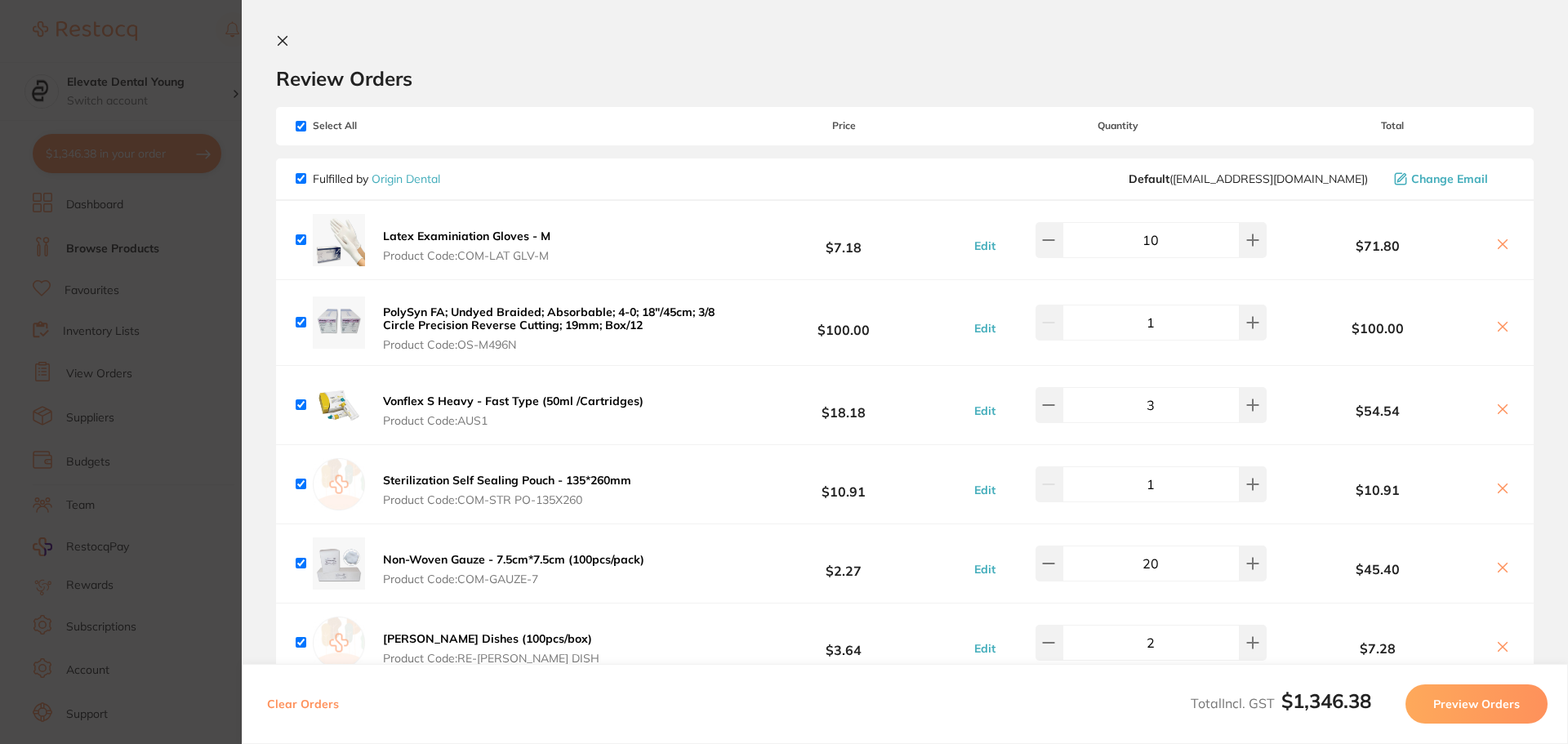
click at [154, 38] on section "Update RRP Set your pre negotiated price for this item. Item Agreed RRP (excl. …" at bounding box center [784, 372] width 1568 height 744
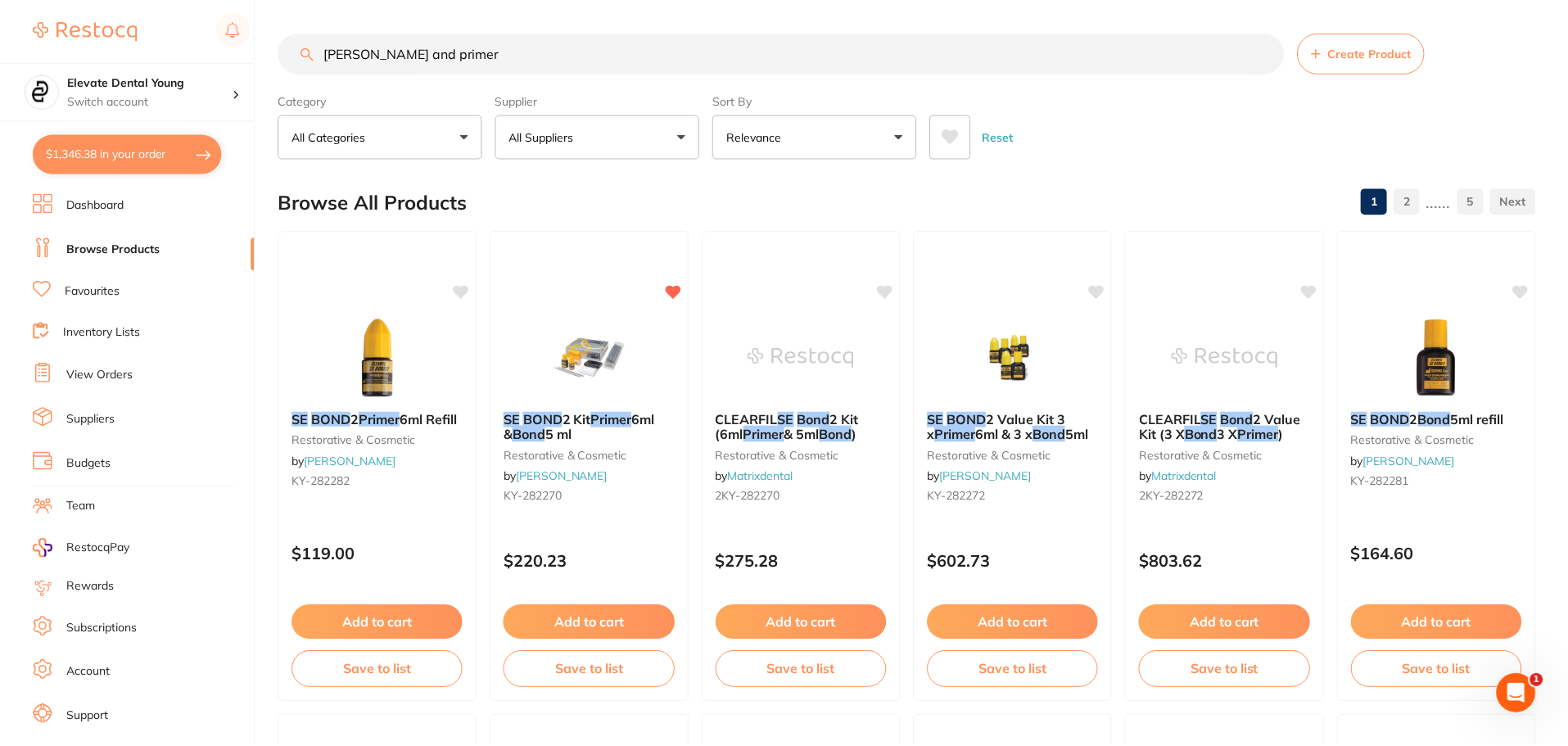
scroll to position [1, 0]
